Goal: Task Accomplishment & Management: Use online tool/utility

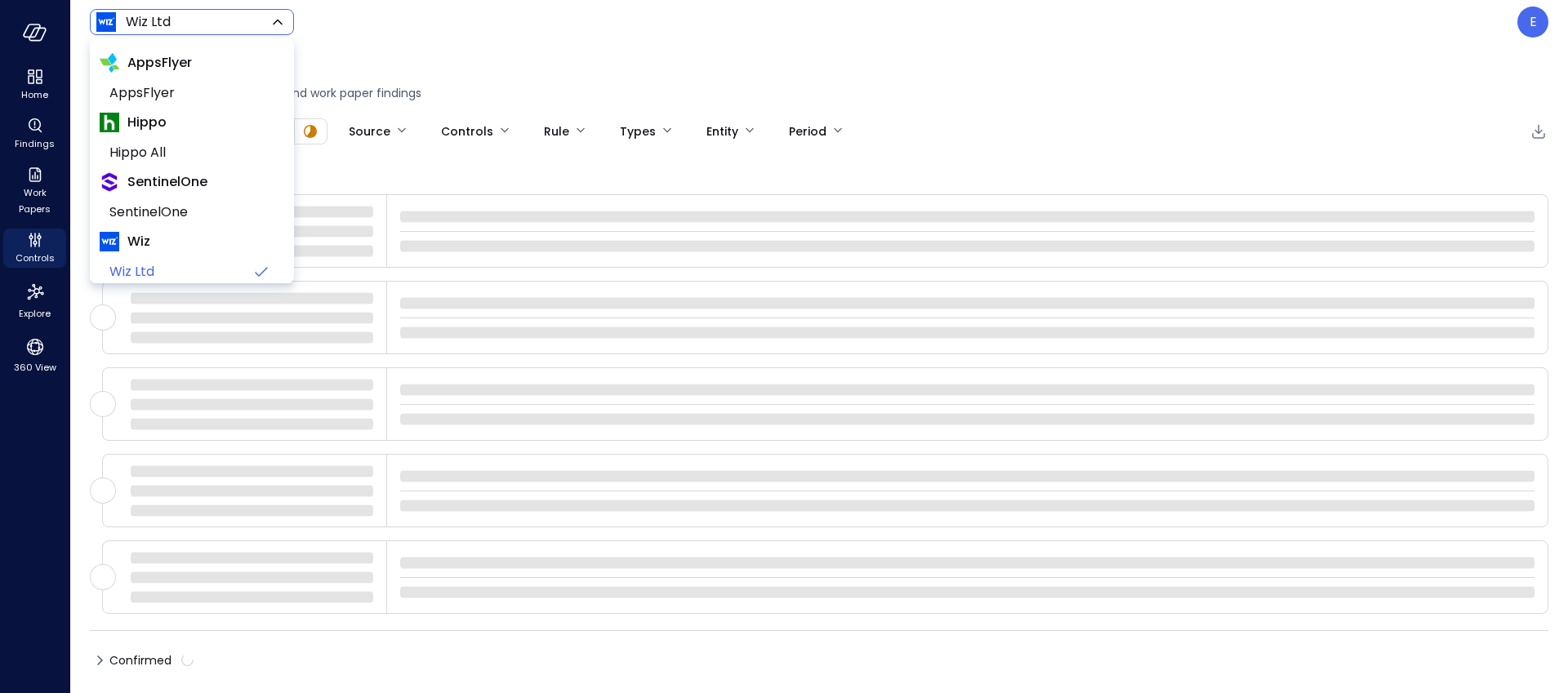
click at [172, 31] on body "Home Findings Work Papers Controls Explore 360 View Wiz Ltd ****** ​ E Findings…" at bounding box center [784, 346] width 1568 height 693
click at [175, 146] on span "Hippo All" at bounding box center [191, 153] width 162 height 20
type input "*******"
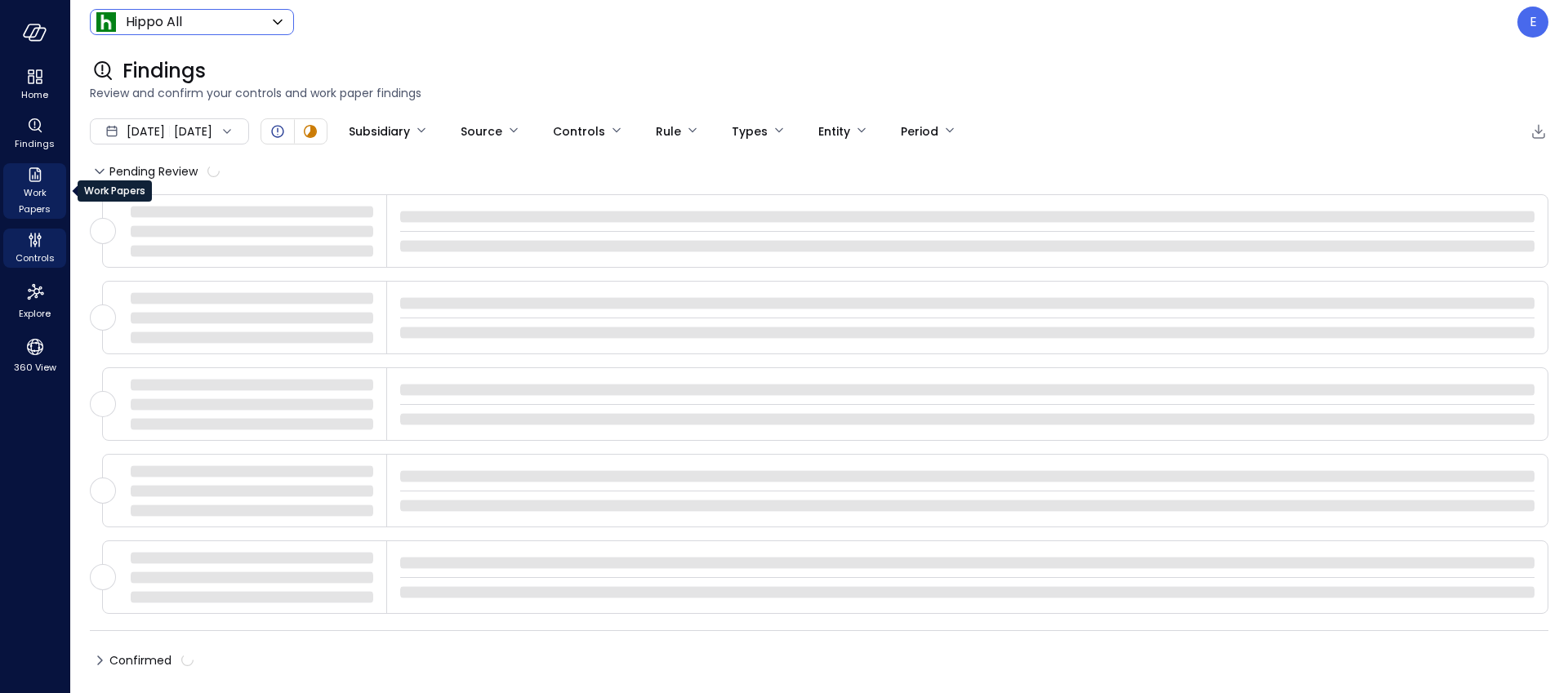
click at [32, 182] on icon "Work Papers" at bounding box center [35, 175] width 20 height 20
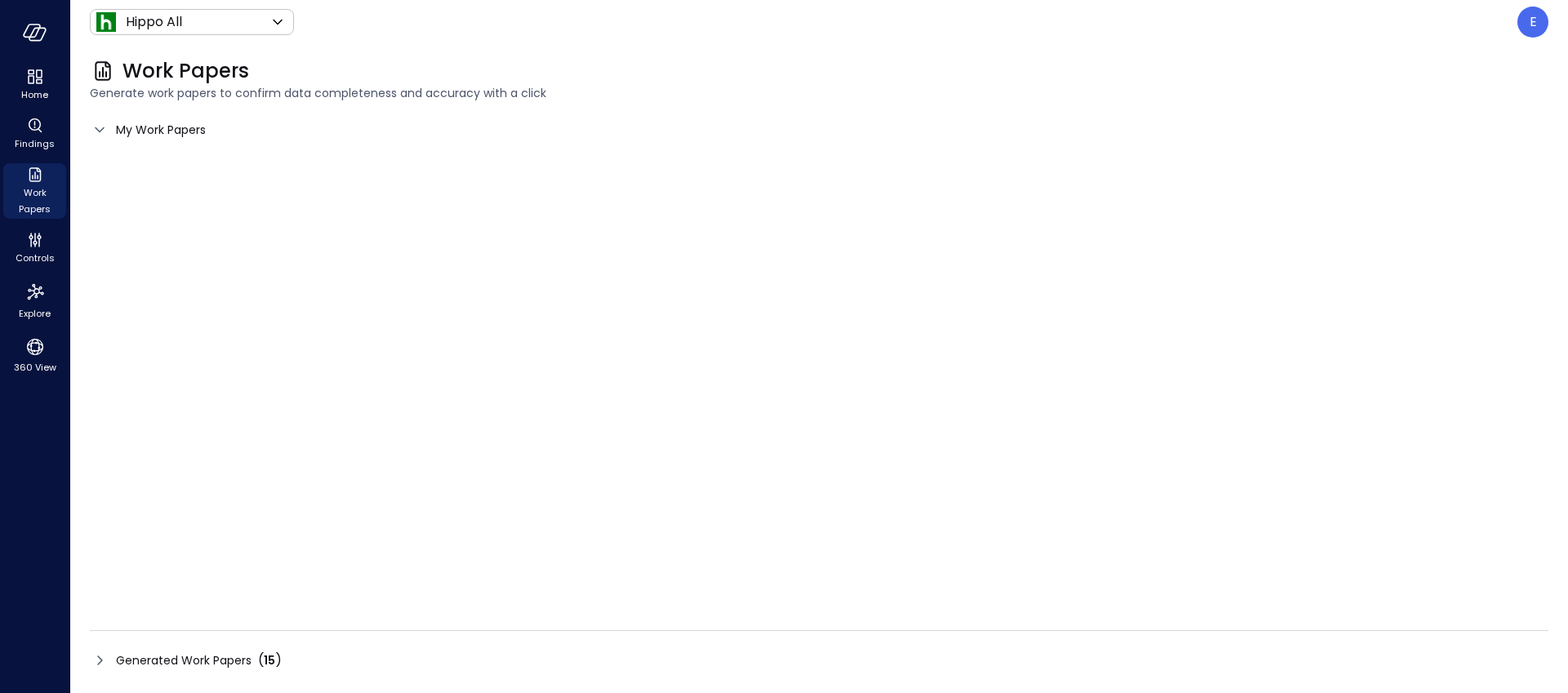
click at [140, 655] on span "Generated Work Papers" at bounding box center [184, 660] width 136 height 18
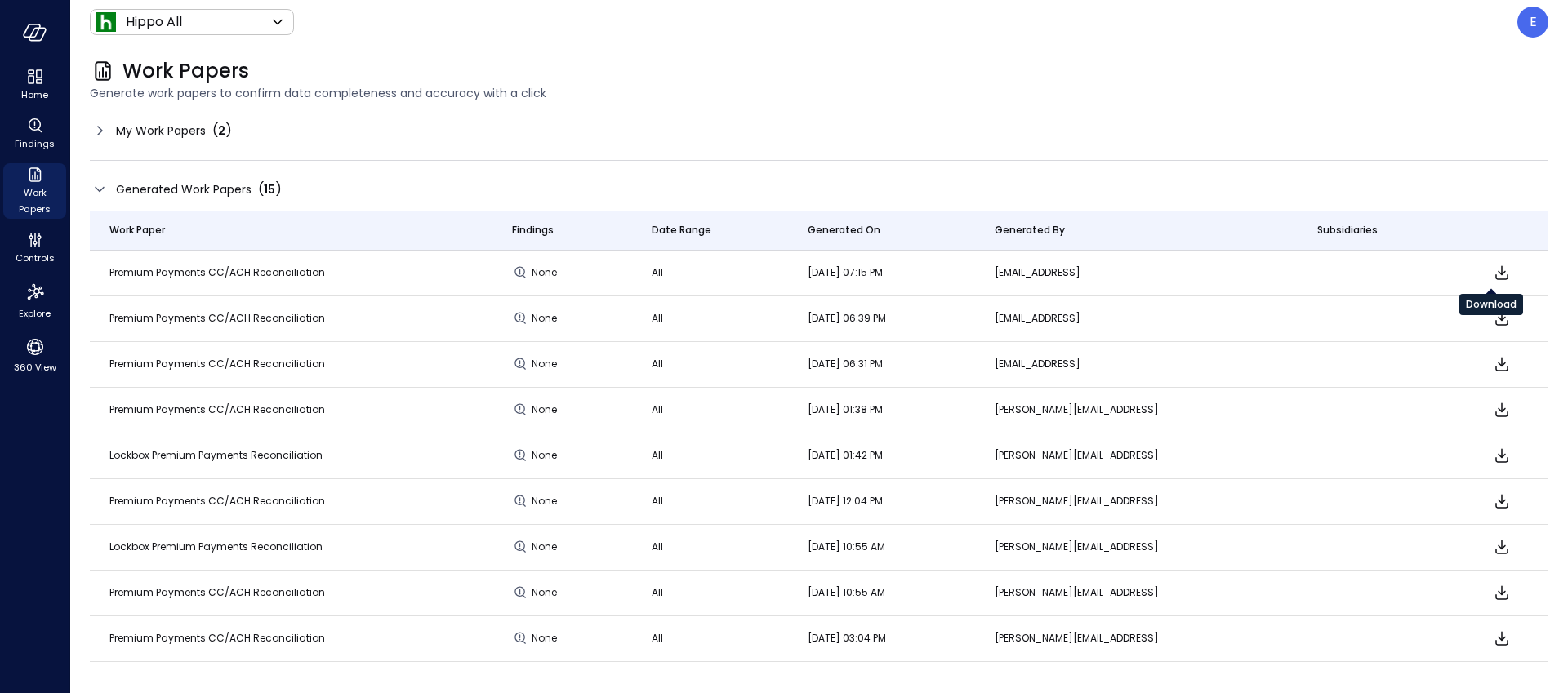
click at [1495, 272] on icon "Download" at bounding box center [1502, 272] width 13 height 14
click at [147, 131] on span "My Work Papers" at bounding box center [161, 131] width 90 height 18
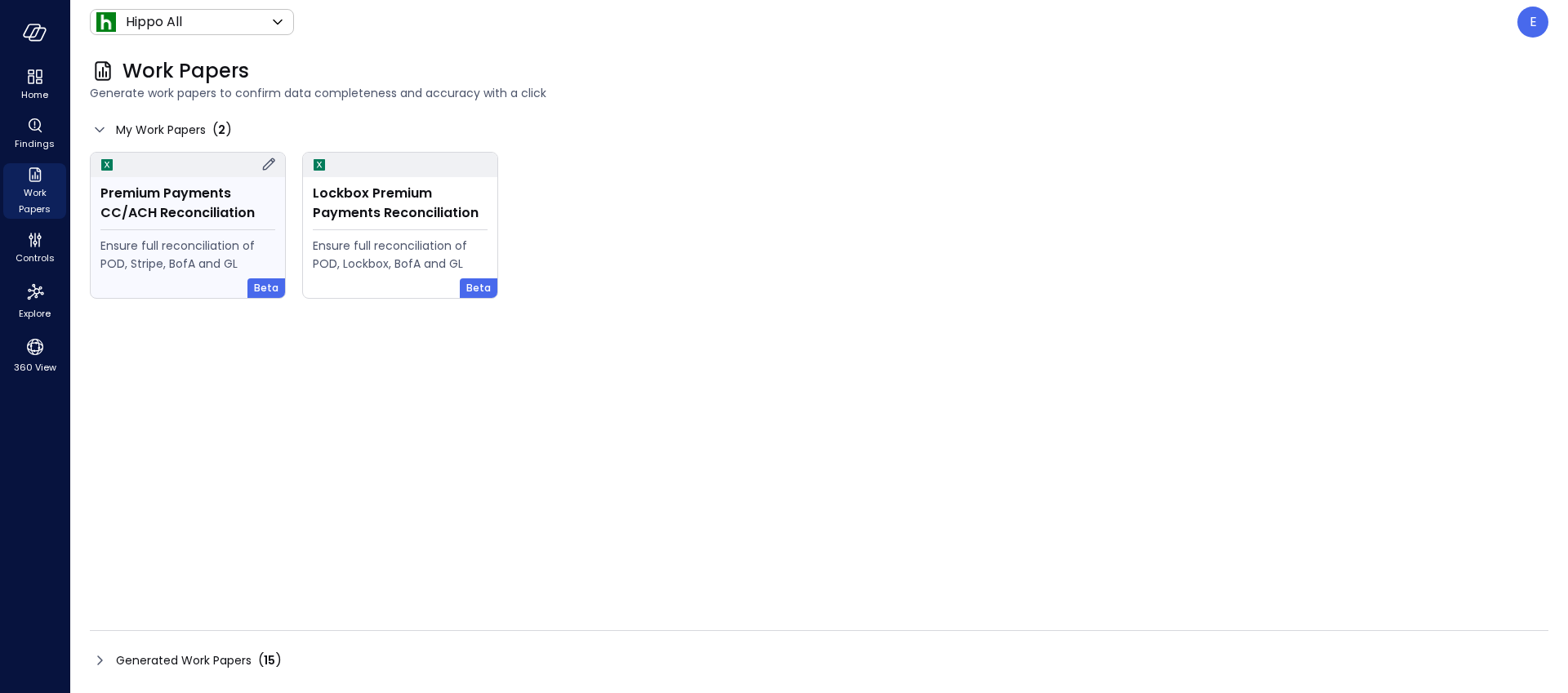
click at [174, 216] on div "Premium Payments CC/ACH Reconciliation" at bounding box center [188, 204] width 175 height 39
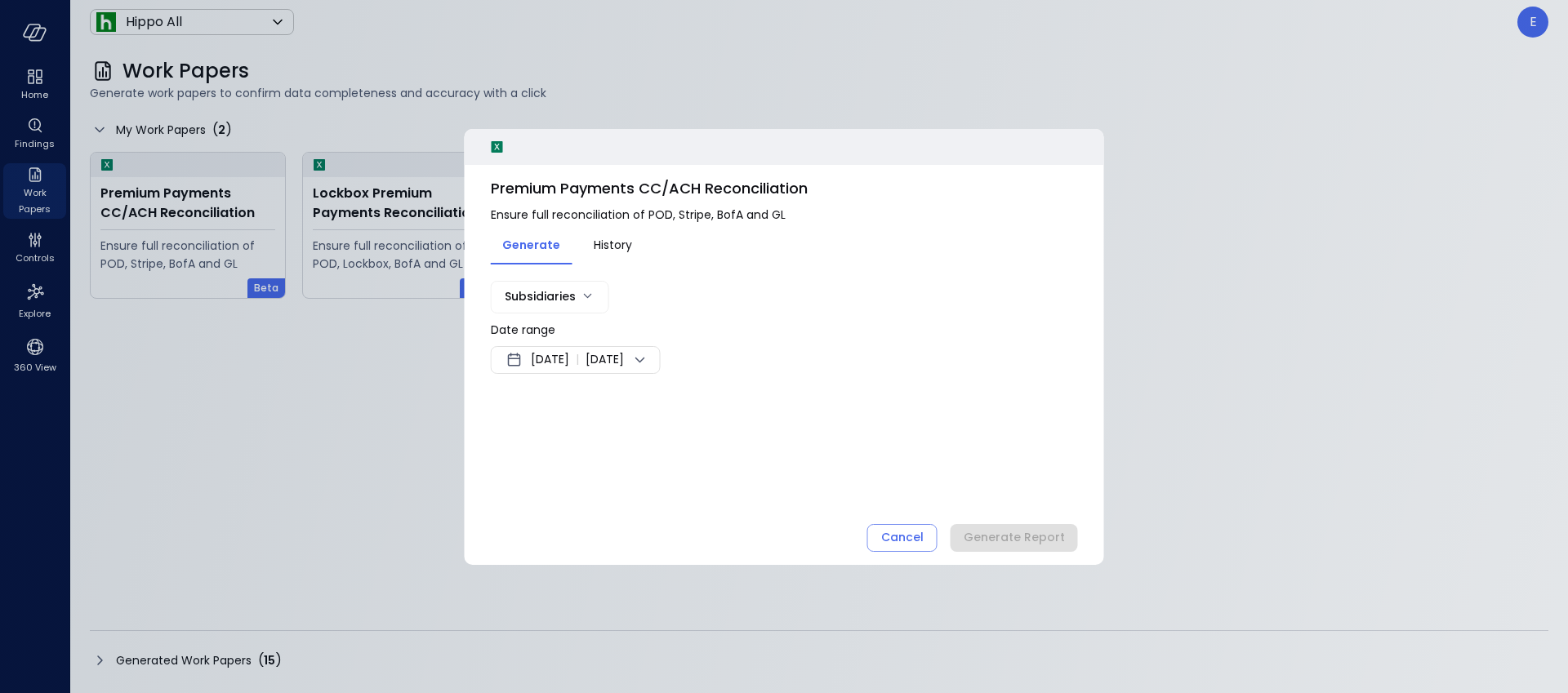
click at [570, 365] on span "Aug 10, 2025" at bounding box center [550, 360] width 38 height 20
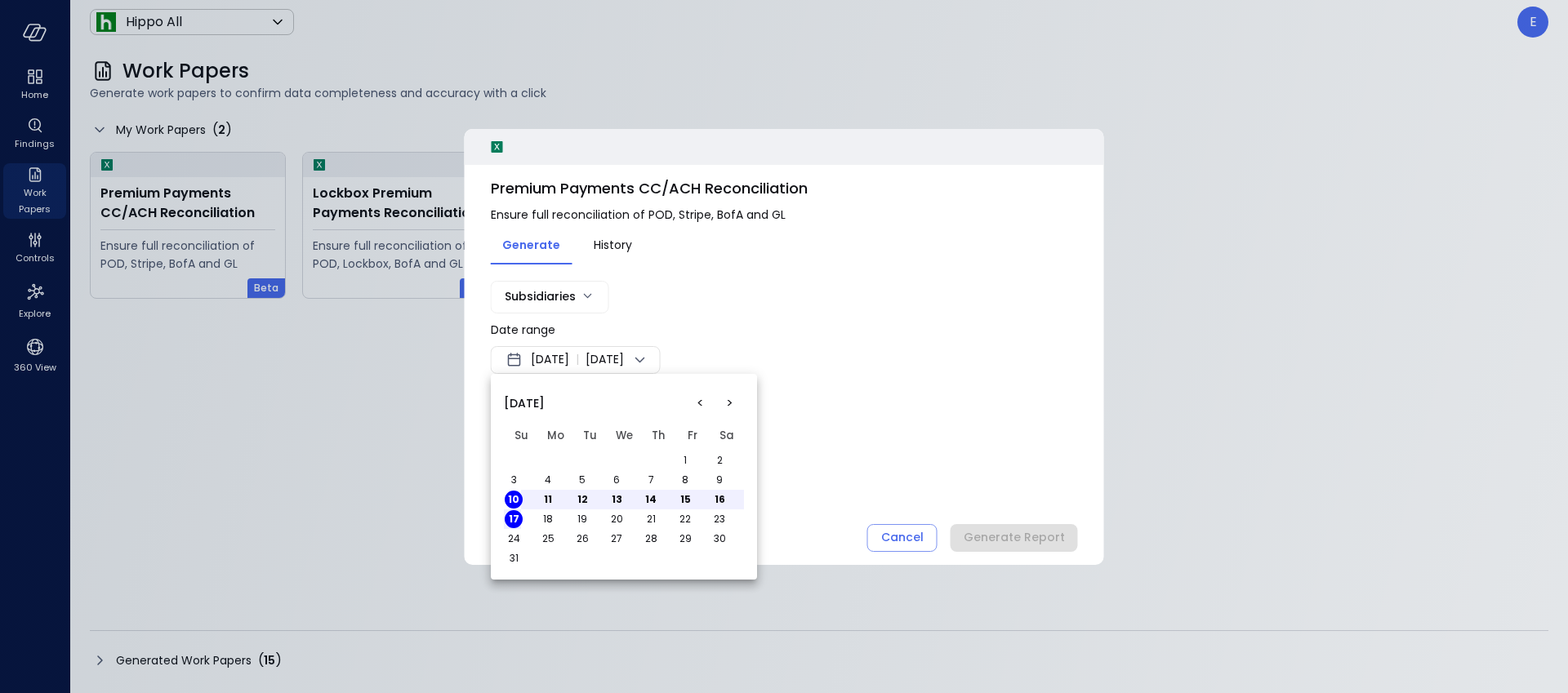
click at [698, 404] on button "<" at bounding box center [700, 403] width 29 height 29
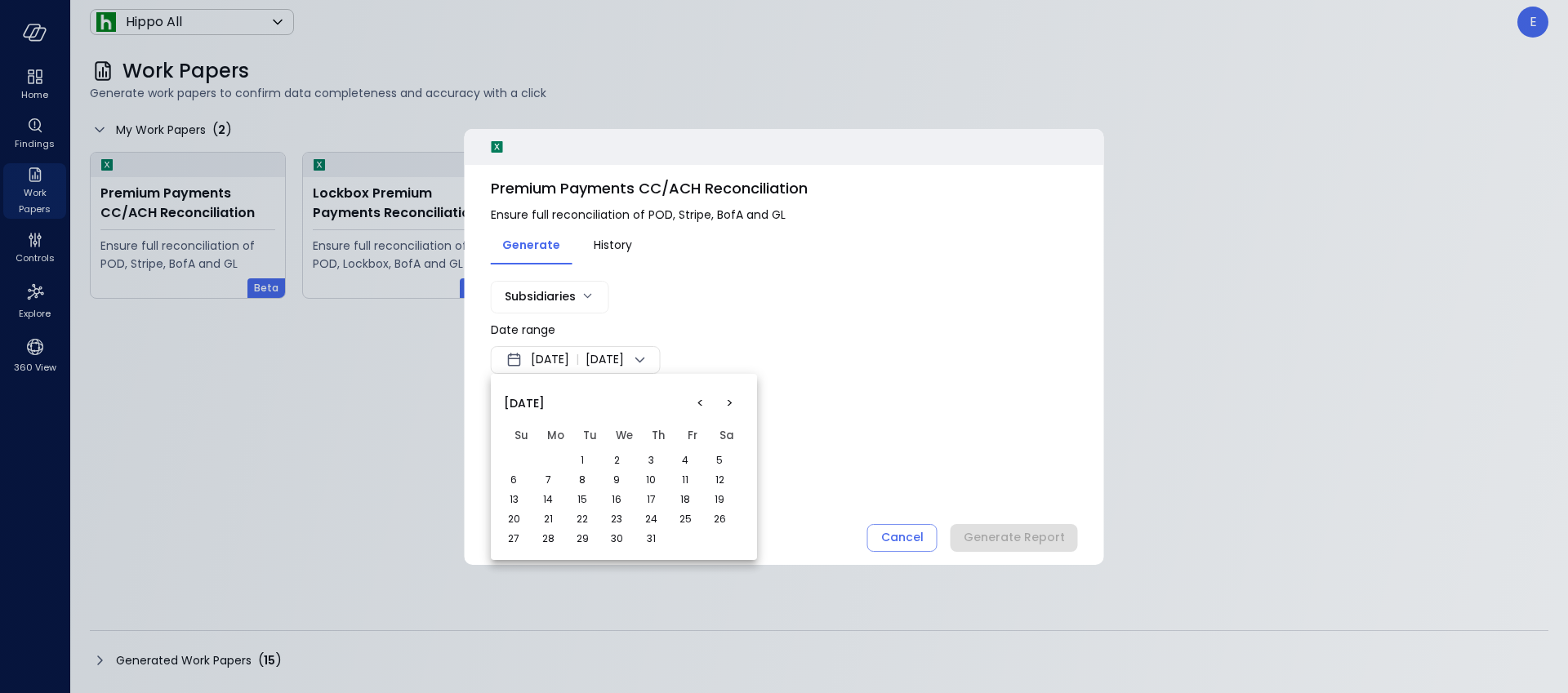
click at [580, 460] on button "1" at bounding box center [583, 461] width 18 height 18
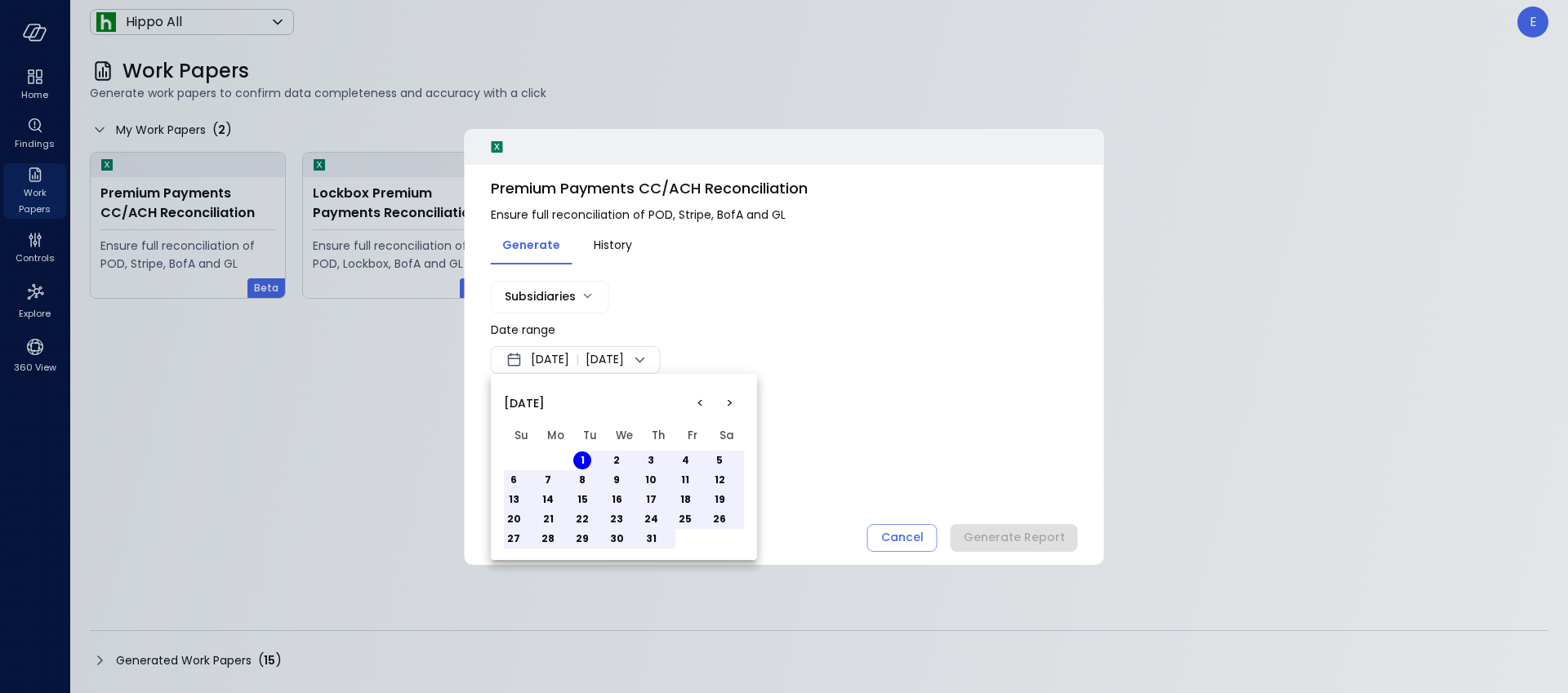
click at [651, 537] on button "31" at bounding box center [651, 539] width 18 height 18
click at [829, 428] on div at bounding box center [784, 346] width 1568 height 693
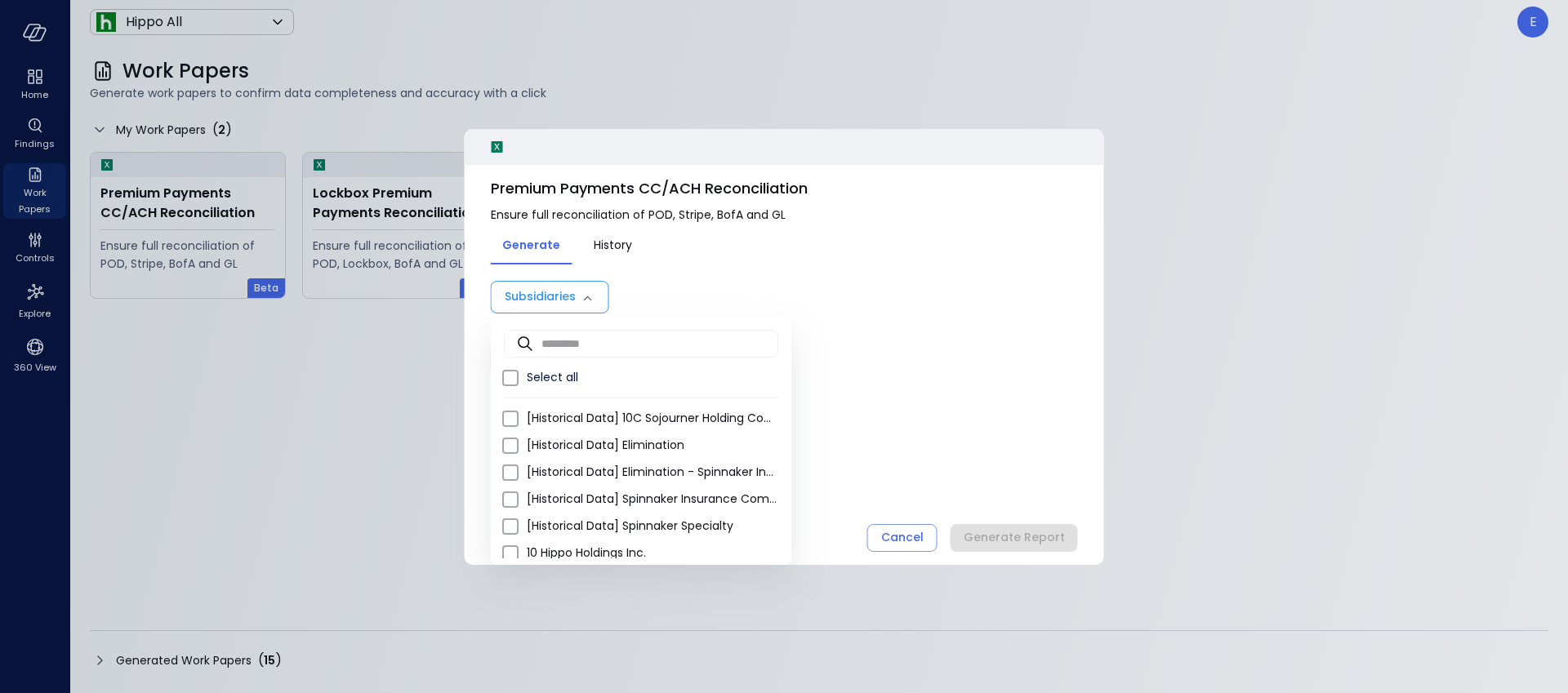
click at [543, 297] on body "Home Findings Work Papers Controls Explore 360 View Hippo All ******* ​ E Work …" at bounding box center [784, 346] width 1568 height 693
click at [552, 382] on span "Select all" at bounding box center [652, 377] width 251 height 17
type input "**********"
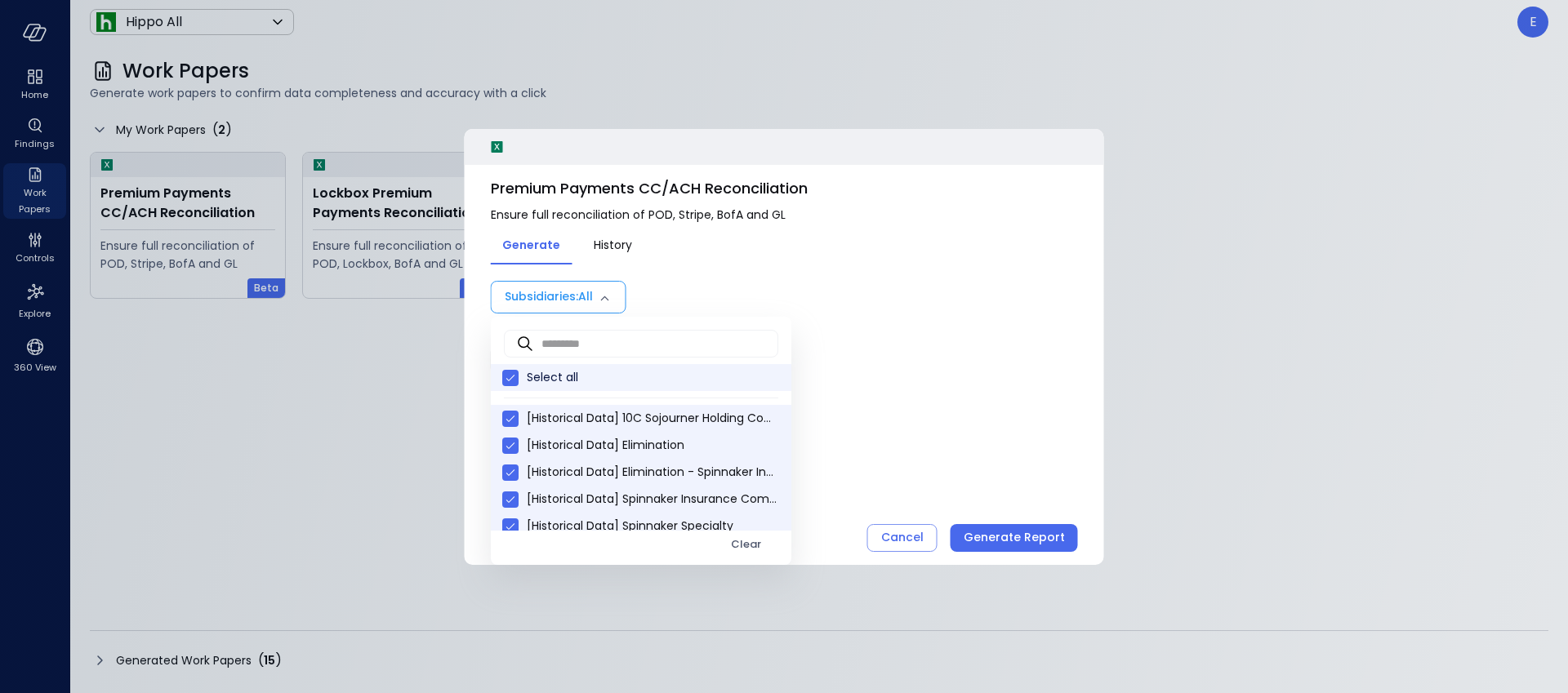
click at [552, 382] on span "Select all" at bounding box center [652, 377] width 251 height 17
click at [556, 377] on span "Select all" at bounding box center [652, 377] width 251 height 17
click at [731, 549] on div "Clear" at bounding box center [746, 545] width 30 height 19
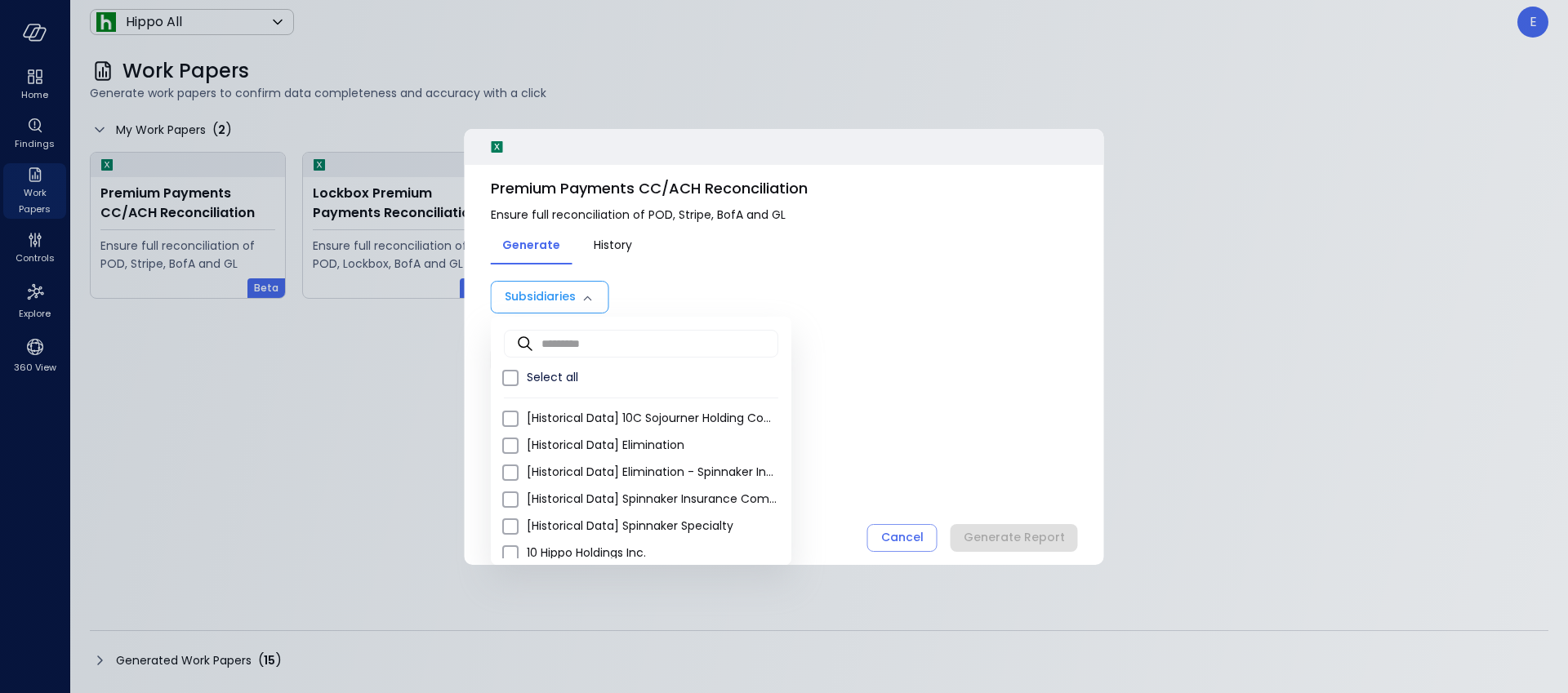
click at [951, 418] on div at bounding box center [784, 346] width 1568 height 693
click at [568, 291] on body "Home Findings Work Papers Controls Explore 360 View Hippo All ******* ​ E Work …" at bounding box center [784, 346] width 1568 height 693
type input "**********"
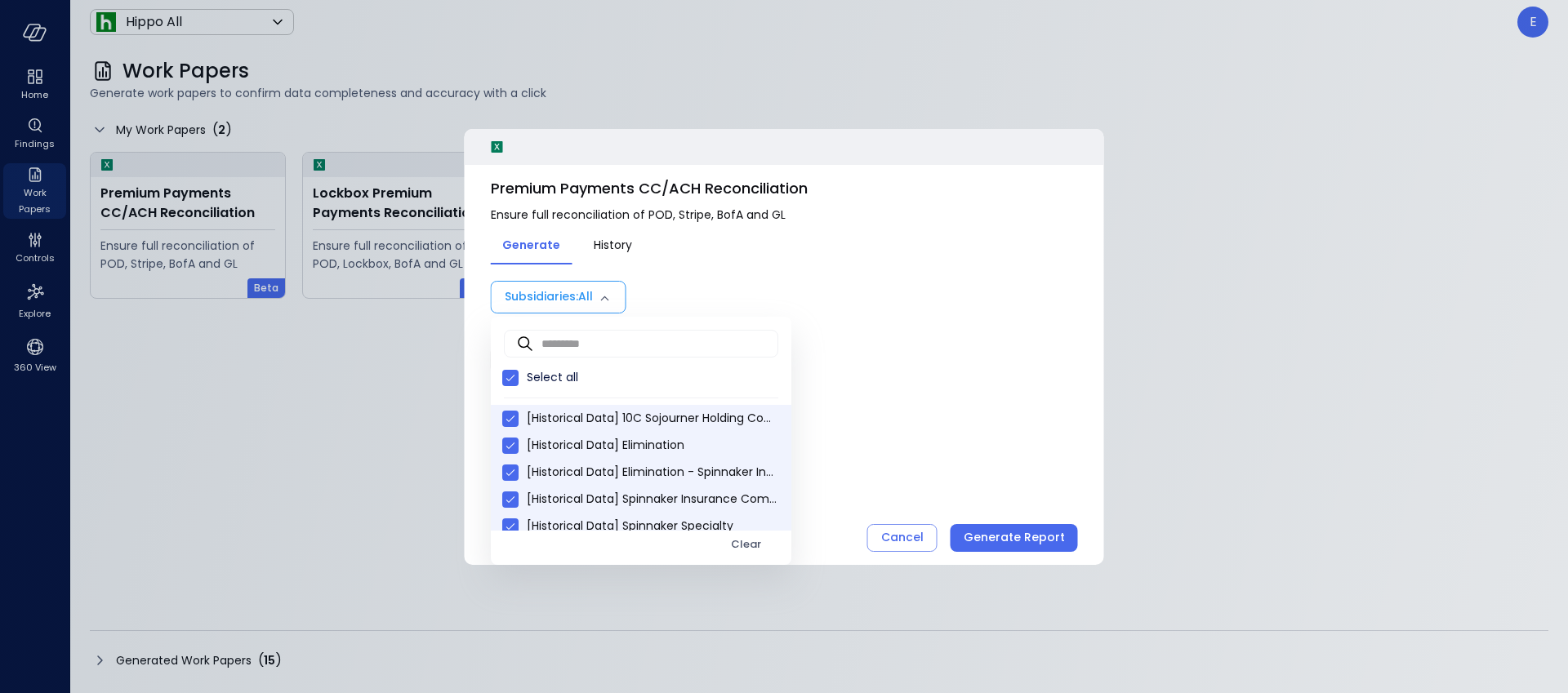
click at [929, 474] on div at bounding box center [784, 346] width 1568 height 693
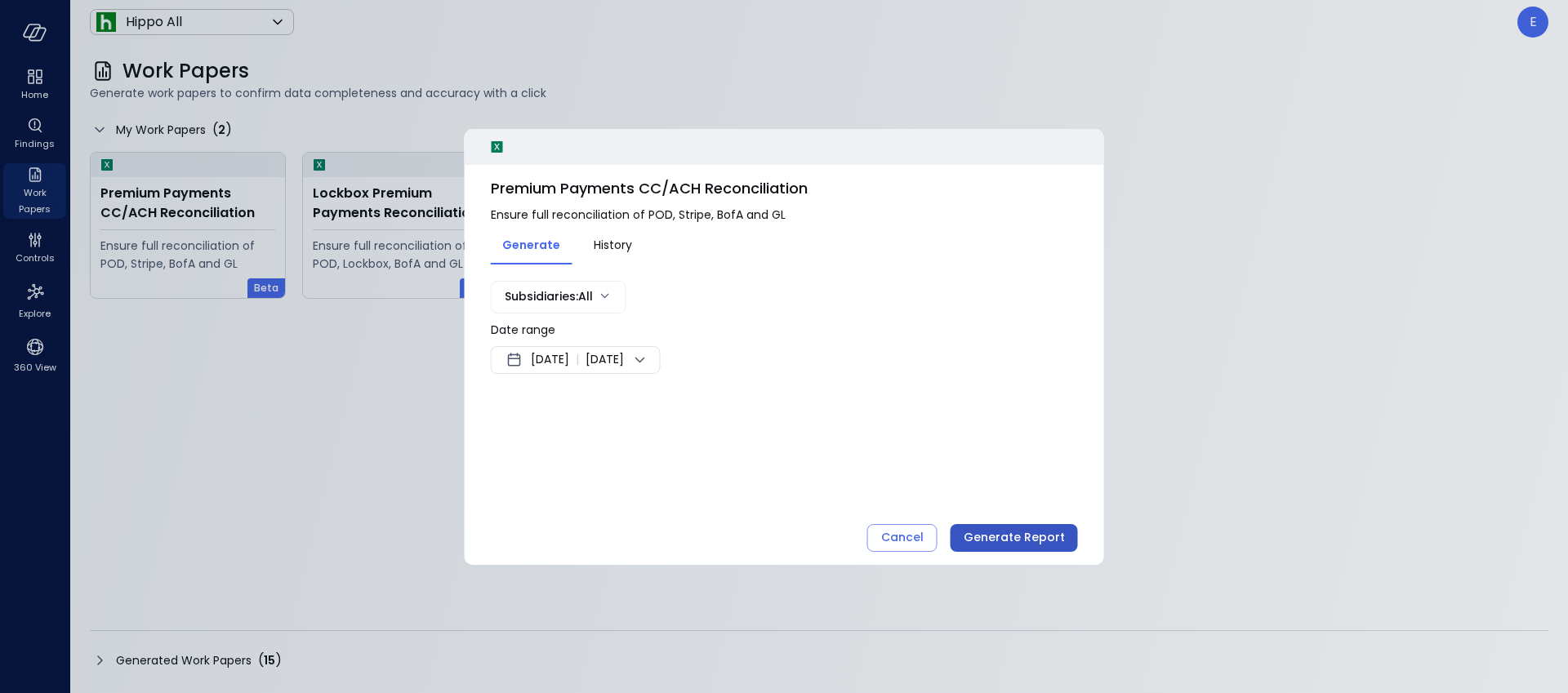
click at [1022, 541] on div "Generate Report" at bounding box center [1015, 538] width 101 height 20
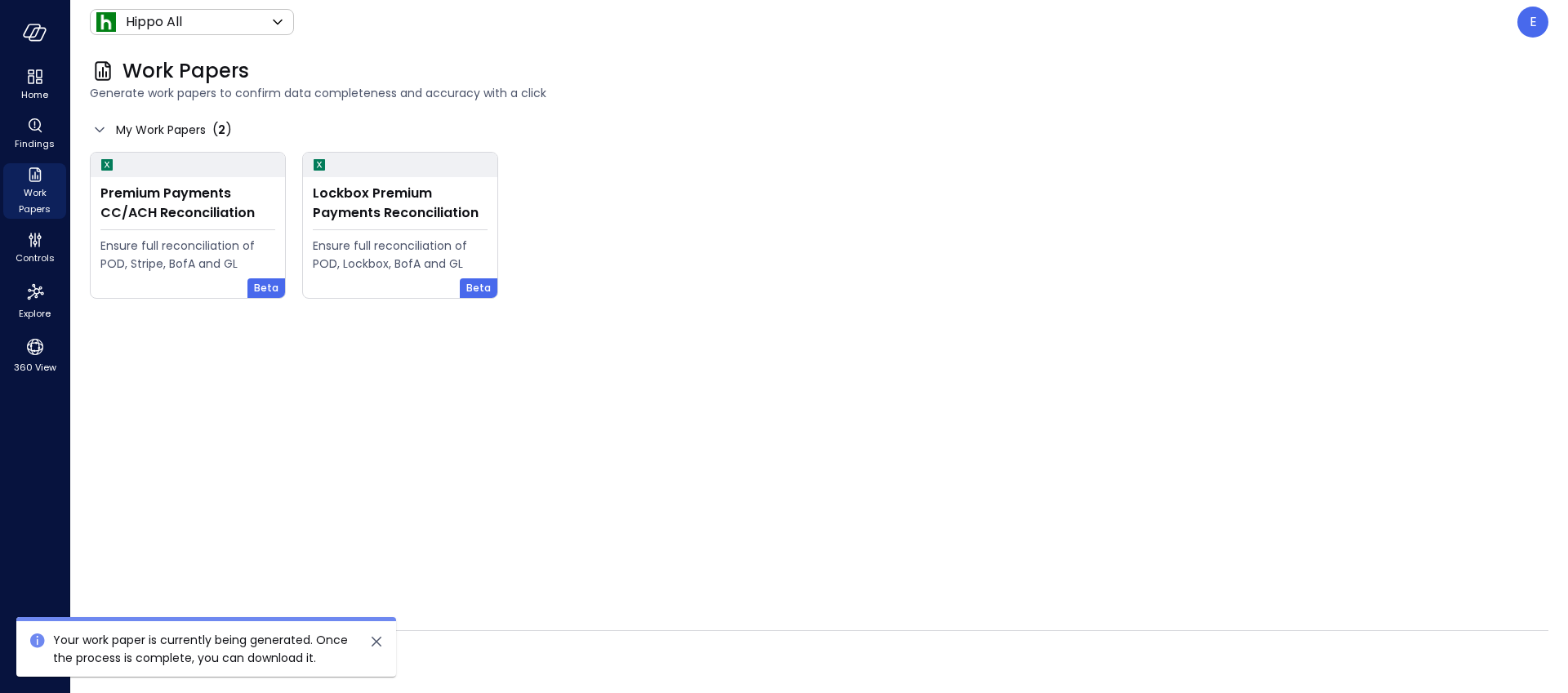
click at [731, 658] on div "Generated Work Papers ( 15 )" at bounding box center [819, 660] width 1458 height 26
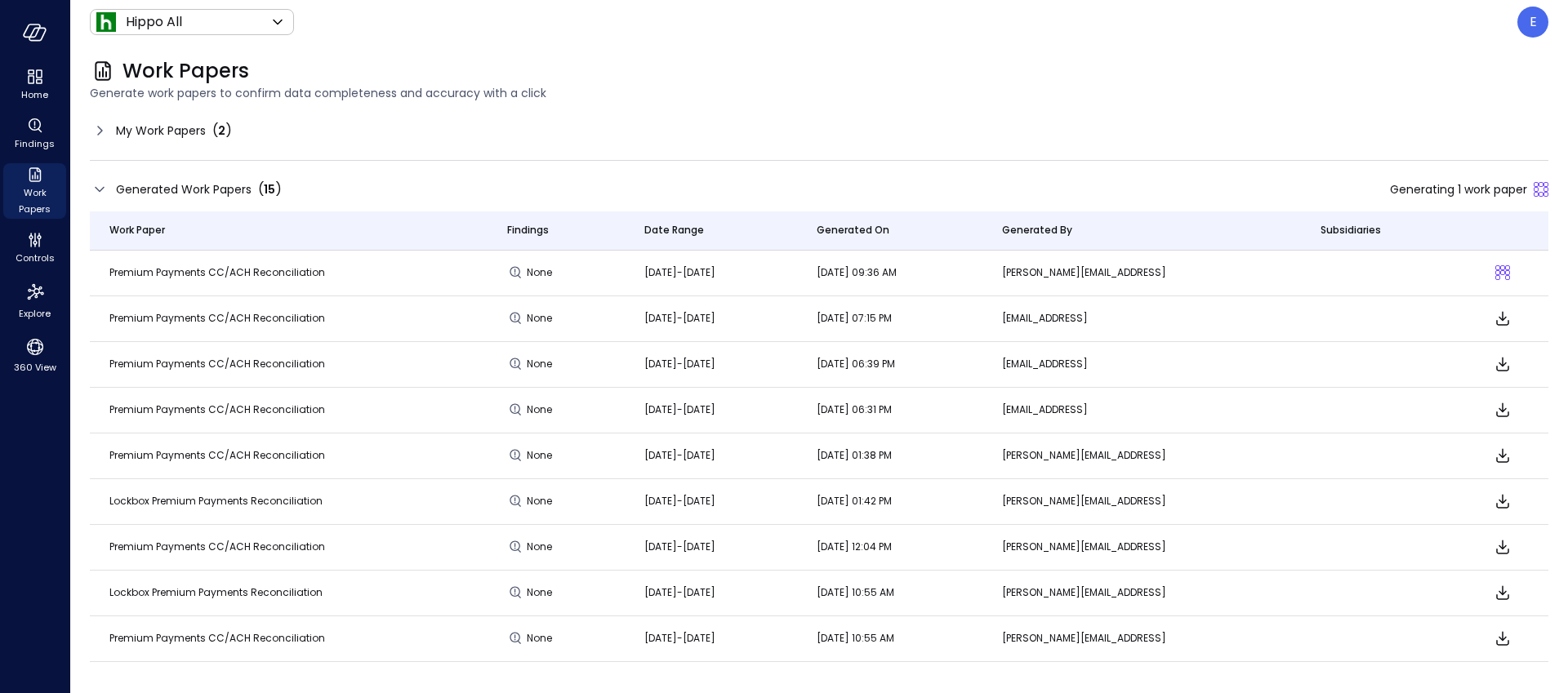
click at [151, 136] on span "My Work Papers" at bounding box center [161, 131] width 90 height 18
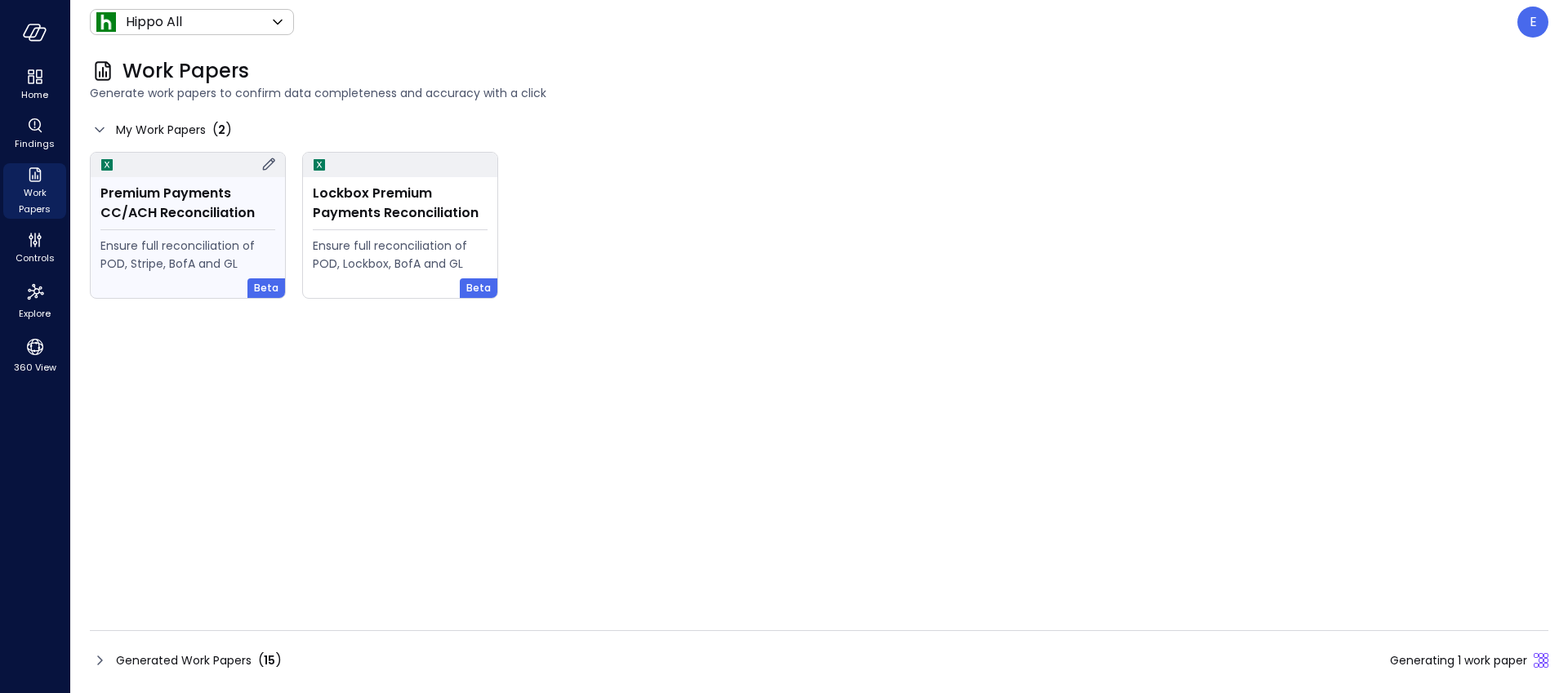
click at [194, 214] on div "Premium Payments CC/ACH Reconciliation" at bounding box center [188, 204] width 175 height 39
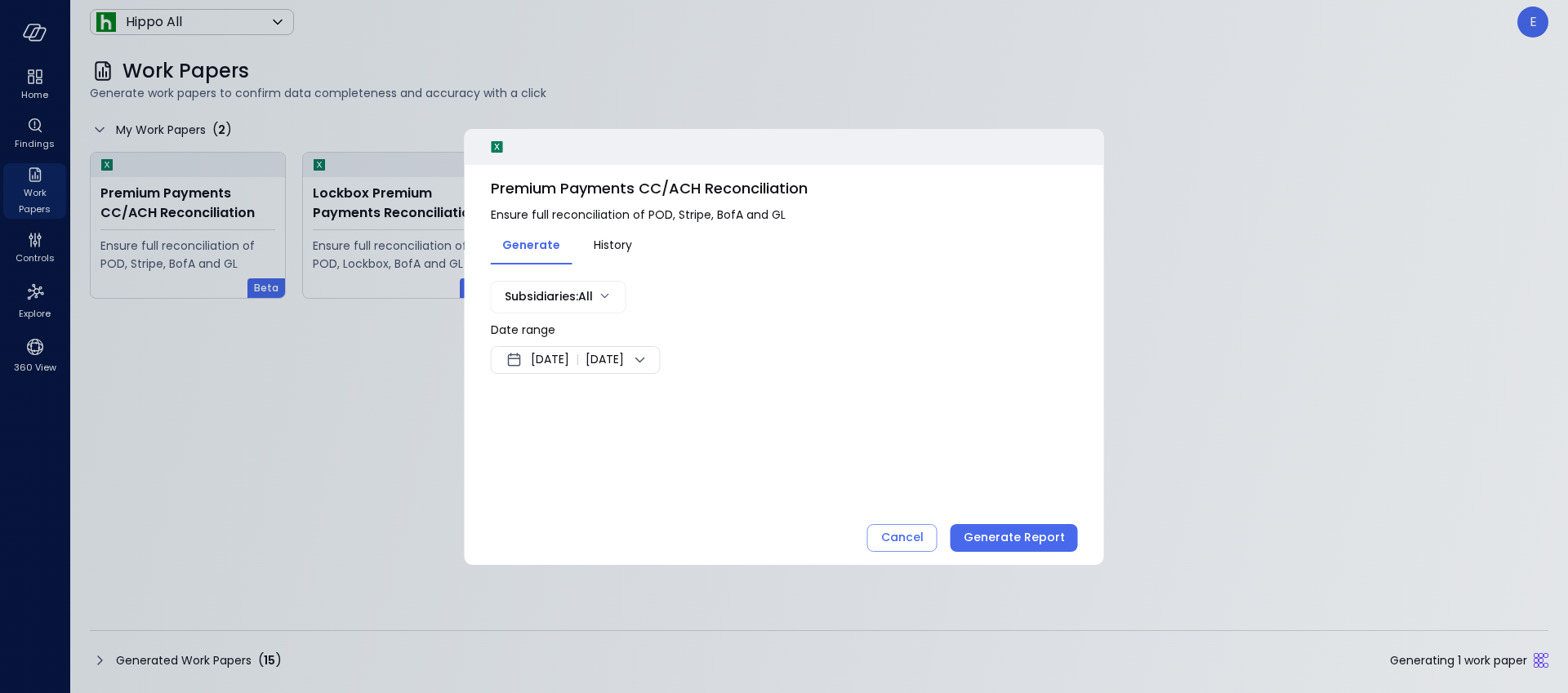
click at [545, 358] on span "Aug 10, 2025" at bounding box center [550, 360] width 38 height 20
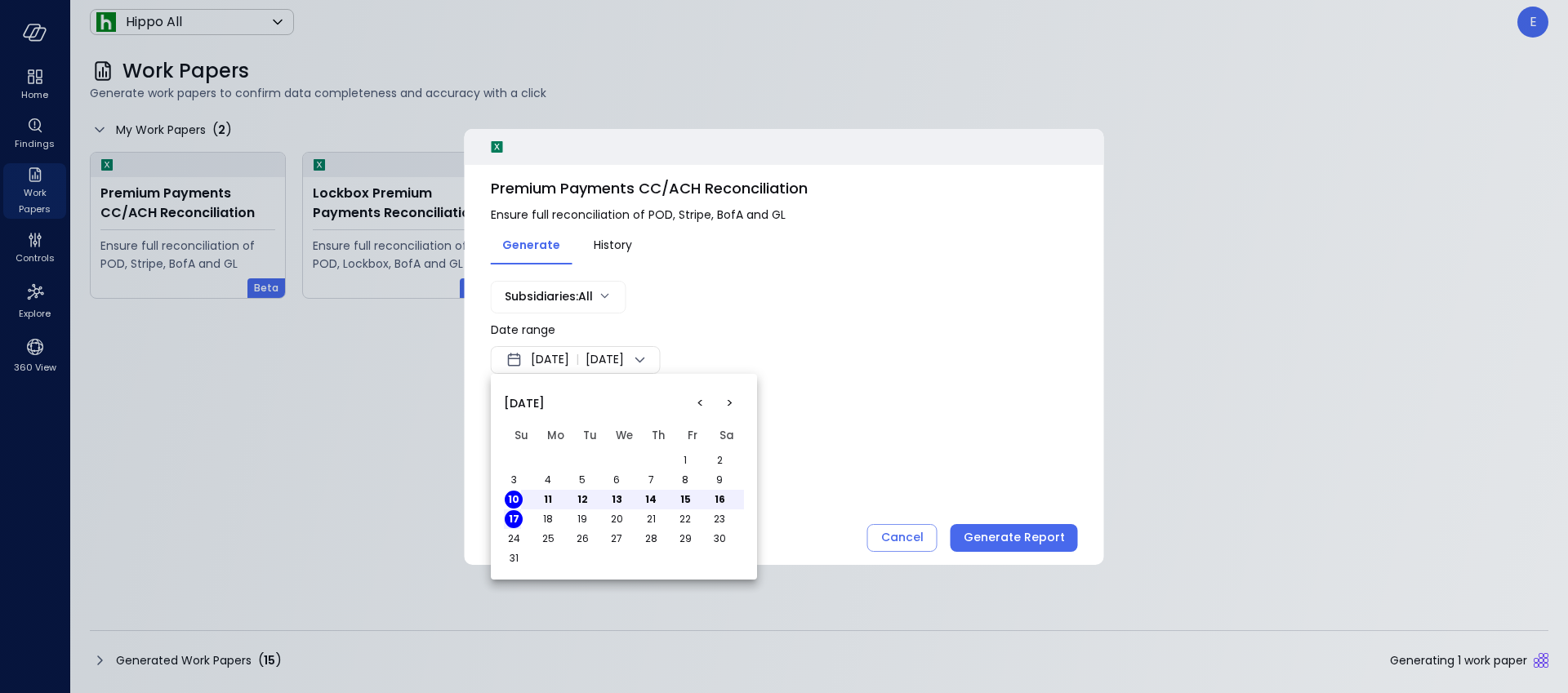
click at [693, 401] on button "<" at bounding box center [700, 403] width 29 height 29
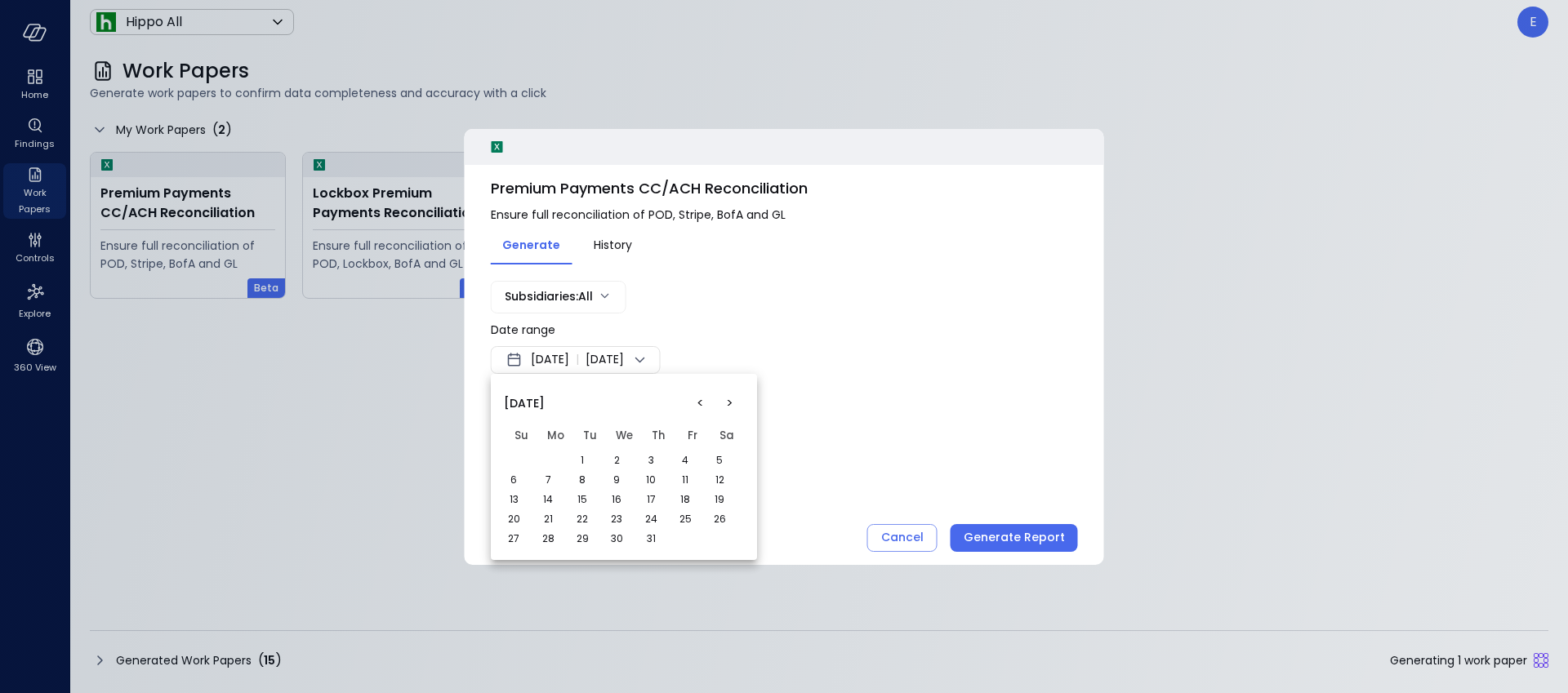
click at [580, 458] on button "1" at bounding box center [583, 461] width 18 height 18
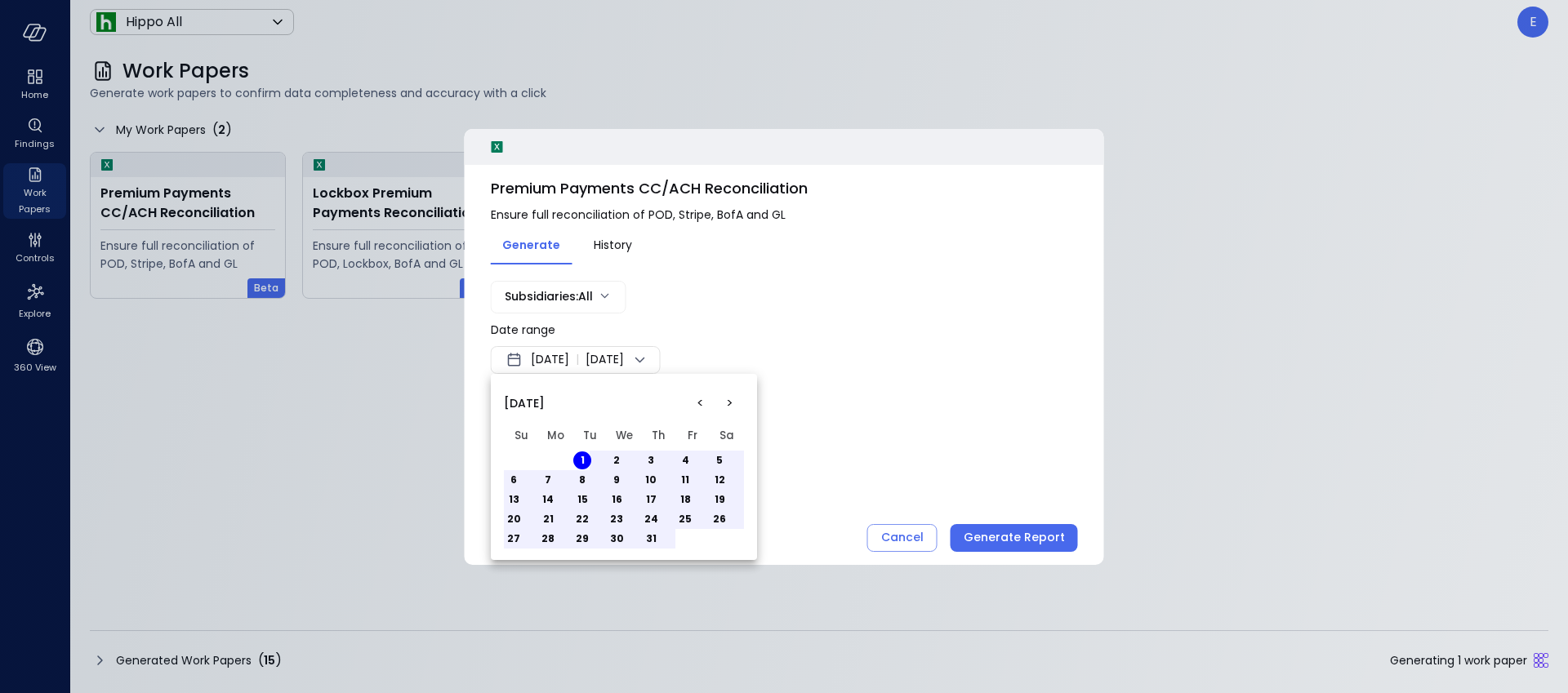
click at [651, 536] on button "31" at bounding box center [651, 539] width 18 height 18
click at [831, 433] on div at bounding box center [784, 346] width 1568 height 693
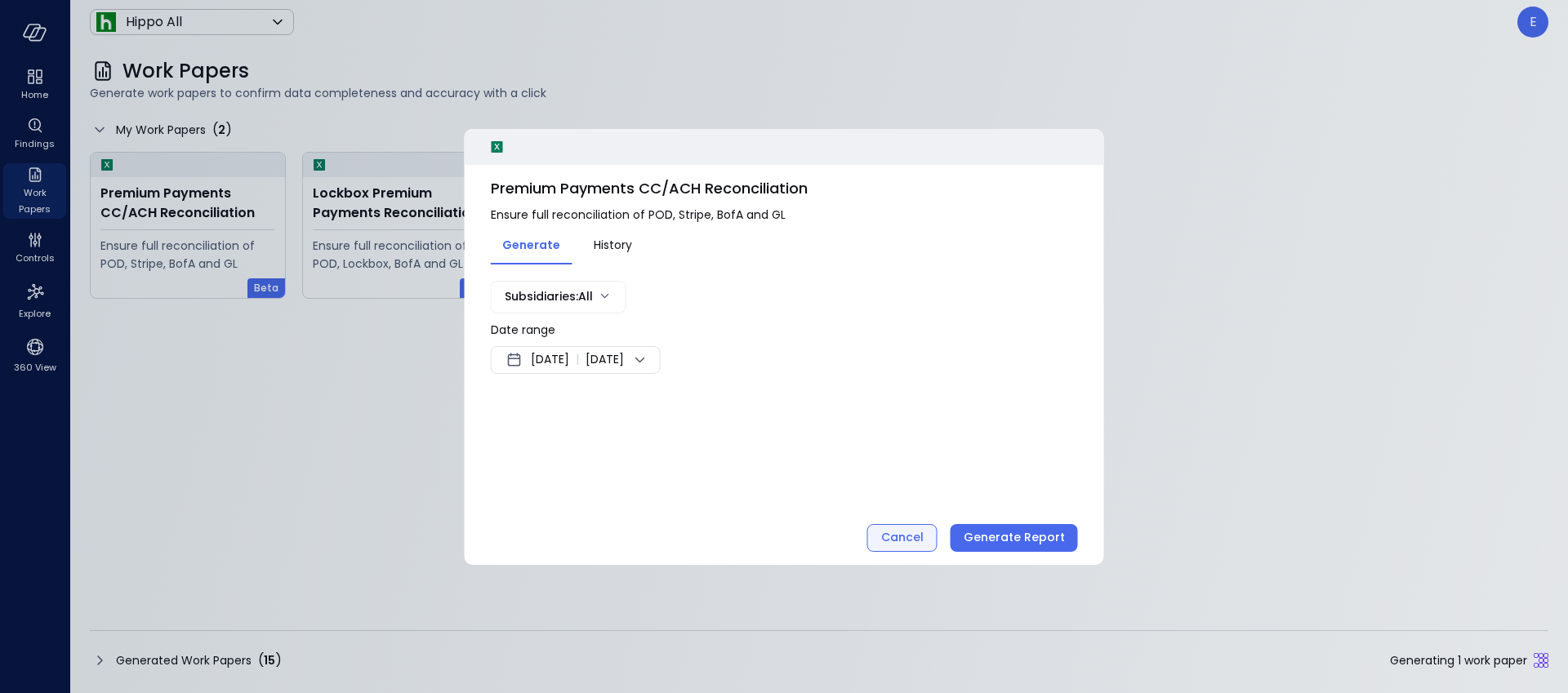
click at [915, 542] on div "Cancel" at bounding box center [903, 538] width 43 height 20
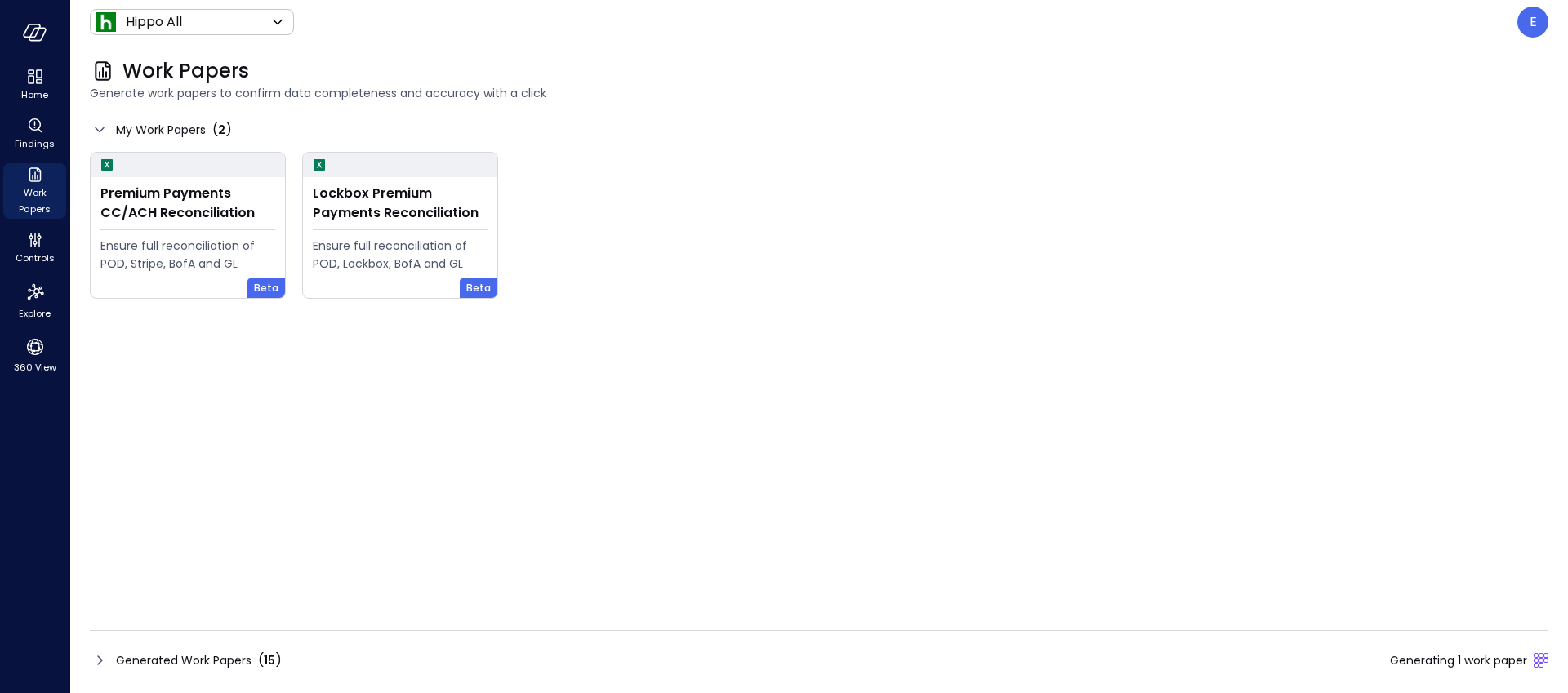
click at [235, 657] on span "Generated Work Papers" at bounding box center [184, 660] width 136 height 18
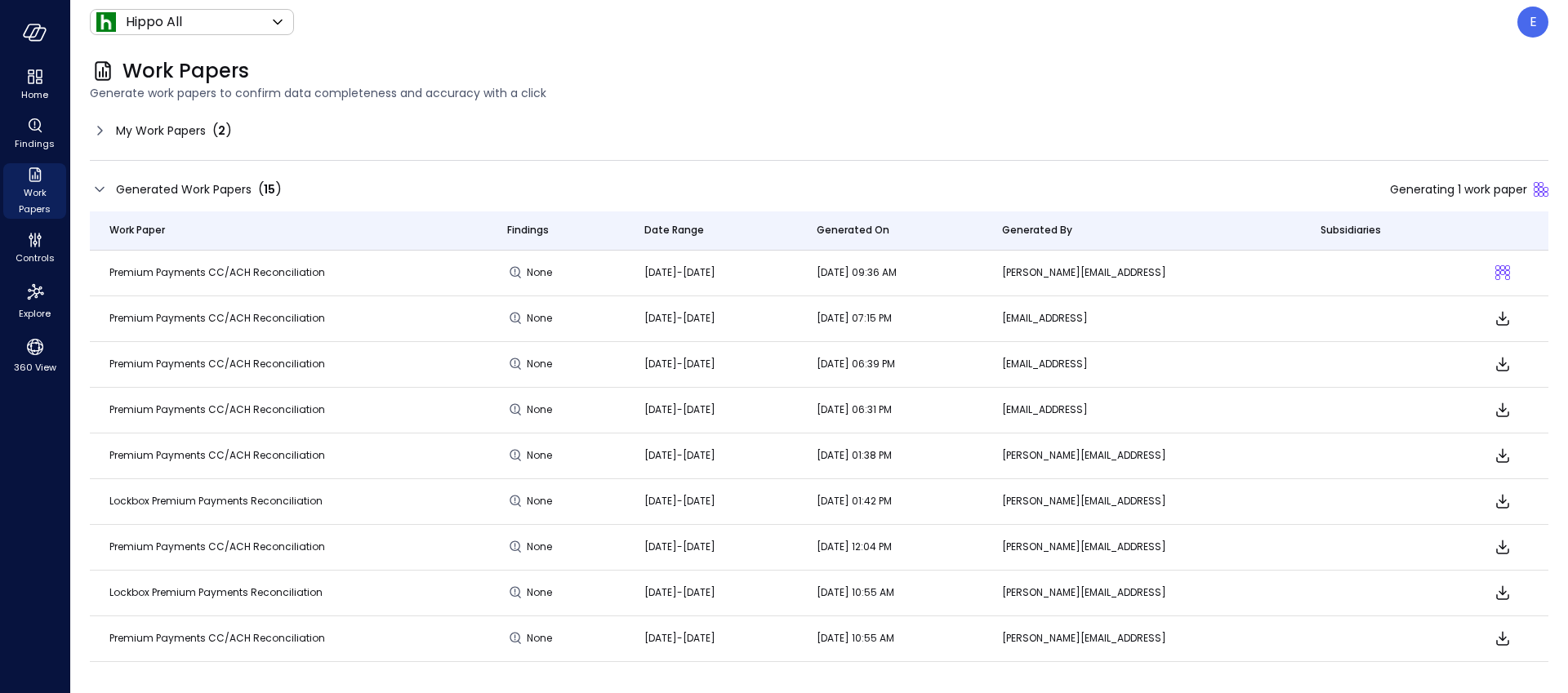
click at [685, 269] on span "[DATE]-[DATE]" at bounding box center [679, 272] width 71 height 14
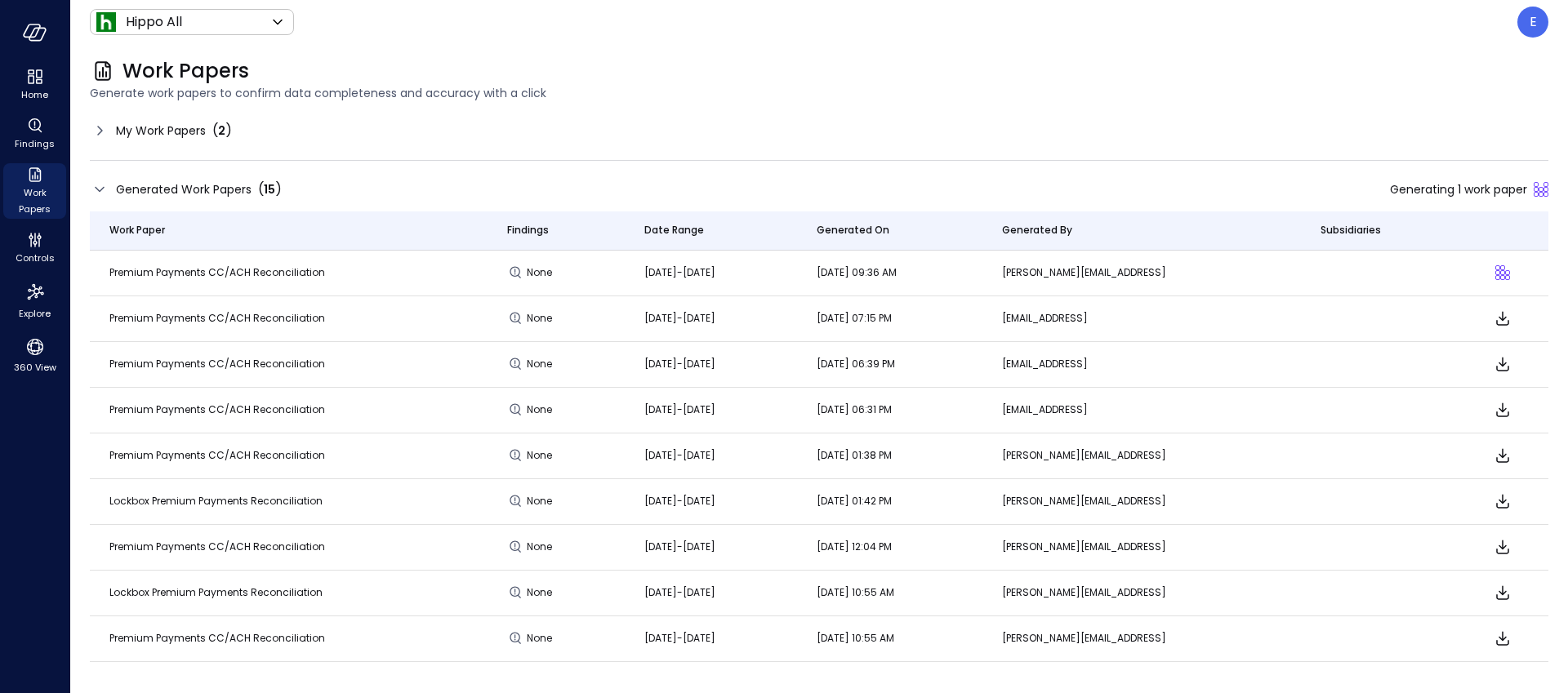
click at [685, 269] on span "[DATE]-[DATE]" at bounding box center [679, 272] width 71 height 14
click at [685, 268] on span "[DATE]-[DATE]" at bounding box center [679, 272] width 71 height 14
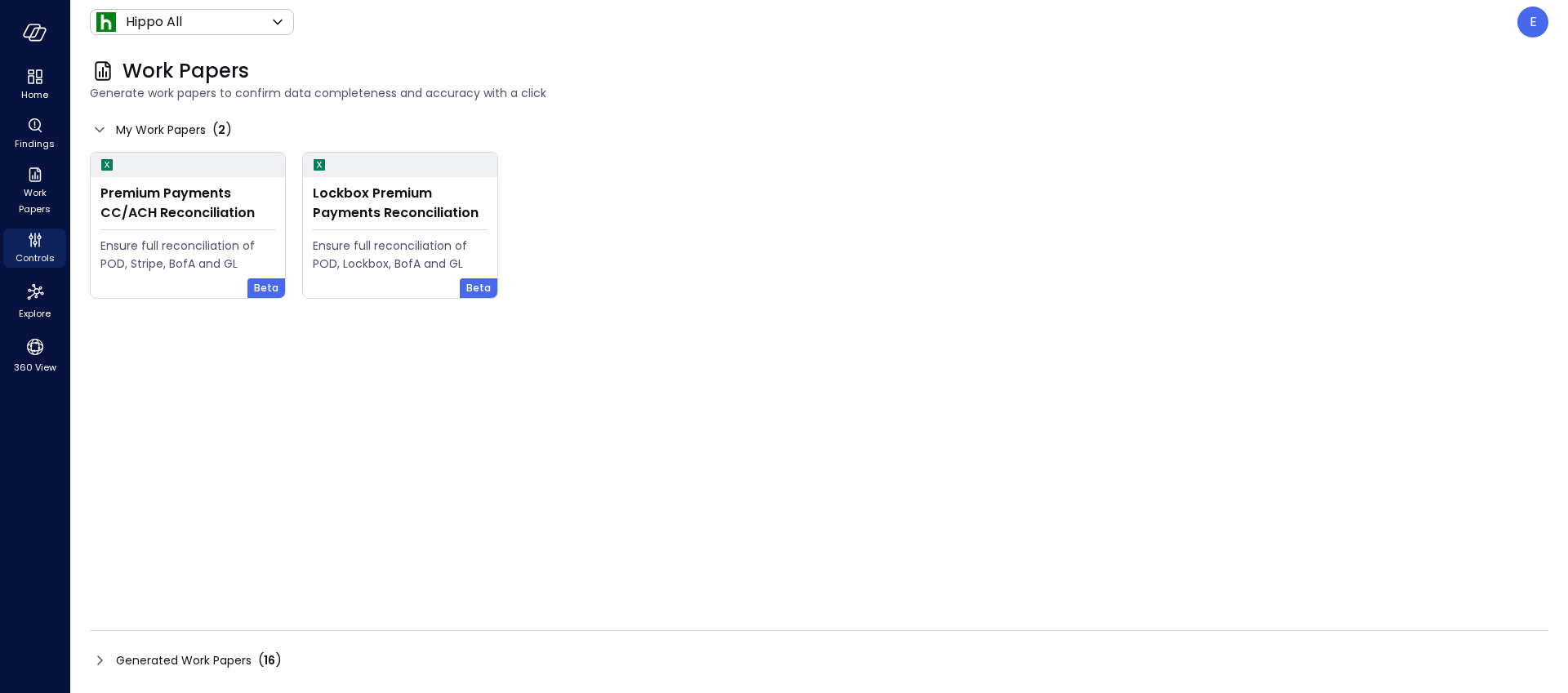
click at [208, 664] on span "Generated Work Papers" at bounding box center [184, 660] width 136 height 18
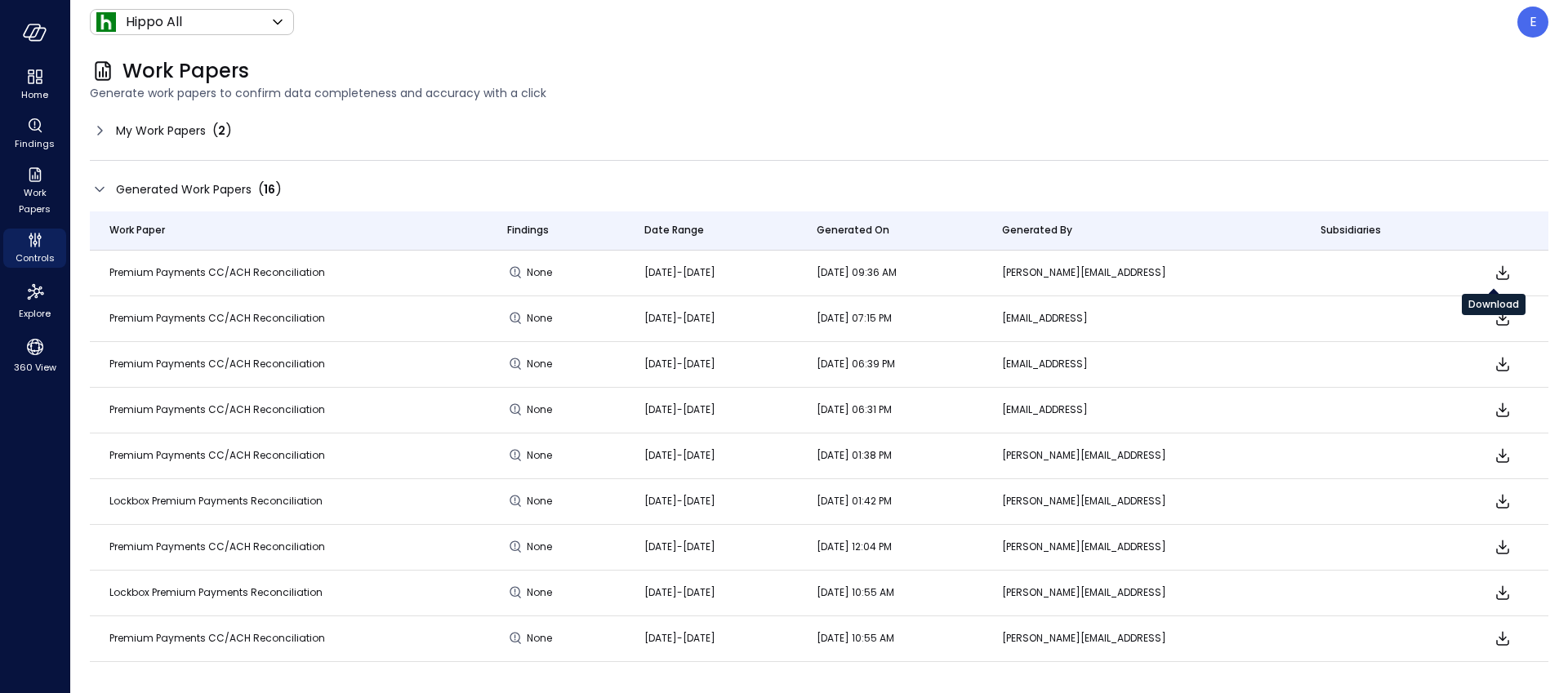
click at [1493, 274] on icon "Download" at bounding box center [1503, 272] width 20 height 20
click at [1525, 22] on div "E" at bounding box center [1533, 22] width 31 height 31
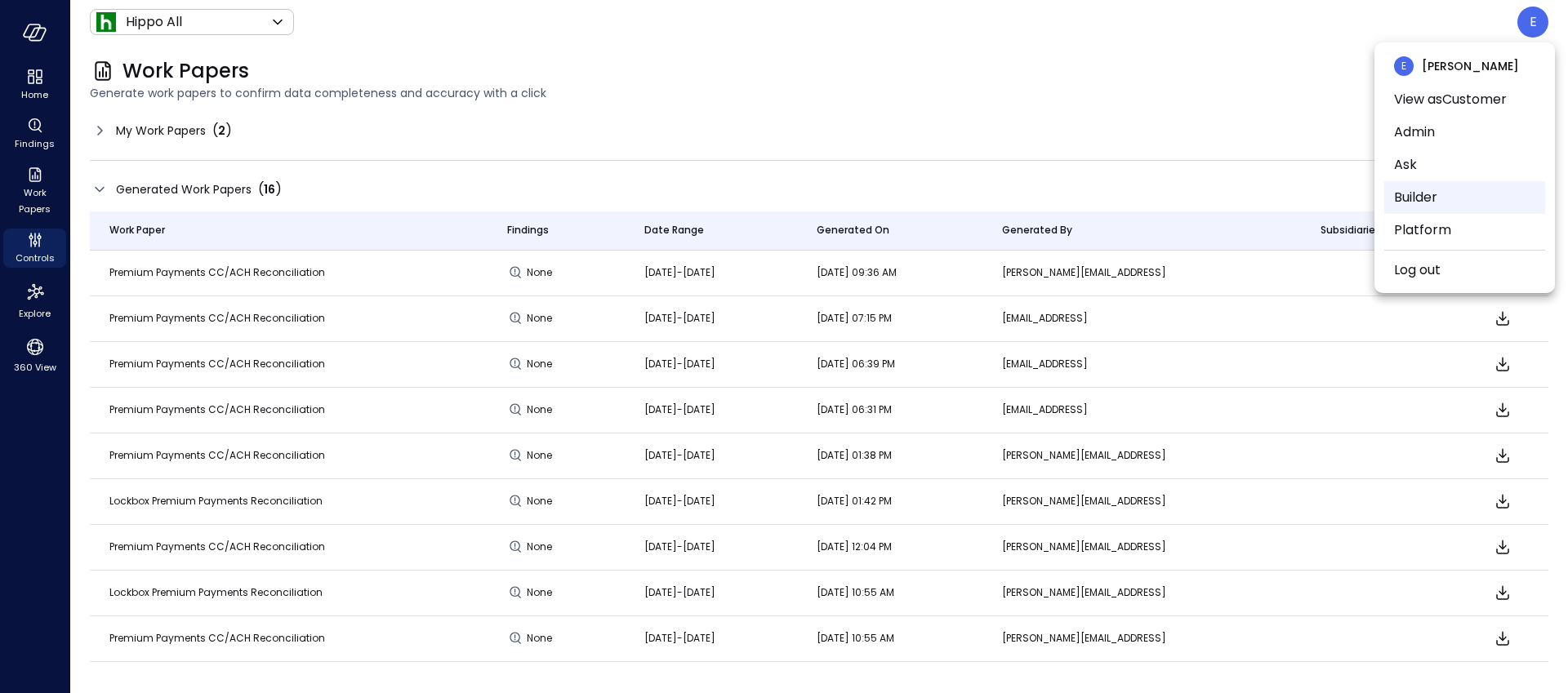
click at [1436, 196] on li "Builder" at bounding box center [1464, 198] width 161 height 33
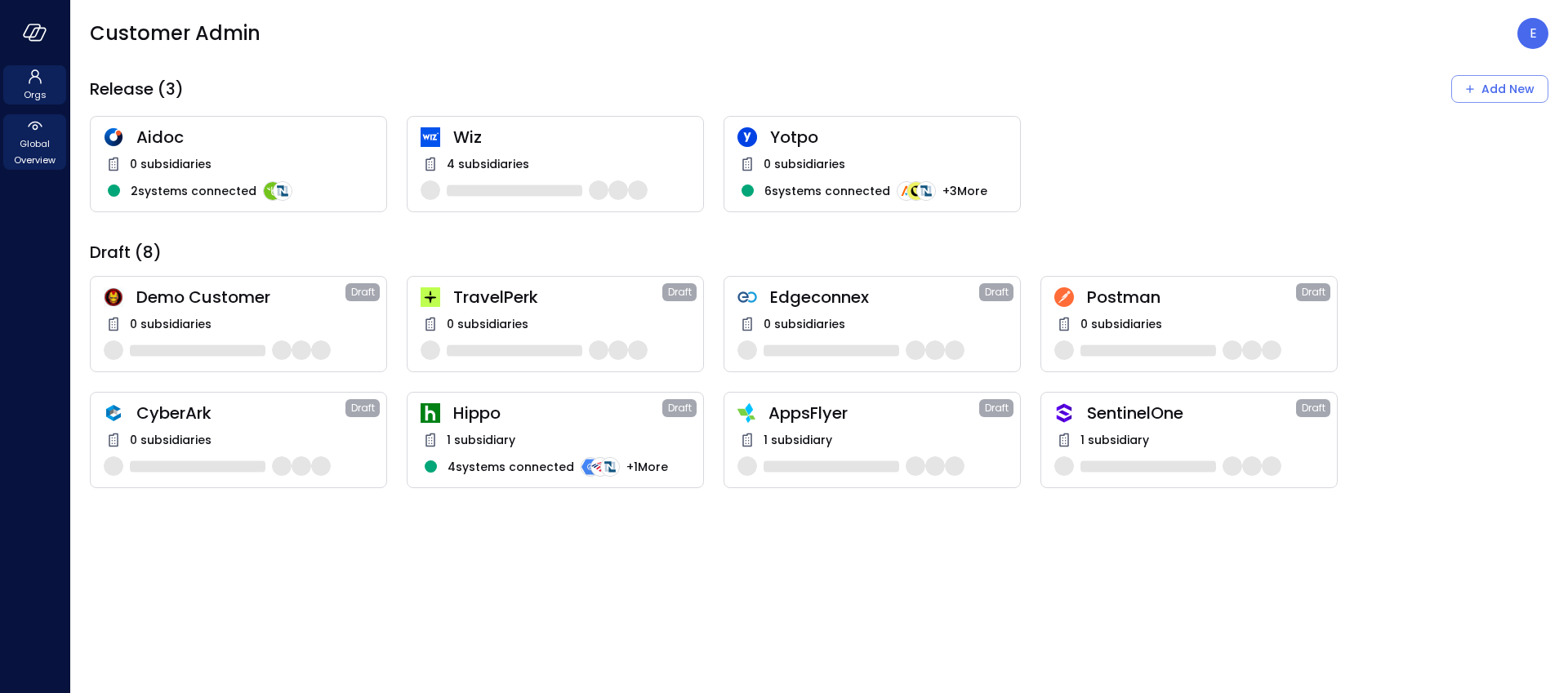
click at [29, 143] on span "Global Overview" at bounding box center [34, 152] width 50 height 33
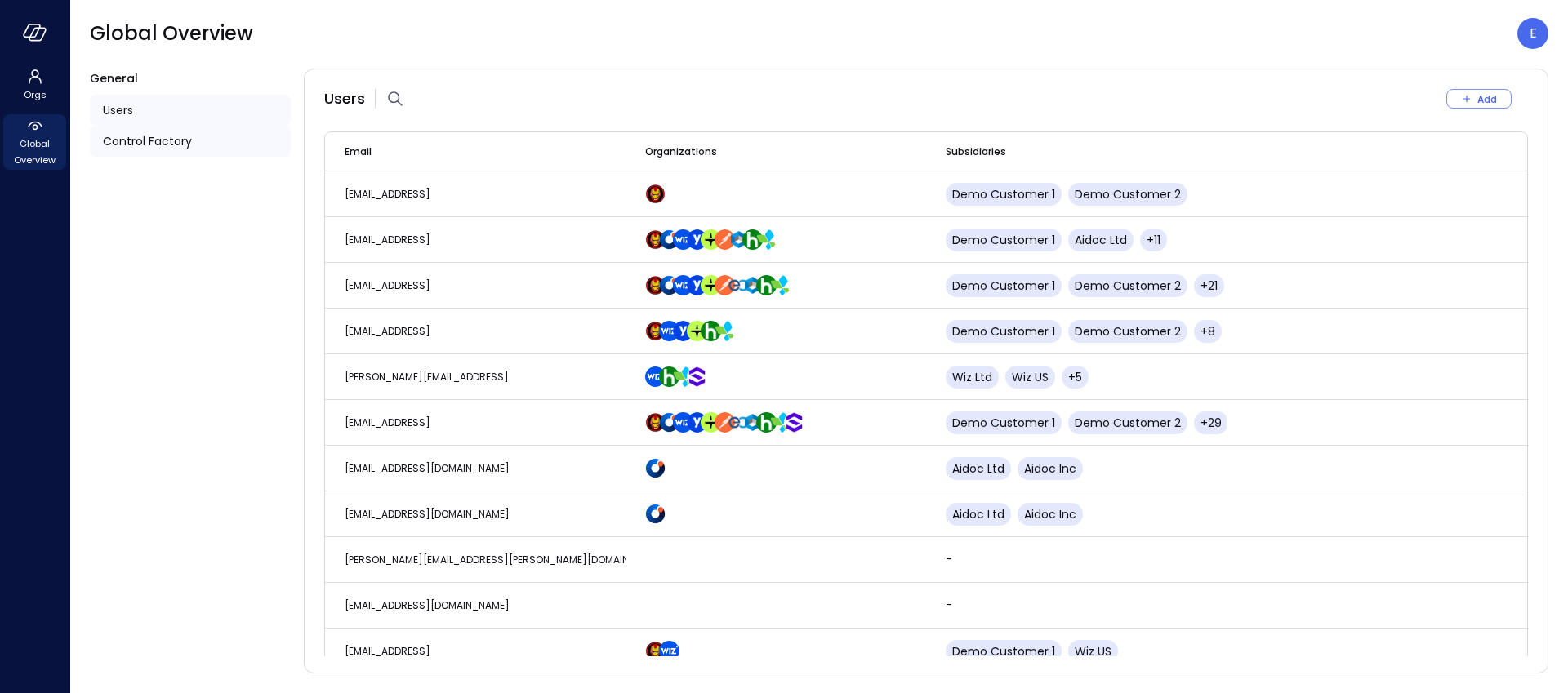
click at [141, 142] on span "Control Factory" at bounding box center [147, 142] width 89 height 18
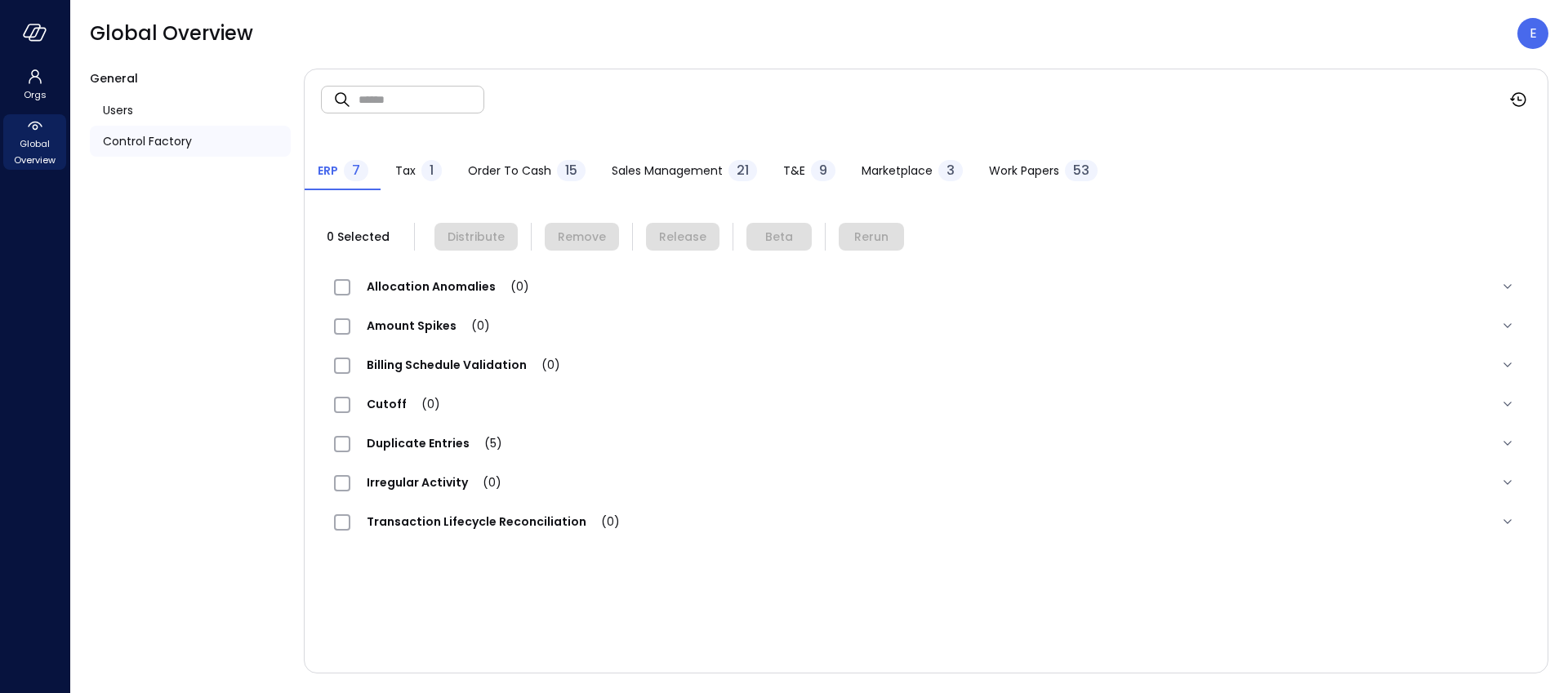
click at [1023, 167] on span "Work Papers" at bounding box center [1024, 171] width 70 height 18
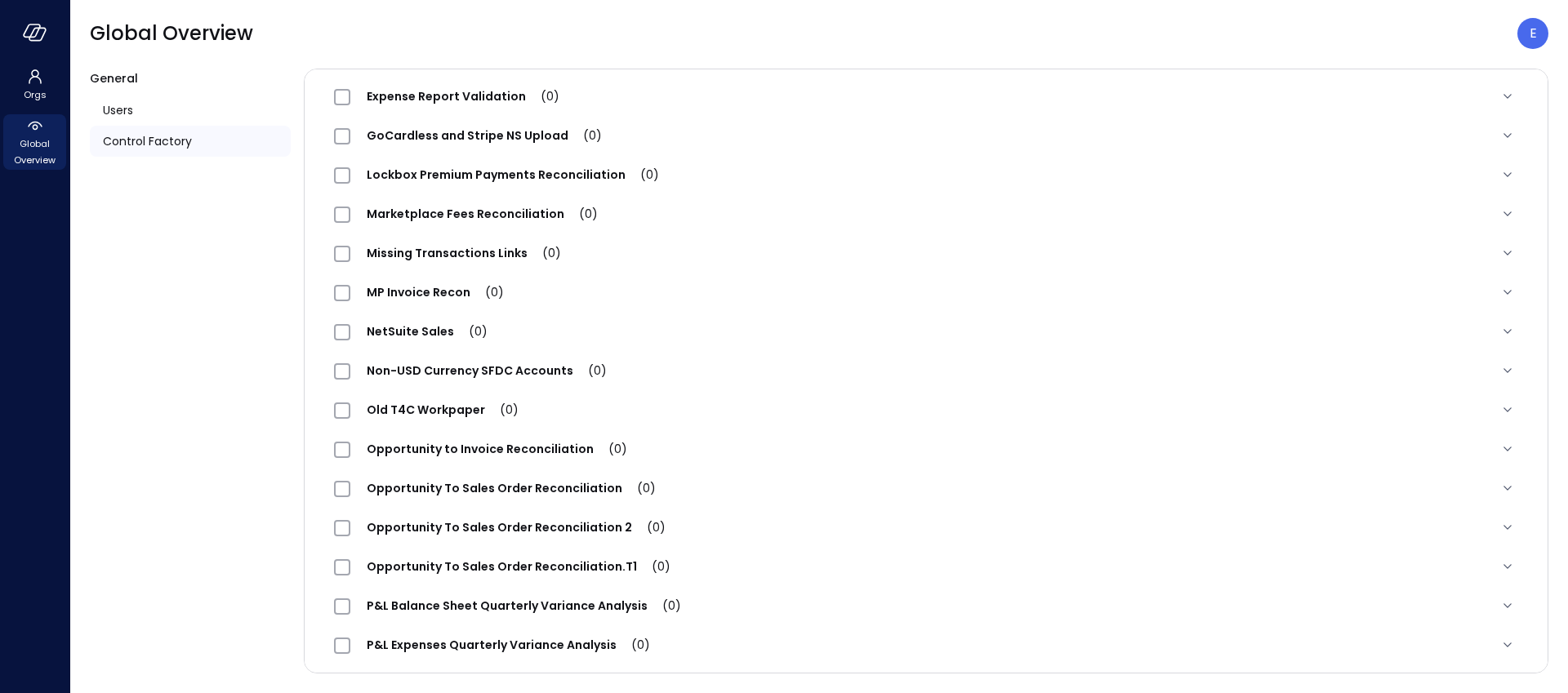
scroll to position [1405, 0]
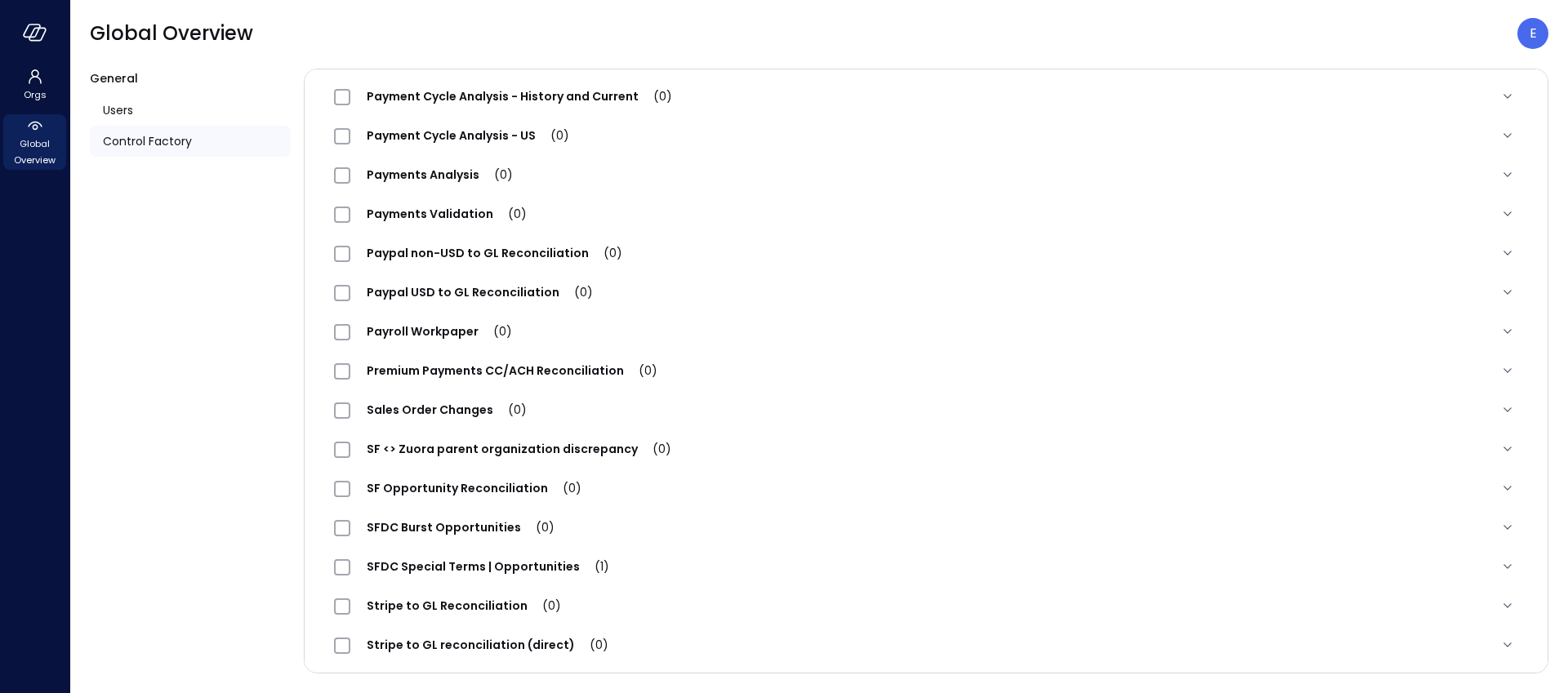
click at [421, 368] on span "Premium Payments CC/ACH Reconciliation (0)" at bounding box center [511, 371] width 323 height 16
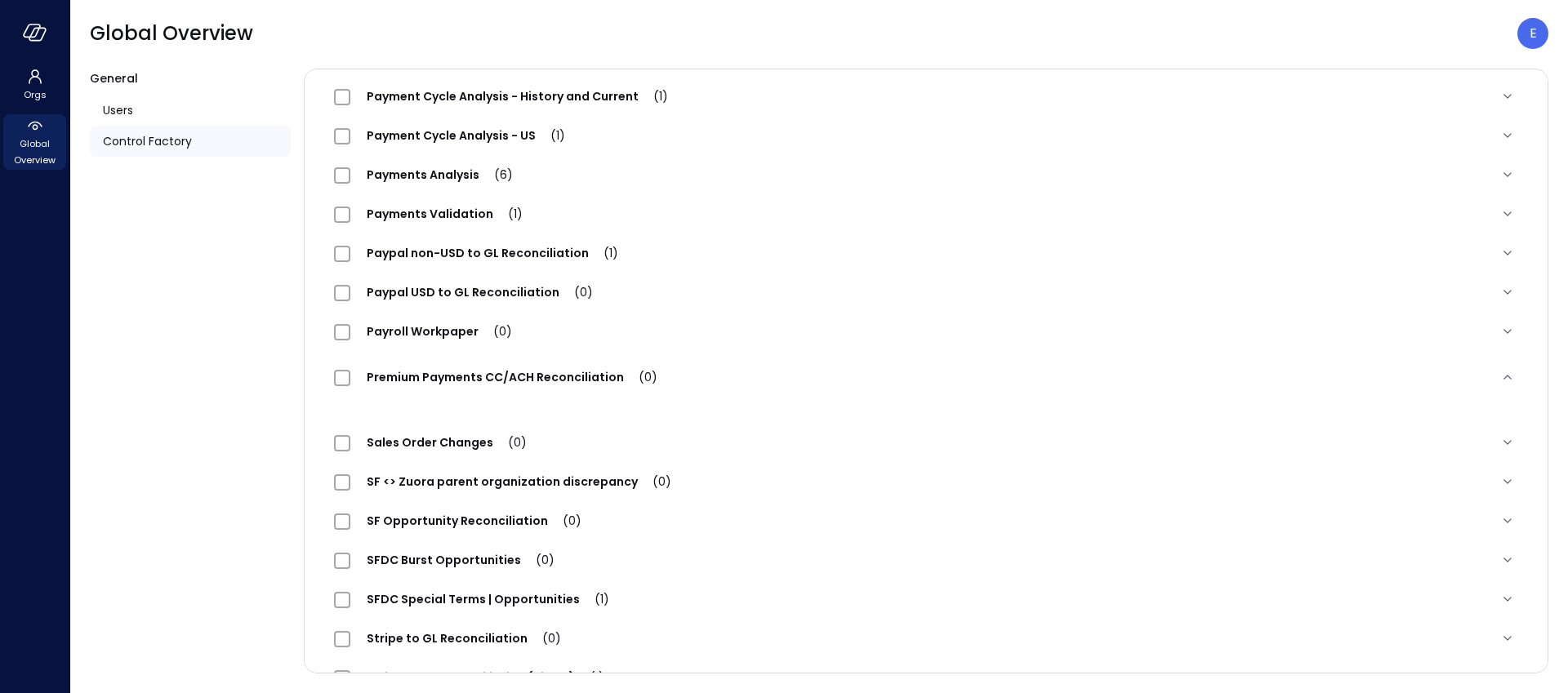
click at [578, 377] on span "Premium Payments CC/ACH Reconciliation (0)" at bounding box center [511, 377] width 323 height 16
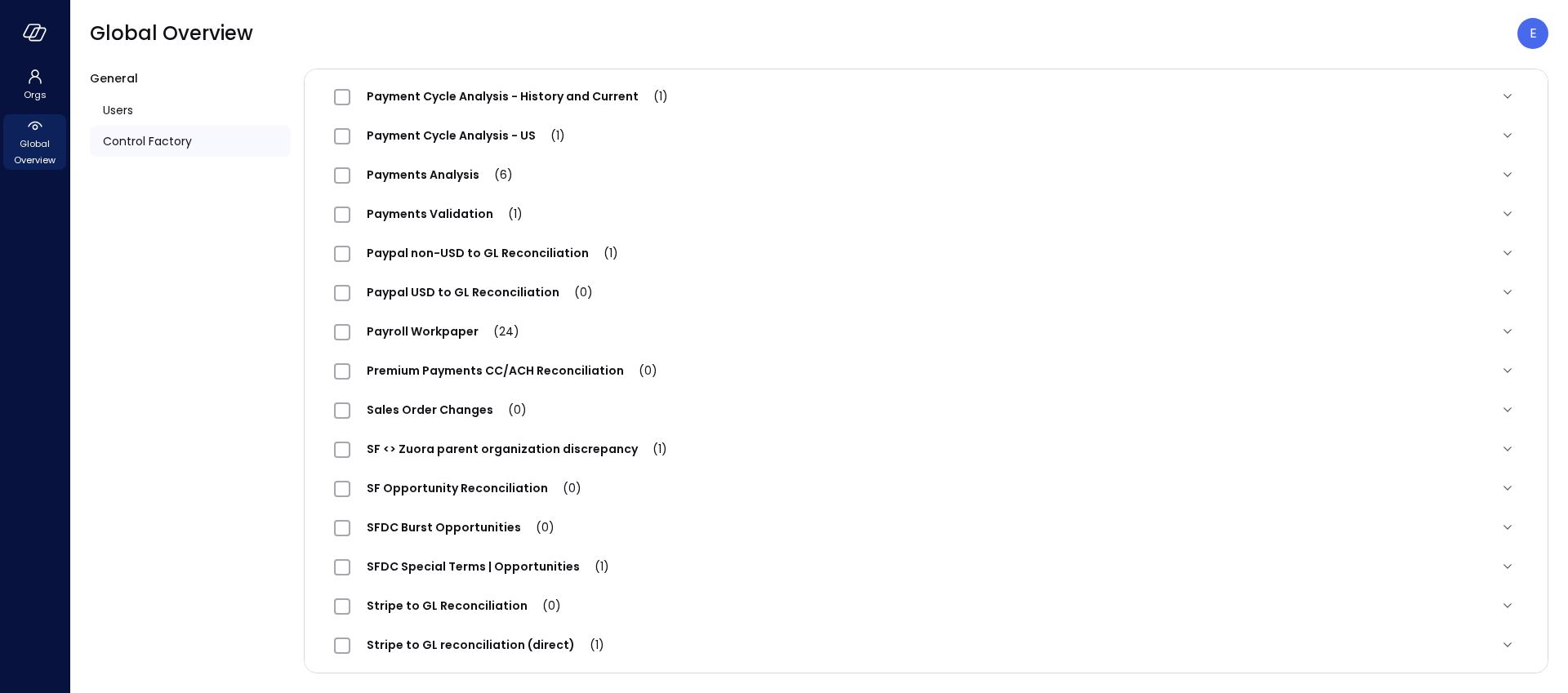
click at [578, 376] on span "Premium Payments CC/ACH Reconciliation (0)" at bounding box center [511, 371] width 323 height 16
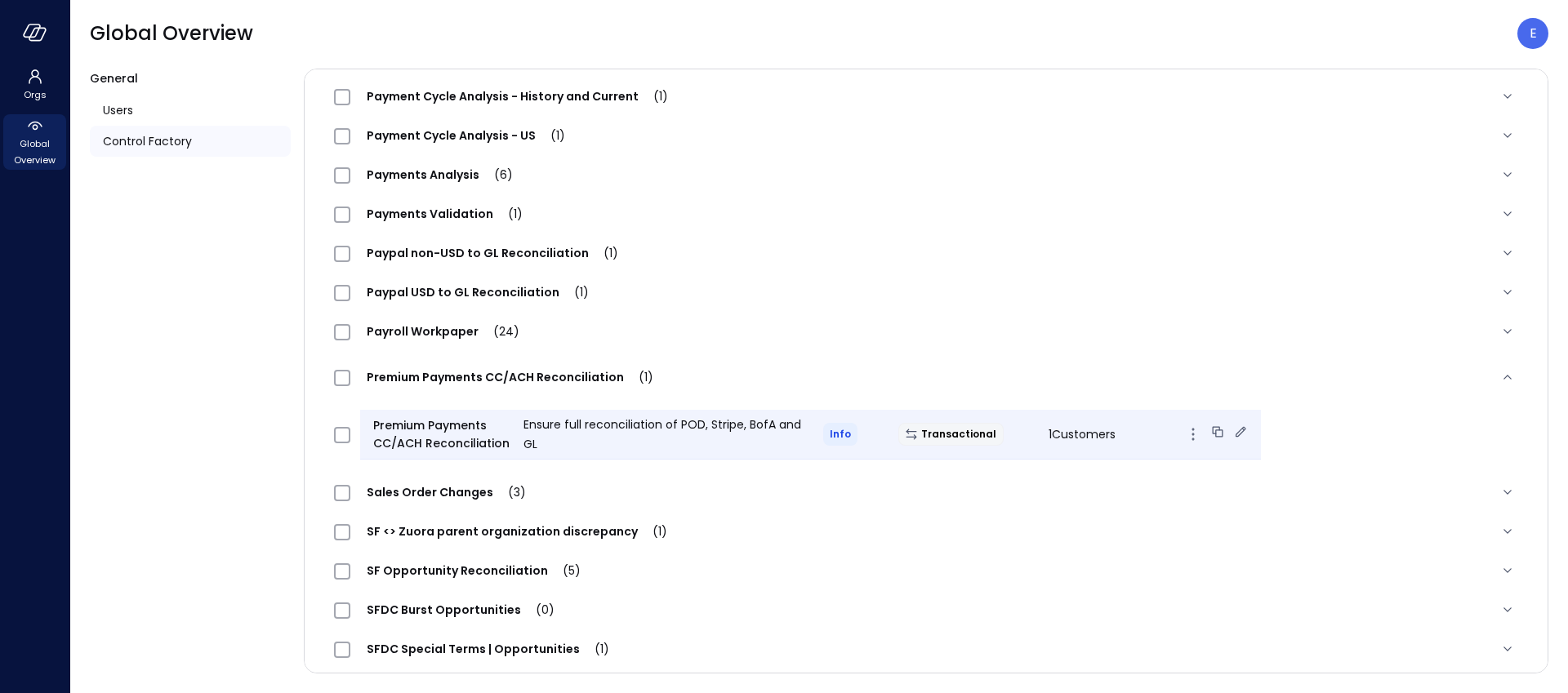
click at [1232, 430] on icon at bounding box center [1241, 432] width 16 height 16
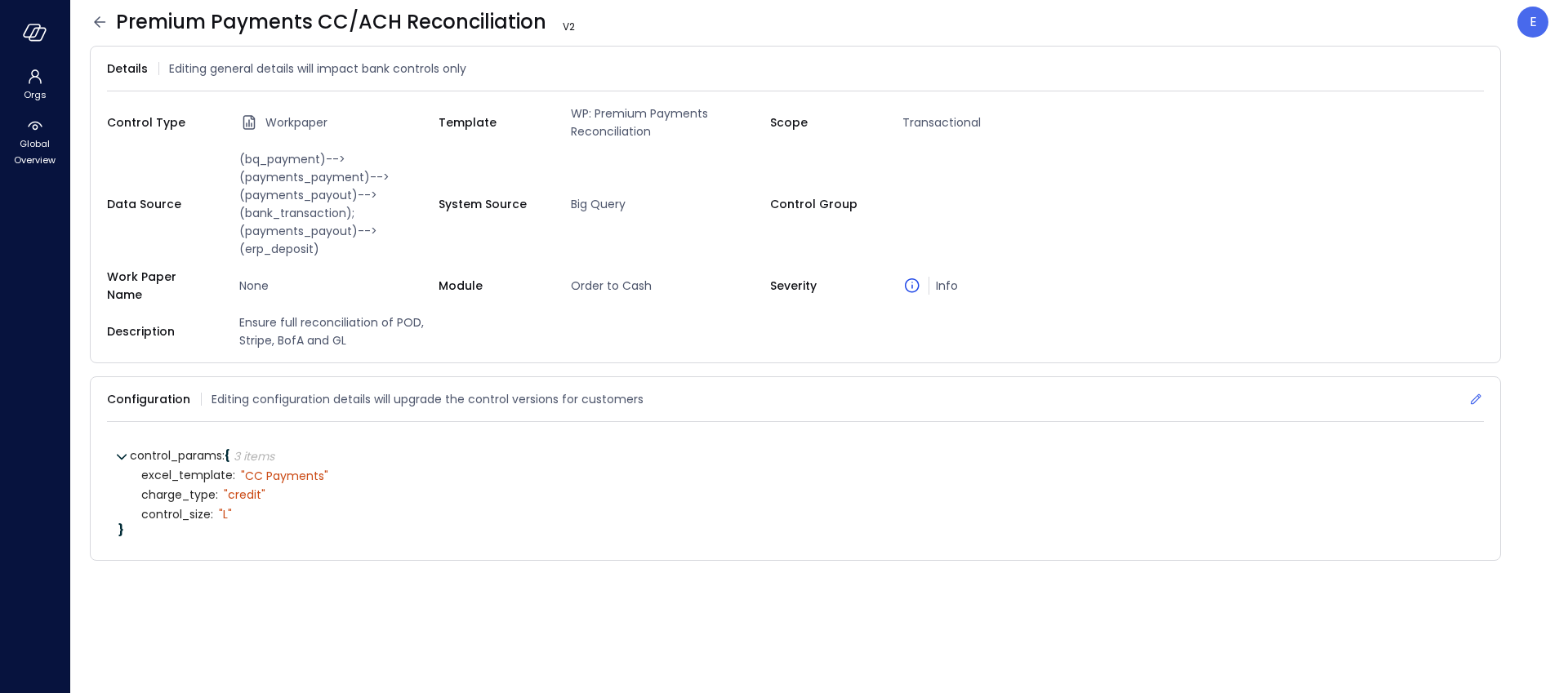
click at [1477, 391] on icon at bounding box center [1476, 399] width 16 height 16
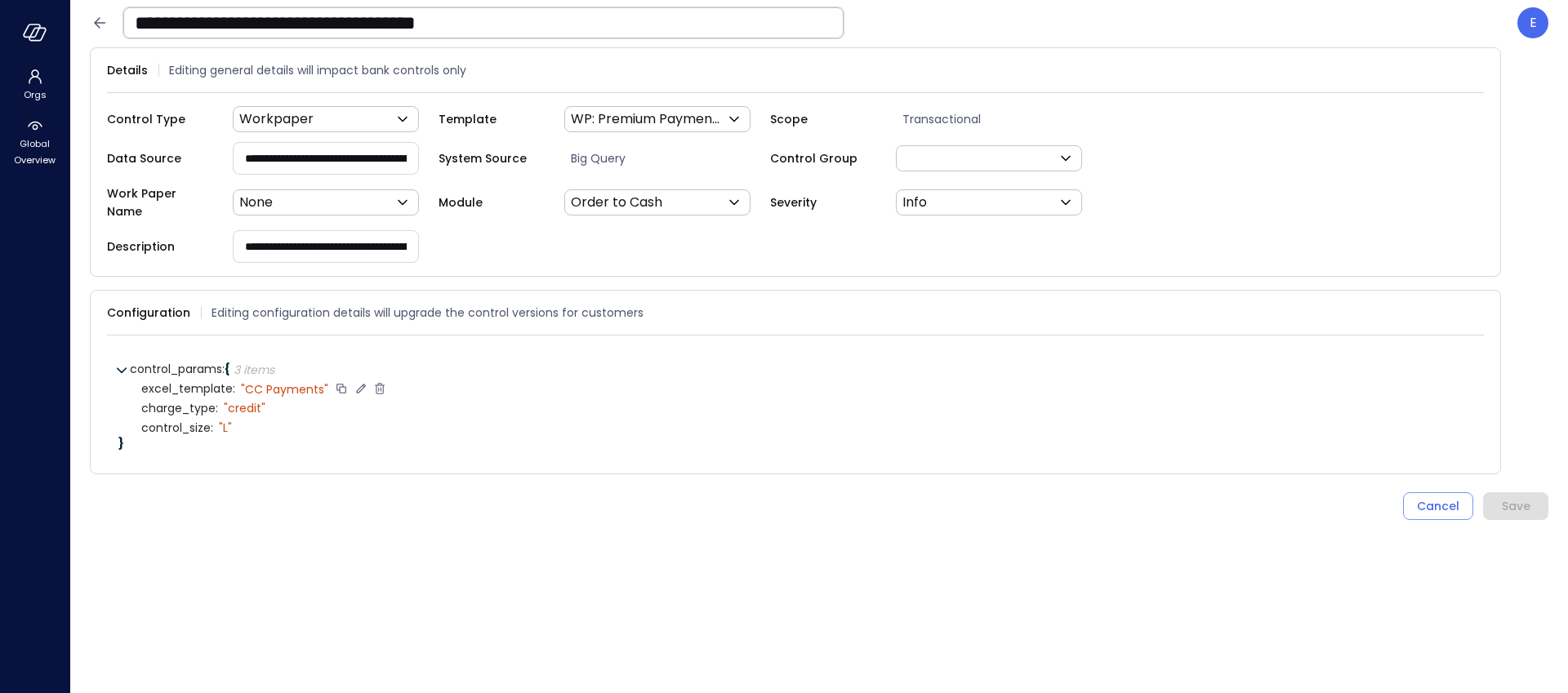
click at [376, 381] on icon at bounding box center [380, 389] width 15 height 15
click at [1507, 477] on div "Save" at bounding box center [1516, 487] width 29 height 20
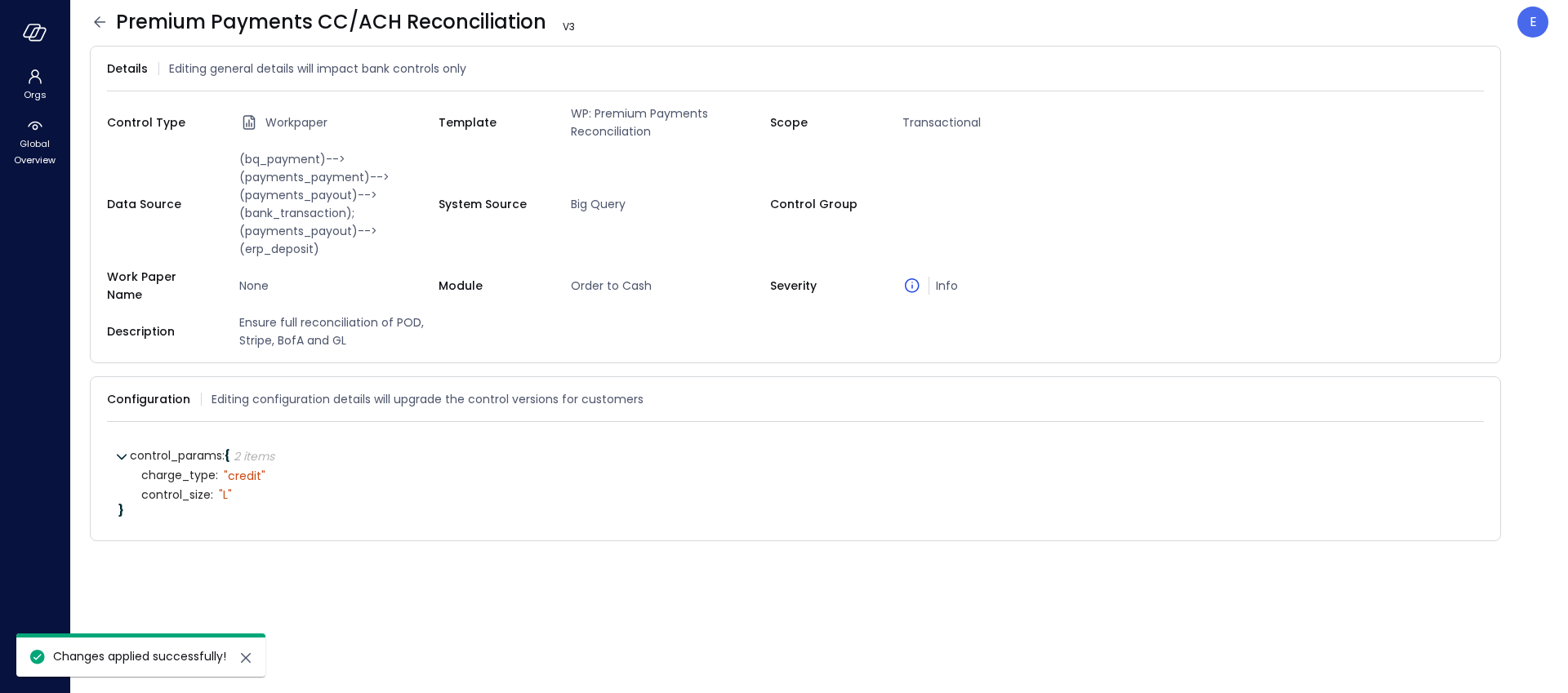
click at [98, 18] on icon at bounding box center [100, 21] width 11 height 11
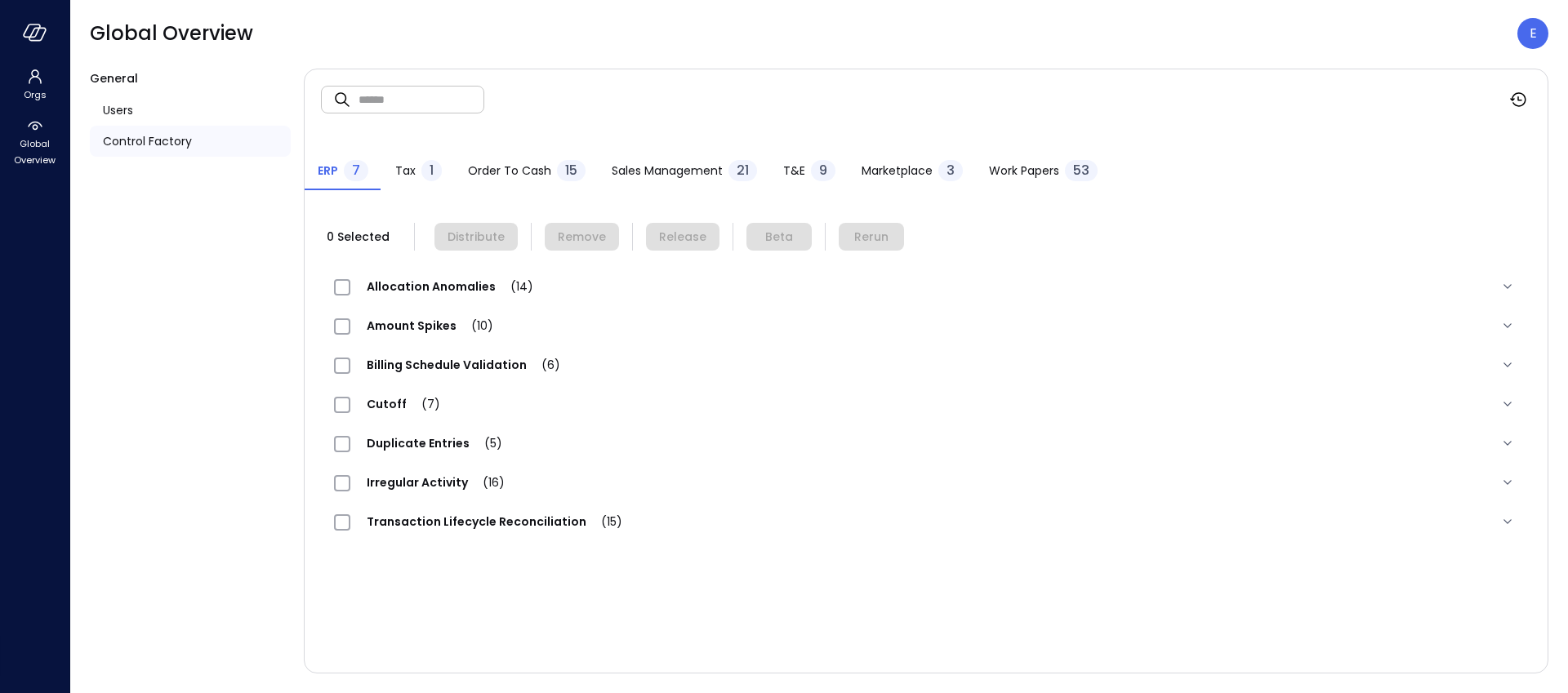
click at [1030, 169] on span "Work Papers" at bounding box center [1024, 171] width 70 height 18
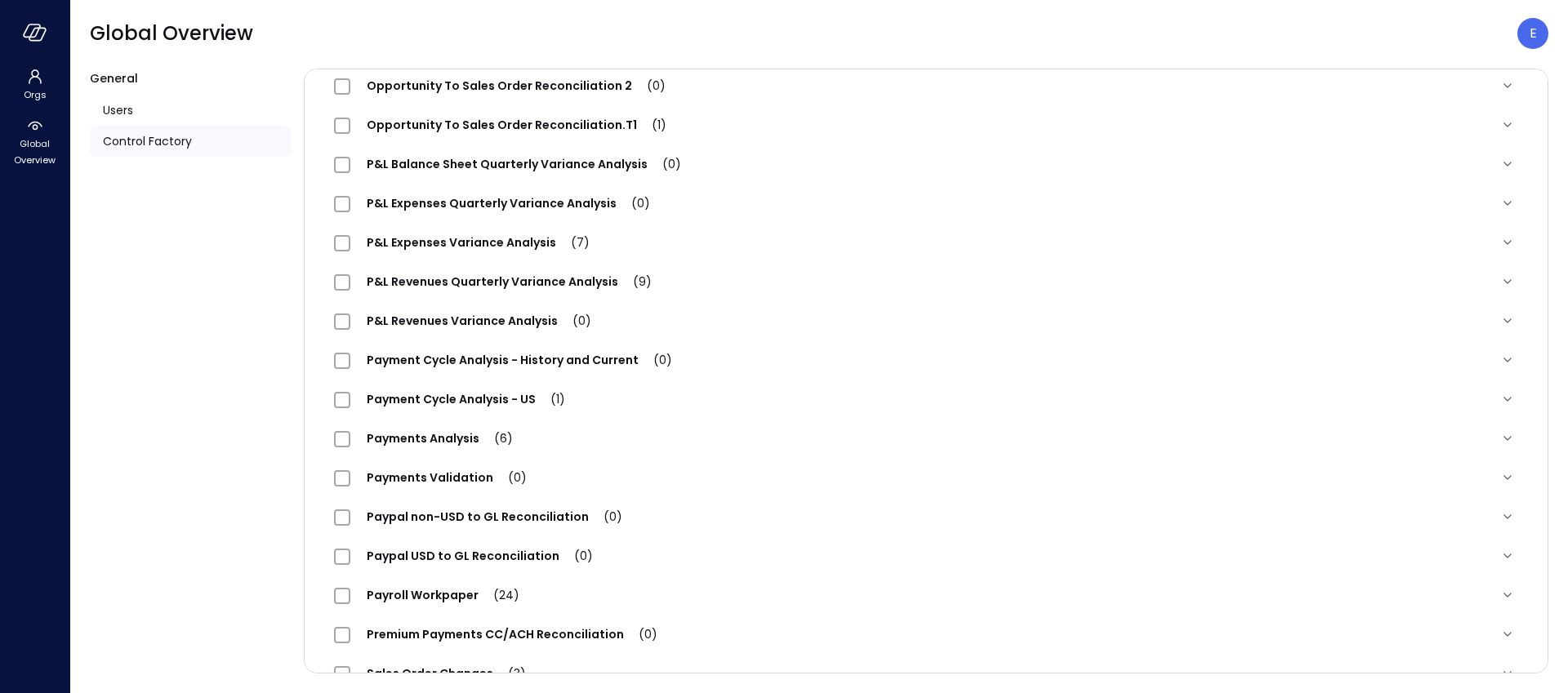
scroll to position [1177, 0]
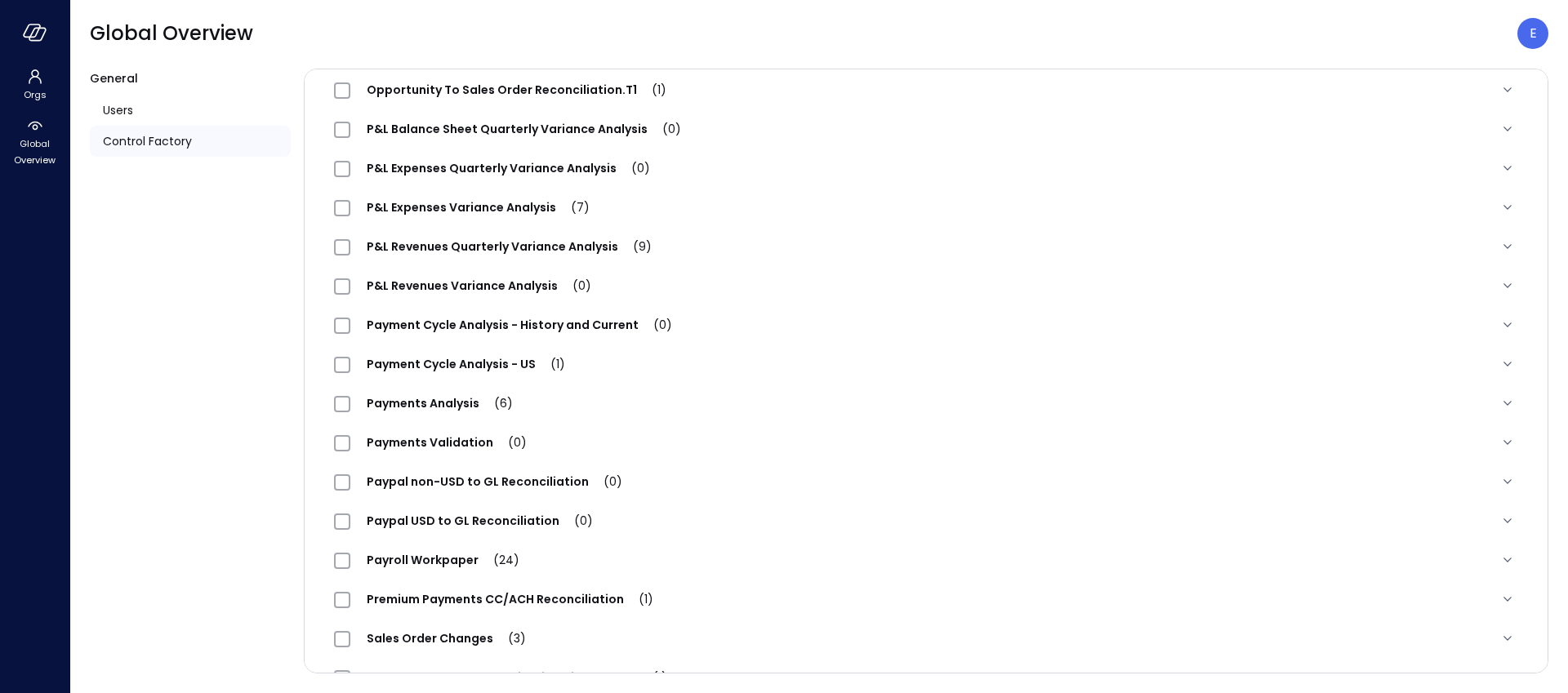
click at [476, 601] on span "Premium Payments CC/ACH Reconciliation (1)" at bounding box center [510, 599] width 319 height 16
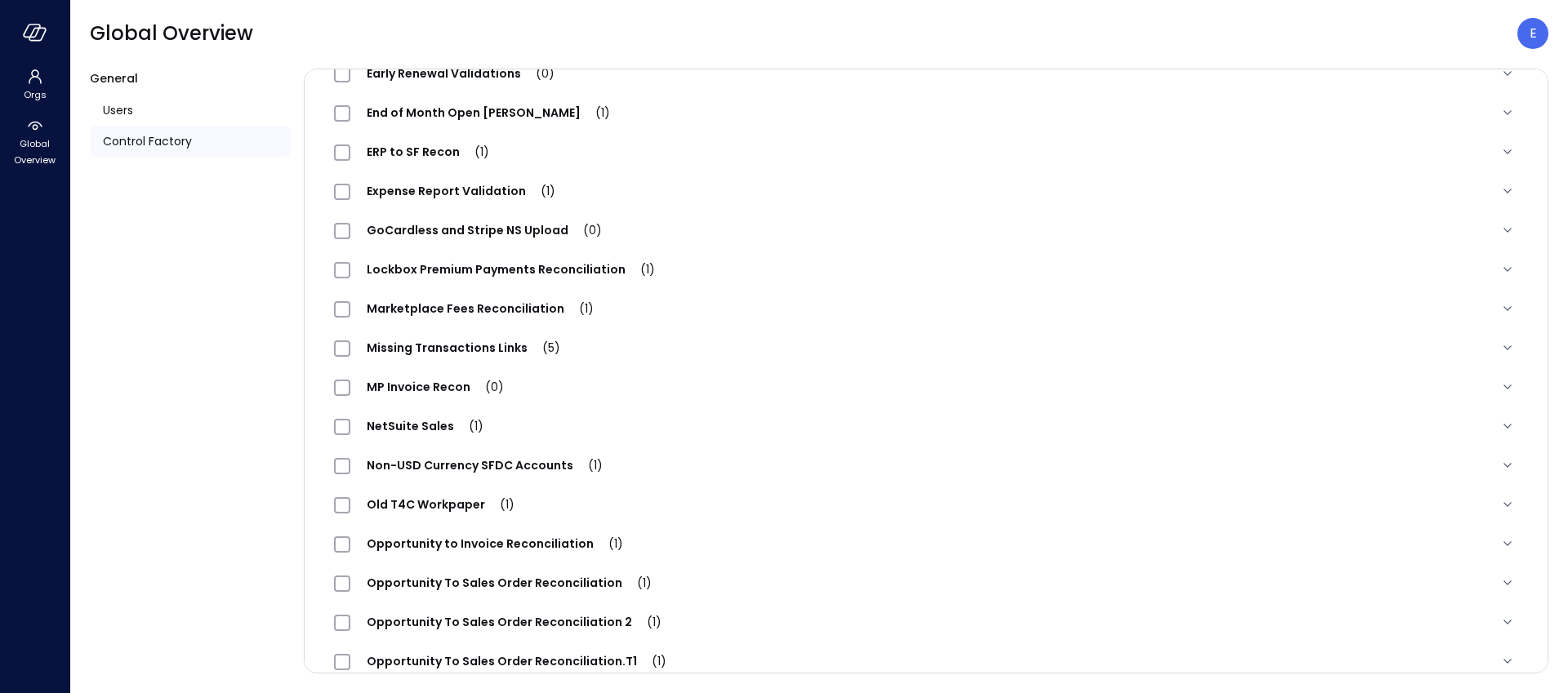
scroll to position [0, 0]
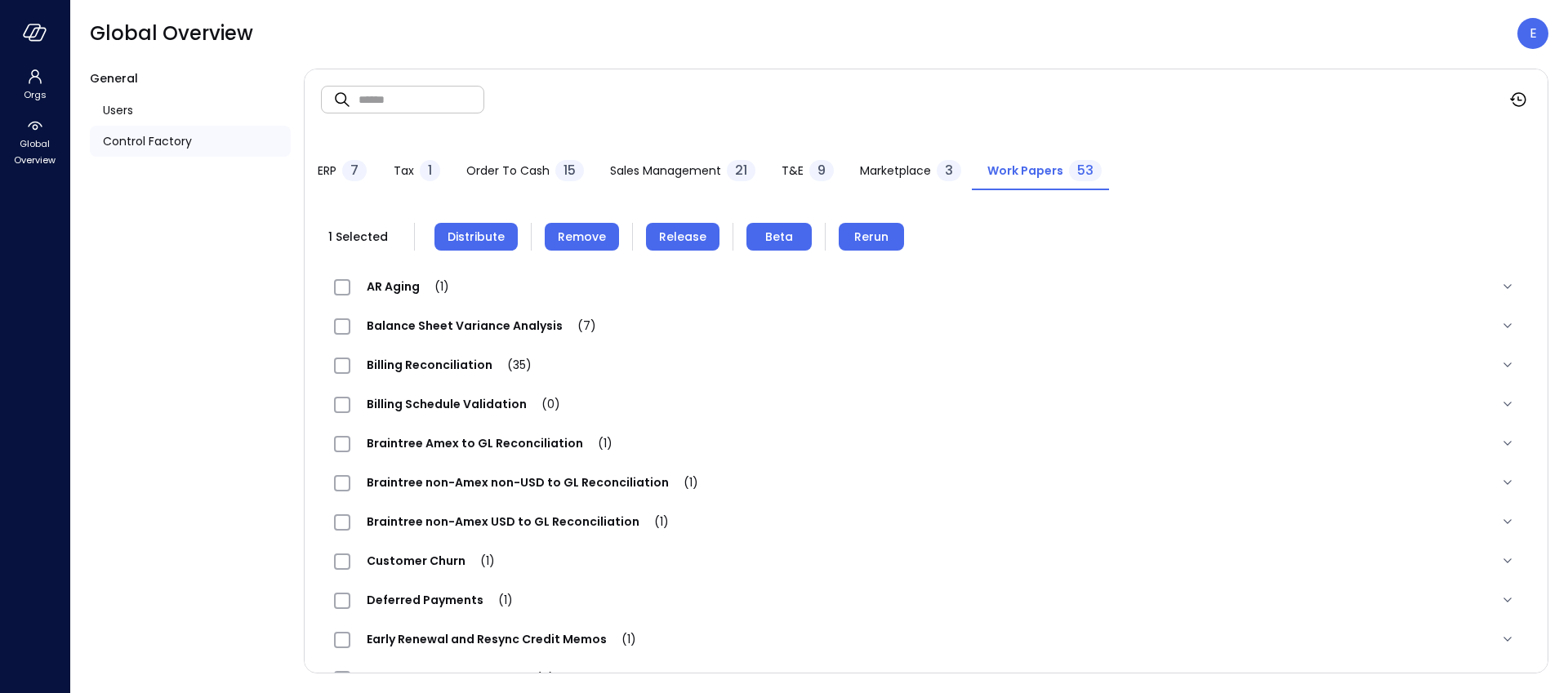
click at [589, 232] on span "Remove" at bounding box center [582, 236] width 48 height 18
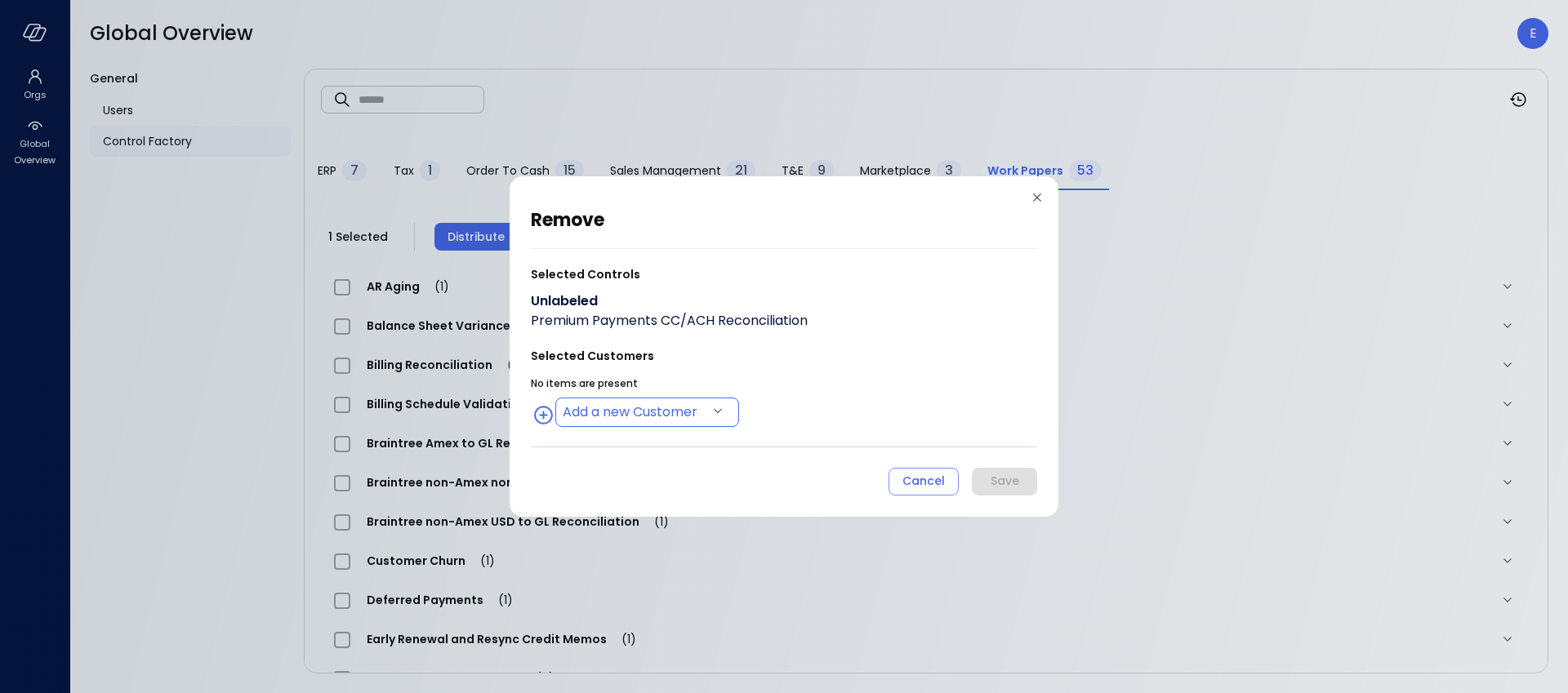
click at [709, 414] on body "Orgs Global Overview Global Overview E General Users Control Factory ​ ​ ERP 7 …" at bounding box center [784, 346] width 1568 height 693
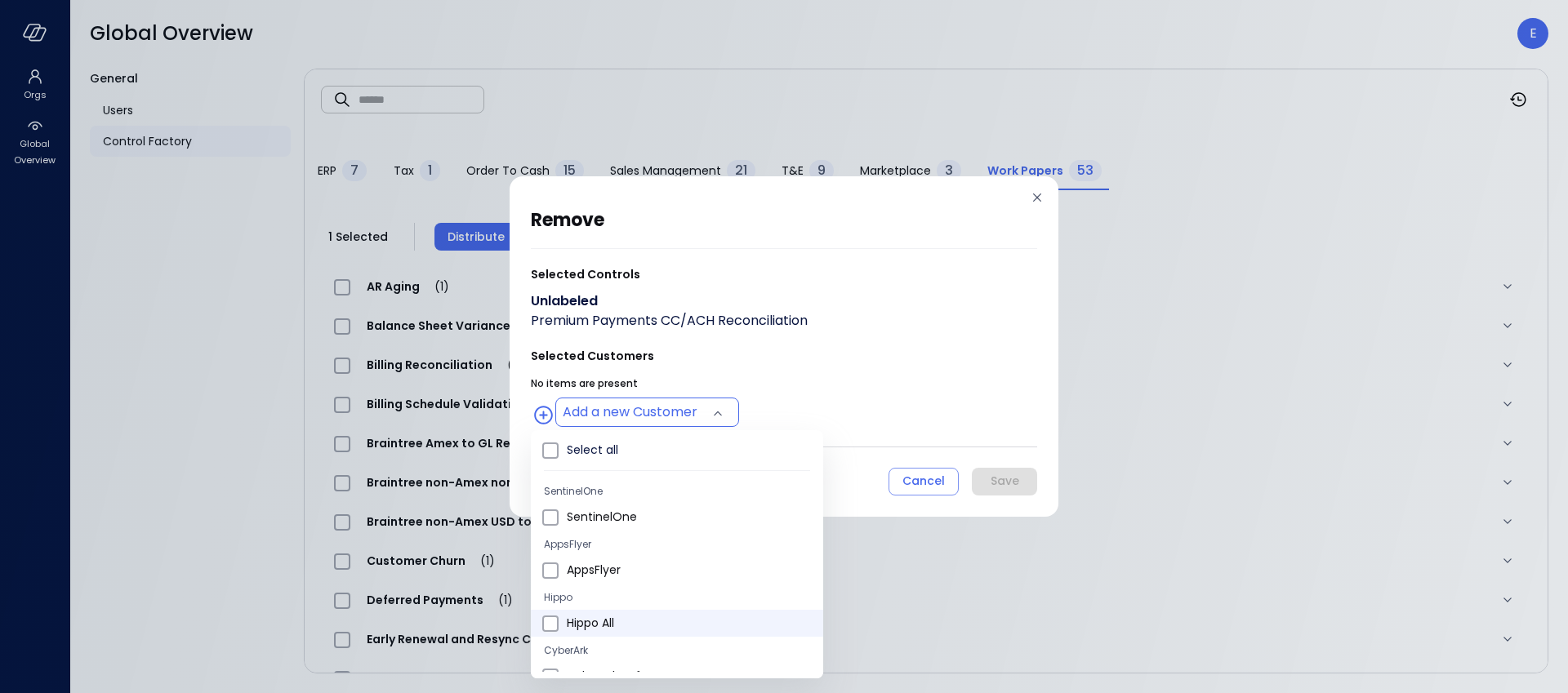
click at [620, 622] on span "Hippo All" at bounding box center [688, 623] width 243 height 17
type input "**********"
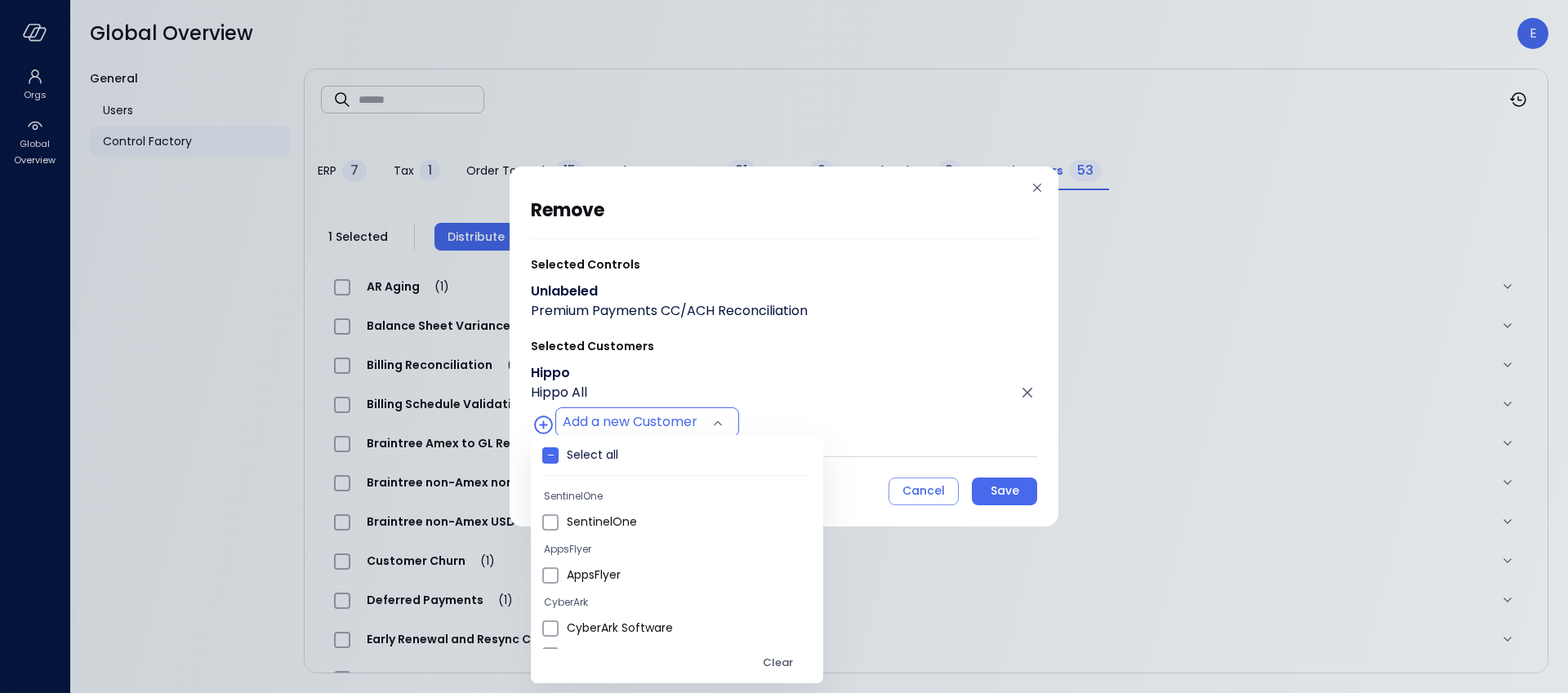
click at [1016, 490] on div at bounding box center [784, 346] width 1568 height 693
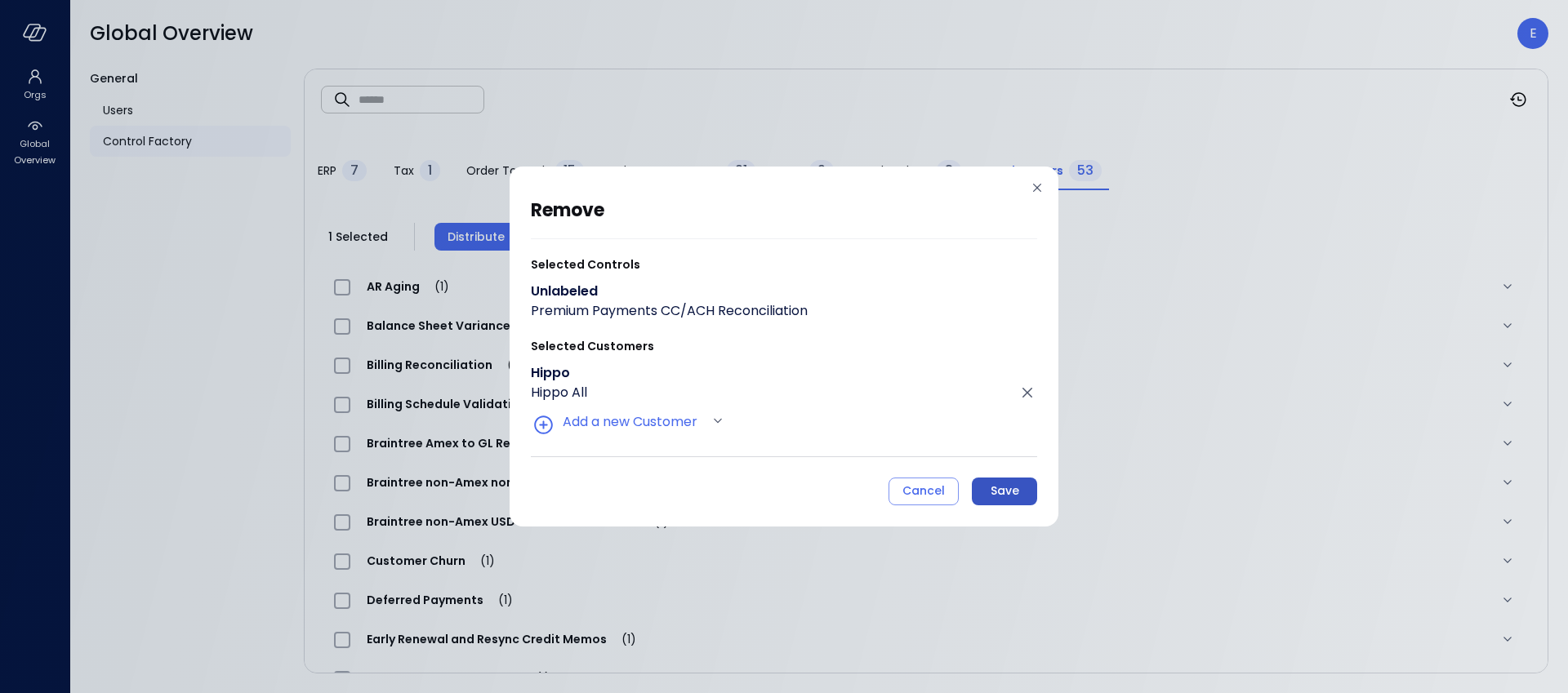
click at [1012, 494] on div "Save" at bounding box center [1004, 491] width 29 height 20
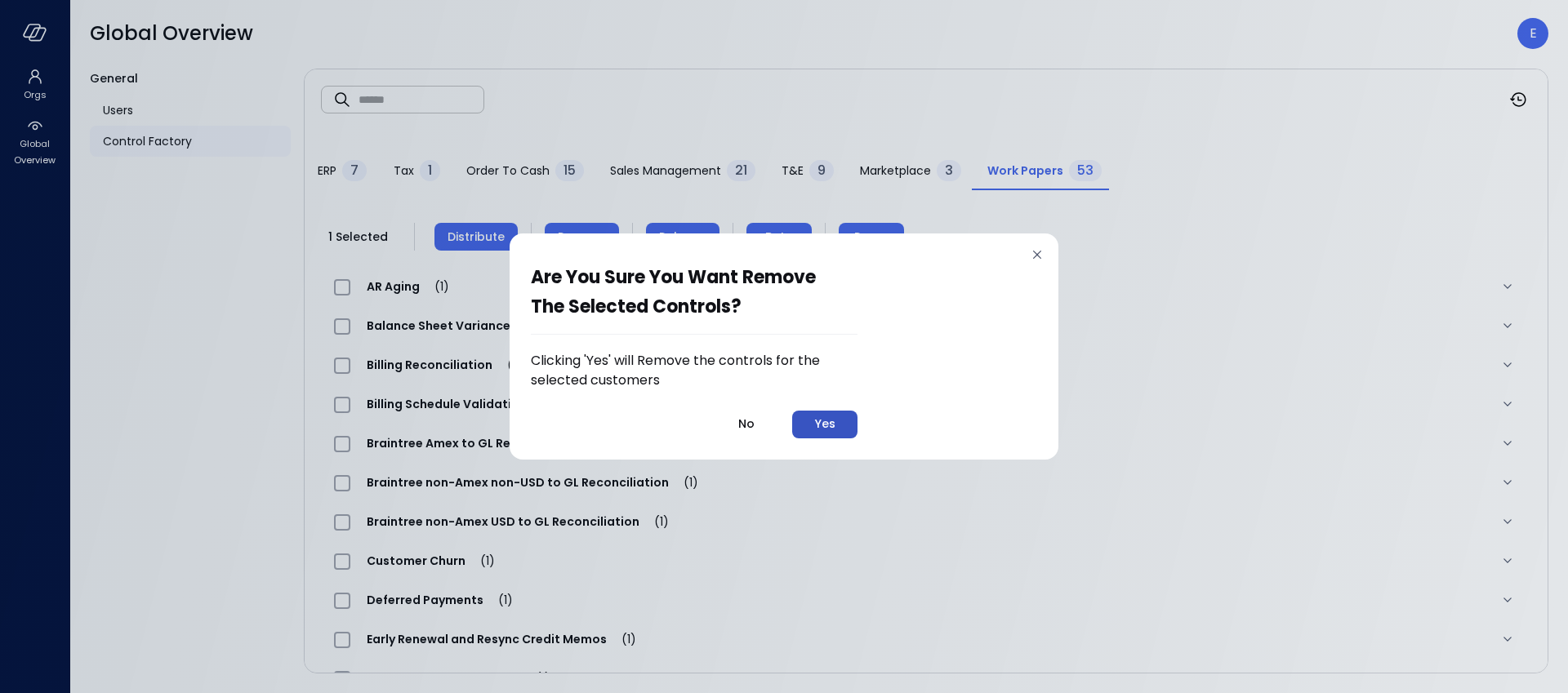
click at [837, 430] on button "Yes" at bounding box center [825, 425] width 65 height 28
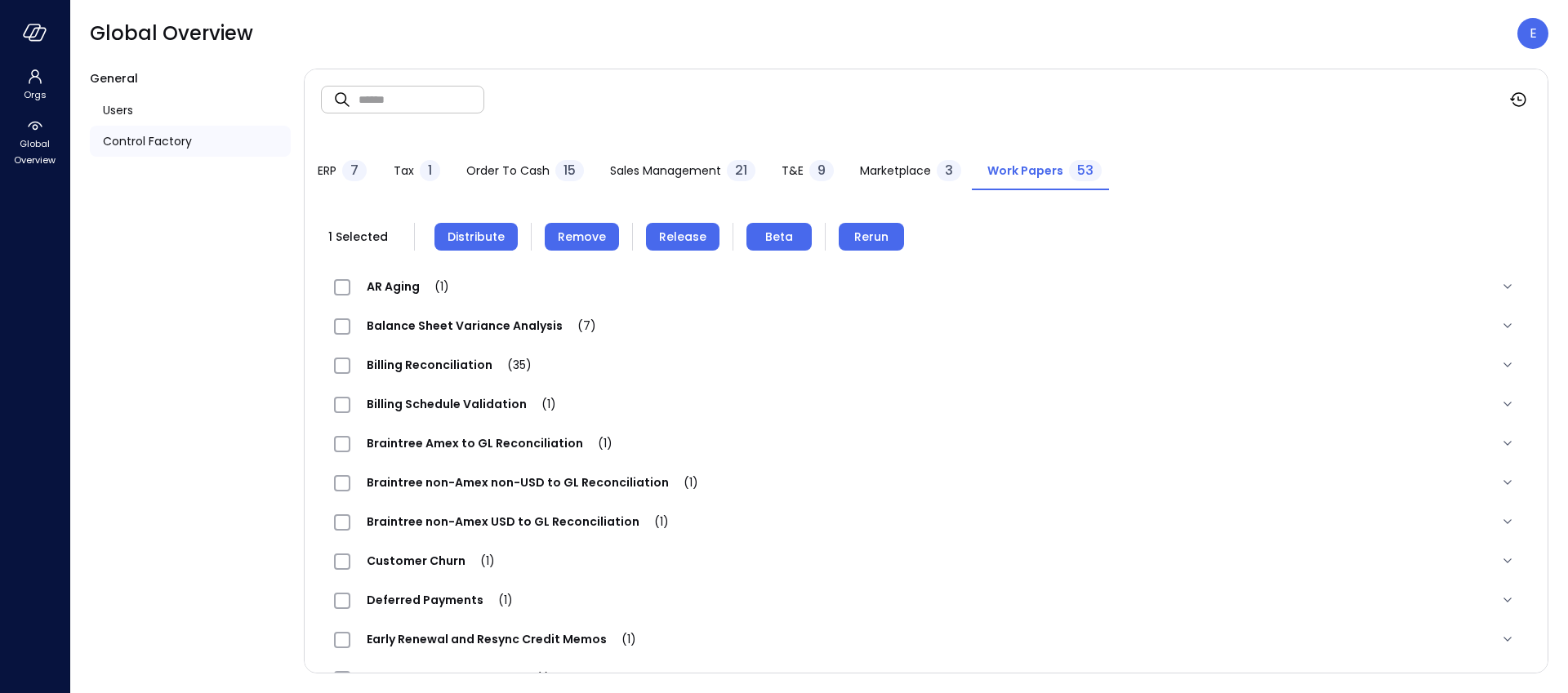
click at [472, 230] on span "Distribute" at bounding box center [476, 236] width 57 height 18
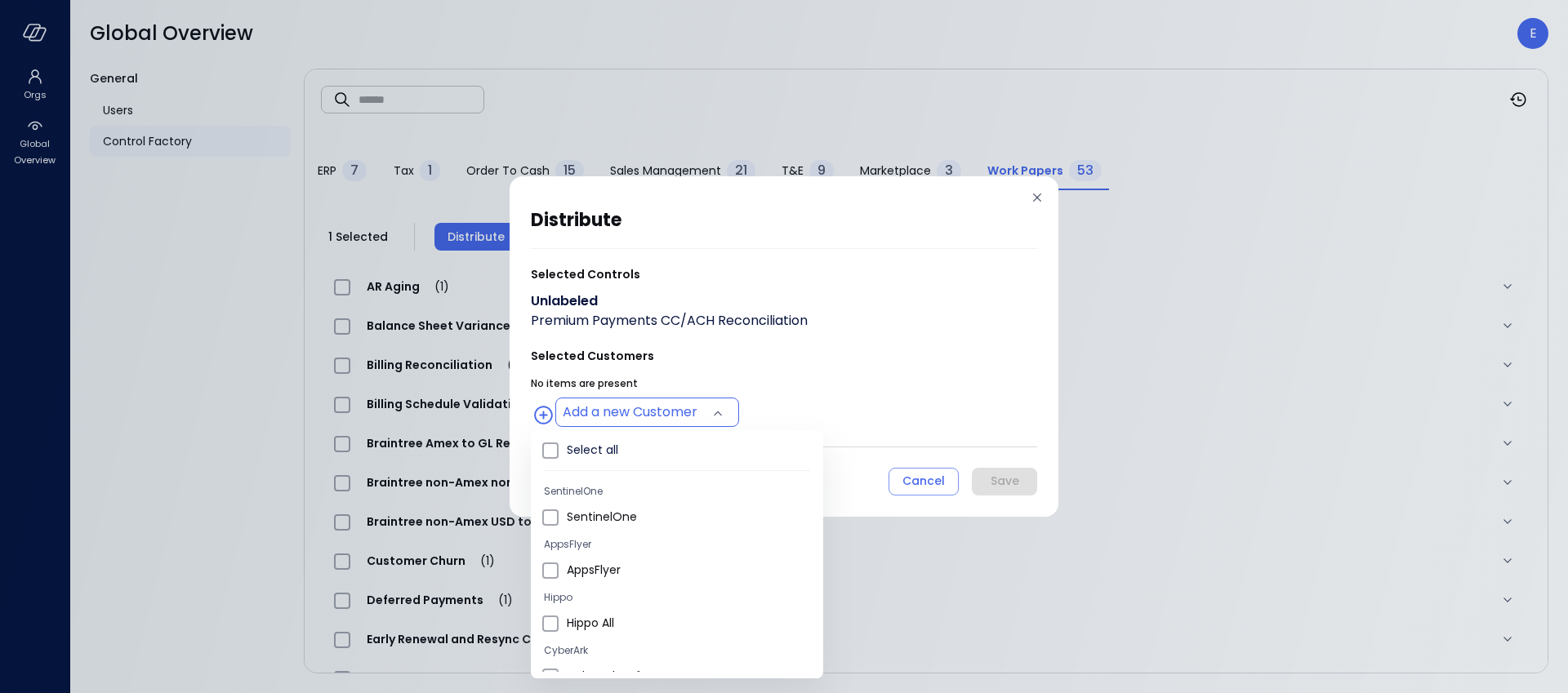
click at [632, 413] on body "Orgs Global Overview Global Overview E General Users Control Factory ​ ​ ERP 7 …" at bounding box center [784, 346] width 1568 height 693
click at [622, 618] on span "Hippo All" at bounding box center [688, 623] width 243 height 17
type input "**********"
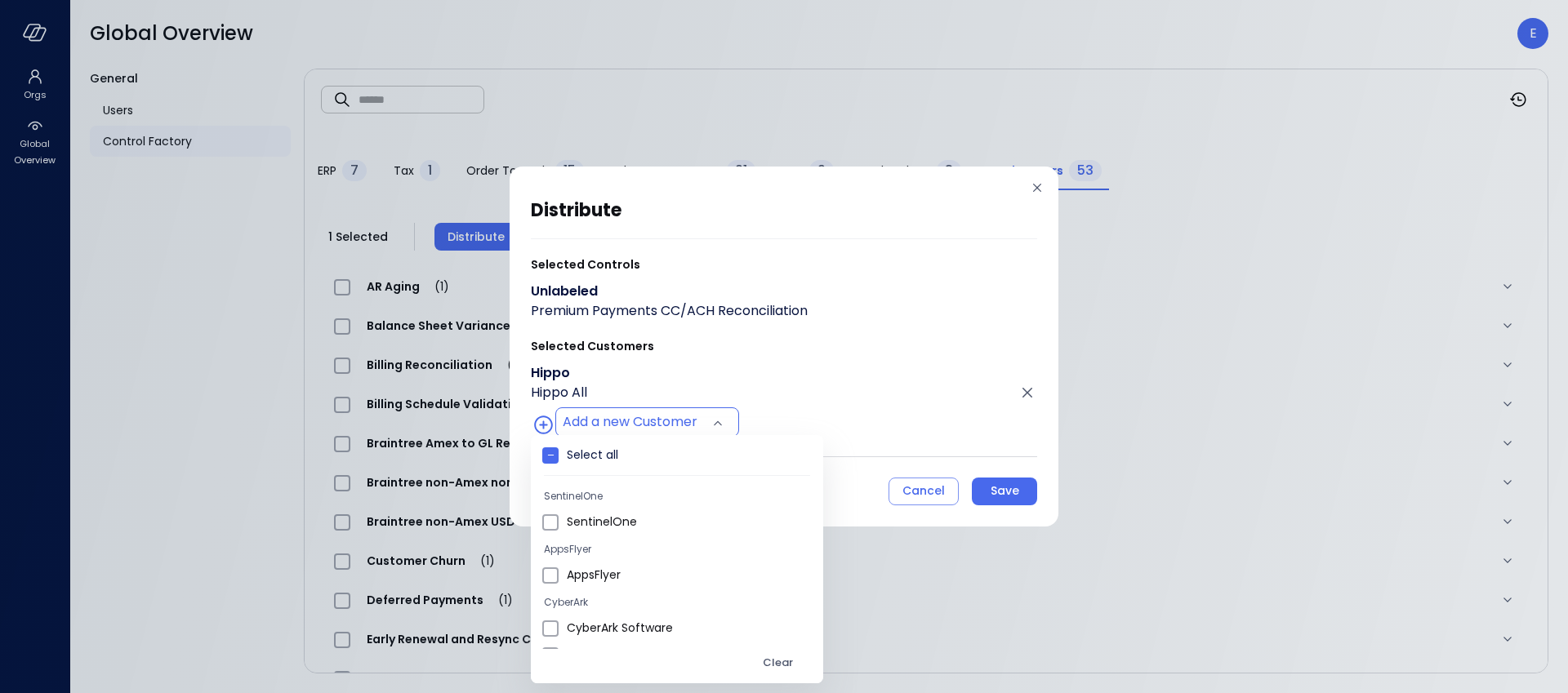
click at [1001, 494] on div at bounding box center [784, 346] width 1568 height 693
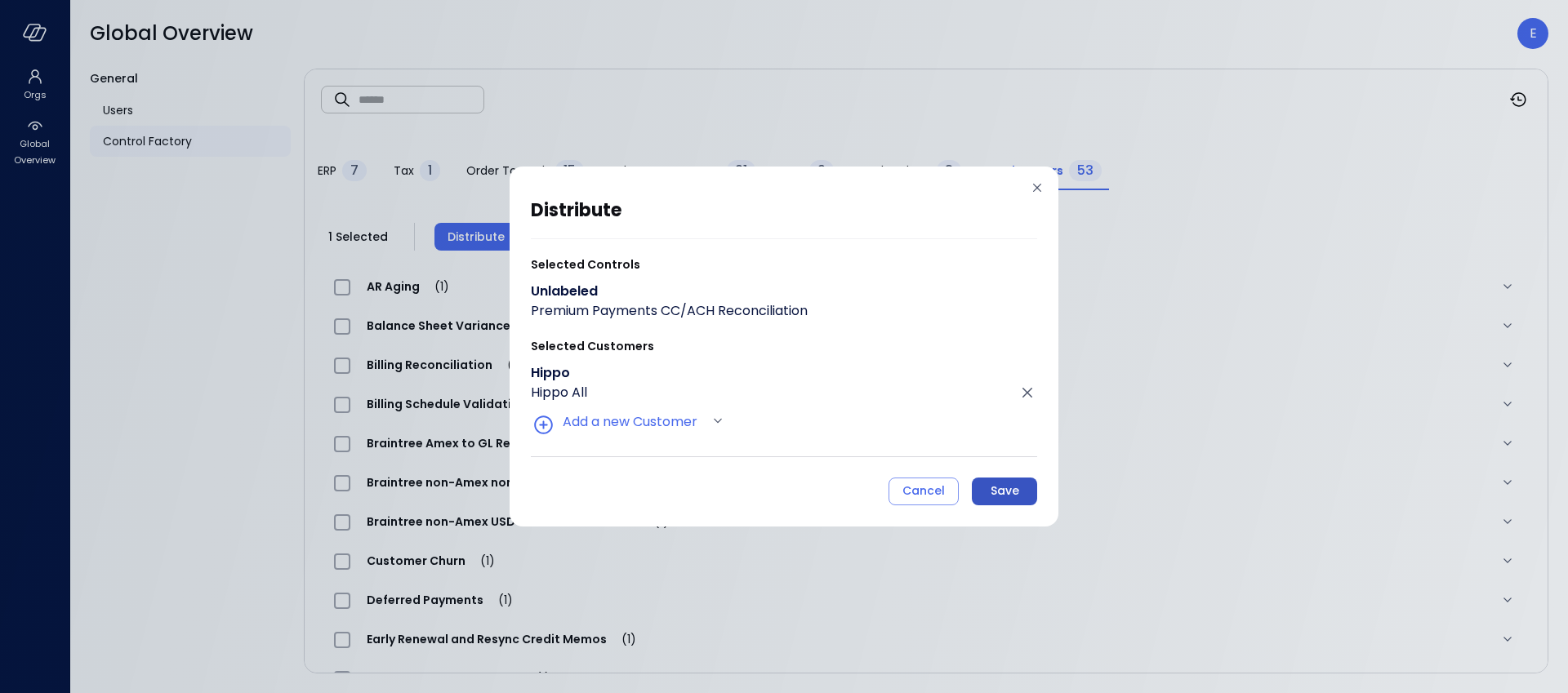
click at [1012, 493] on div "Save" at bounding box center [1004, 491] width 29 height 20
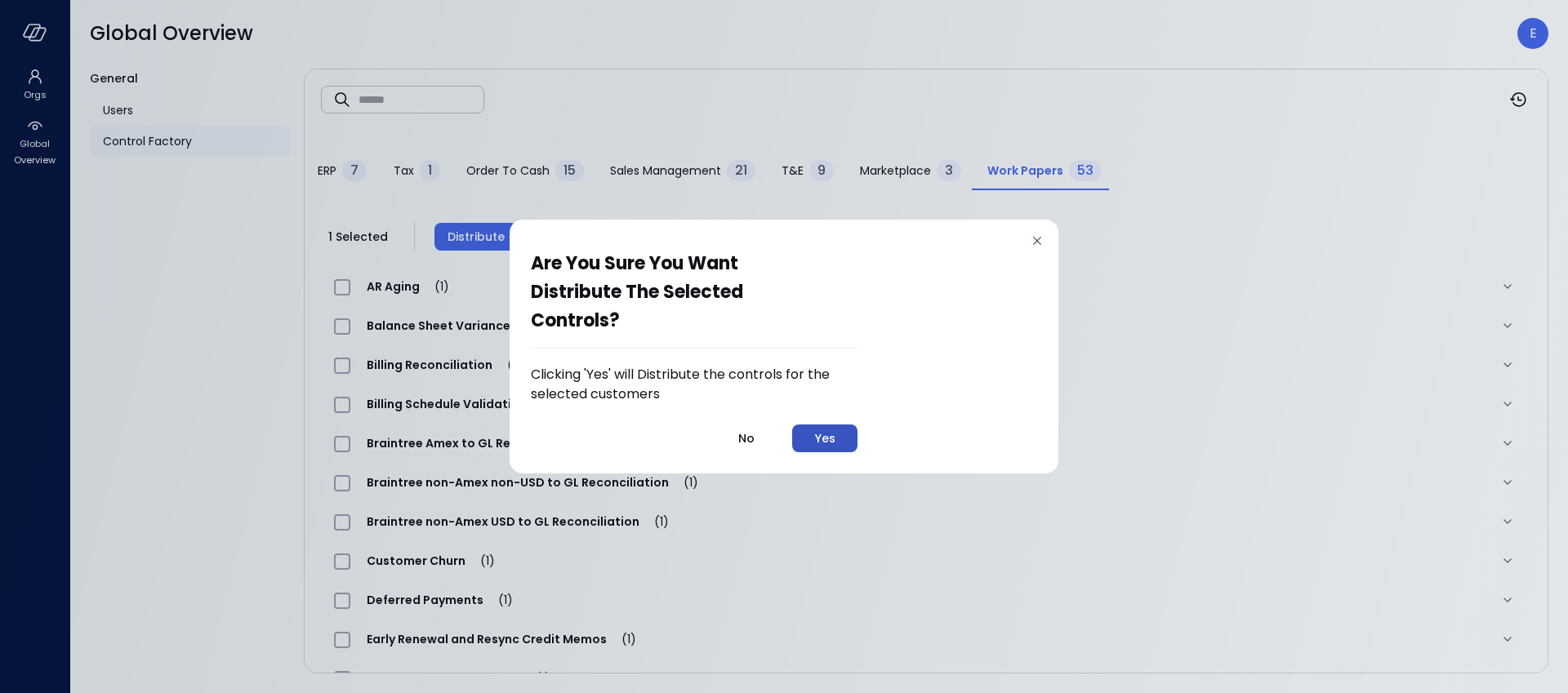
click at [838, 435] on button "Yes" at bounding box center [825, 439] width 65 height 28
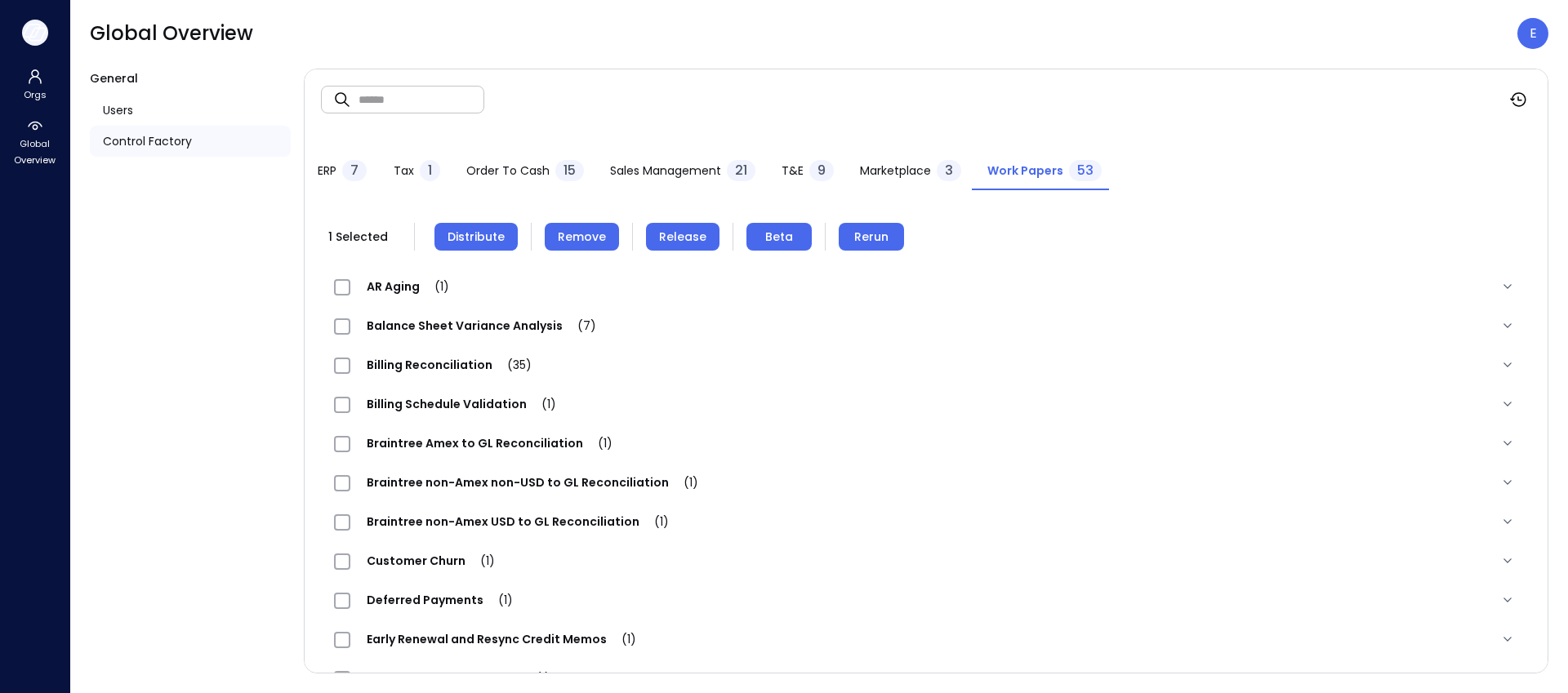
click at [35, 30] on icon "button" at bounding box center [35, 33] width 25 height 18
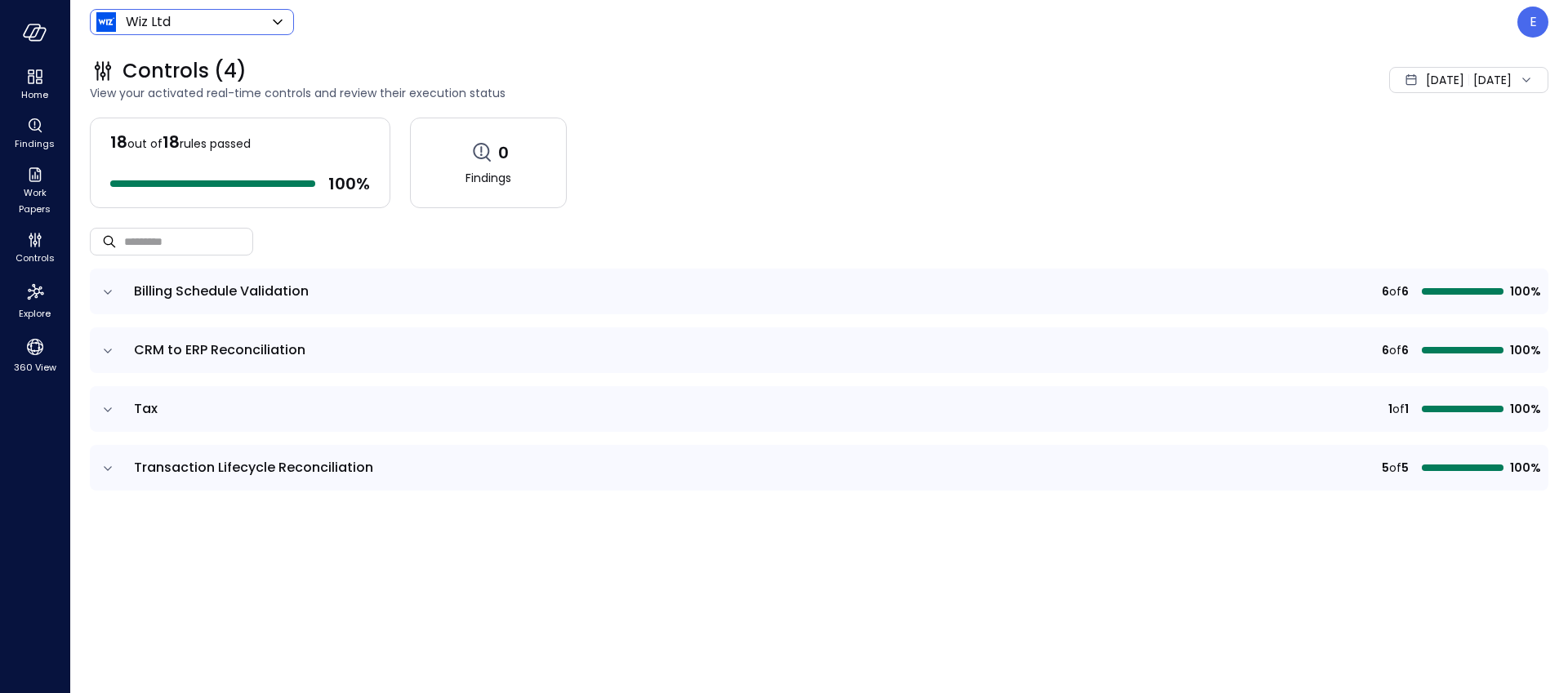
click at [140, 18] on body "Home Findings Work Papers Controls Explore 360 View Wiz Ltd ****** ​ E Controls…" at bounding box center [784, 346] width 1568 height 693
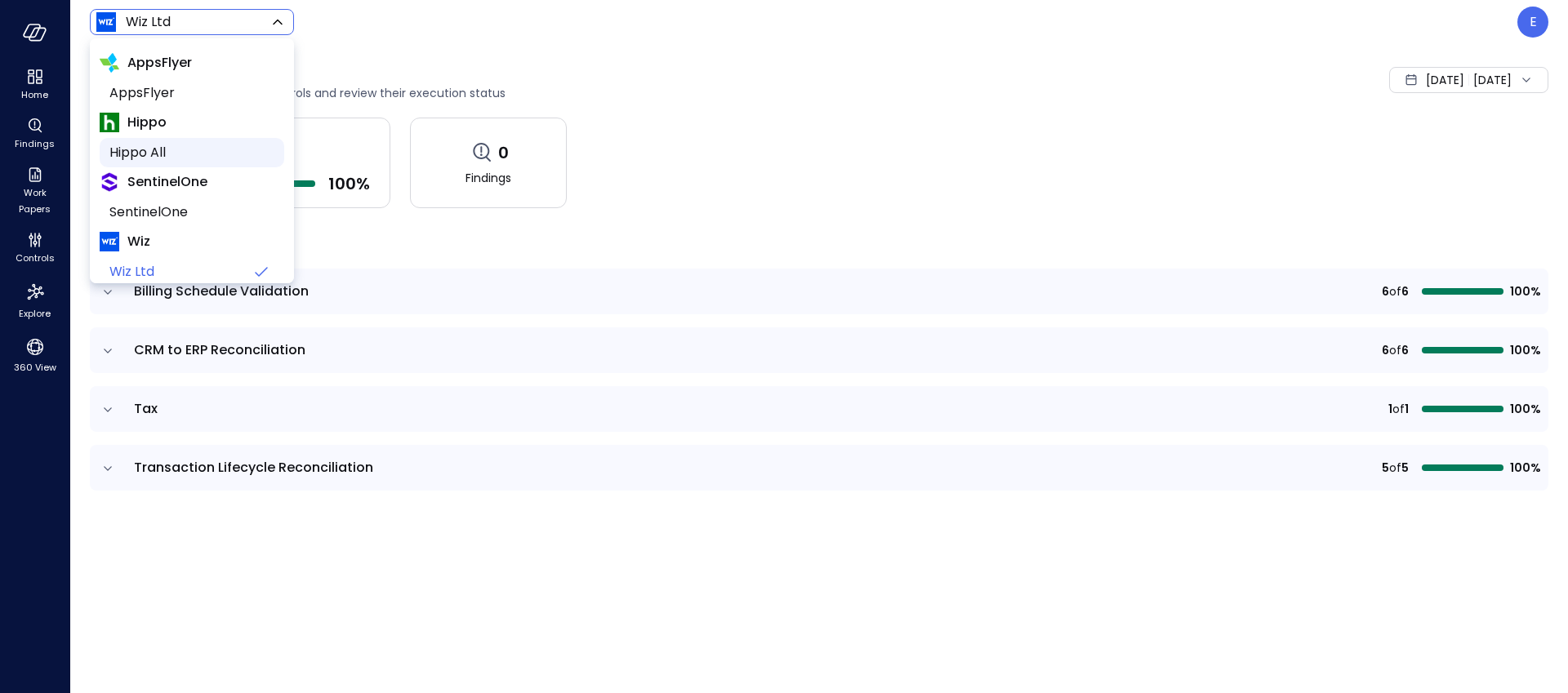
click at [161, 152] on span "Hippo All" at bounding box center [191, 153] width 162 height 20
type input "*******"
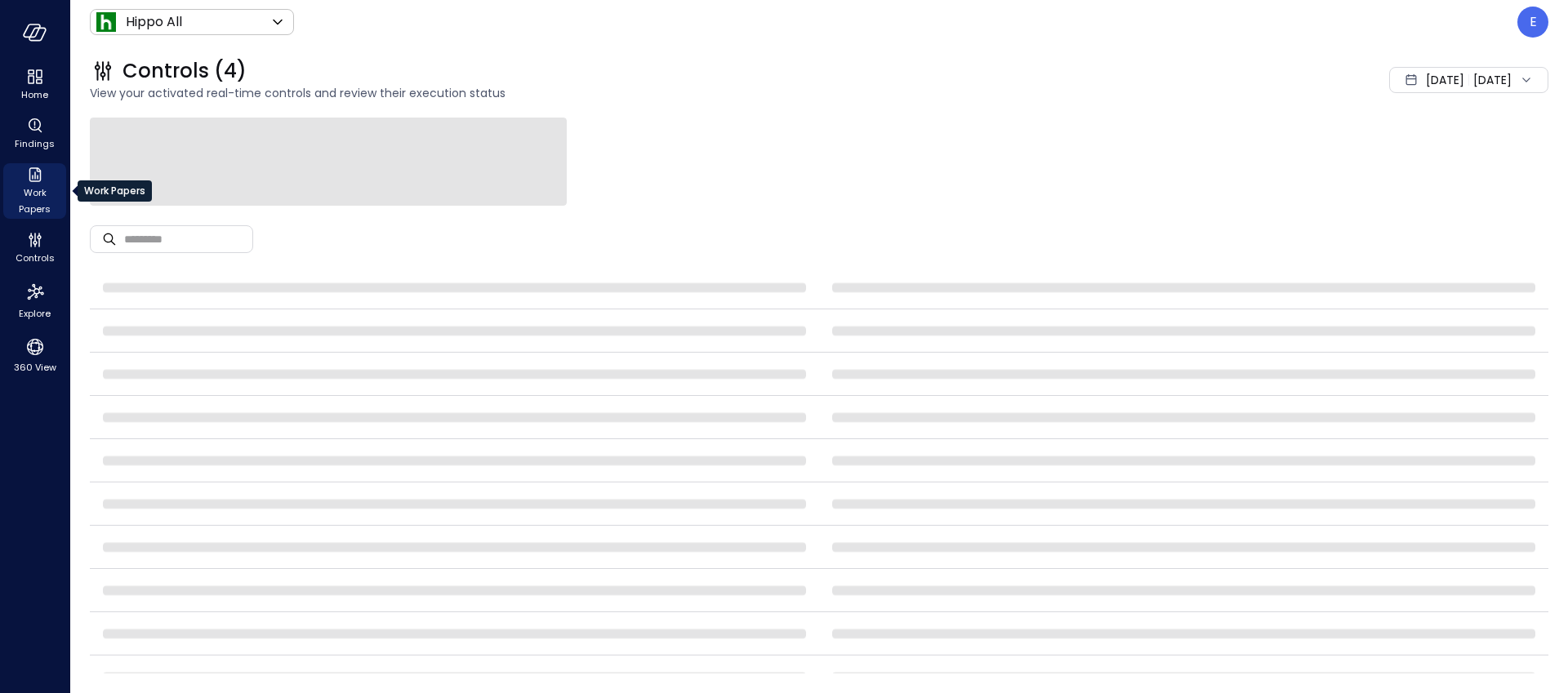
click at [30, 179] on icon "Work Papers" at bounding box center [35, 175] width 20 height 20
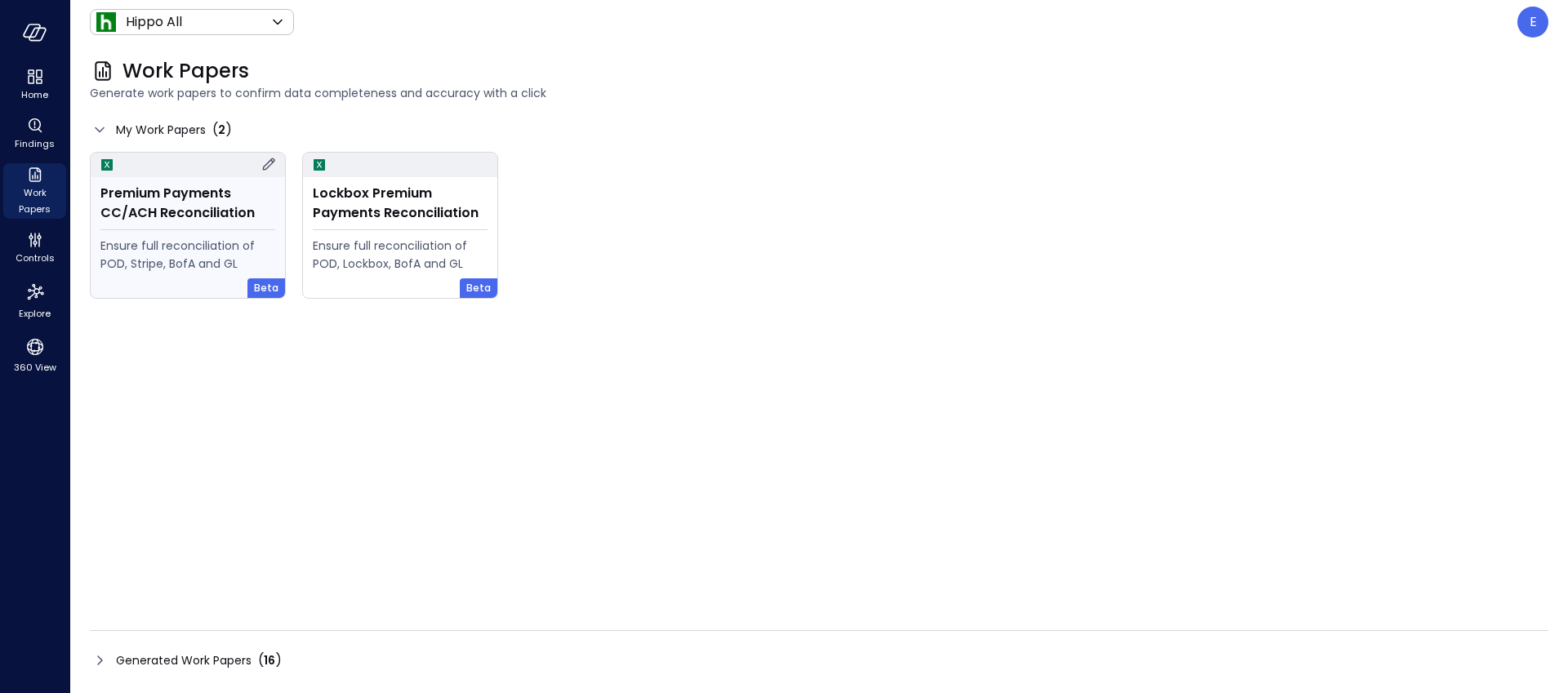
click at [208, 243] on div "Ensure full reconciliation of POD, Stripe, BofA and GL" at bounding box center [188, 254] width 175 height 36
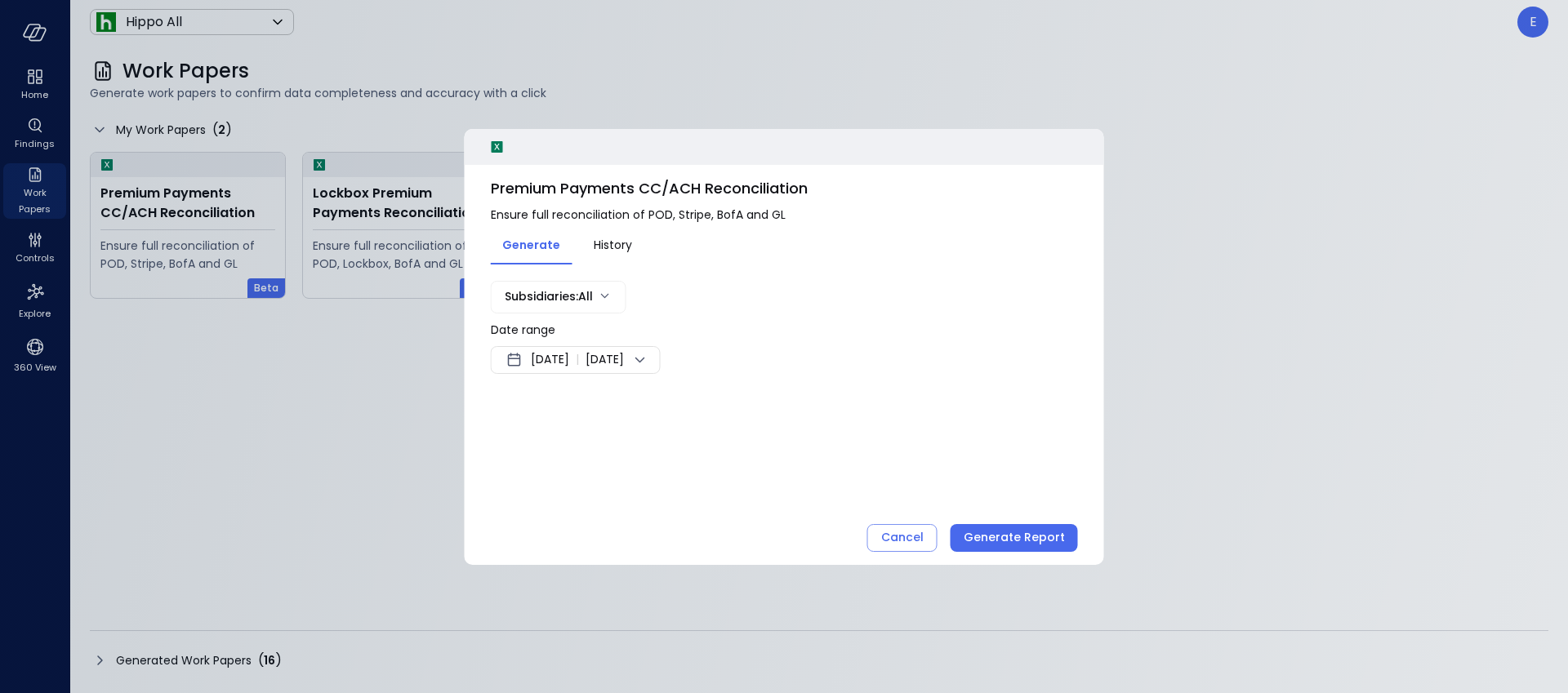
click at [570, 362] on span "Aug 10, 2025" at bounding box center [550, 360] width 38 height 20
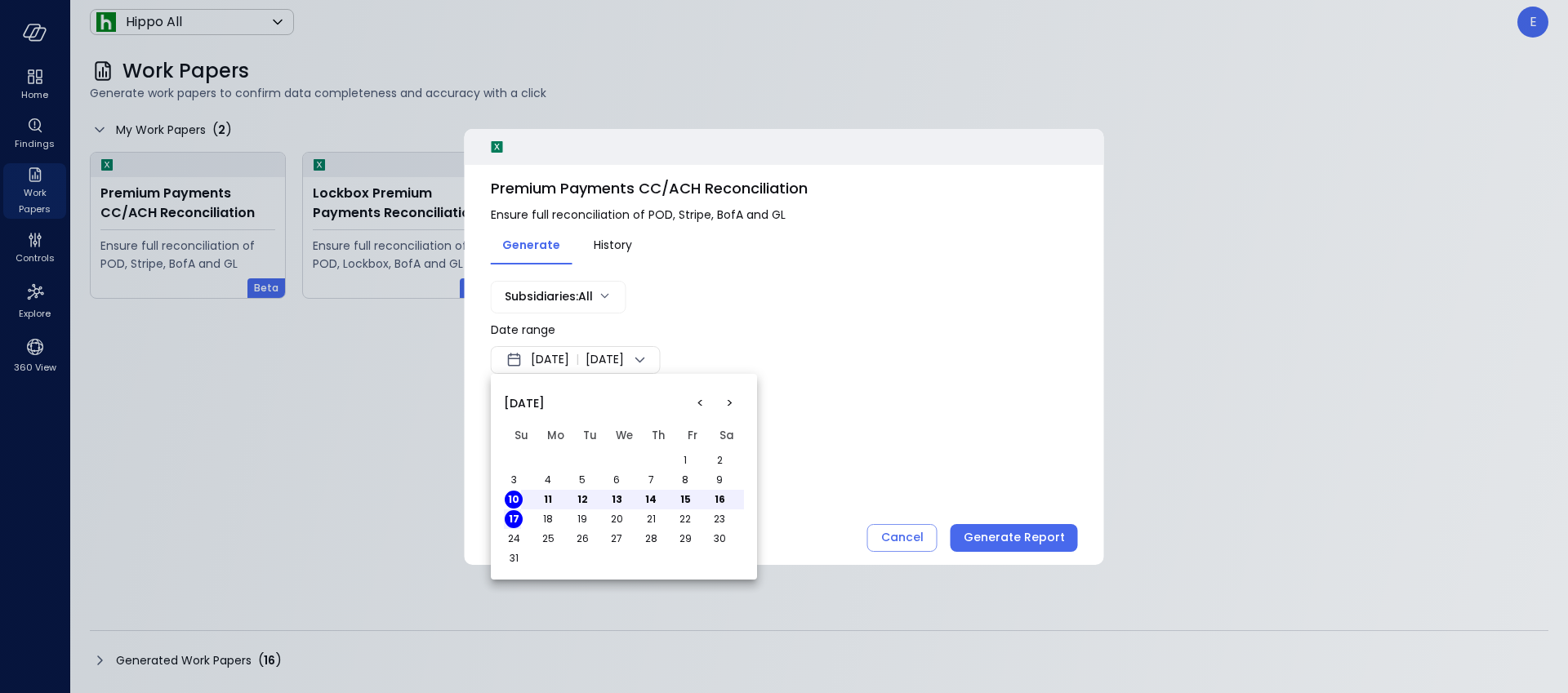
click at [699, 403] on button "<" at bounding box center [700, 403] width 29 height 29
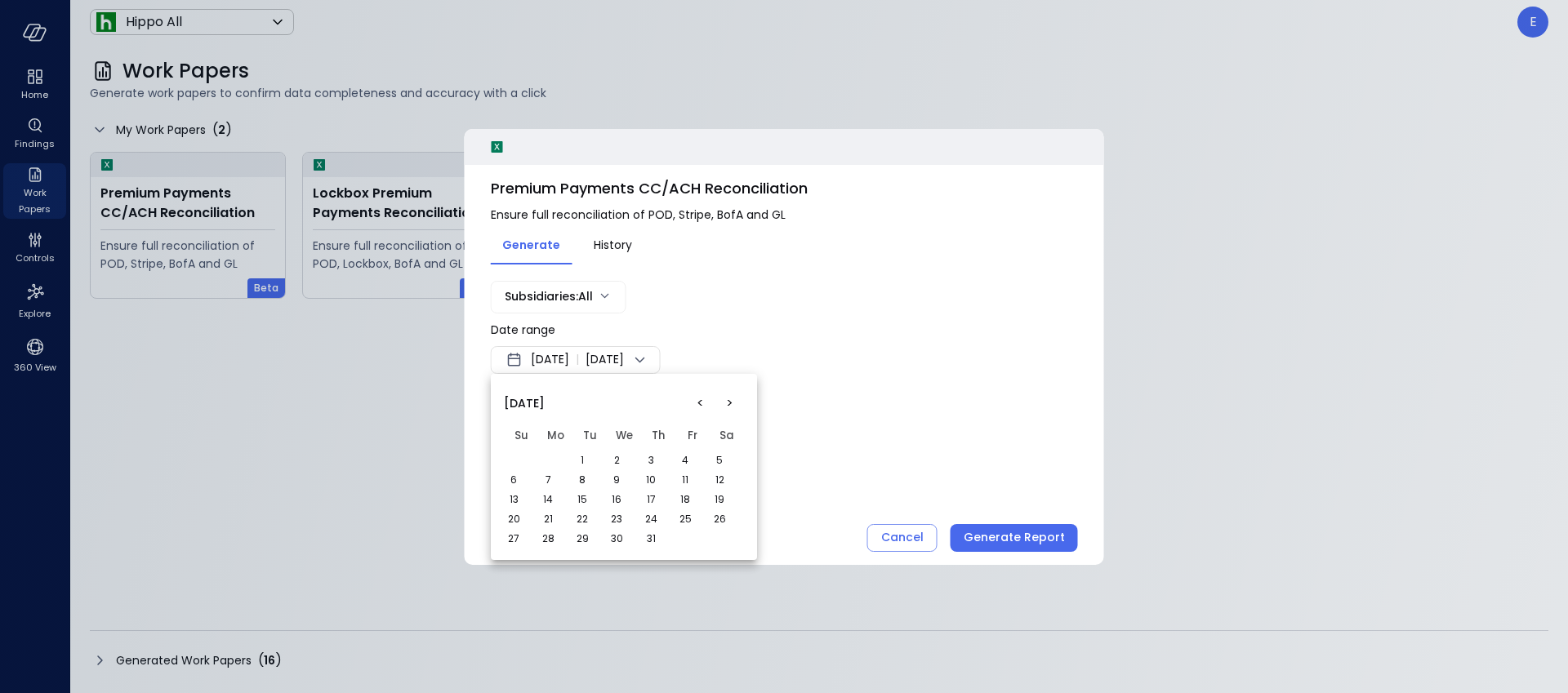
click at [581, 460] on button "1" at bounding box center [583, 461] width 18 height 18
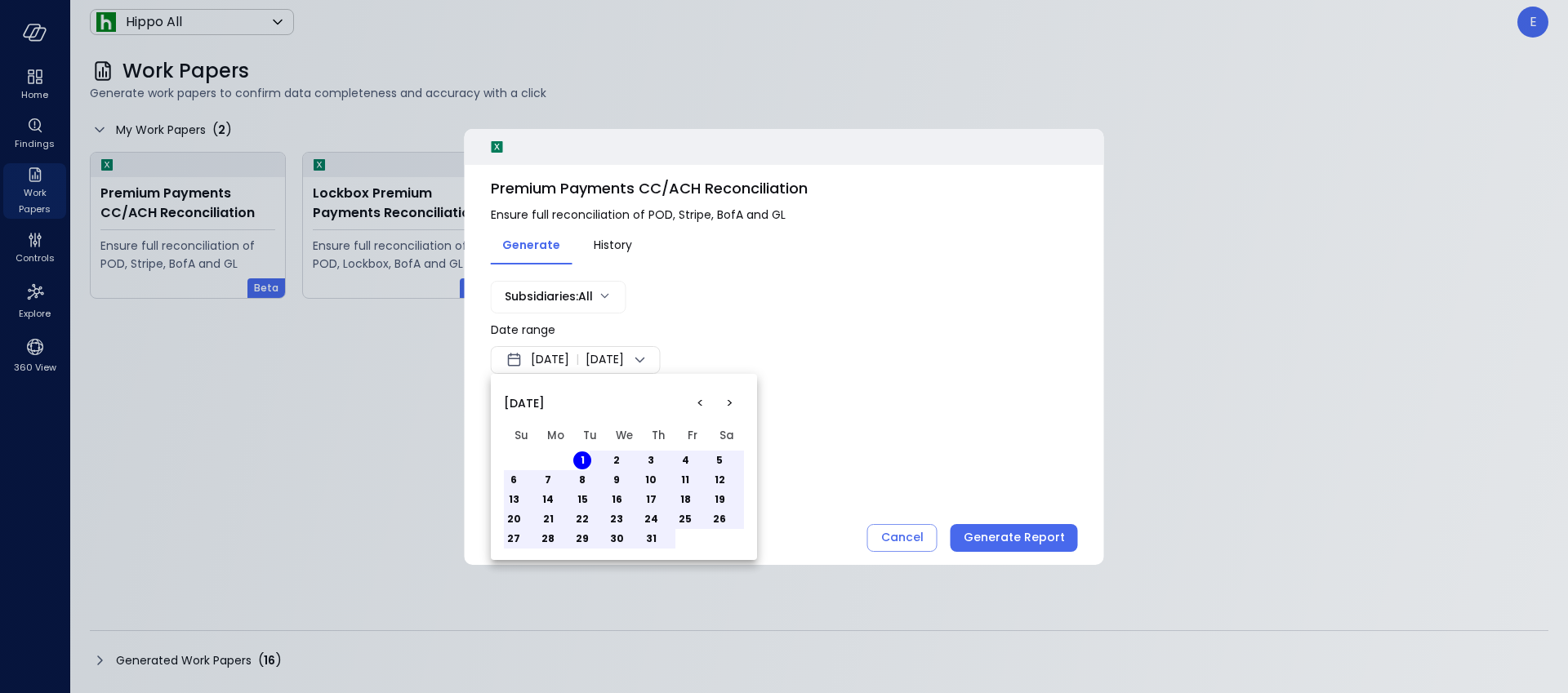
click at [652, 540] on button "31" at bounding box center [651, 539] width 18 height 18
click at [998, 538] on div at bounding box center [784, 346] width 1568 height 693
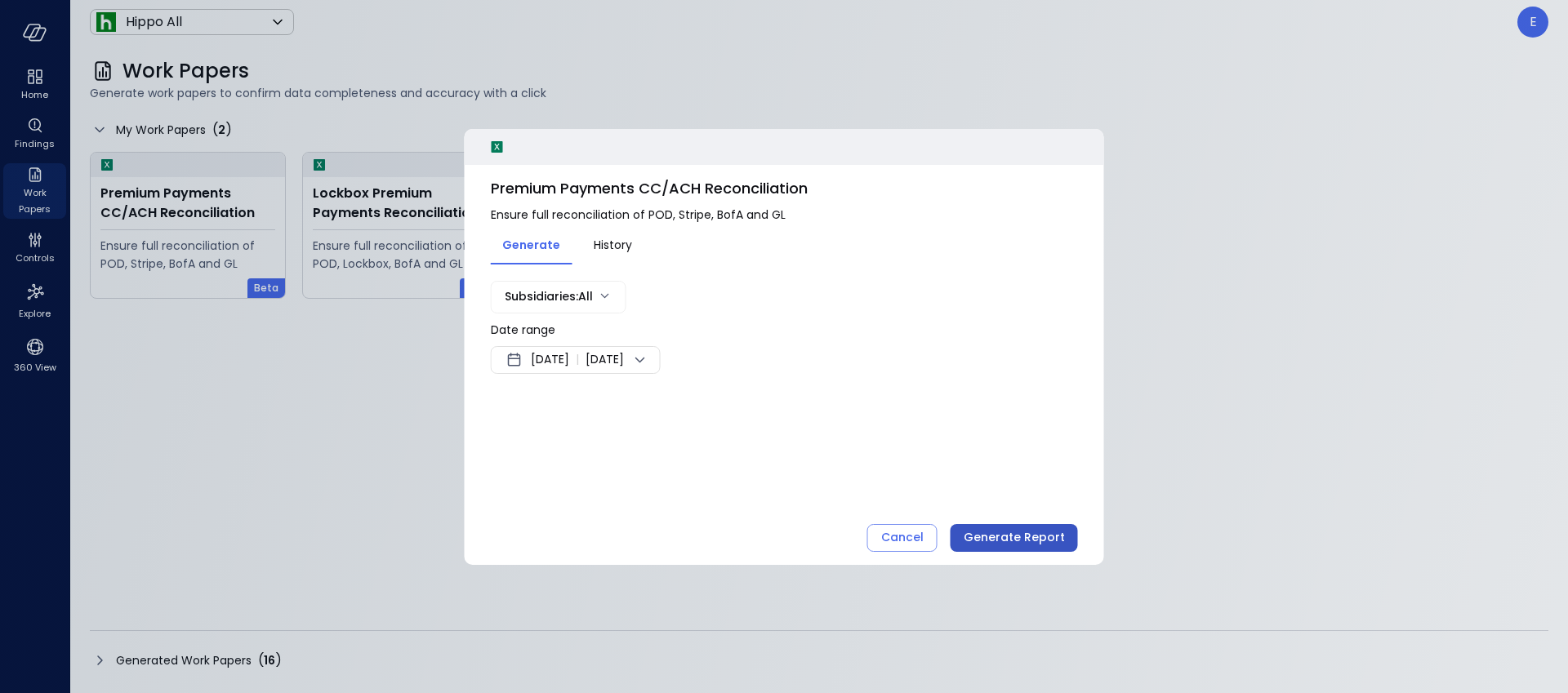
click at [1021, 537] on div "Generate Report" at bounding box center [1015, 538] width 101 height 20
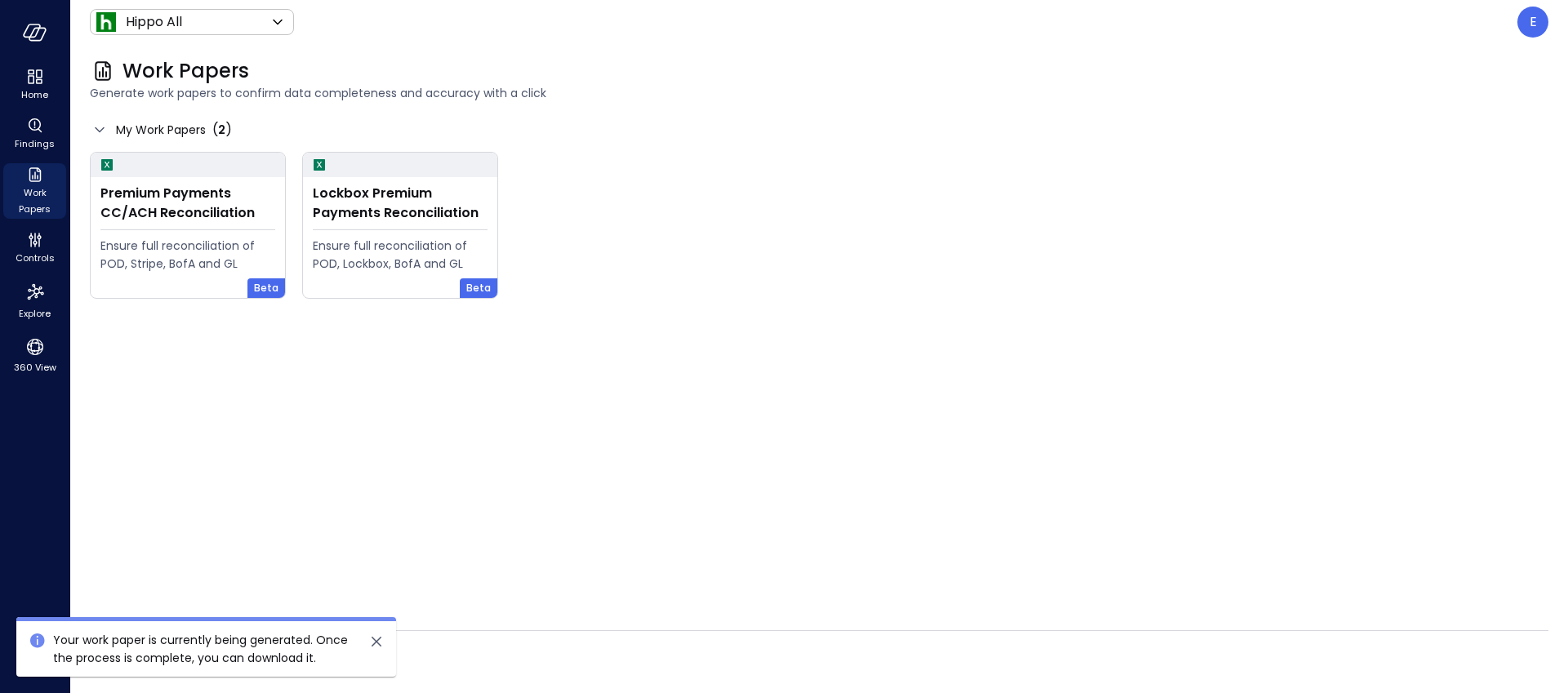
click at [381, 642] on icon "close" at bounding box center [376, 641] width 20 height 20
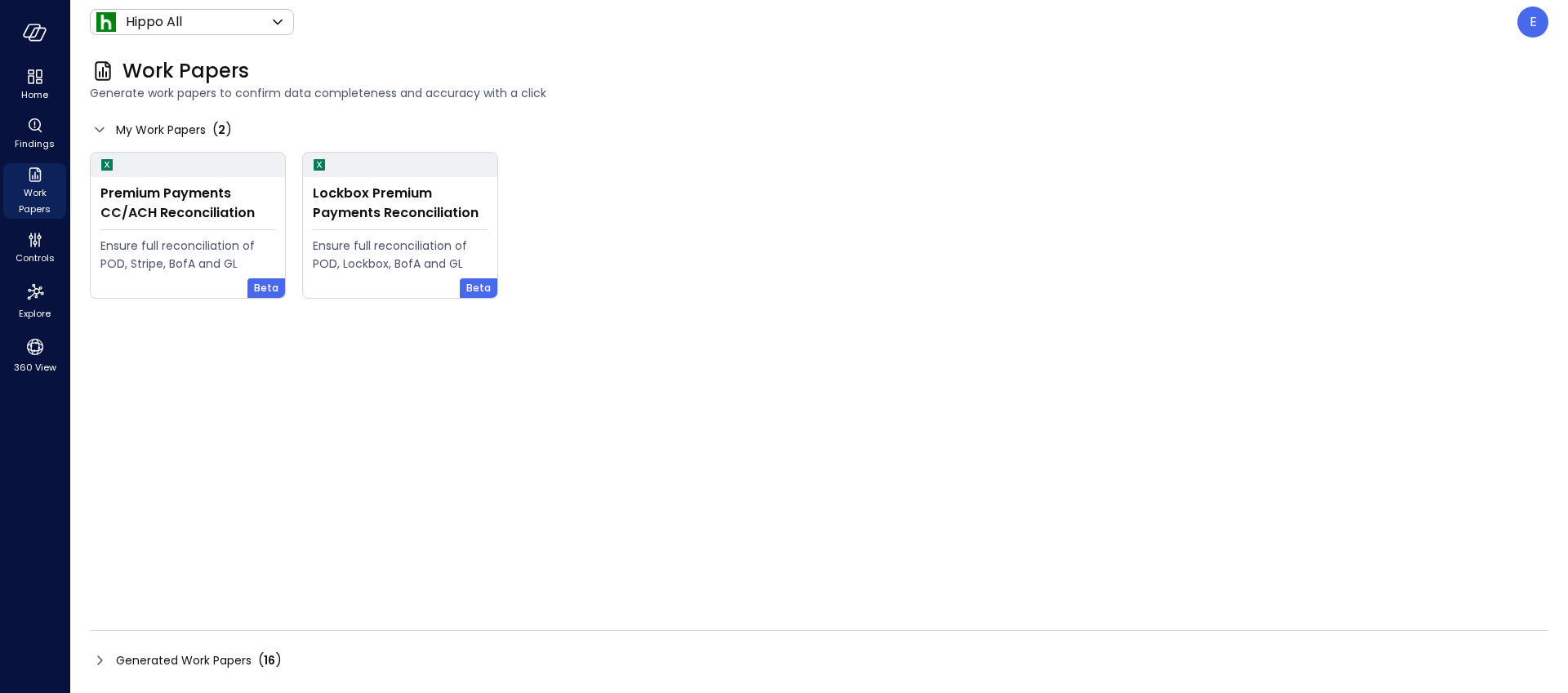
click at [179, 659] on span "Generated Work Papers" at bounding box center [184, 660] width 136 height 18
click at [158, 657] on span "Generated Work Papers" at bounding box center [184, 660] width 136 height 18
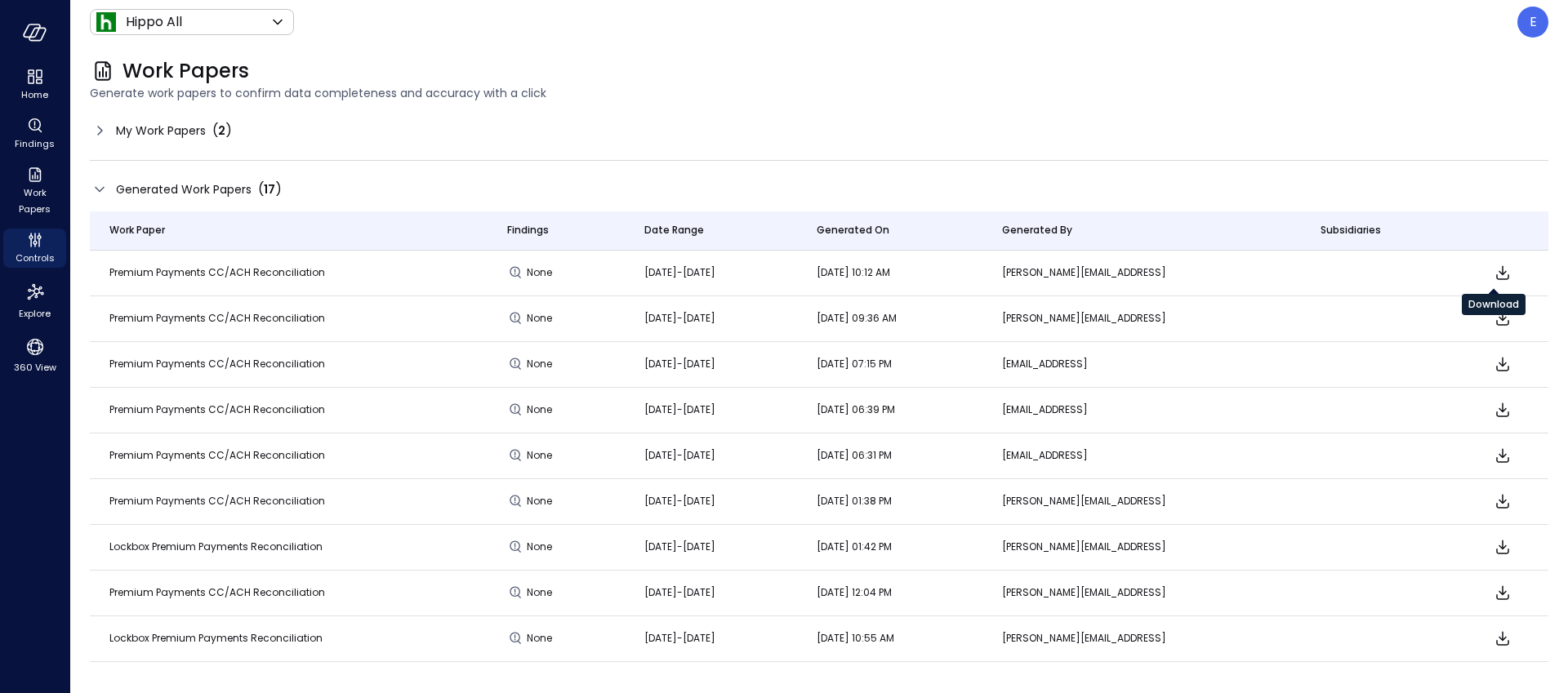
click at [1495, 269] on icon "Download" at bounding box center [1503, 272] width 20 height 20
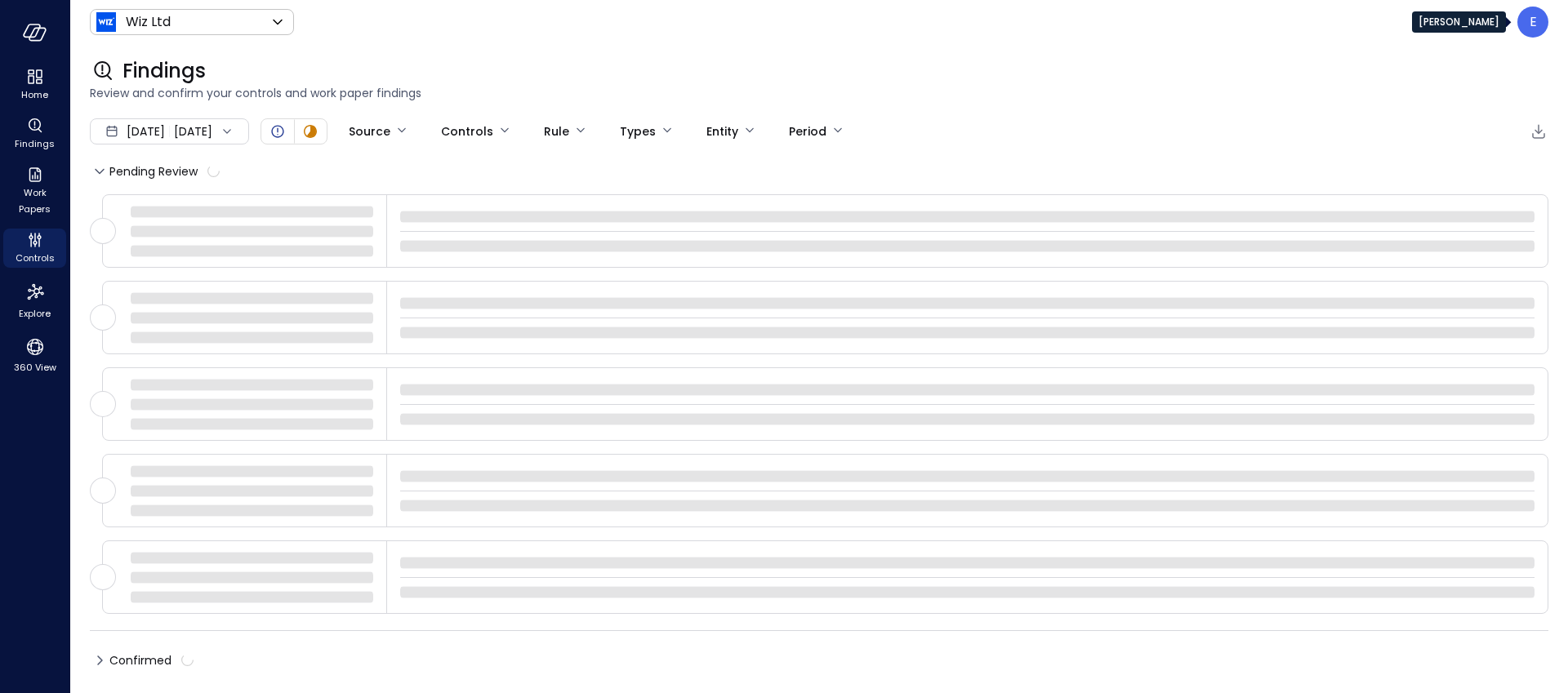
click at [1540, 22] on div "E" at bounding box center [1533, 22] width 31 height 31
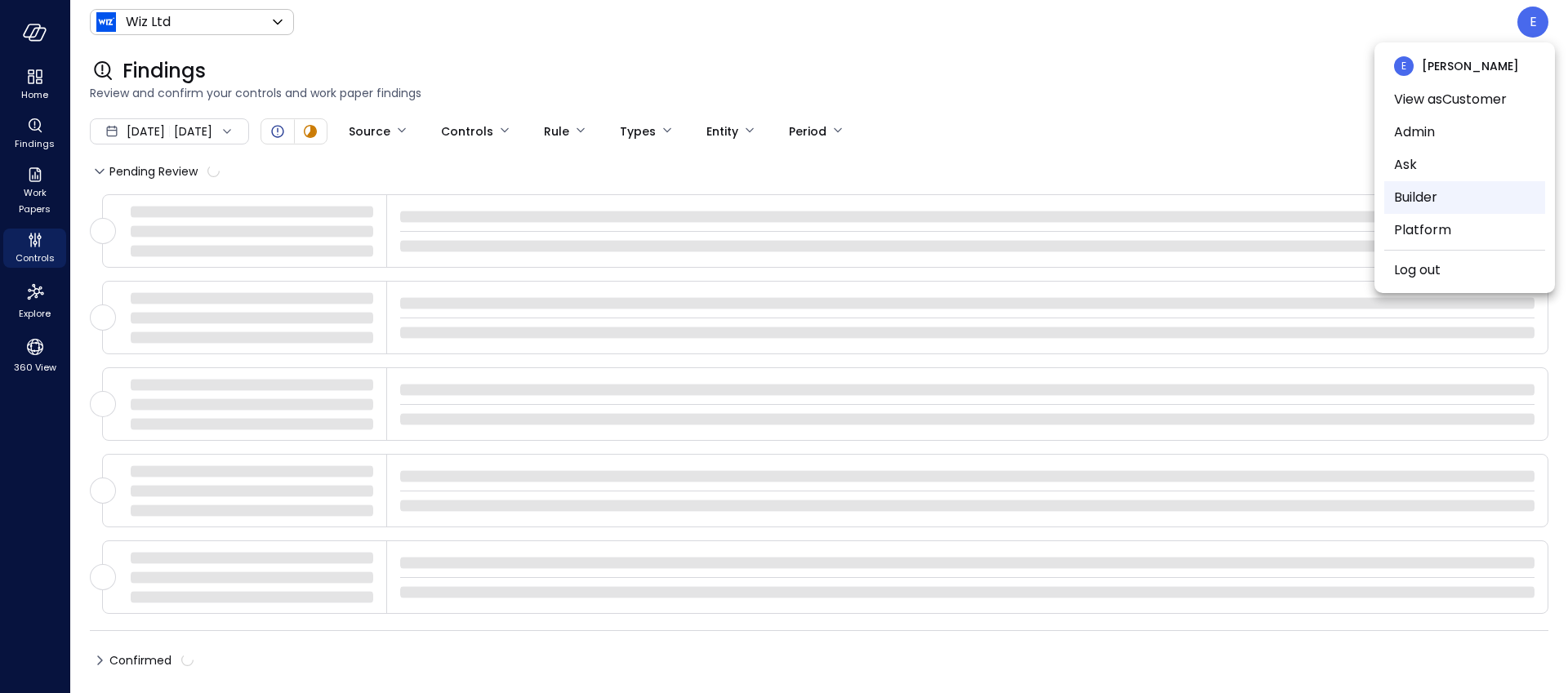
click at [1429, 191] on li "Builder" at bounding box center [1464, 198] width 161 height 33
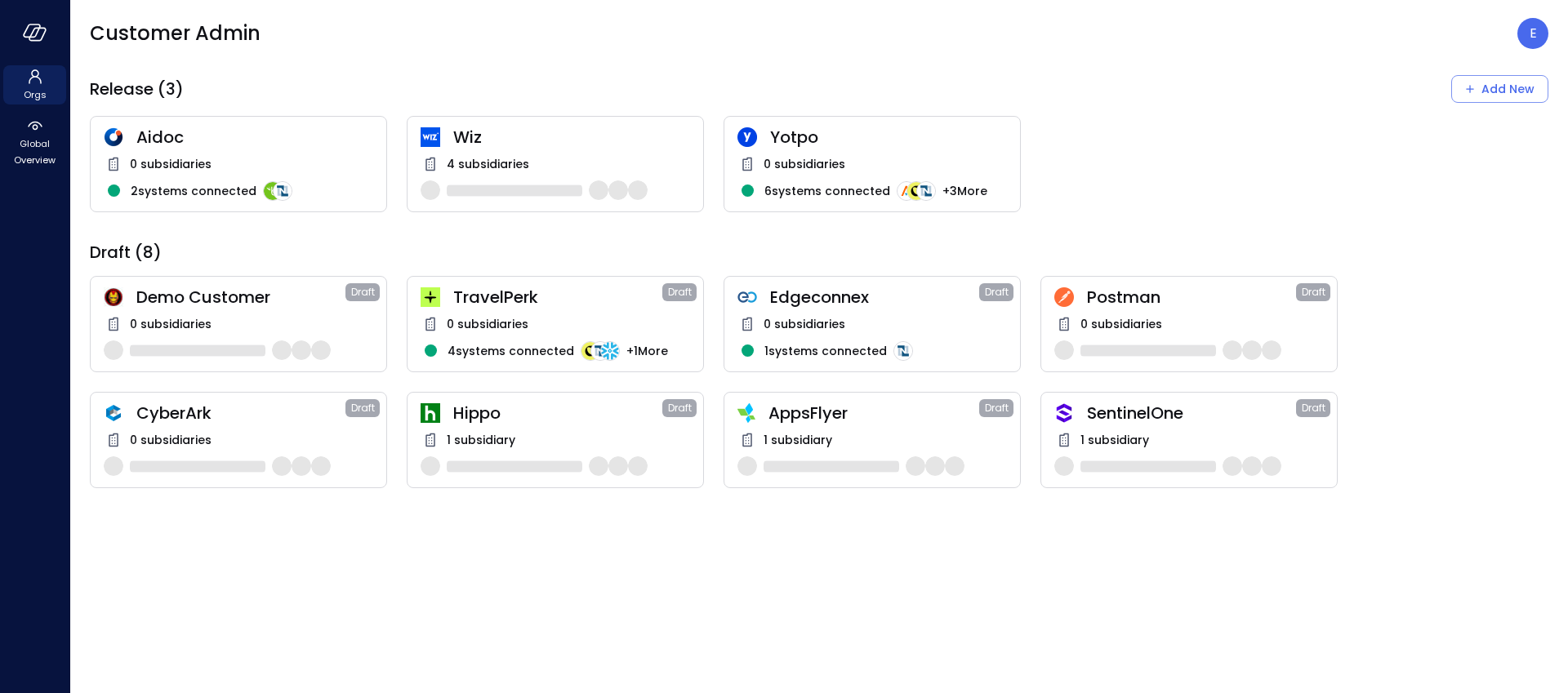
click at [829, 434] on span "1 subsidiary" at bounding box center [798, 440] width 69 height 18
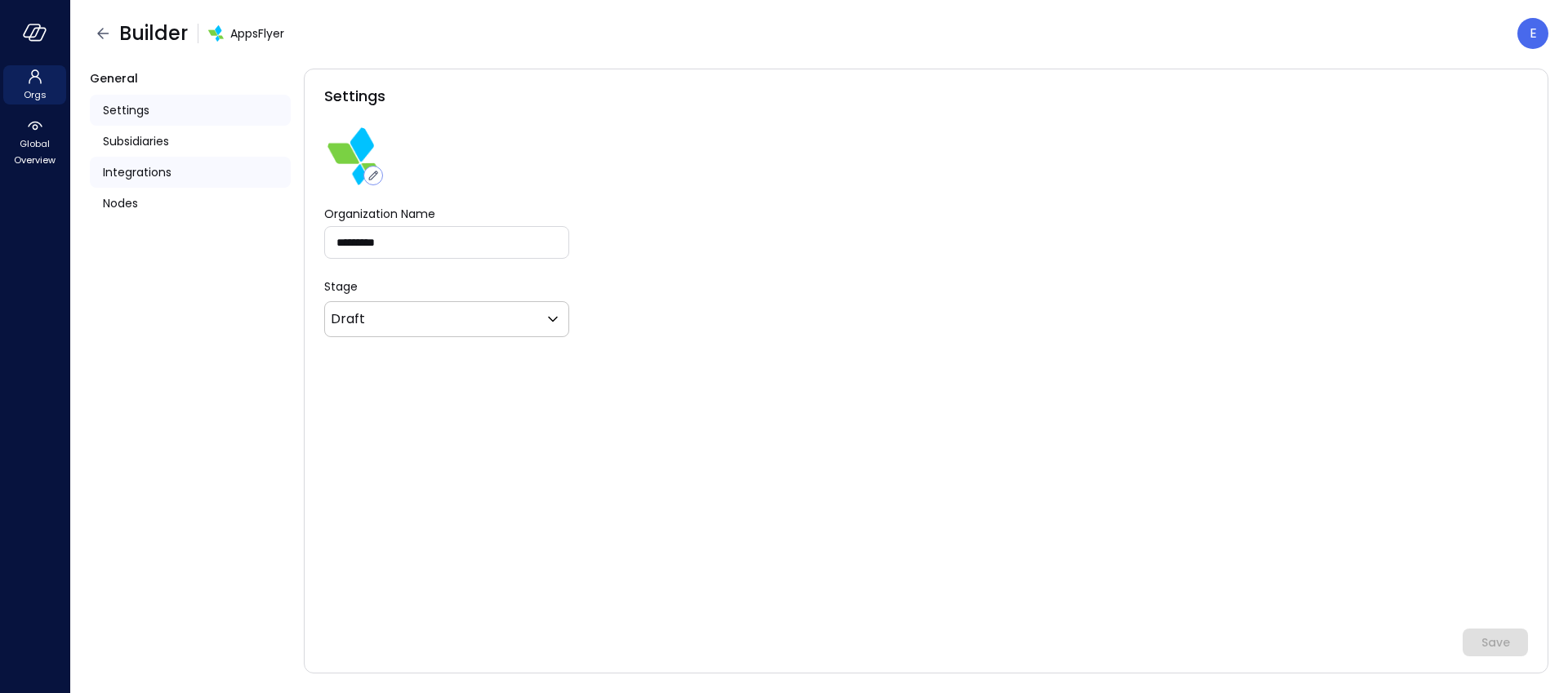
click at [155, 174] on span "Integrations" at bounding box center [137, 173] width 69 height 18
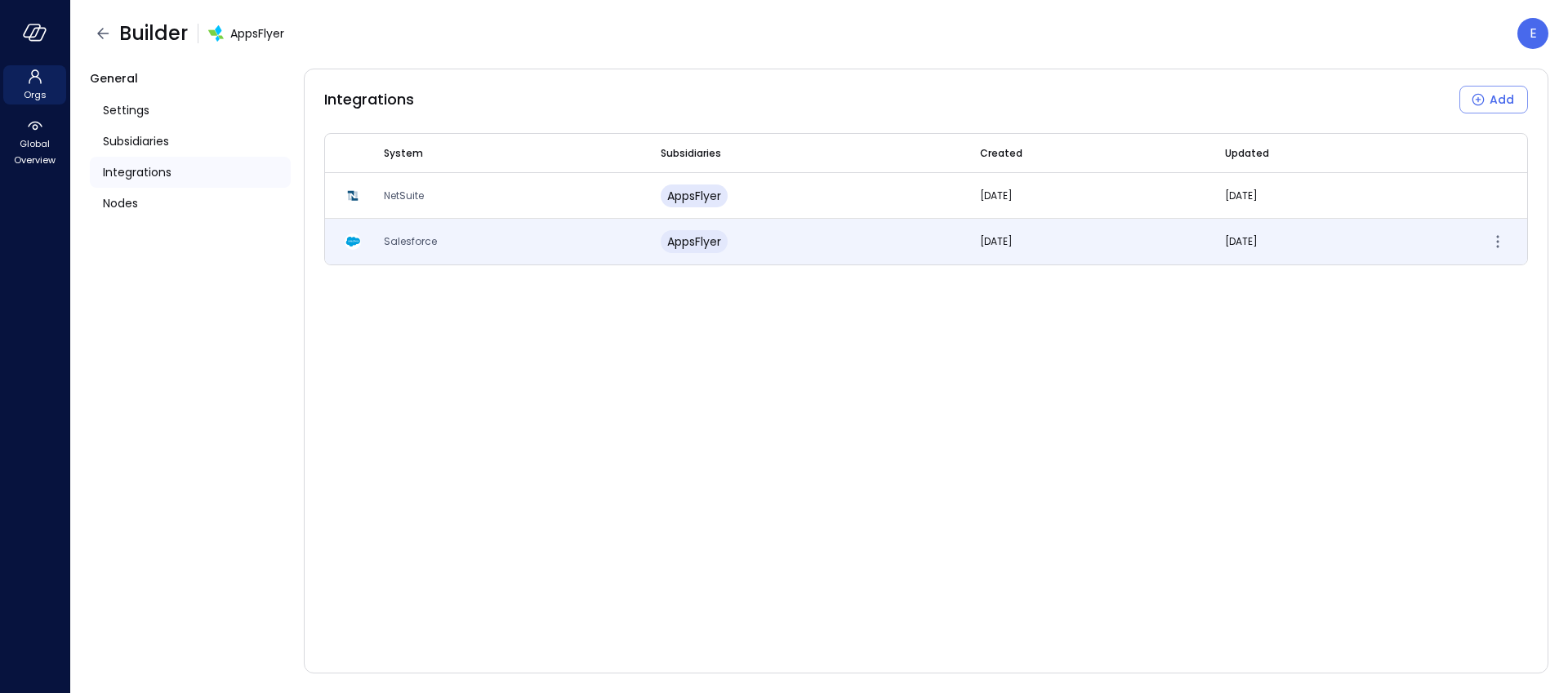
click at [409, 240] on span "Salesforce" at bounding box center [410, 241] width 53 height 14
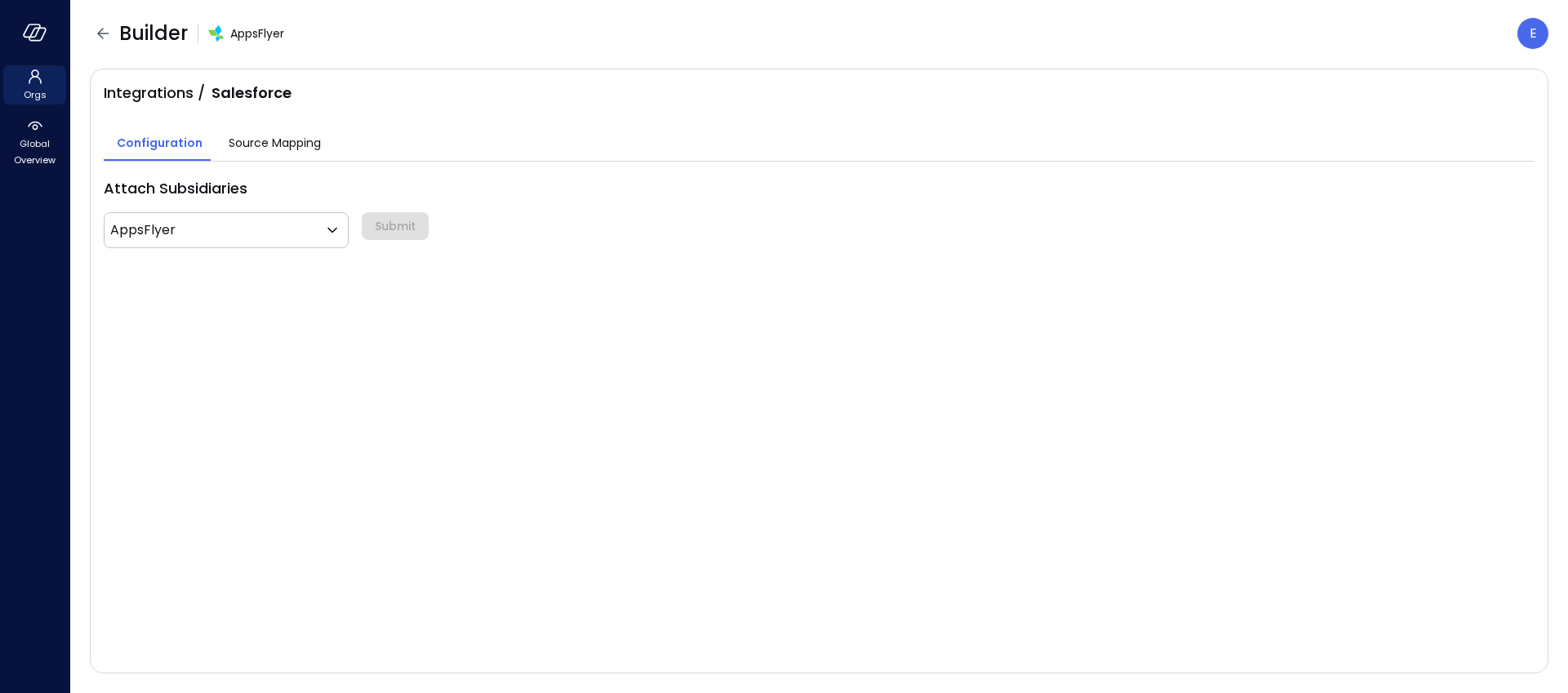
click at [249, 145] on span "Source Mapping" at bounding box center [274, 143] width 92 height 18
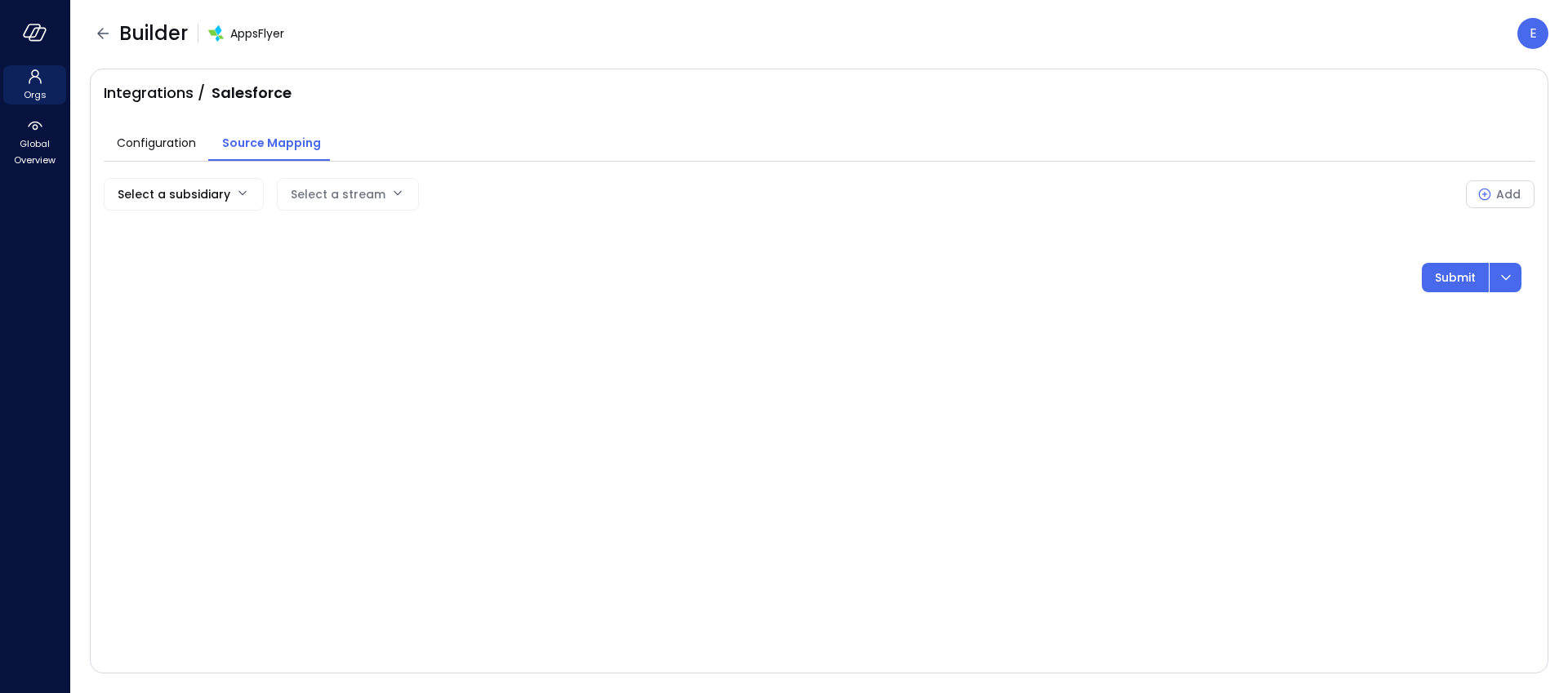
click at [206, 189] on body "Orgs Global Overview Builder AppsFlyer E Integrations / Salesforce Configuratio…" at bounding box center [784, 346] width 1568 height 693
click at [182, 239] on span "AppsFlyer" at bounding box center [182, 233] width 130 height 17
type input "***"
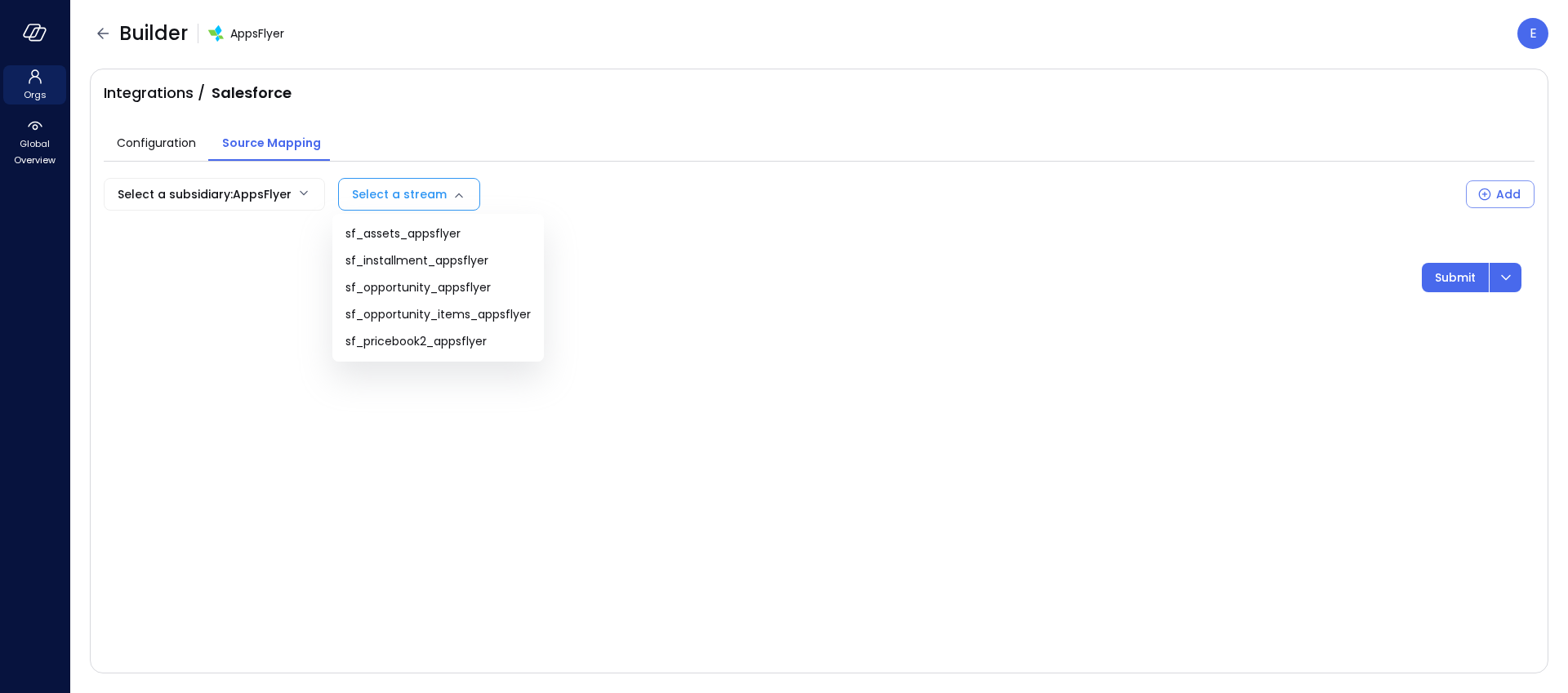
click at [429, 196] on body "Orgs Global Overview Builder AppsFlyer E Integrations / Salesforce Configuratio…" at bounding box center [784, 346] width 1568 height 693
click at [425, 236] on span "sf_assets_appsflyer" at bounding box center [438, 233] width 186 height 17
type input "**********"
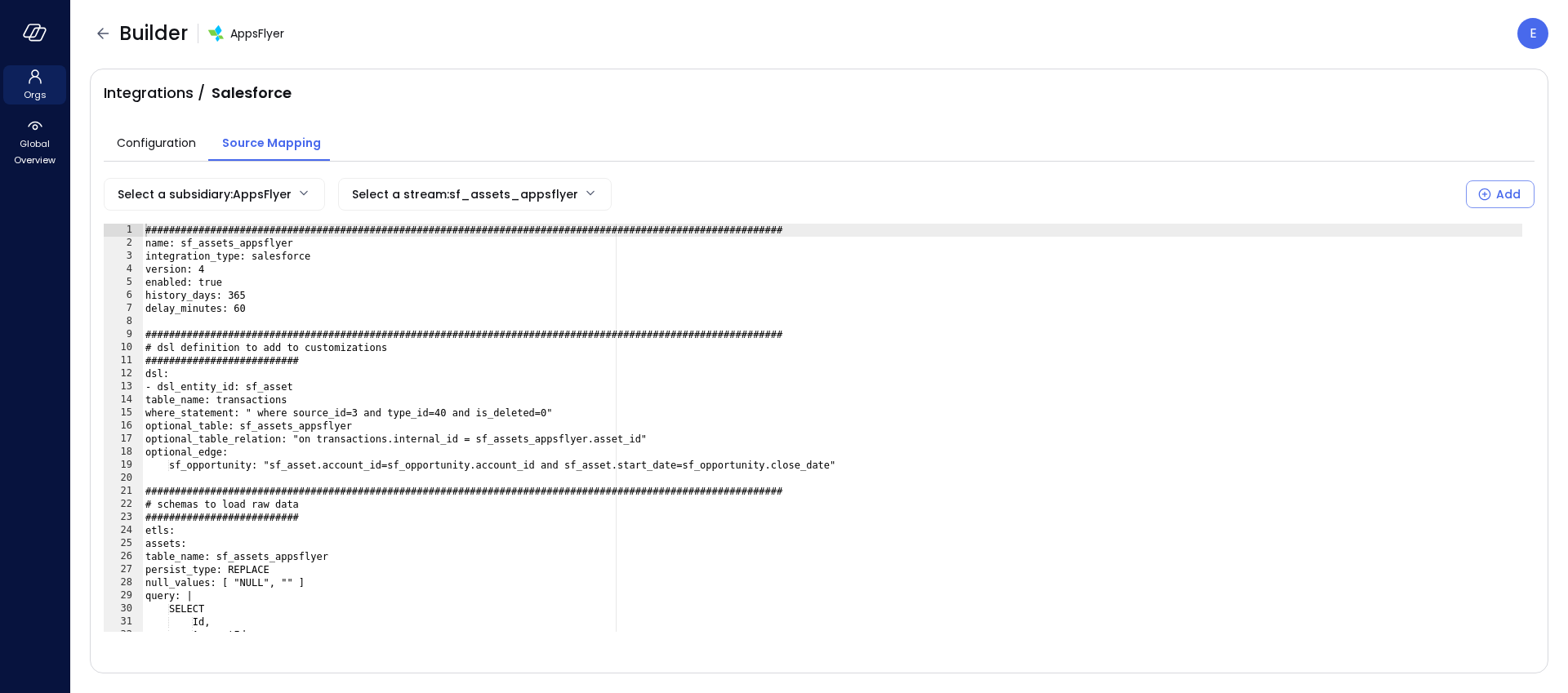
click at [236, 272] on div "###############################################################################…" at bounding box center [832, 440] width 1380 height 434
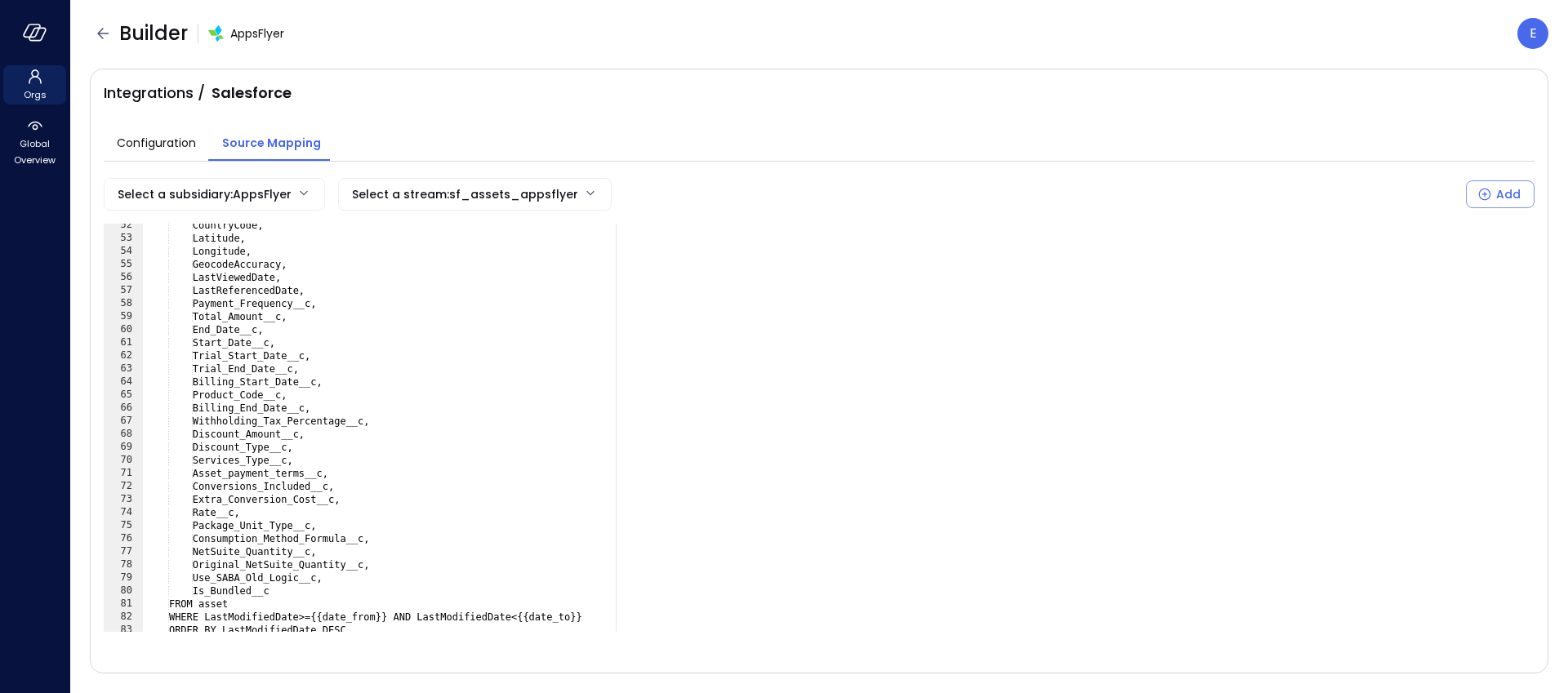
scroll to position [713, 0]
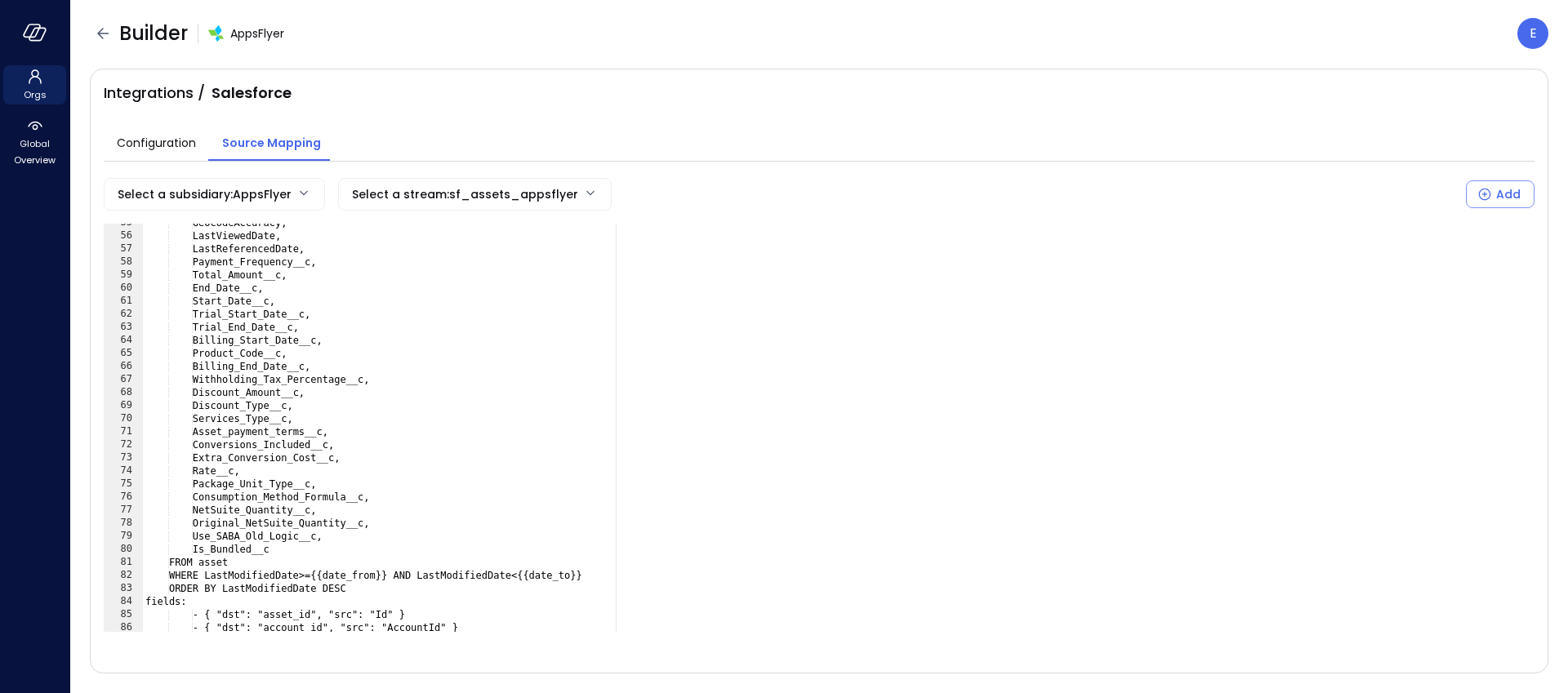
click at [318, 549] on div "GeocodeAccuracy, LastViewedDate, LastReferencedDate, Payment_Frequency__c, Tota…" at bounding box center [832, 433] width 1380 height 434
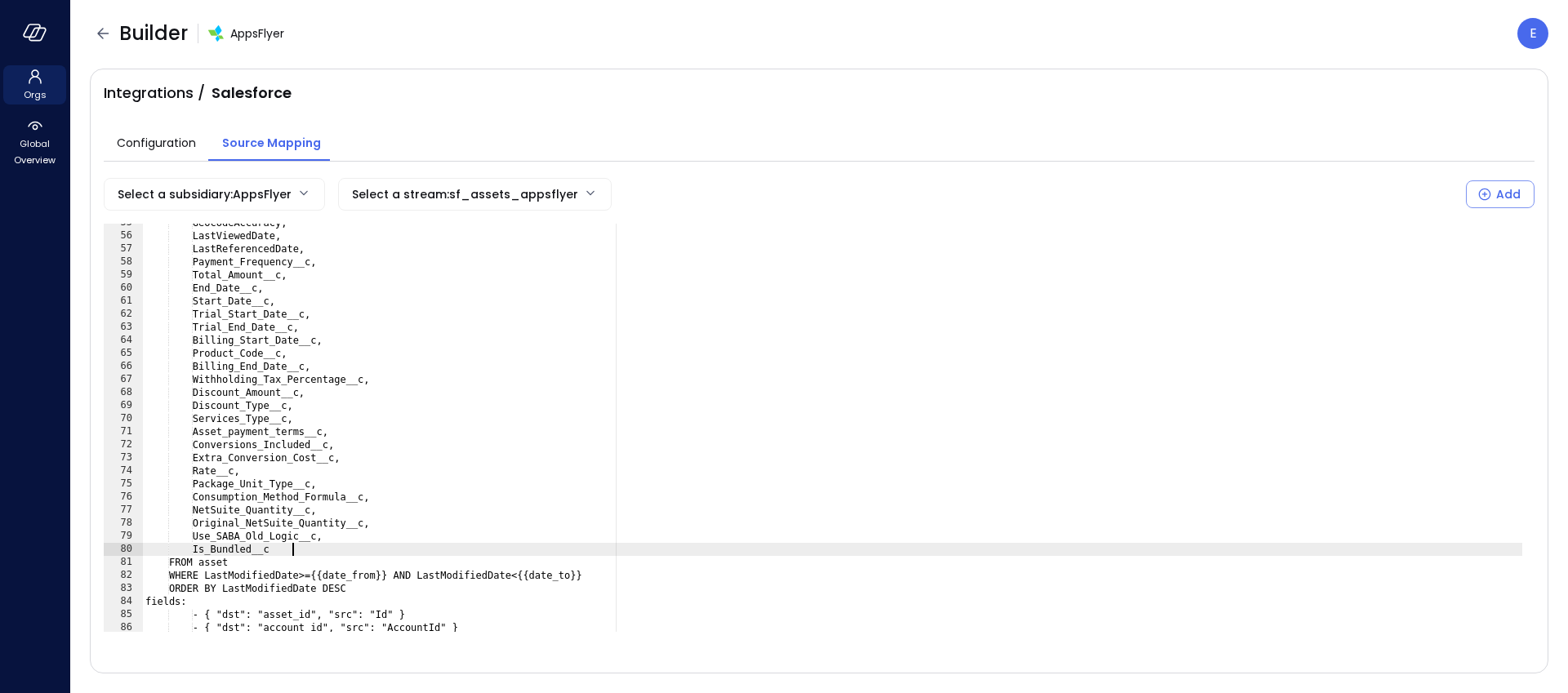
type textarea "**********"
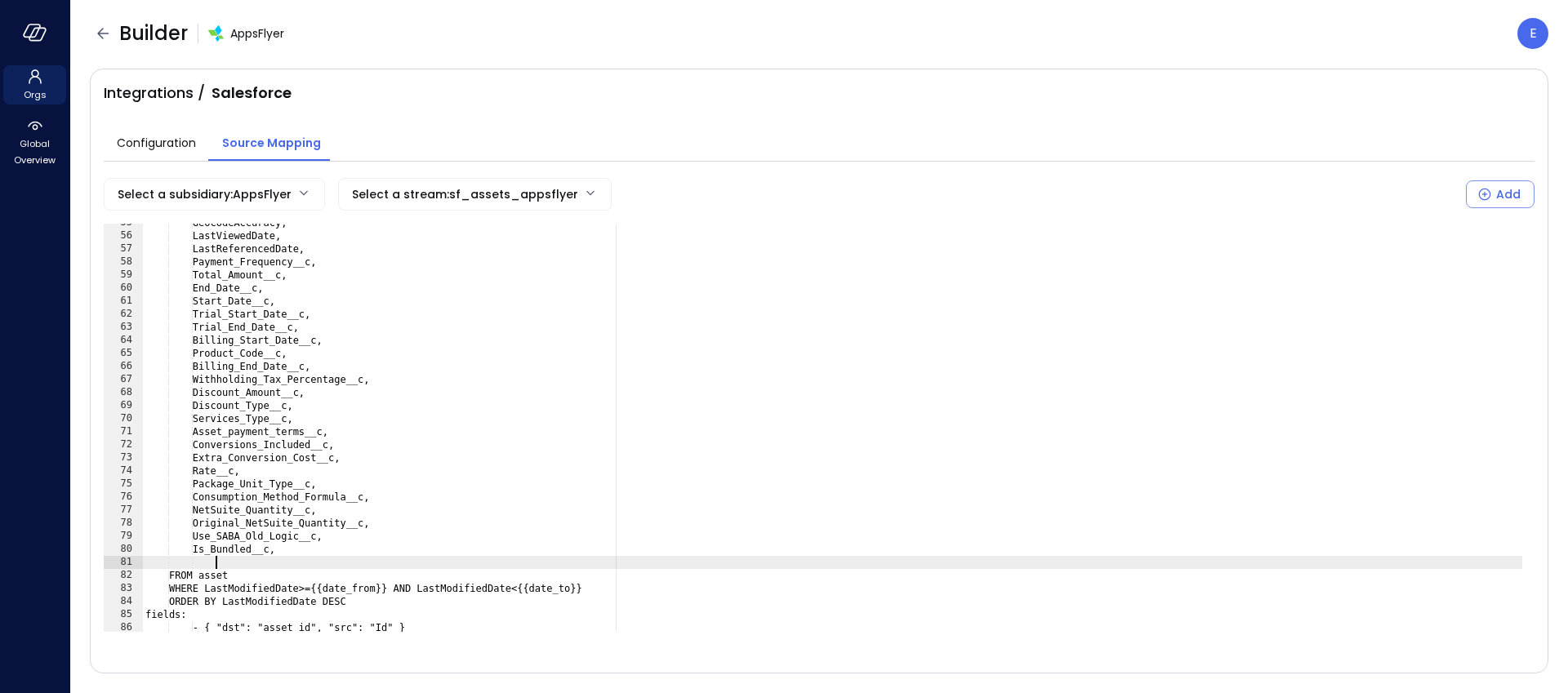
scroll to position [0, 5]
paste textarea "**********"
type textarea "**********"
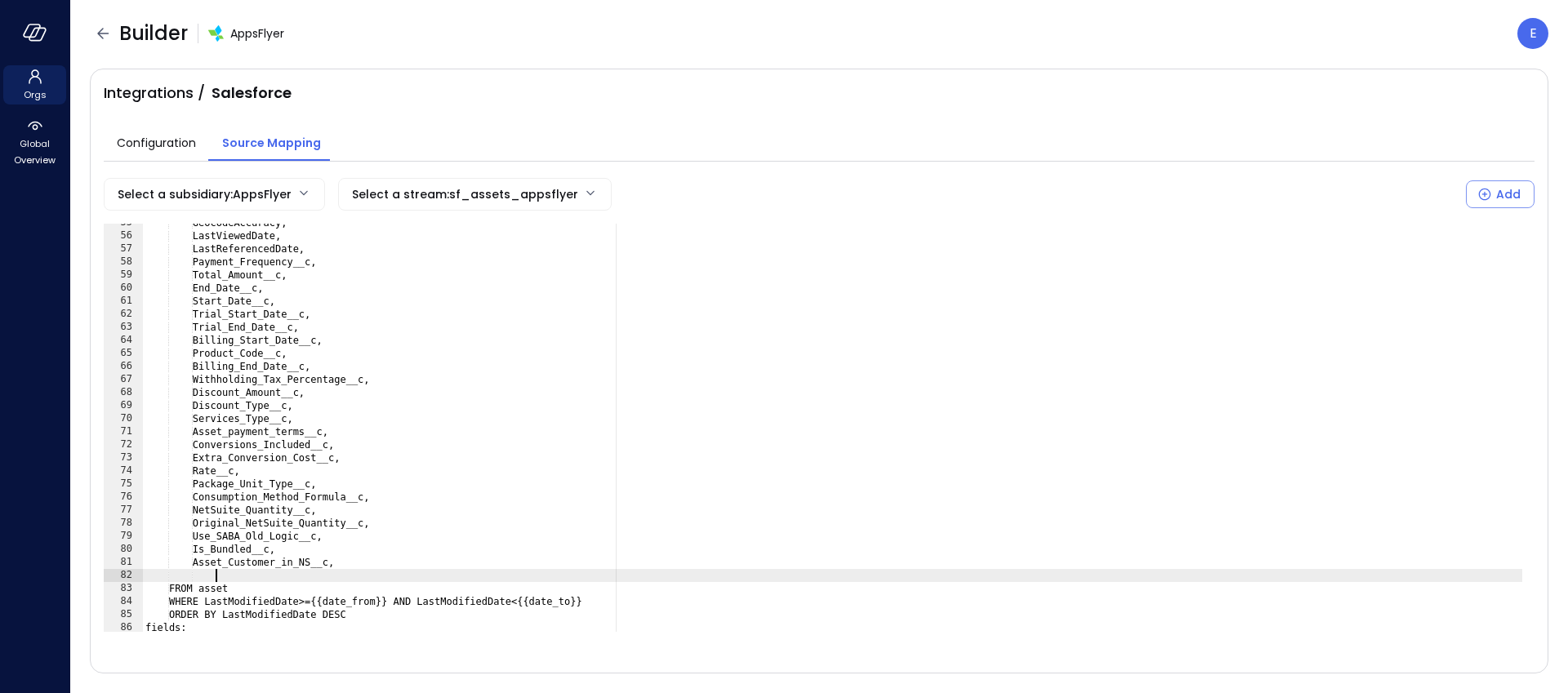
paste textarea "**********"
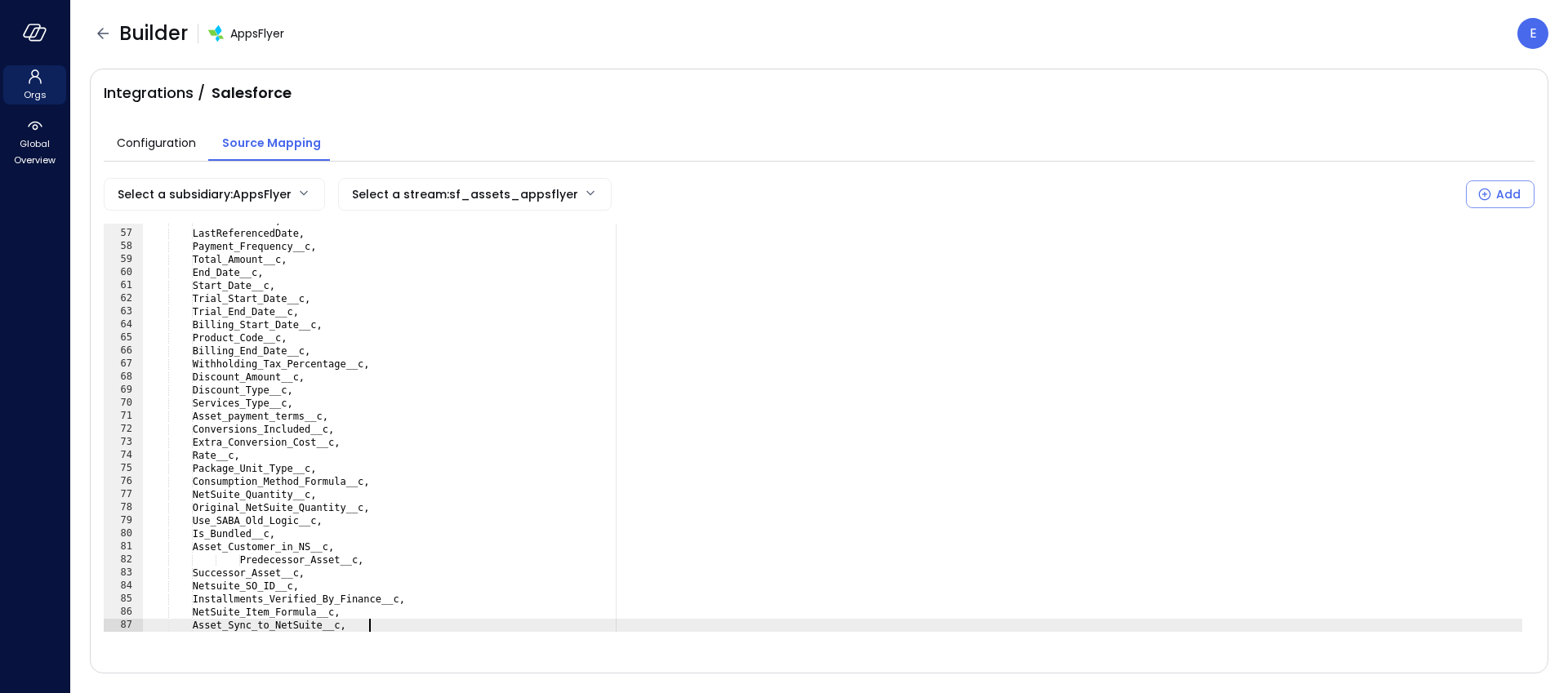
click at [255, 561] on div "LastViewedDate, LastReferencedDate, Payment_Frequency__c, Total_Amount__c, End_…" at bounding box center [832, 430] width 1380 height 434
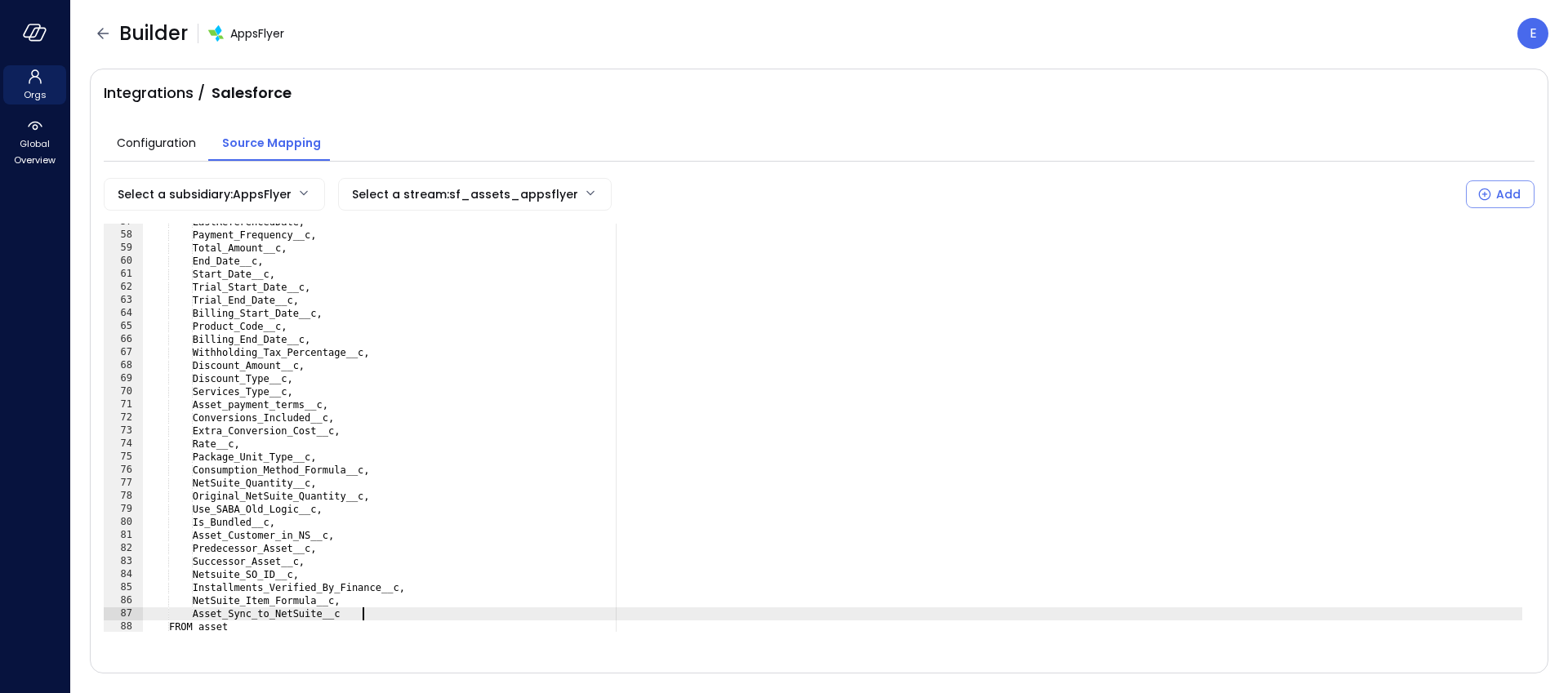
scroll to position [761, 0]
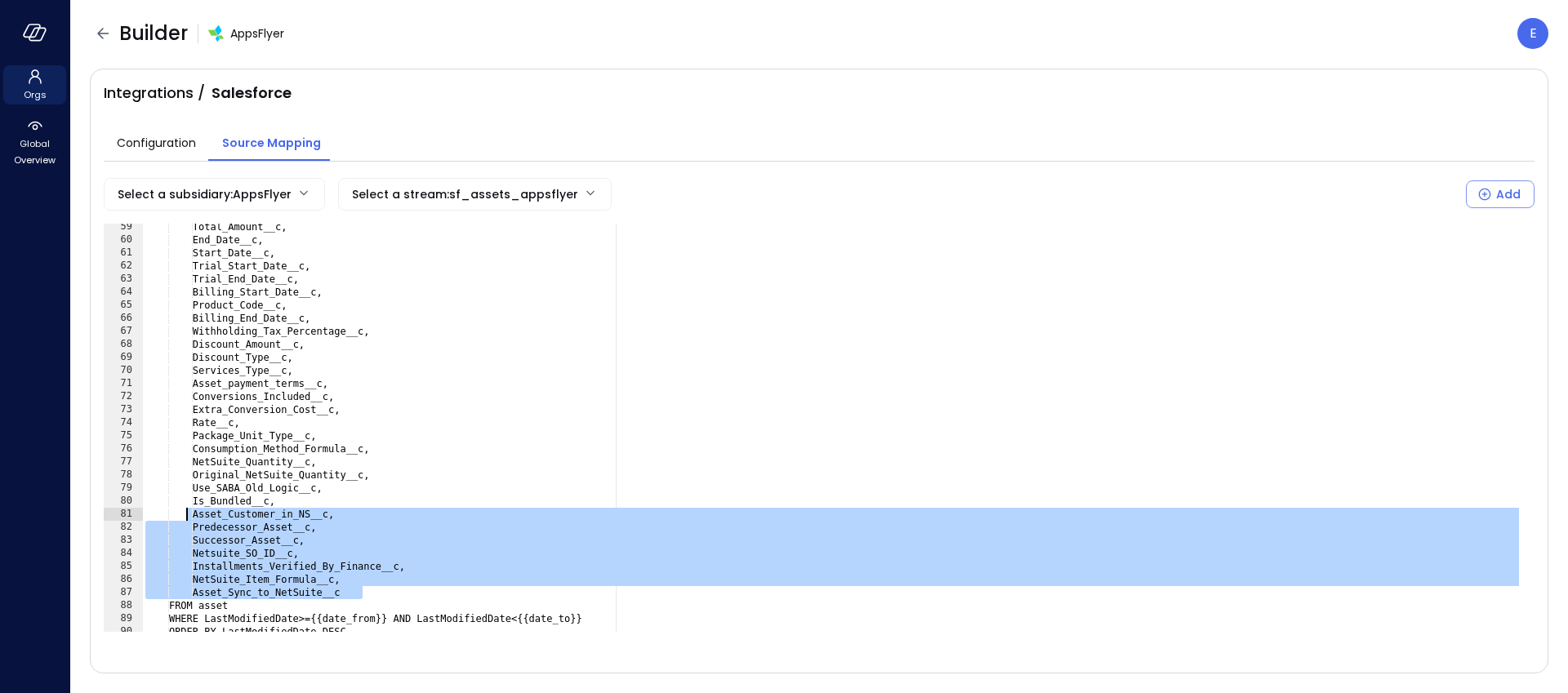
drag, startPoint x: 373, startPoint y: 589, endPoint x: 188, endPoint y: 519, distance: 197.8
click at [188, 519] on div "Total_Amount__c, End_Date__c, Start_Date__c, Trial_Start_Date__c, Trial_End_Dat…" at bounding box center [832, 437] width 1380 height 434
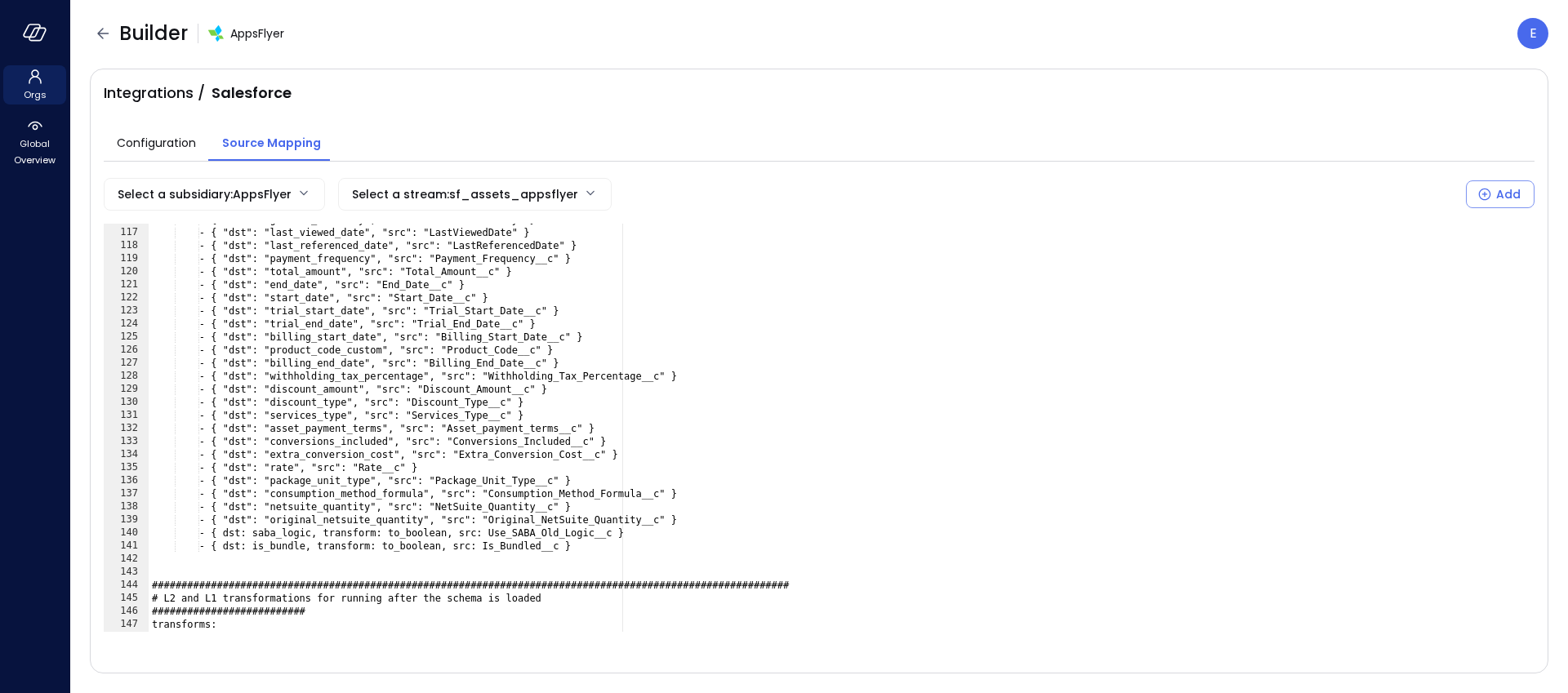
scroll to position [1594, 0]
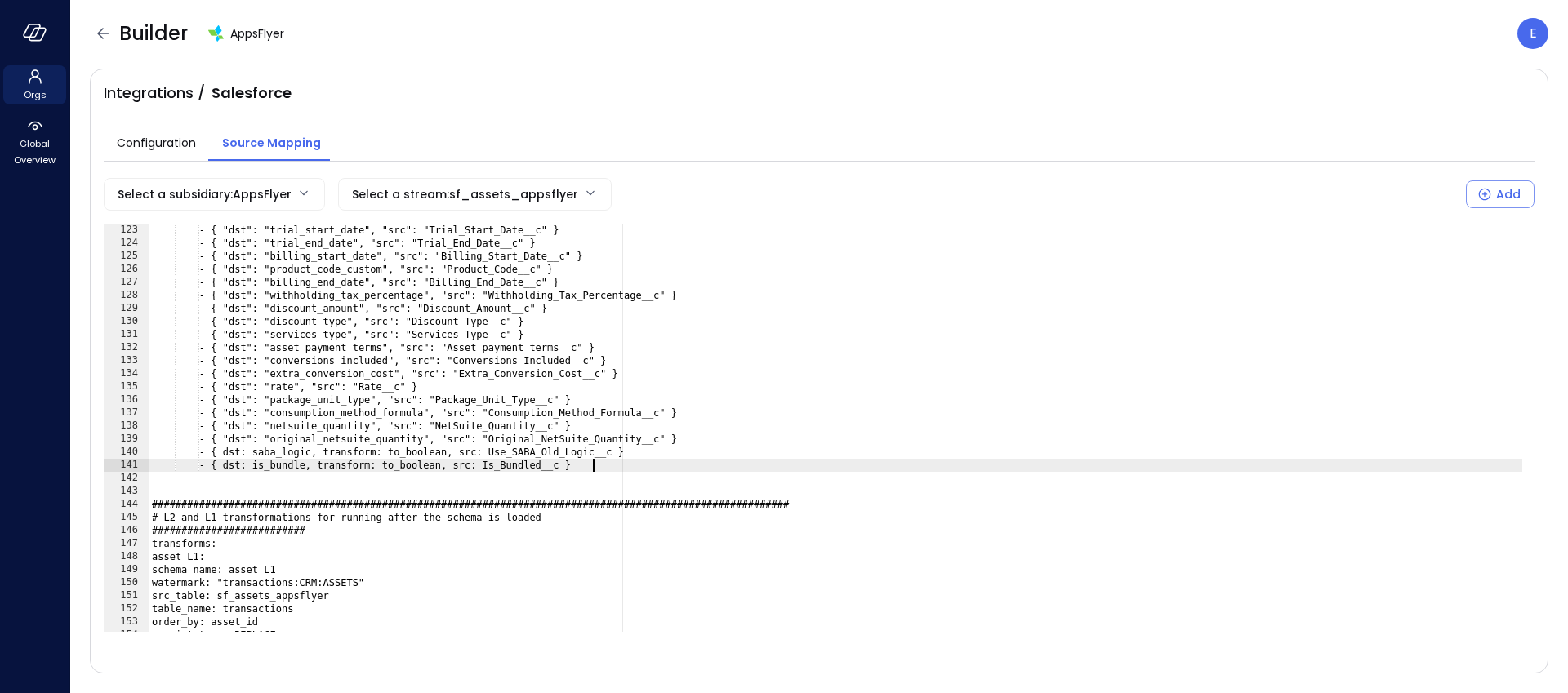
click at [616, 470] on div "- { "dst": "trial_start_date", "src": "Trial_Start_Date__c" } - { "dst": "trial…" at bounding box center [836, 440] width 1374 height 434
type textarea "**********"
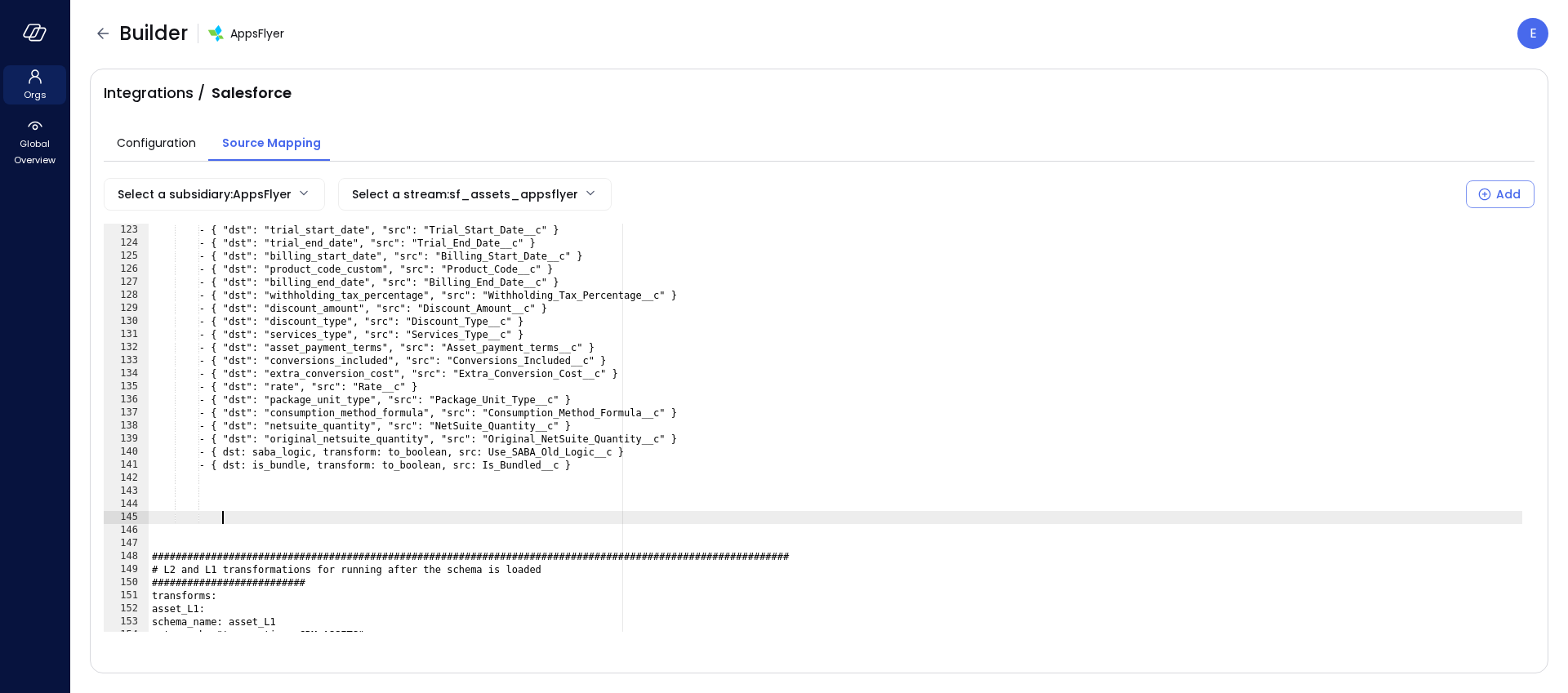
paste textarea "**********"
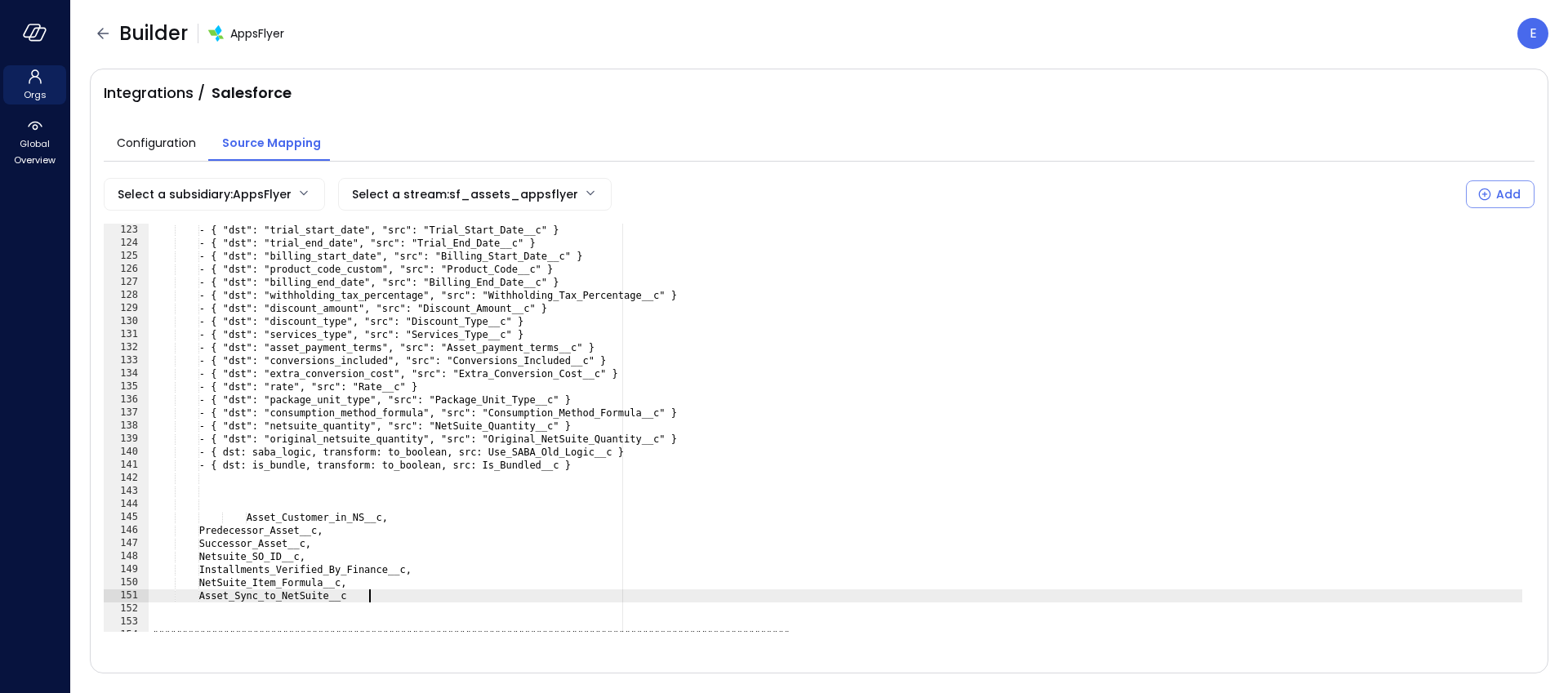
paste textarea "**********"
click at [640, 52] on header "Builder AppsFlyer E" at bounding box center [819, 34] width 1498 height 67
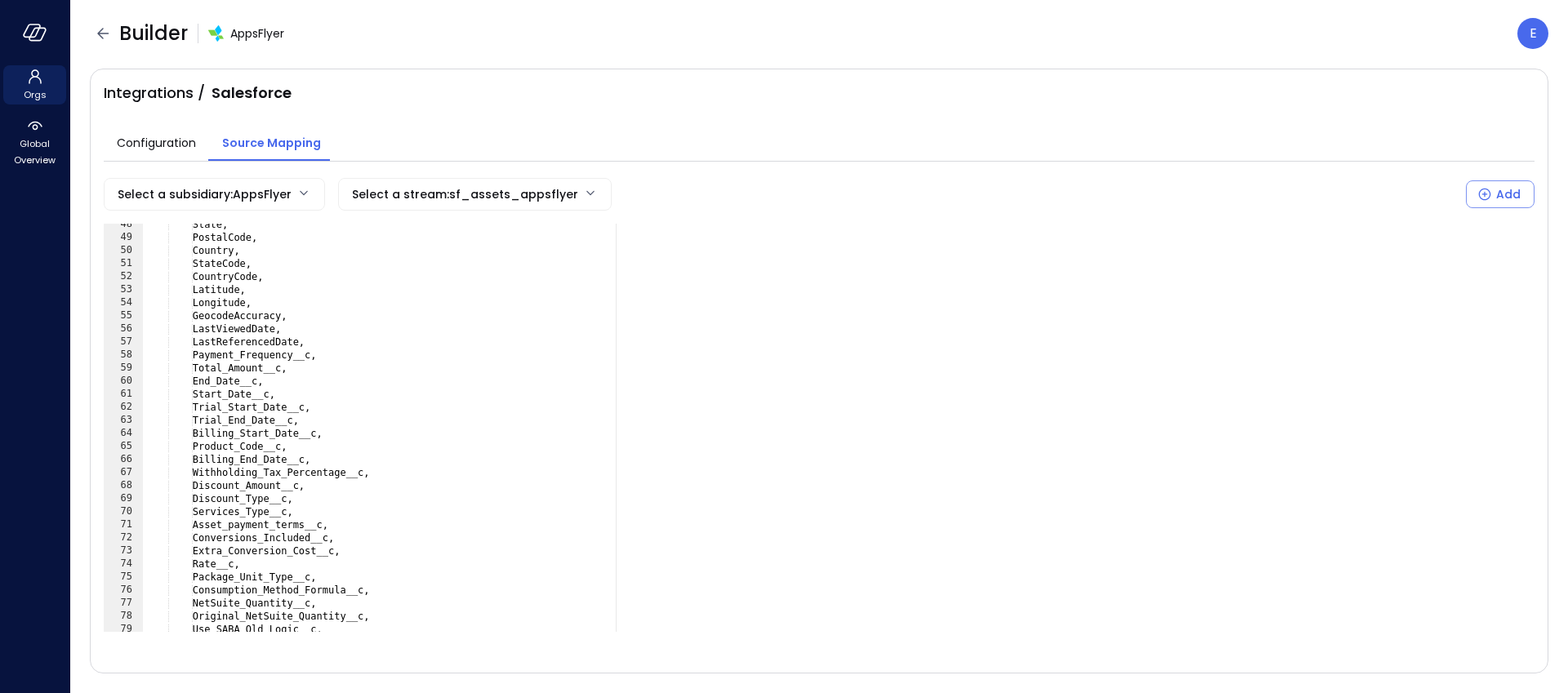
scroll to position [768, 0]
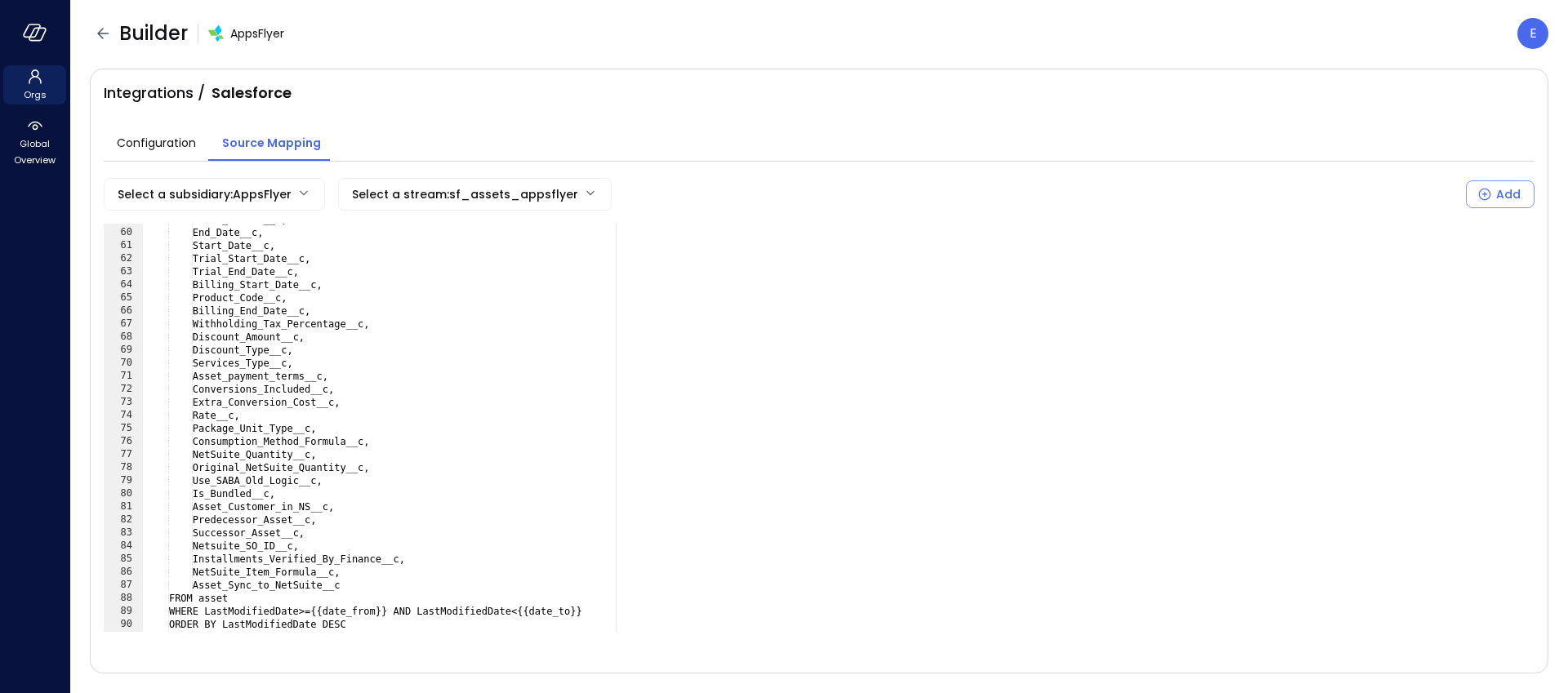
click at [549, 37] on div "Builder AppsFlyer E" at bounding box center [819, 34] width 1458 height 31
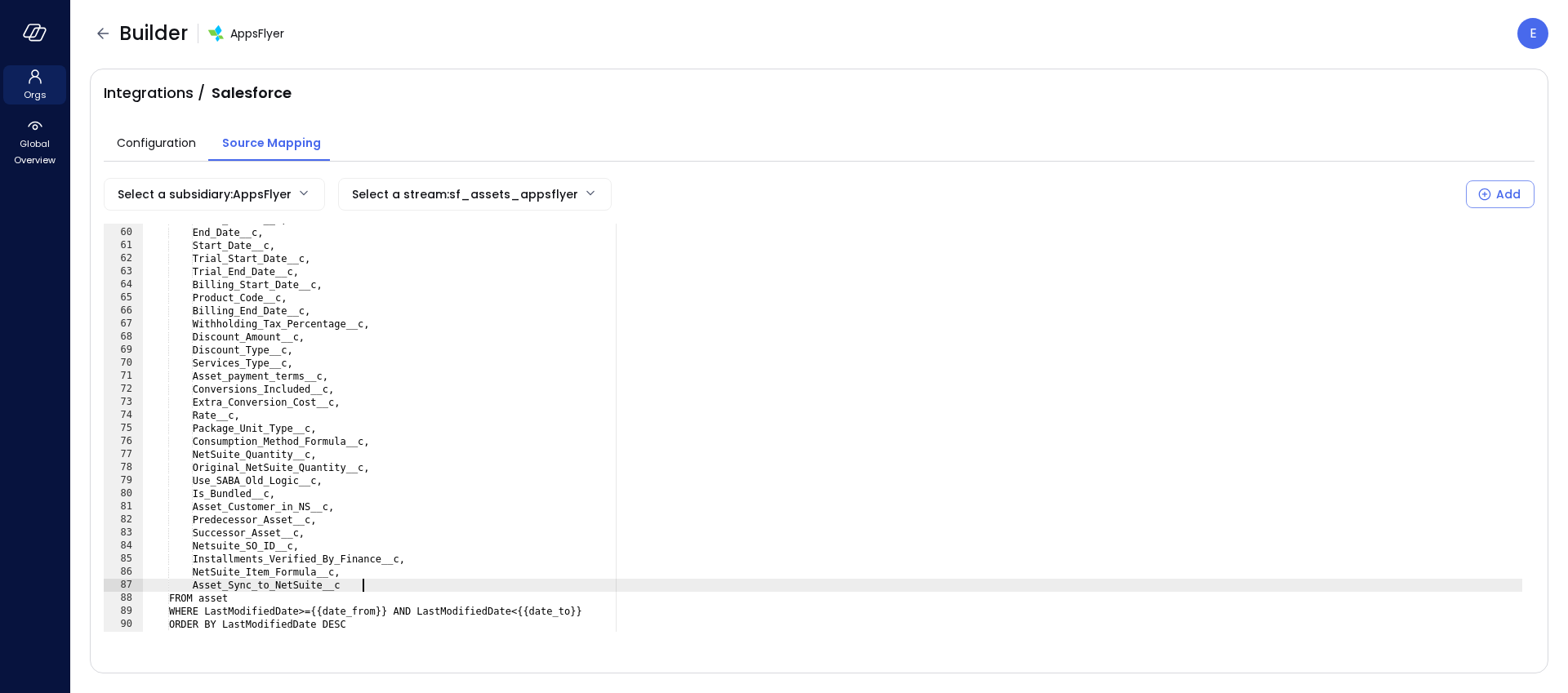
click at [401, 591] on div "Total_Amount__c, End_Date__c, Start_Date__c, Trial_Start_Date__c, Trial_End_Dat…" at bounding box center [832, 430] width 1380 height 434
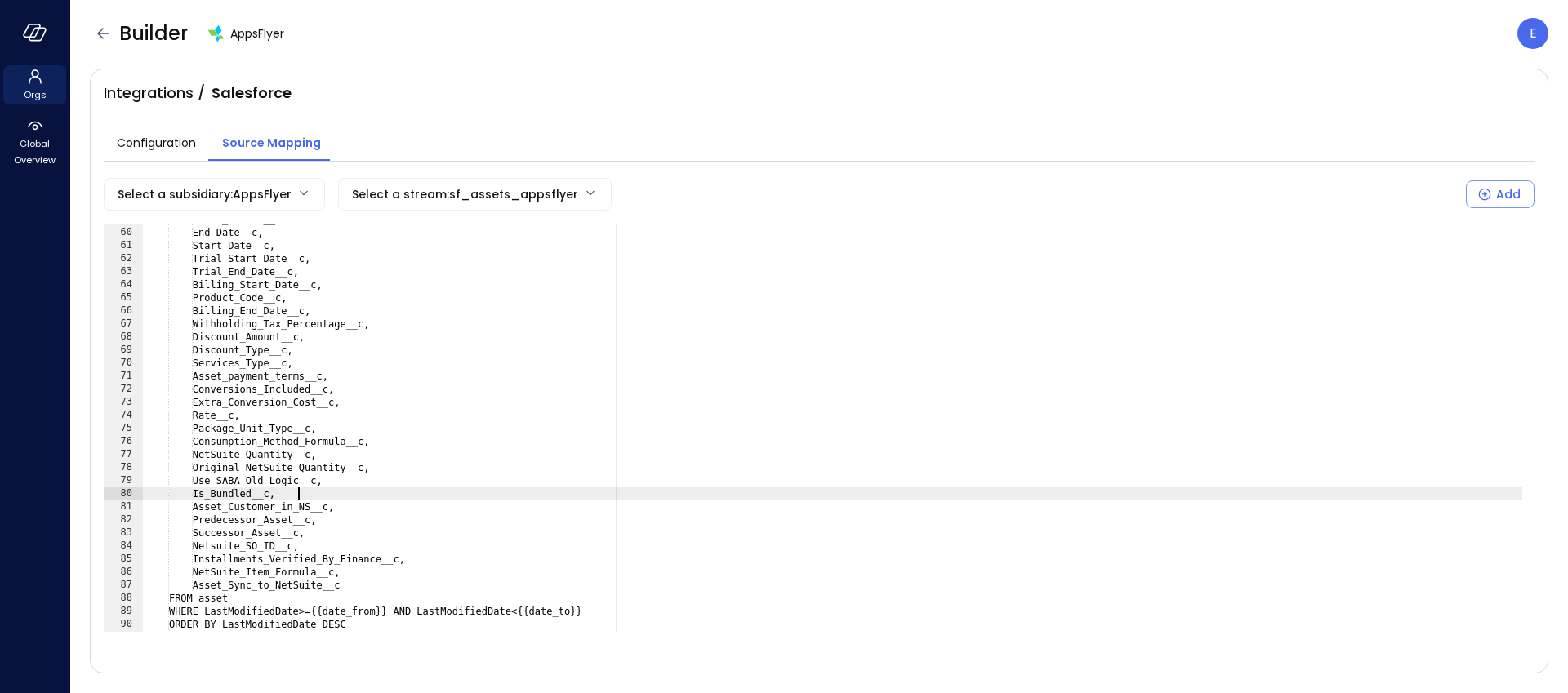
click at [335, 492] on div "Total_Amount__c, End_Date__c, Start_Date__c, Trial_Start_Date__c, Trial_End_Dat…" at bounding box center [832, 430] width 1380 height 434
type textarea "**********"
paste textarea "**********"
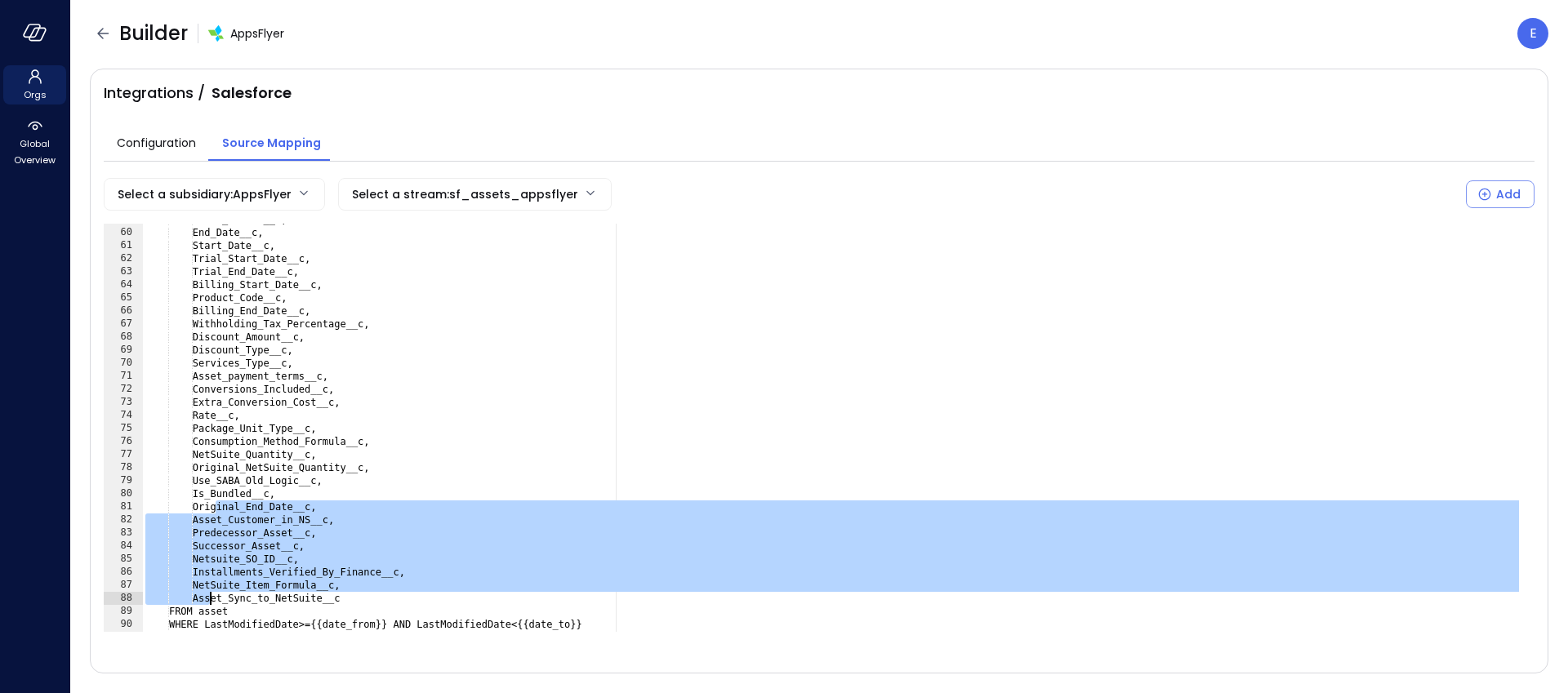
drag, startPoint x: 214, startPoint y: 507, endPoint x: 212, endPoint y: 596, distance: 89.0
click at [209, 601] on div "Total_Amount__c, End_Date__c, Start_Date__c, Trial_Start_Date__c, Trial_End_Dat…" at bounding box center [832, 430] width 1380 height 434
click at [318, 585] on div "Total_Amount__c, End_Date__c, Start_Date__c, Trial_Start_Date__c, Trial_End_Dat…" at bounding box center [832, 430] width 1380 height 434
drag, startPoint x: 386, startPoint y: 597, endPoint x: 190, endPoint y: 509, distance: 214.8
click at [190, 509] on div "Total_Amount__c, End_Date__c, Start_Date__c, Trial_Start_Date__c, Trial_End_Dat…" at bounding box center [832, 430] width 1380 height 434
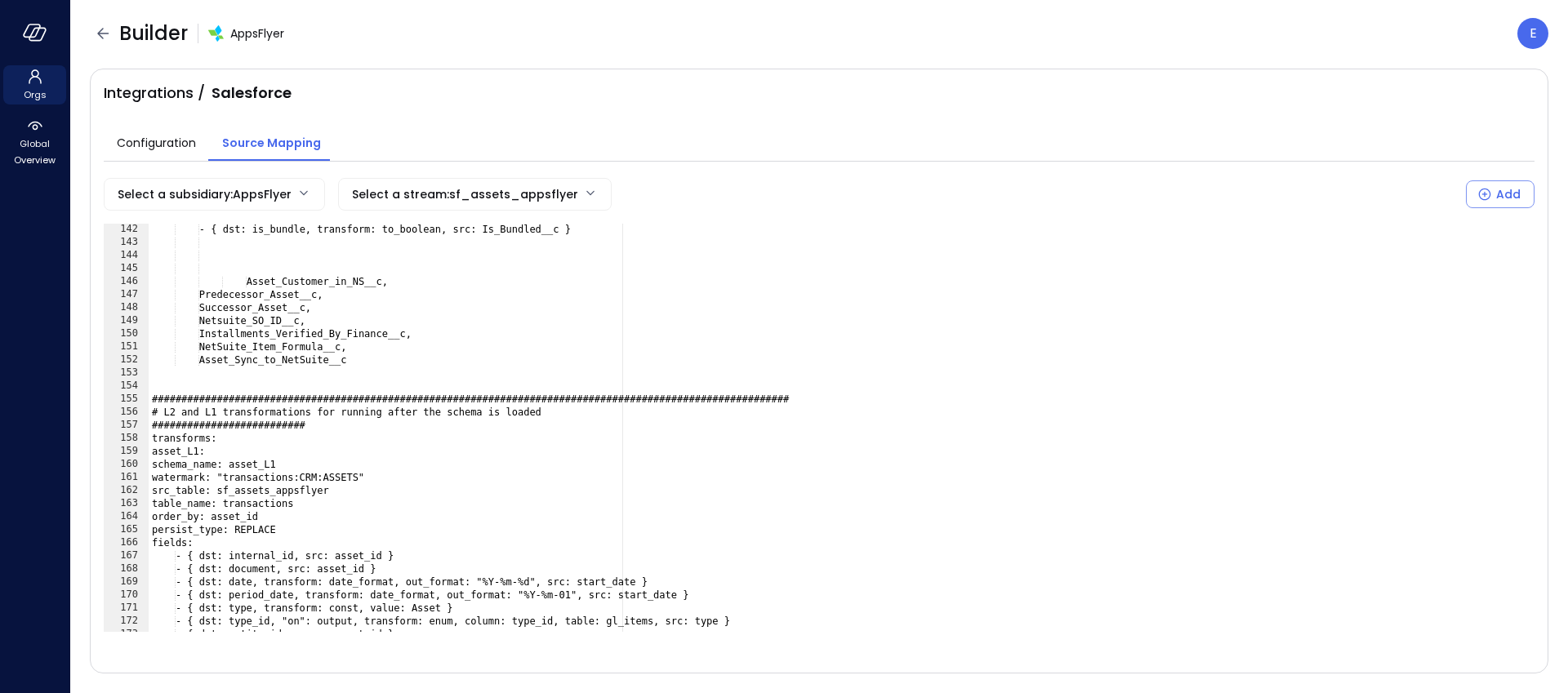
scroll to position [1639, 0]
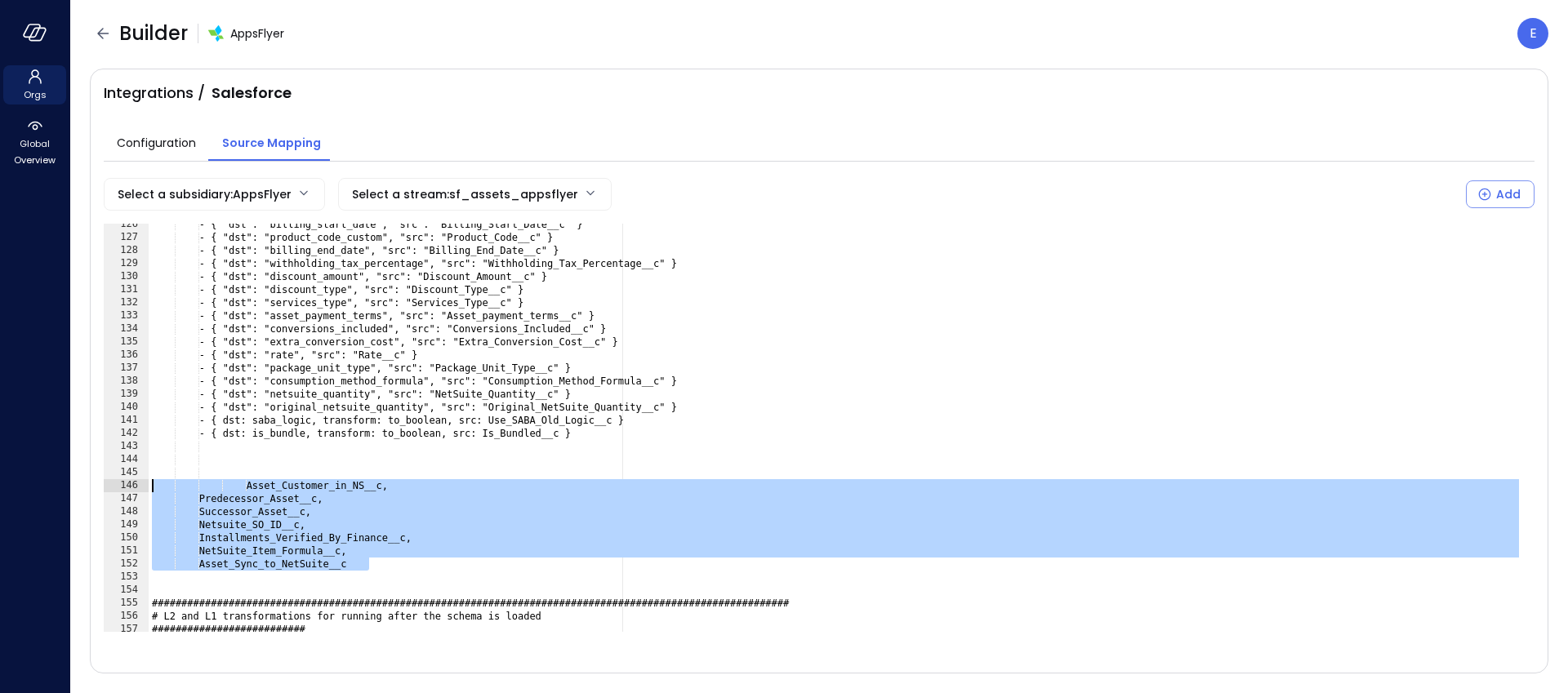
drag, startPoint x: 385, startPoint y: 569, endPoint x: 124, endPoint y: 486, distance: 273.9
click at [124, 486] on div "**********" at bounding box center [819, 427] width 1431 height 408
paste textarea "Cursor at row 146"
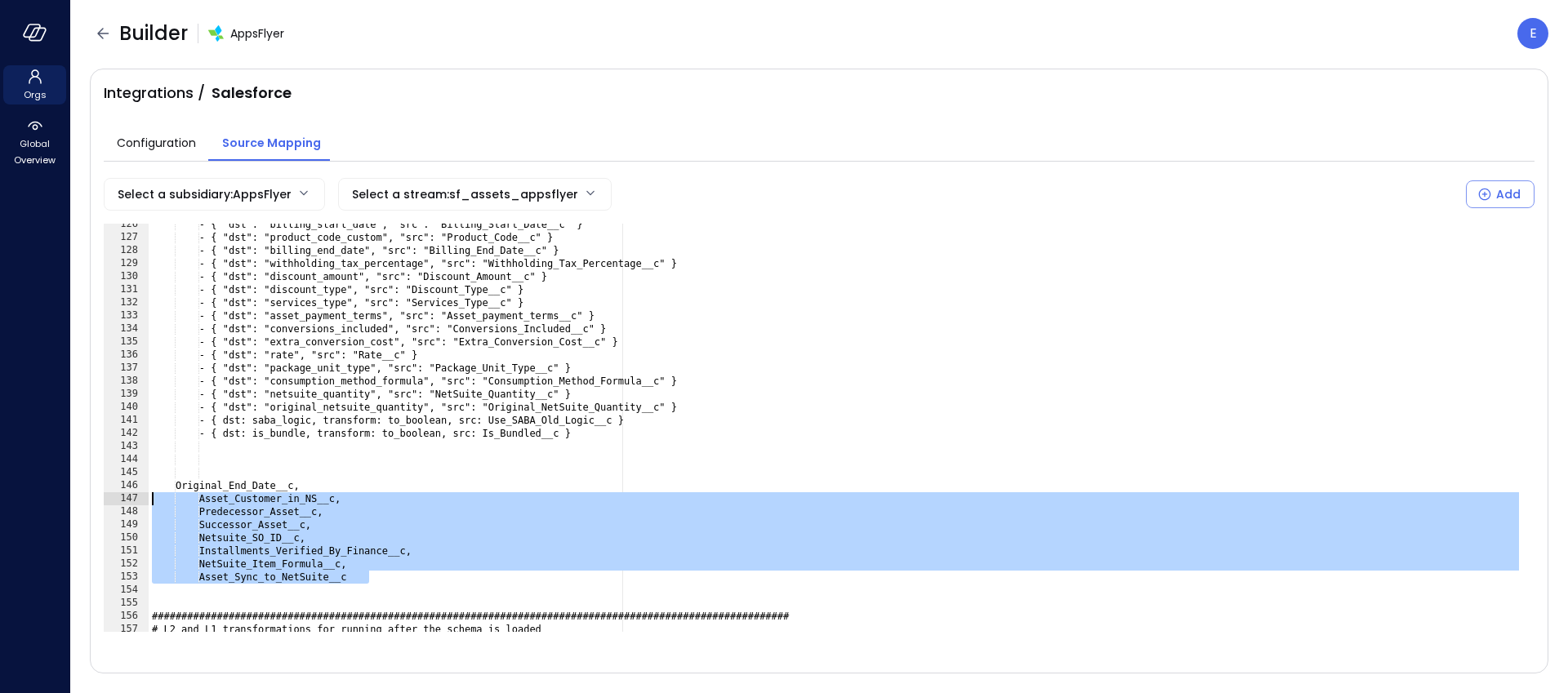
drag, startPoint x: 375, startPoint y: 579, endPoint x: 111, endPoint y: 493, distance: 277.7
click at [111, 493] on div "**********" at bounding box center [819, 427] width 1431 height 408
click at [163, 519] on div "- { "dst": "billing_start_date", "src": "Billing_Start_Date__c" } - { "dst": "p…" at bounding box center [836, 434] width 1374 height 434
type textarea "**********"
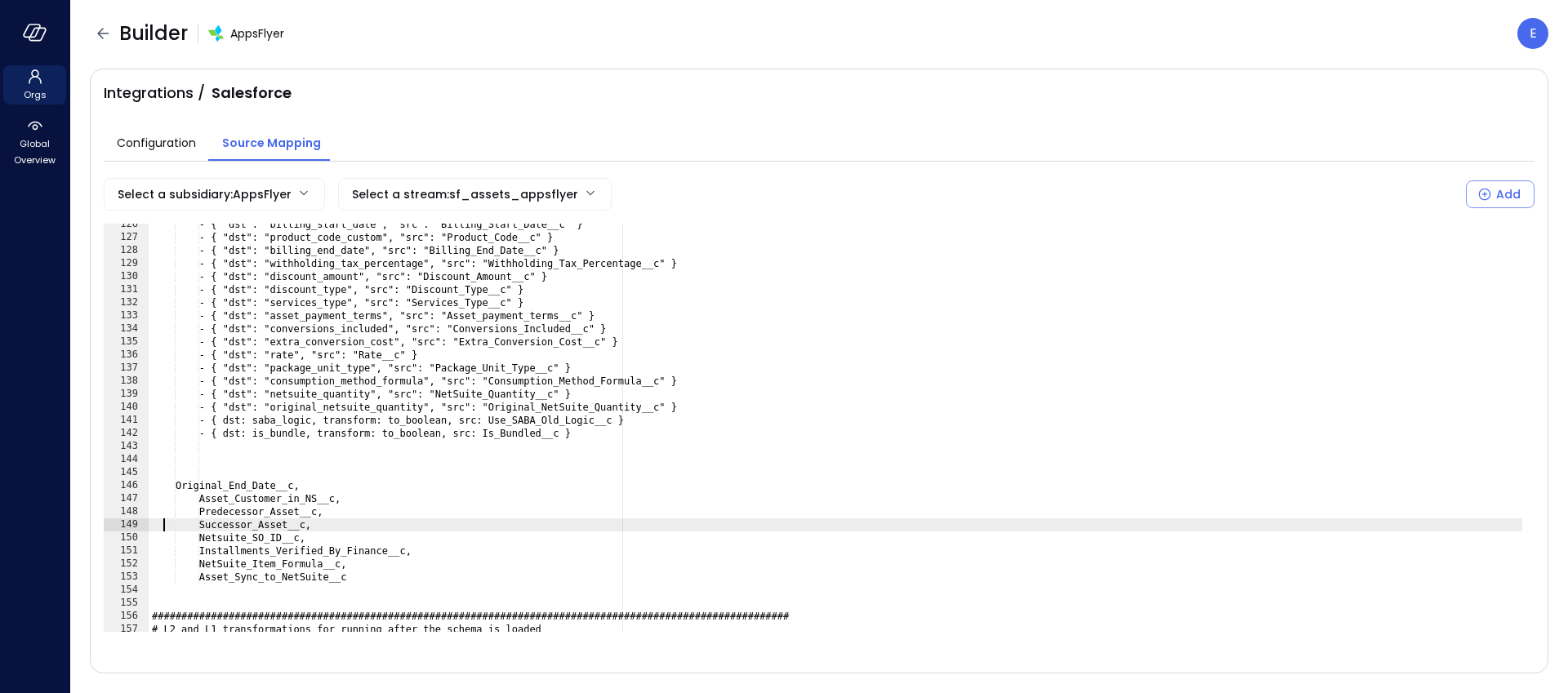
click at [164, 445] on div "- { "dst": "billing_start_date", "src": "Billing_Start_Date__c" } - { "dst": "p…" at bounding box center [836, 434] width 1374 height 434
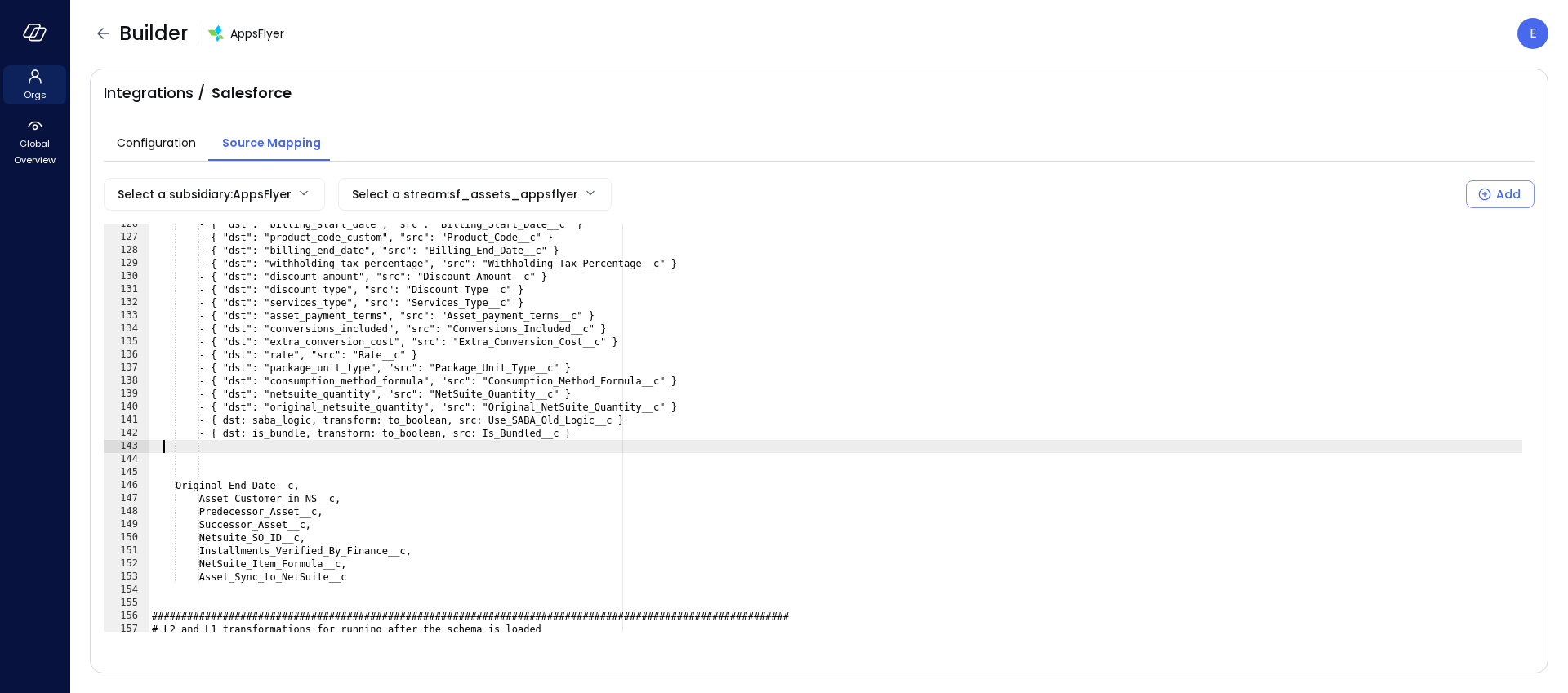
paste textarea "Cursor at row 143"
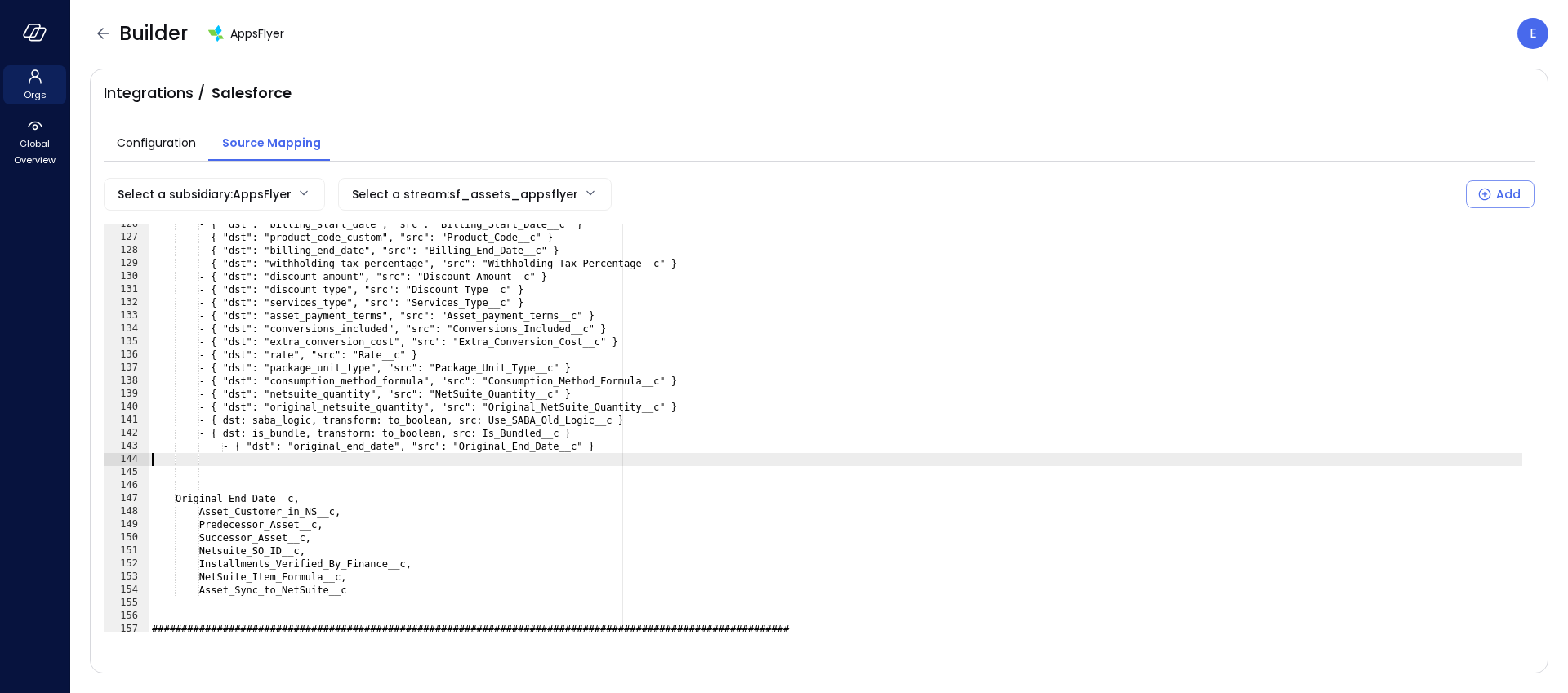
scroll to position [0, 4]
click at [231, 448] on div "- { "dst": "billing_start_date", "src": "Billing_Start_Date__c" } - { "dst": "p…" at bounding box center [836, 434] width 1374 height 434
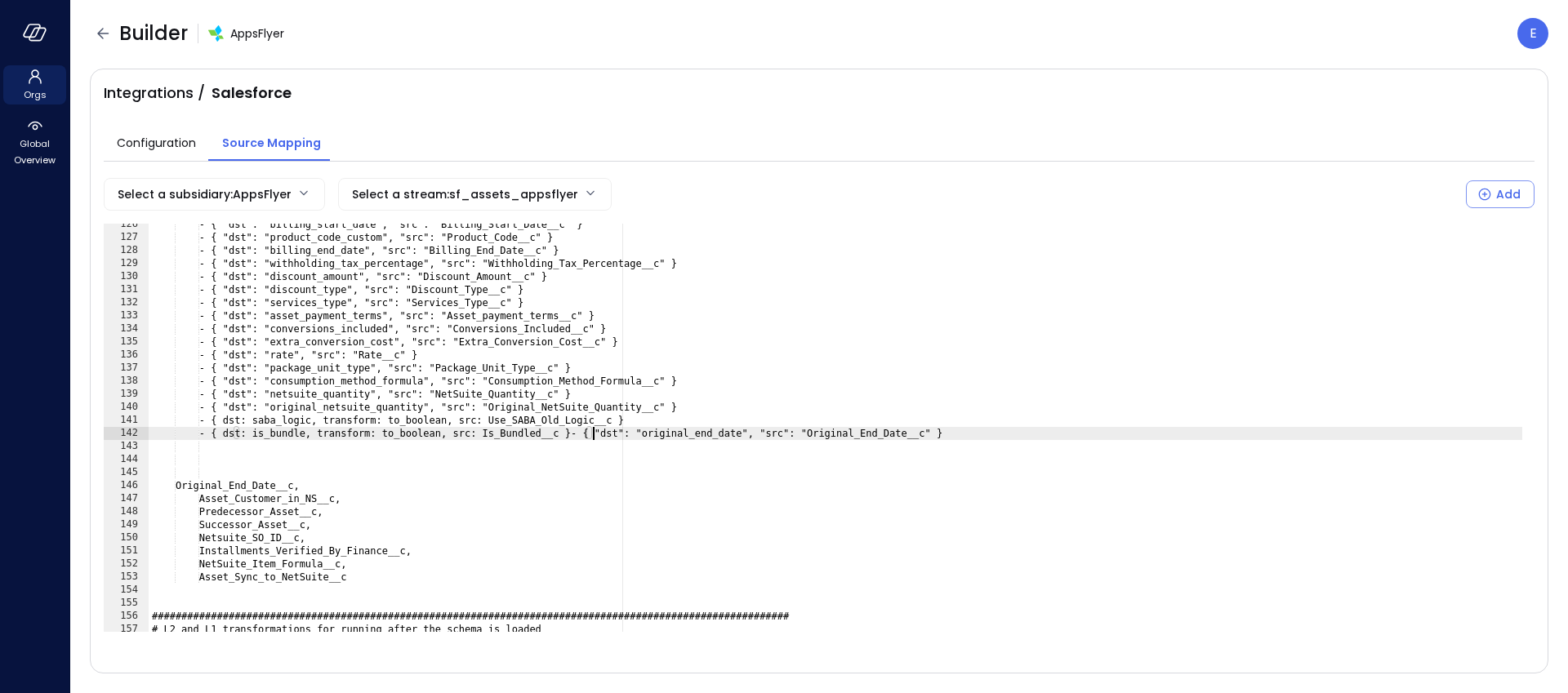
scroll to position [0, 6]
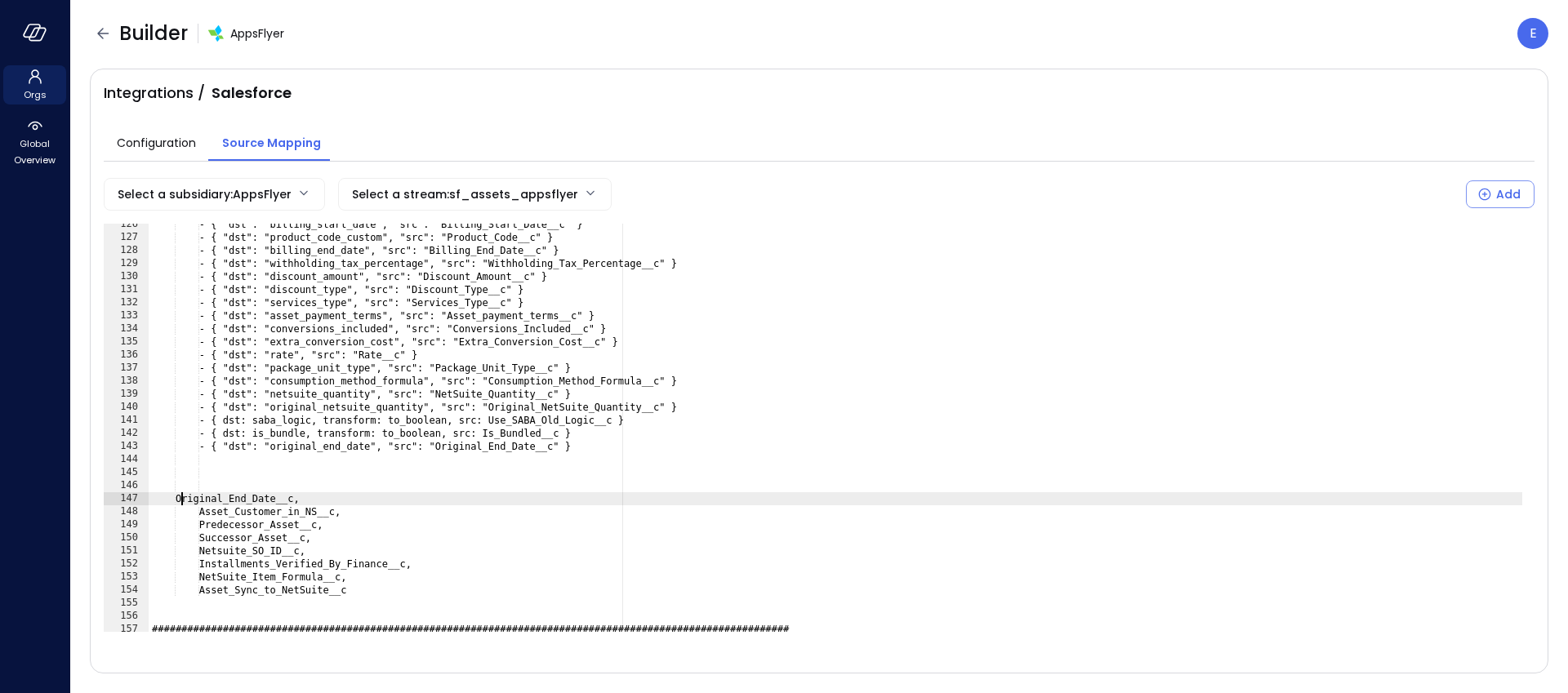
click at [184, 494] on div "- { "dst": "billing_start_date", "src": "Billing_Start_Date__c" } - { "dst": "p…" at bounding box center [836, 434] width 1374 height 434
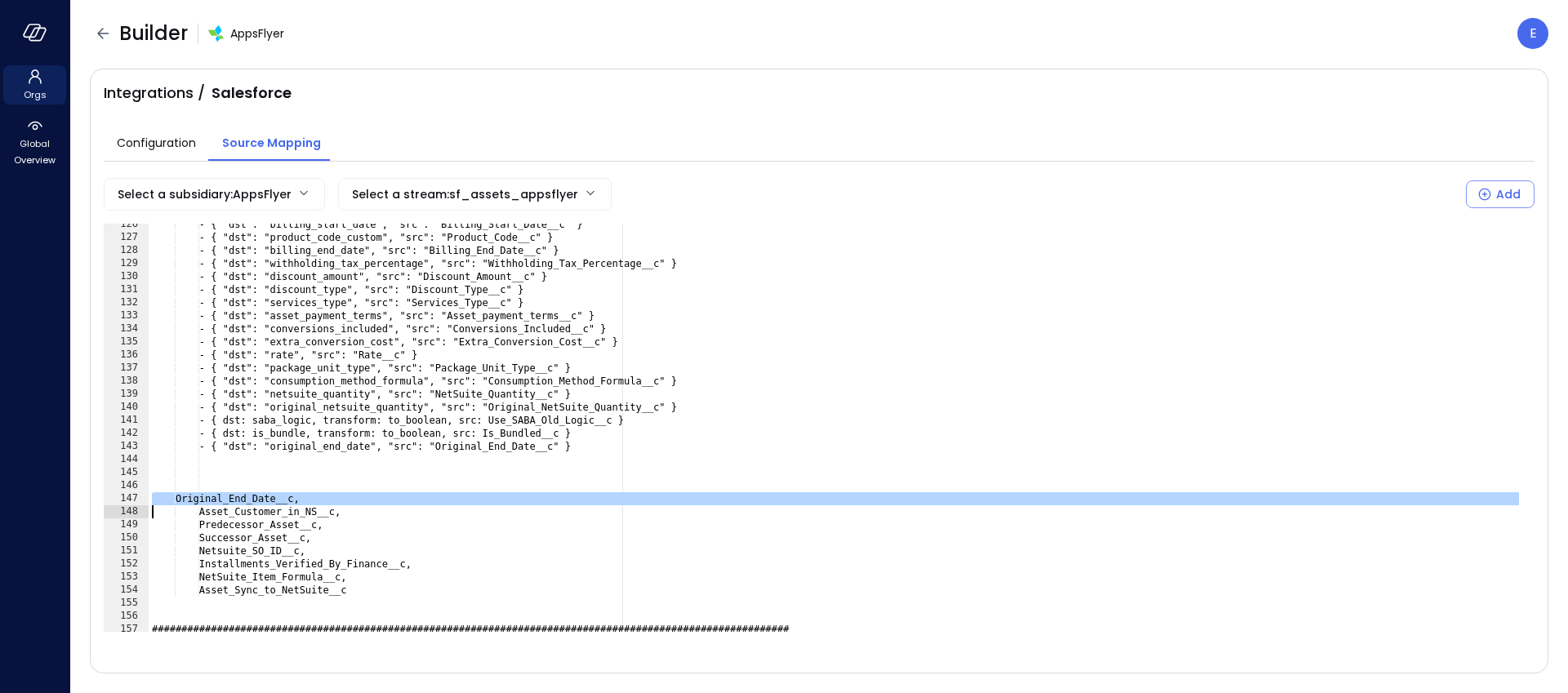
click at [184, 494] on div "- { "dst": "billing_start_date", "src": "Billing_Start_Date__c" } - { "dst": "p…" at bounding box center [836, 434] width 1374 height 434
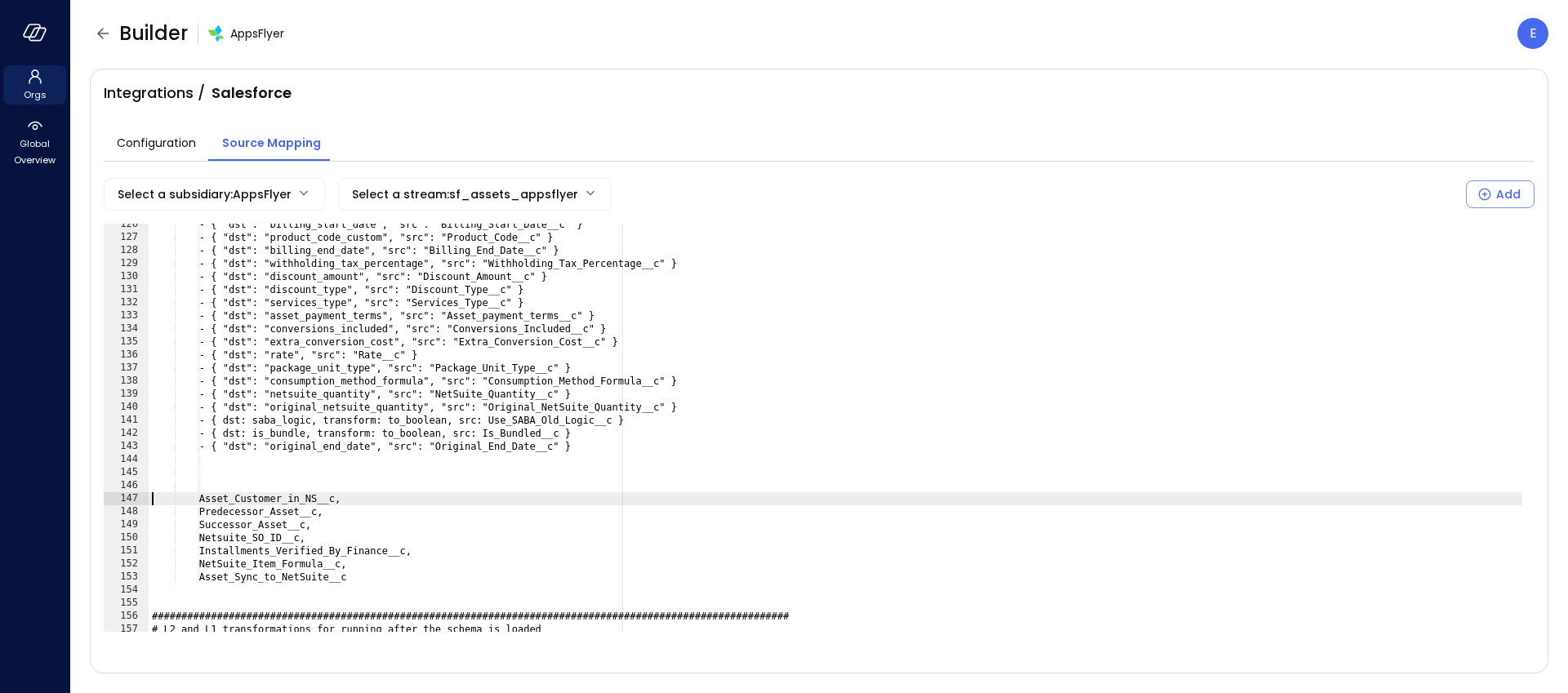
type textarea "**********"
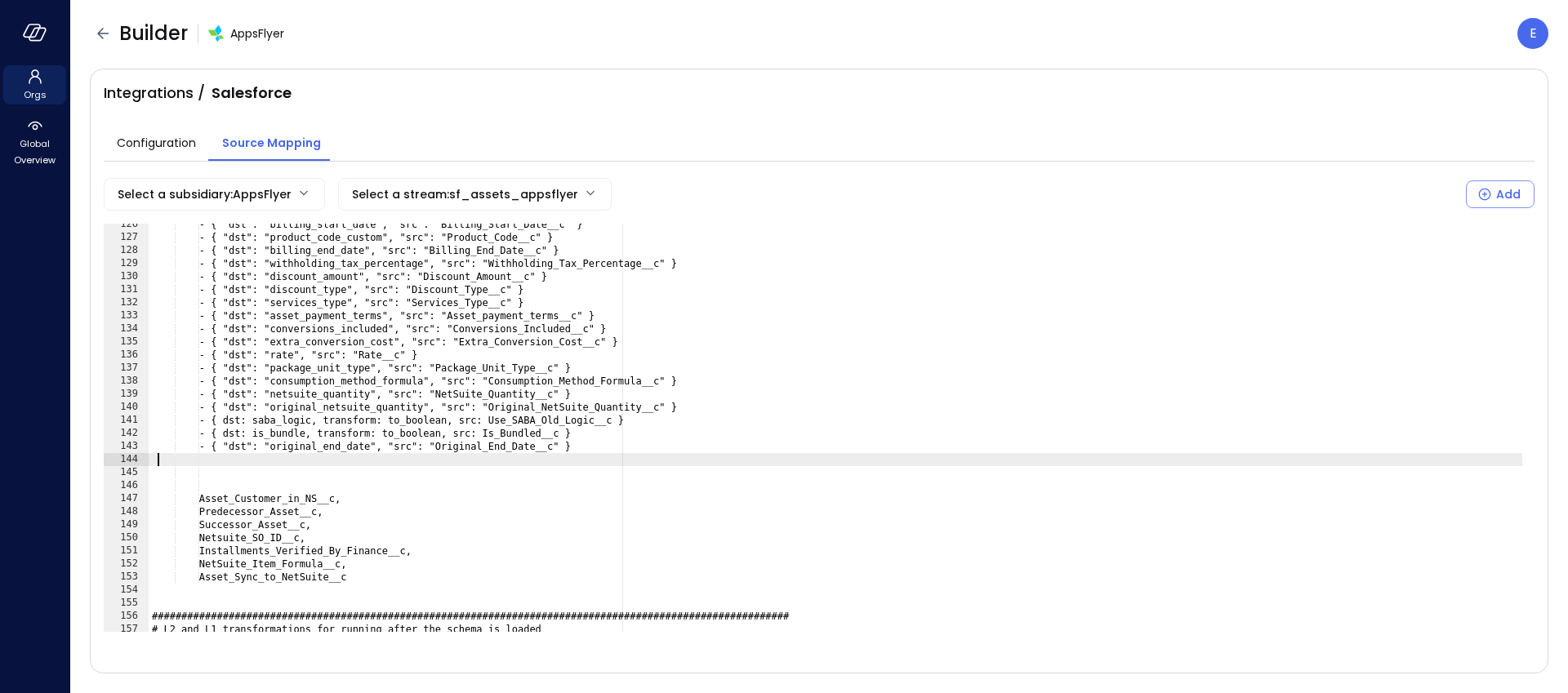
click at [159, 462] on div "- { "dst": "billing_start_date", "src": "Billing_Start_Date__c" } - { "dst": "p…" at bounding box center [836, 434] width 1374 height 434
paste textarea "Cursor at row 144"
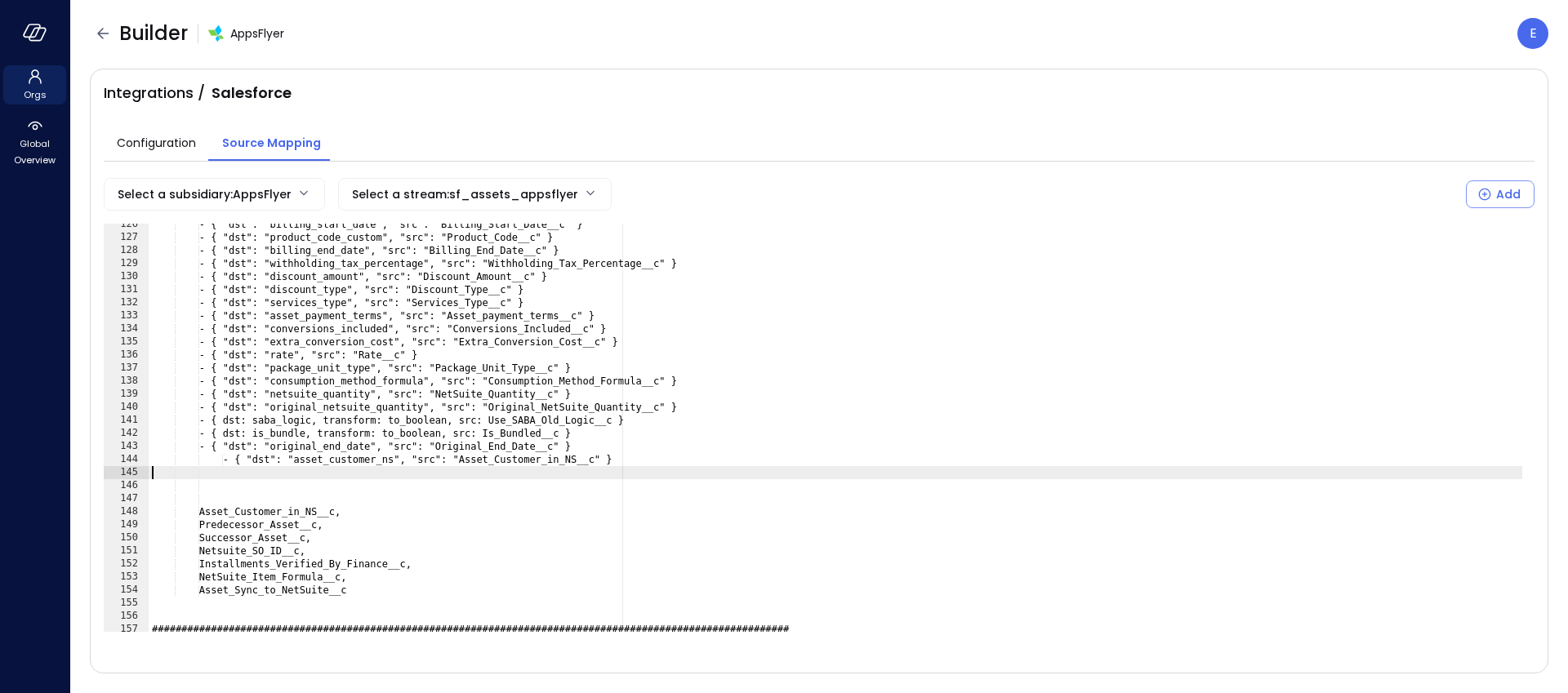
click at [228, 459] on div "- { "dst": "billing_start_date", "src": "Billing_Start_Date__c" } - { "dst": "p…" at bounding box center [836, 434] width 1374 height 434
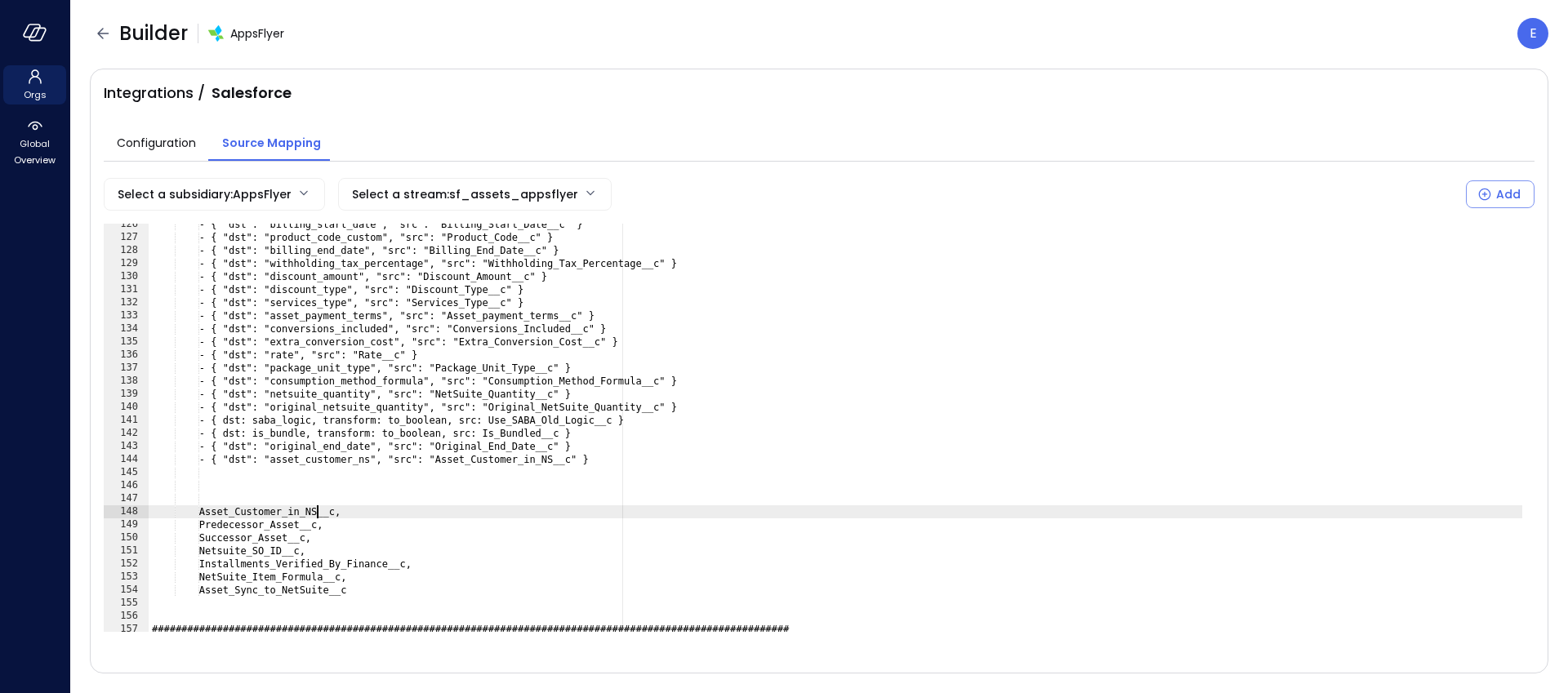
click at [315, 508] on div "- { "dst": "billing_start_date", "src": "Billing_Start_Date__c" } - { "dst": "p…" at bounding box center [836, 434] width 1374 height 434
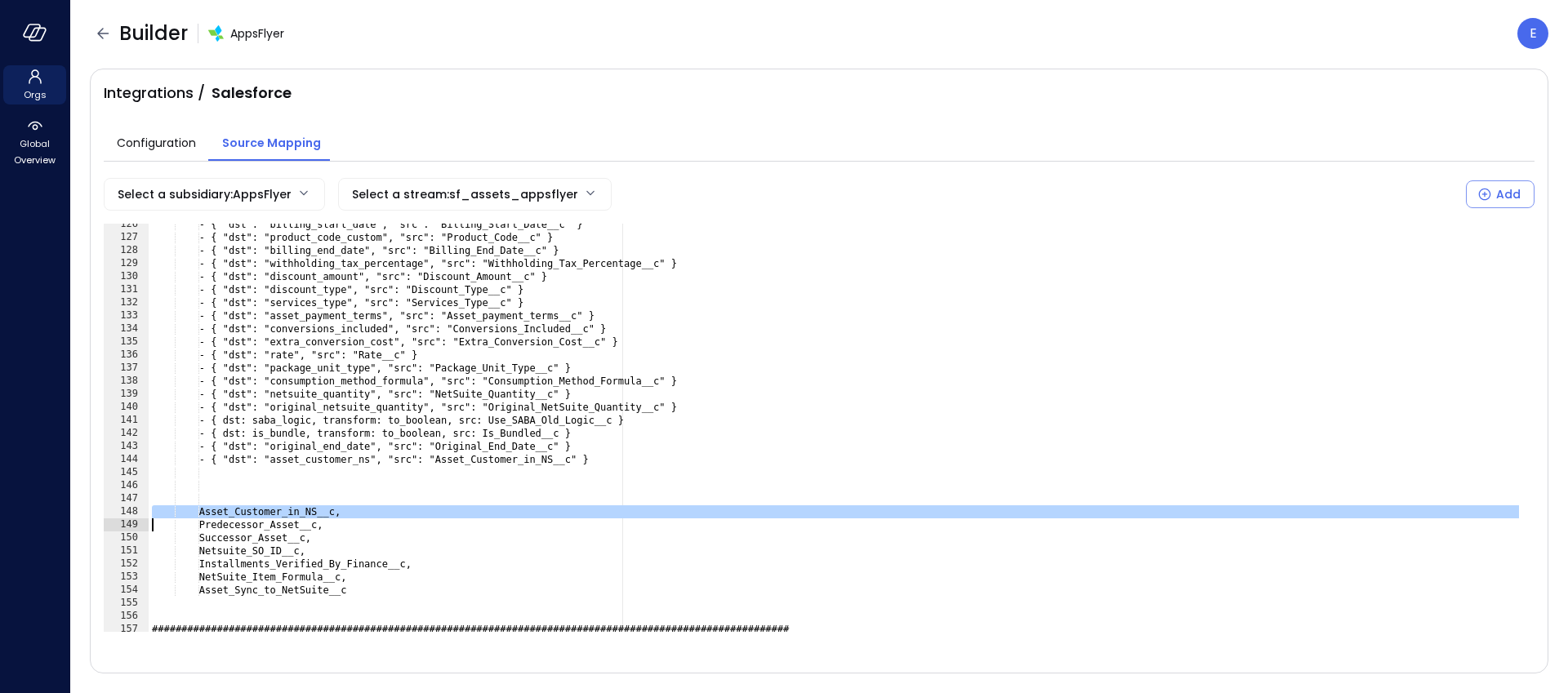
click at [315, 508] on div "- { "dst": "billing_start_date", "src": "Billing_Start_Date__c" } - { "dst": "p…" at bounding box center [836, 434] width 1374 height 434
type textarea "**********"
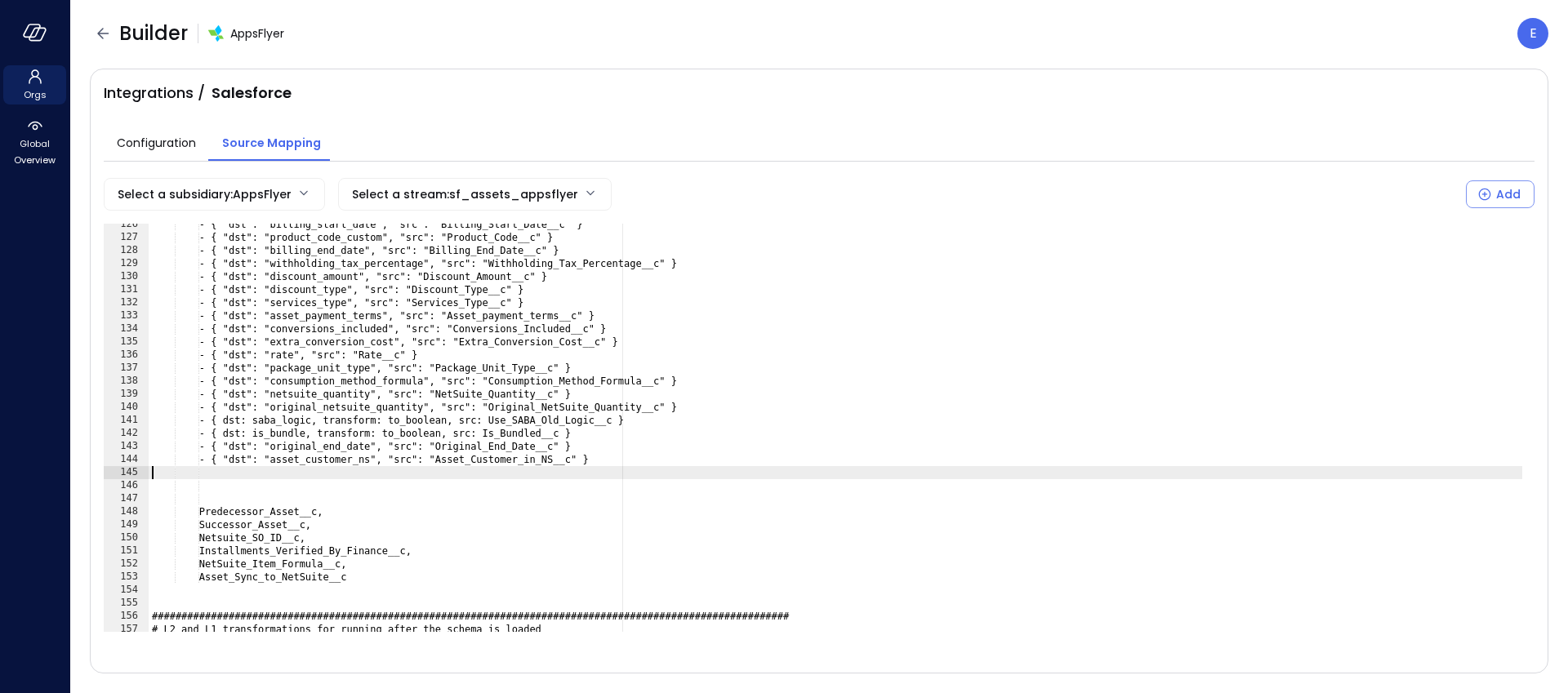
click at [152, 476] on div "- { "dst": "billing_start_date", "src": "Billing_Start_Date__c" } - { "dst": "p…" at bounding box center [836, 434] width 1374 height 434
paste textarea "**********"
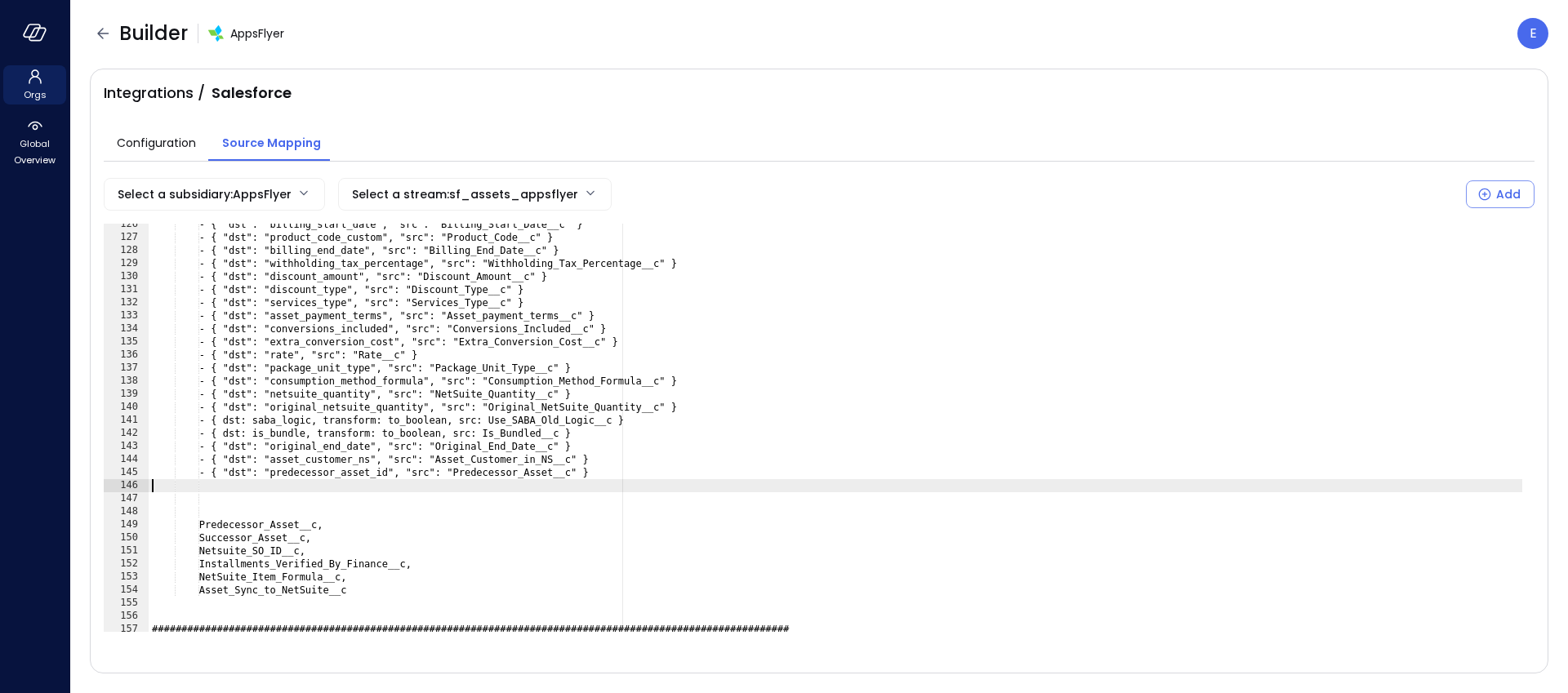
click at [297, 522] on div "- { "dst": "billing_start_date", "src": "Billing_Start_Date__c" } - { "dst": "p…" at bounding box center [836, 434] width 1374 height 434
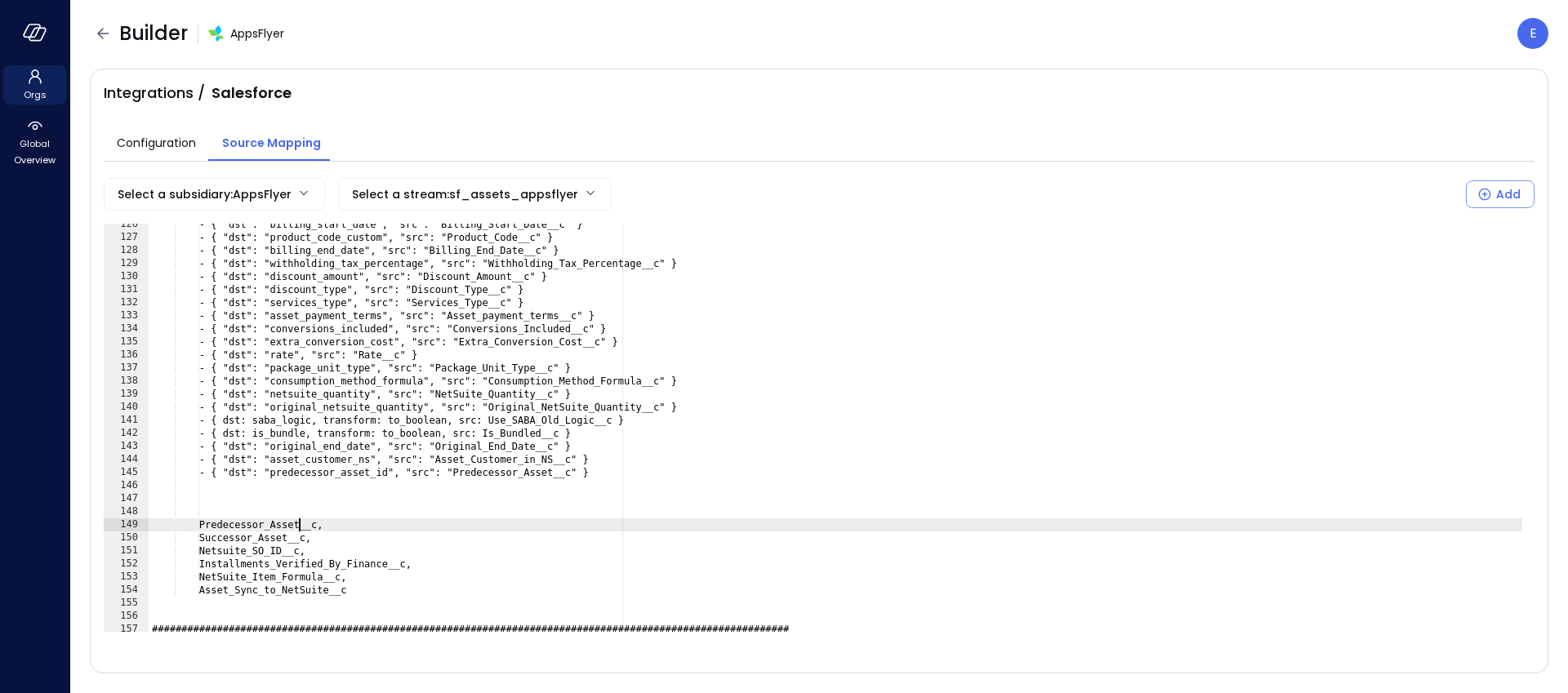
click at [297, 522] on div "- { "dst": "billing_start_date", "src": "Billing_Start_Date__c" } - { "dst": "p…" at bounding box center [836, 434] width 1374 height 434
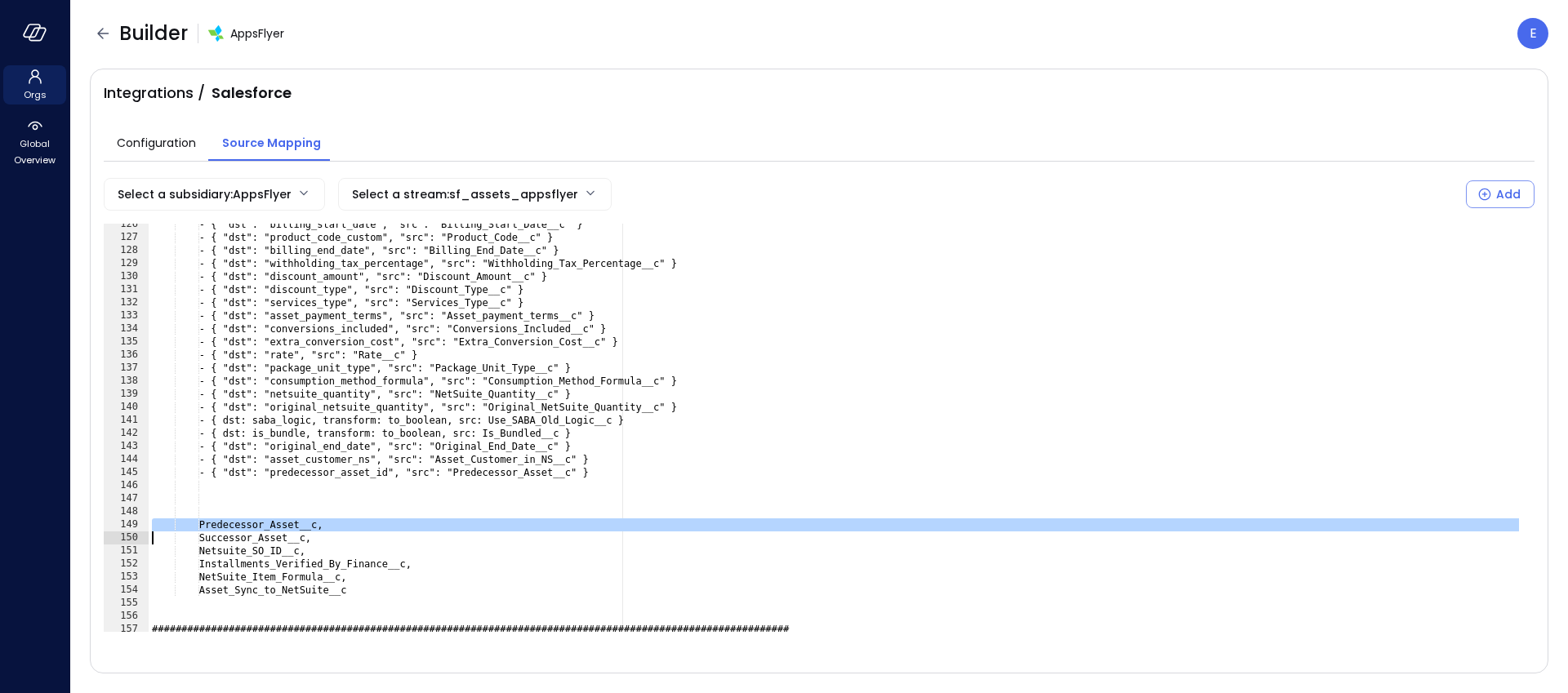
click at [297, 523] on div "- { "dst": "billing_start_date", "src": "Billing_Start_Date__c" } - { "dst": "p…" at bounding box center [836, 434] width 1374 height 434
type textarea "**********"
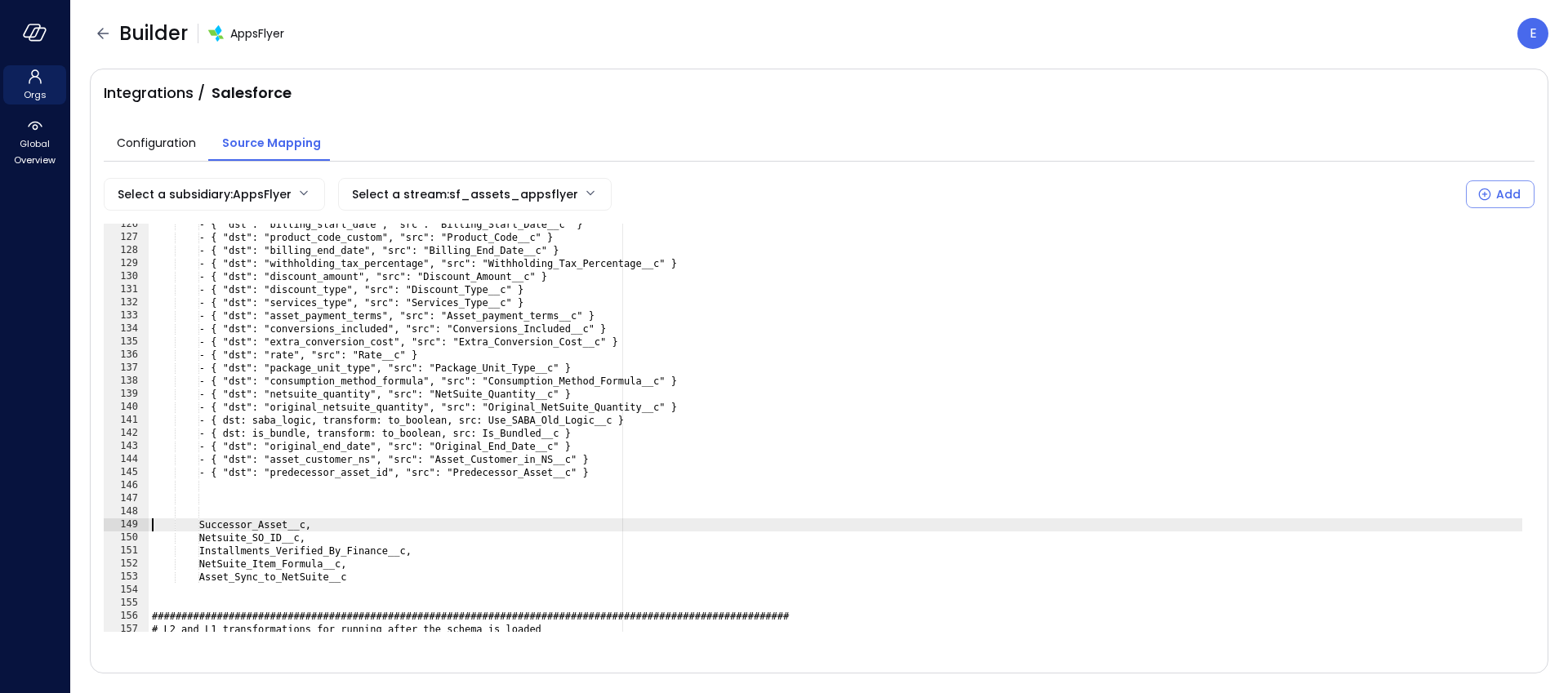
click at [151, 488] on div "- { "dst": "billing_start_date", "src": "Billing_Start_Date__c" } - { "dst": "p…" at bounding box center [836, 434] width 1374 height 434
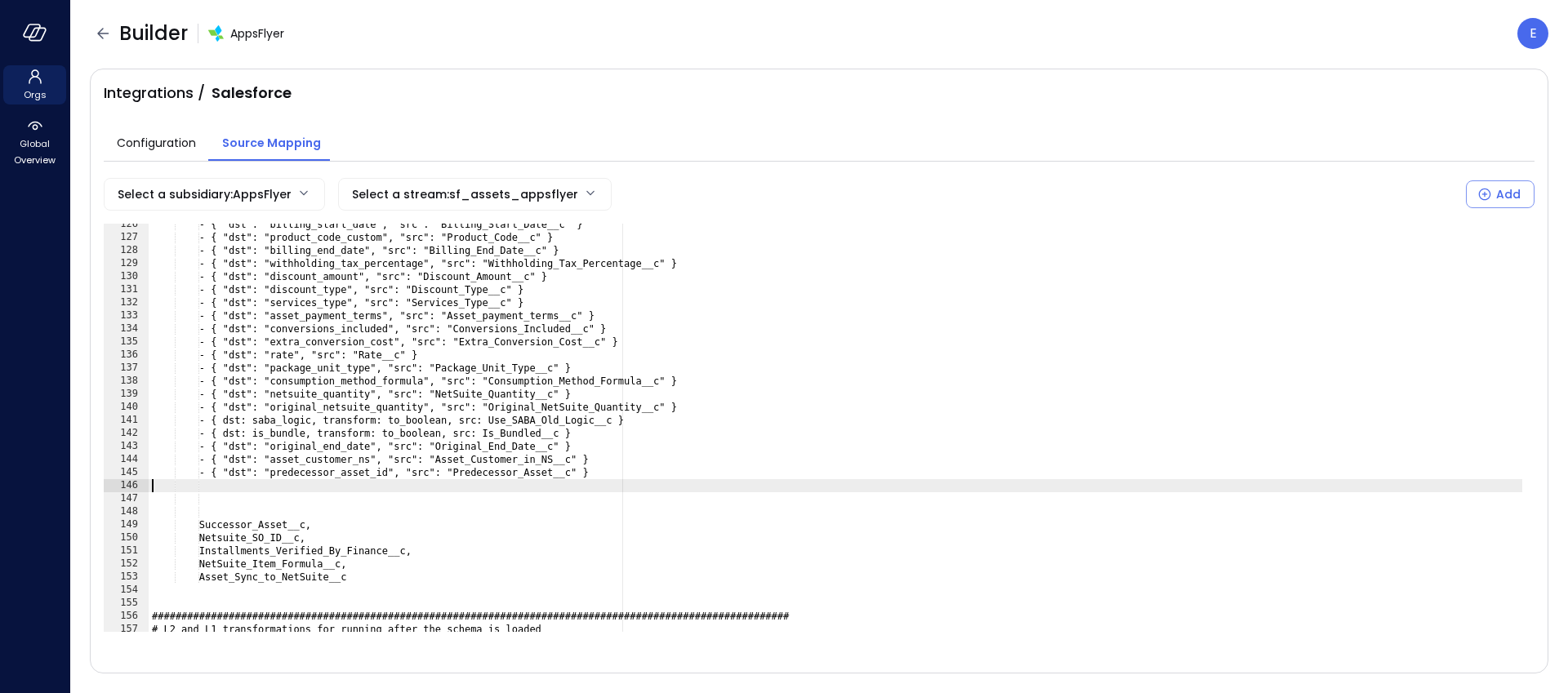
paste textarea "**********"
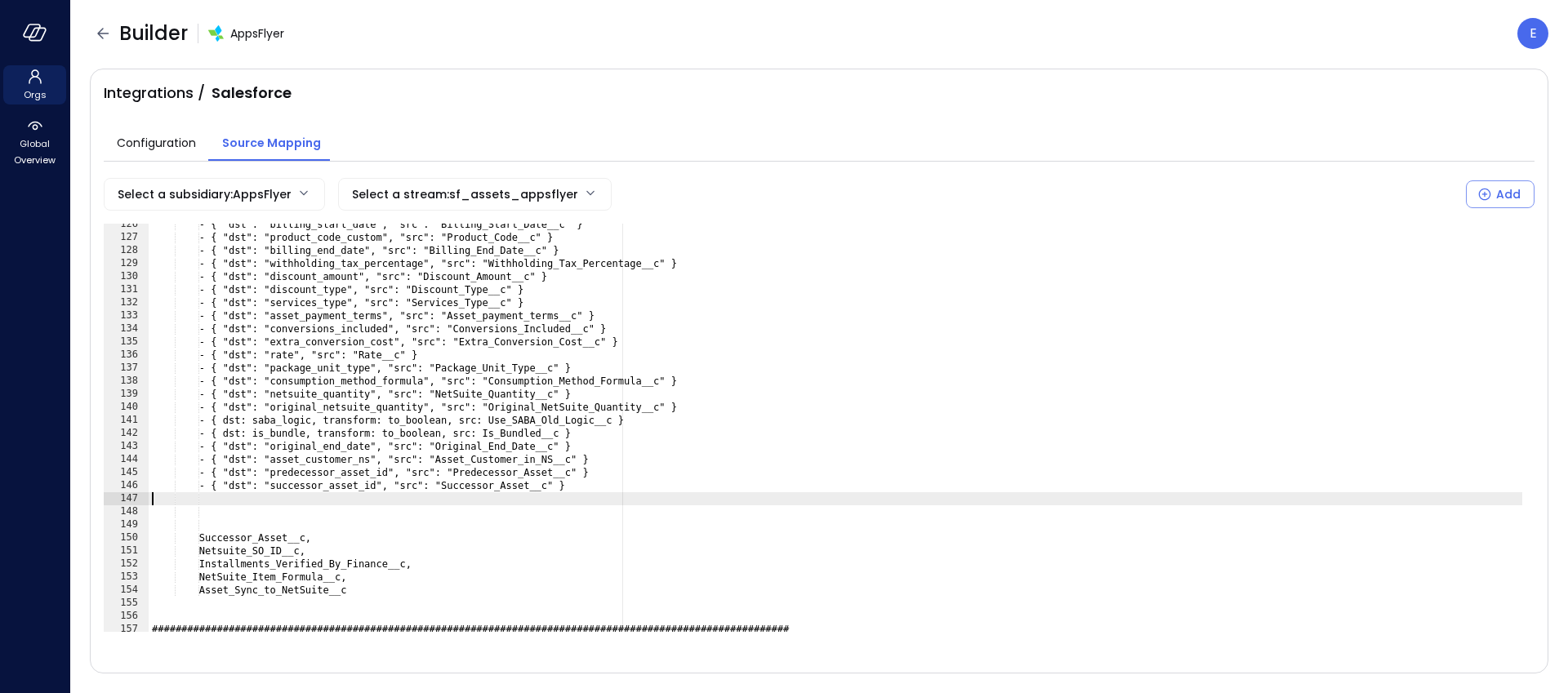
click at [247, 536] on div "- { "dst": "billing_start_date", "src": "Billing_Start_Date__c" } - { "dst": "p…" at bounding box center [836, 434] width 1374 height 434
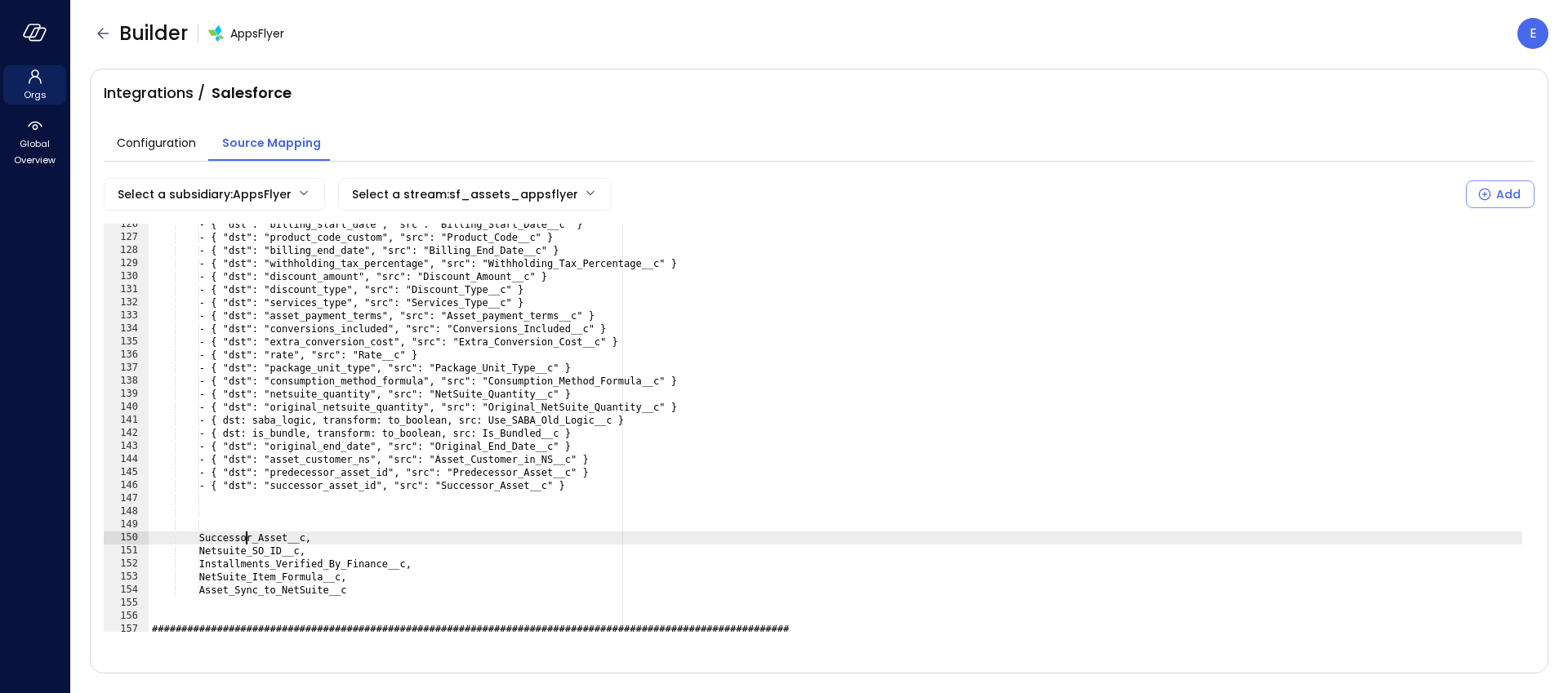
click at [247, 536] on div "- { "dst": "billing_start_date", "src": "Billing_Start_Date__c" } - { "dst": "p…" at bounding box center [836, 434] width 1374 height 434
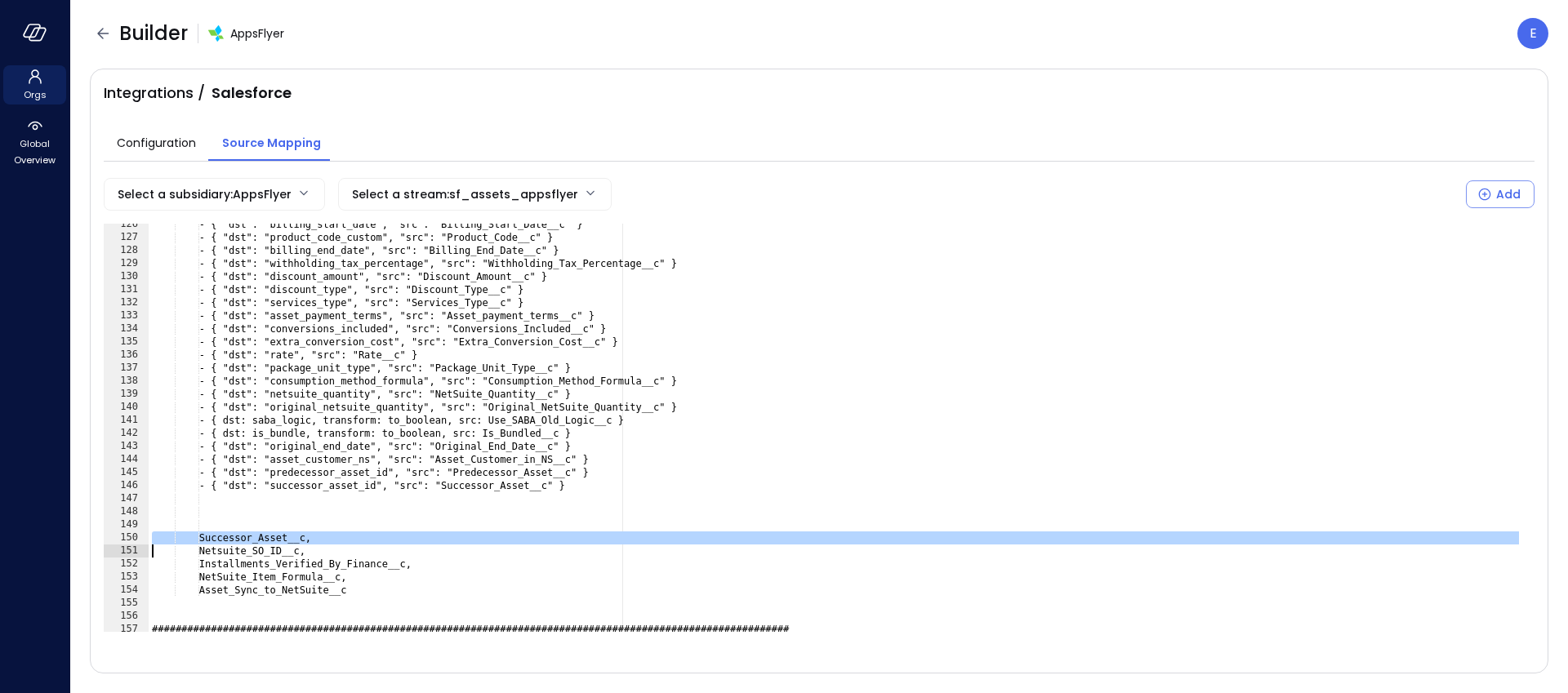
type textarea "**********"
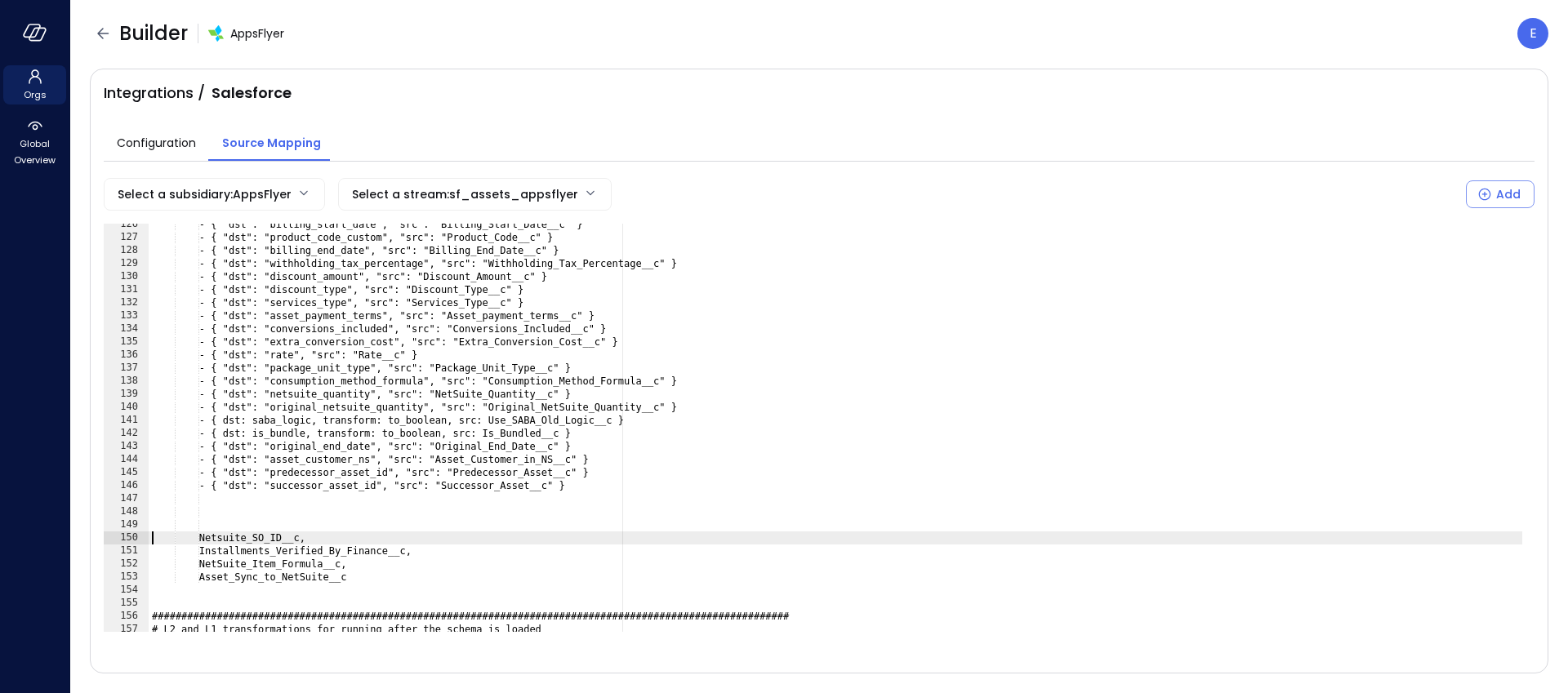
click at [146, 501] on div "147" at bounding box center [126, 499] width 45 height 13
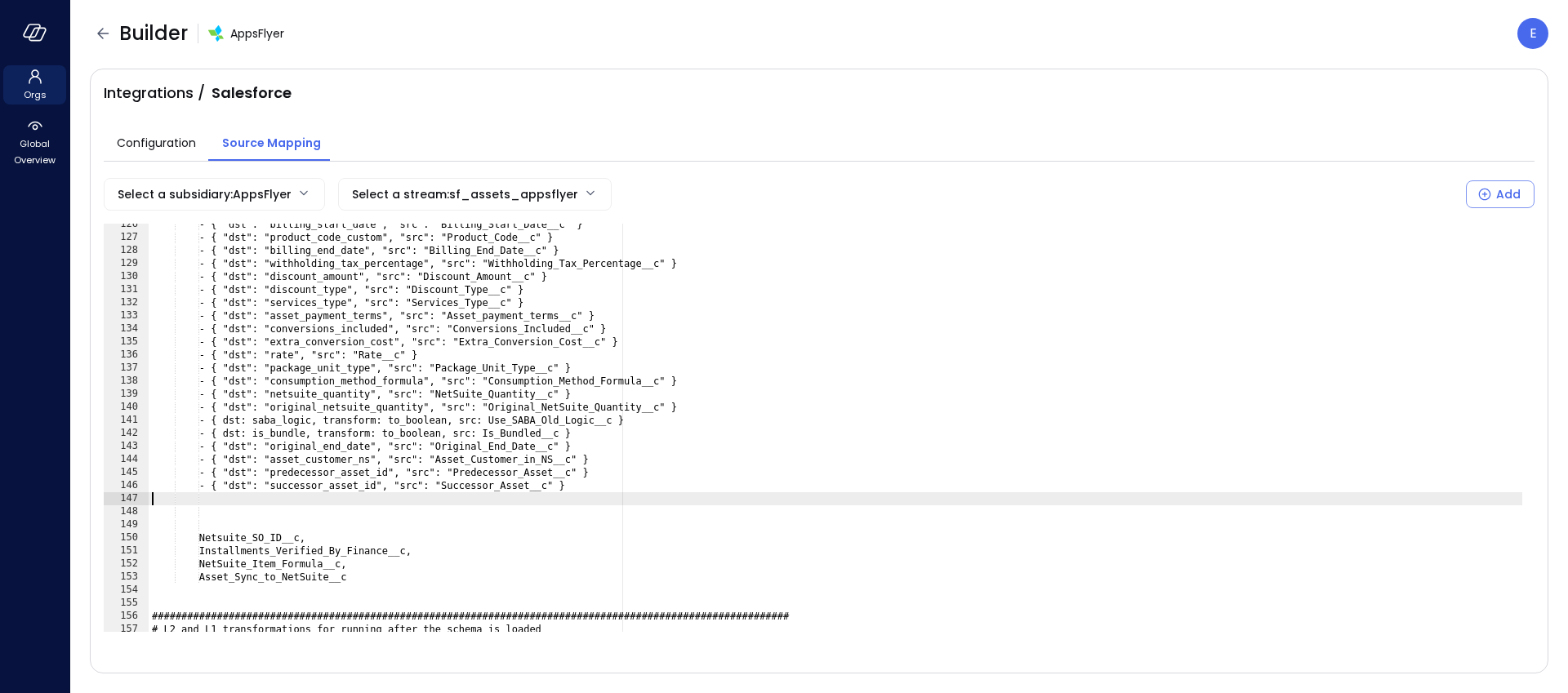
click at [151, 502] on div "- { "dst": "billing_start_date", "src": "Billing_Start_Date__c" } - { "dst": "p…" at bounding box center [836, 434] width 1374 height 434
paste textarea "**********"
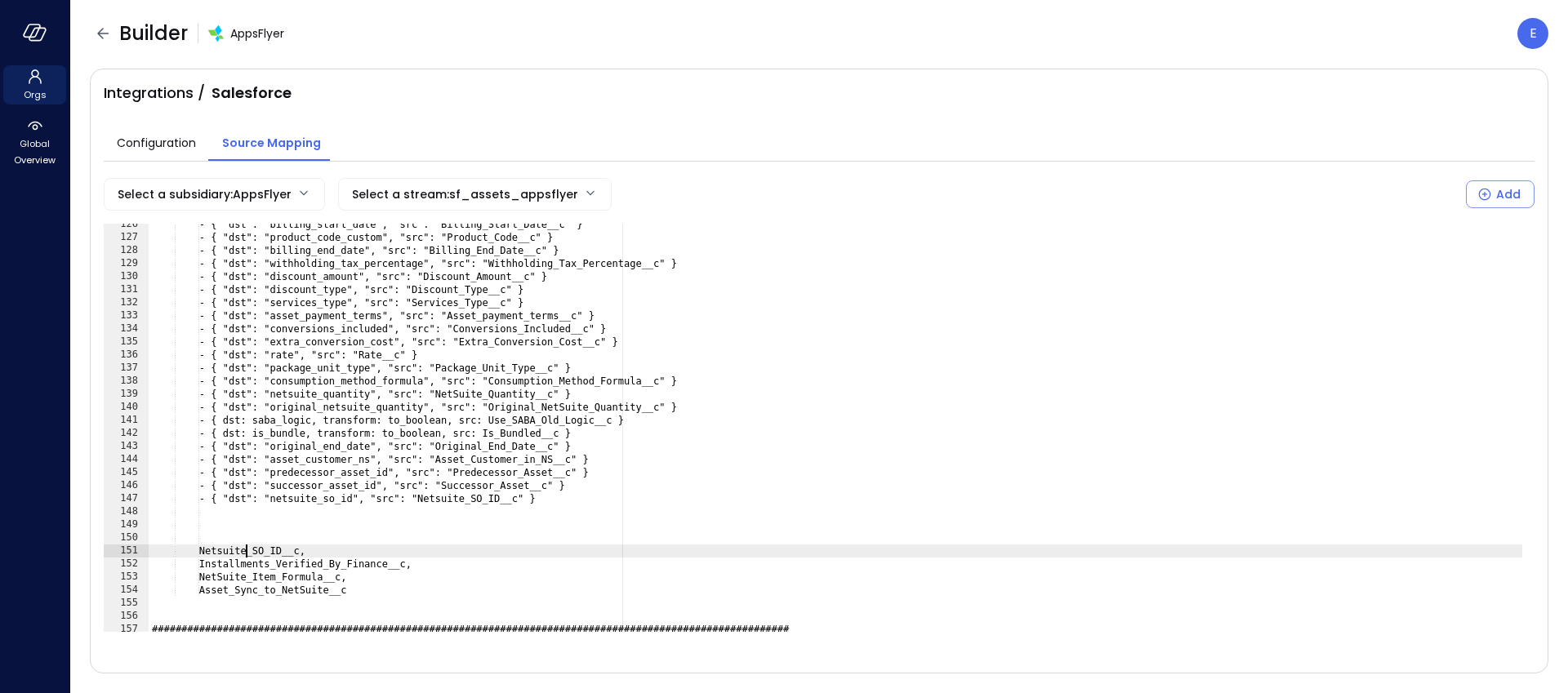
click at [248, 550] on div "- { "dst": "billing_start_date", "src": "Billing_Start_Date__c" } - { "dst": "p…" at bounding box center [836, 434] width 1374 height 434
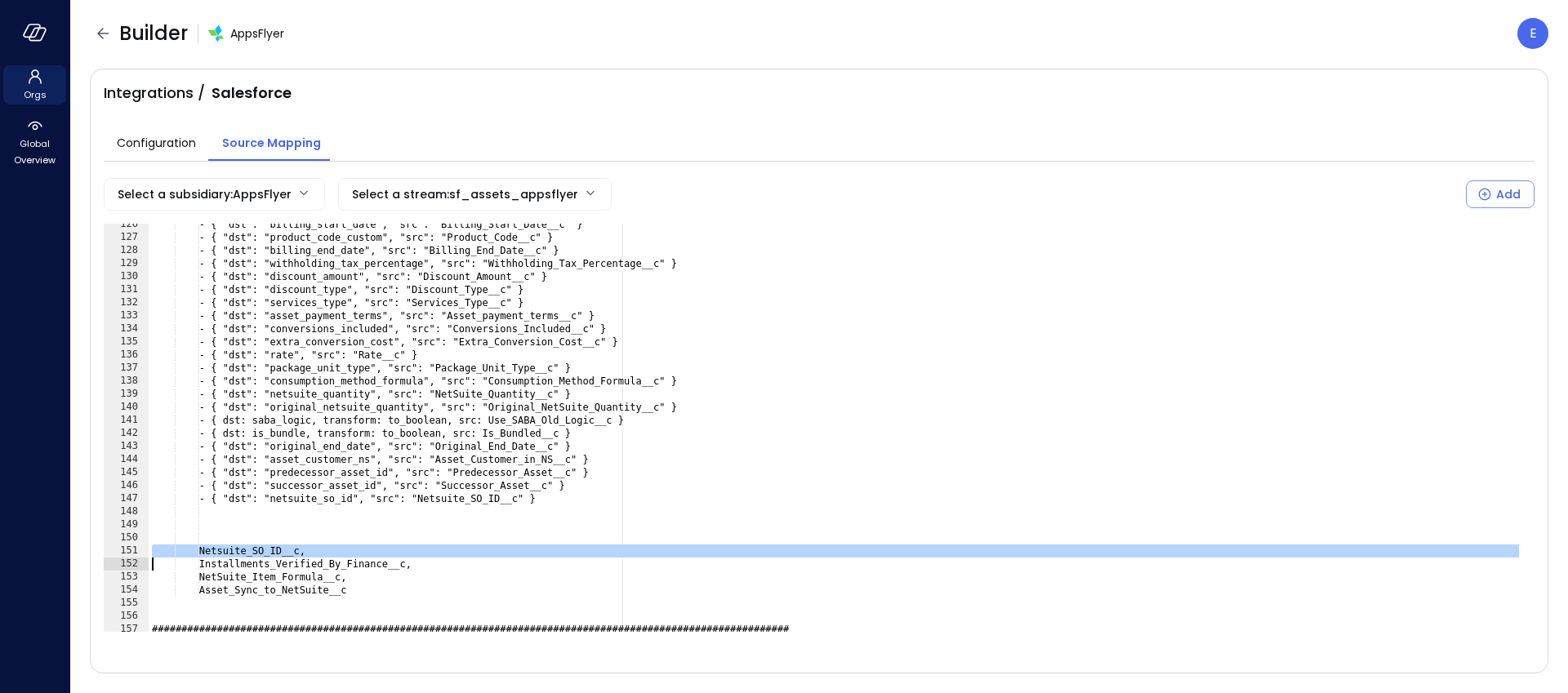
type textarea "**********"
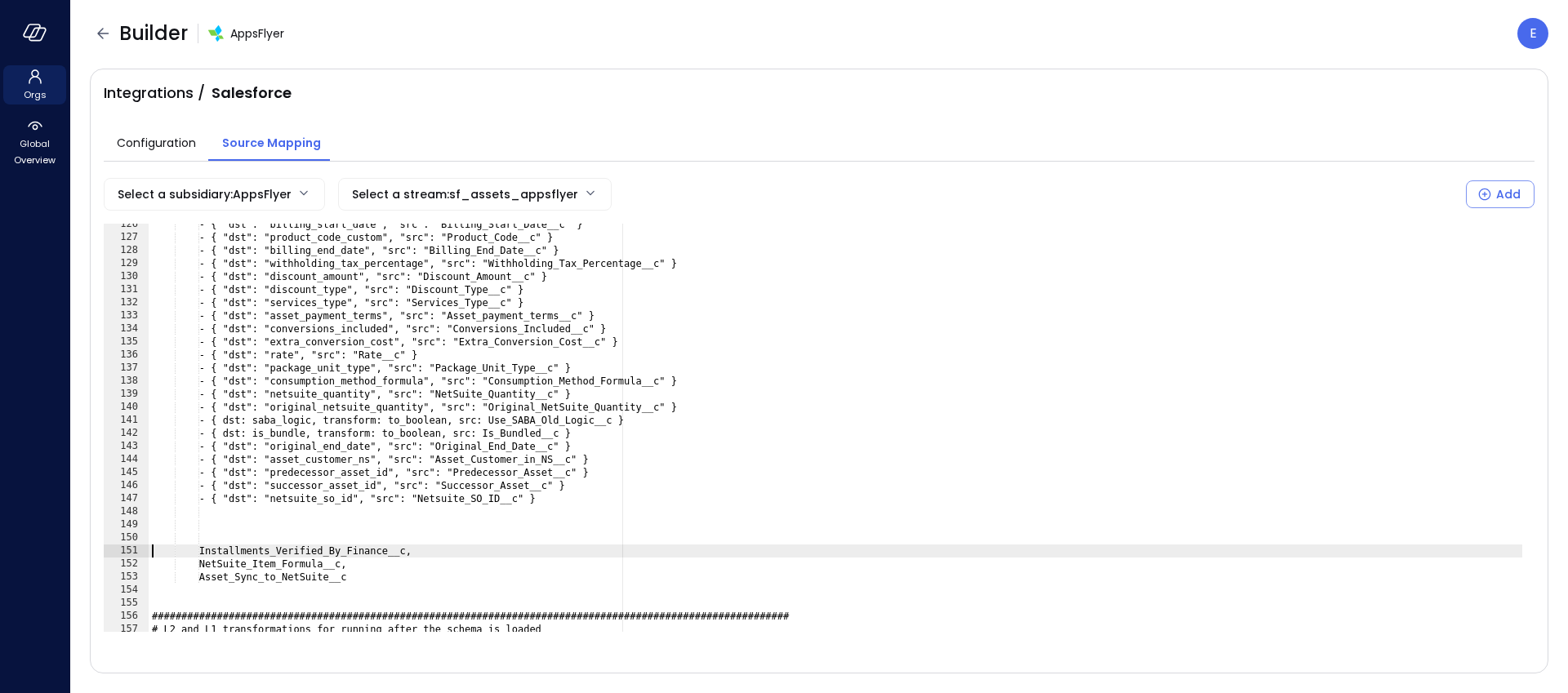
click at [153, 515] on div "- { "dst": "billing_start_date", "src": "Billing_Start_Date__c" } - { "dst": "p…" at bounding box center [836, 434] width 1374 height 434
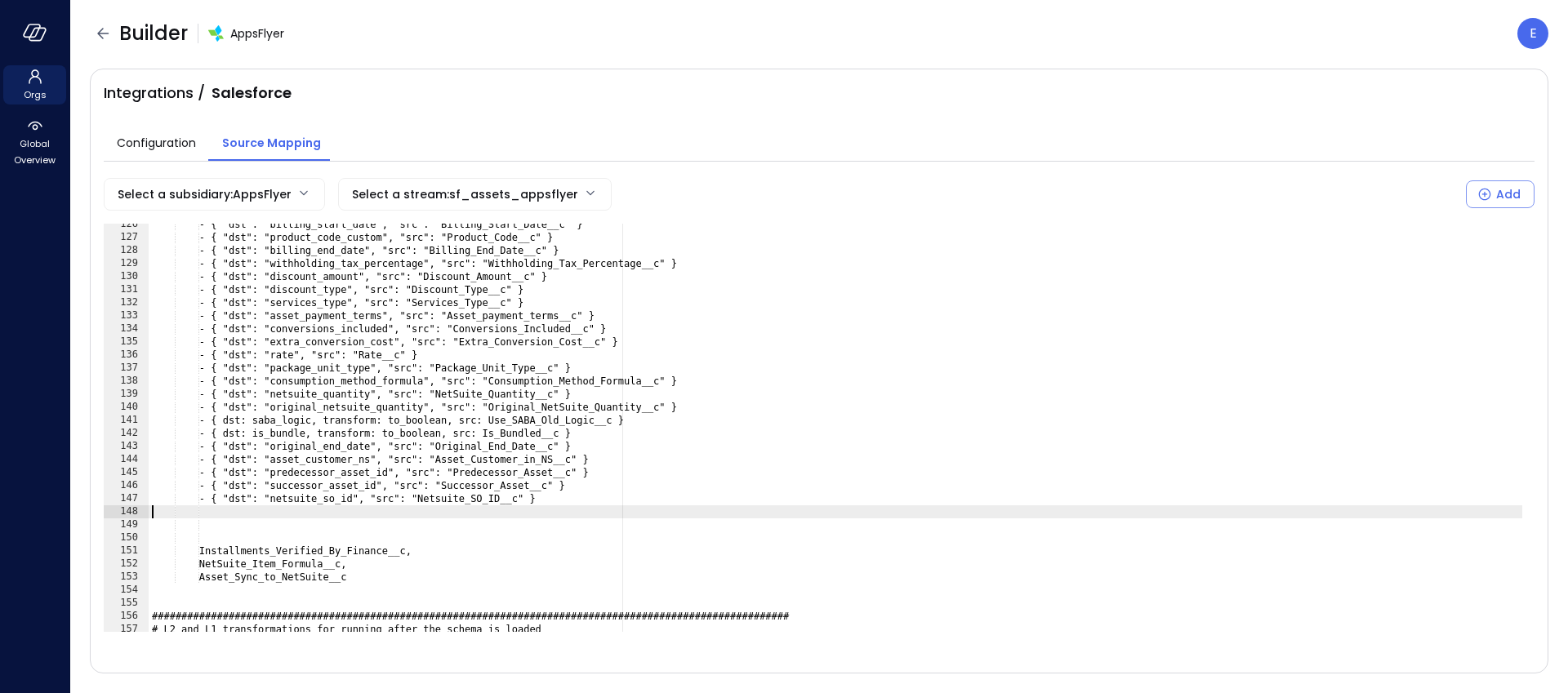
paste textarea "**********"
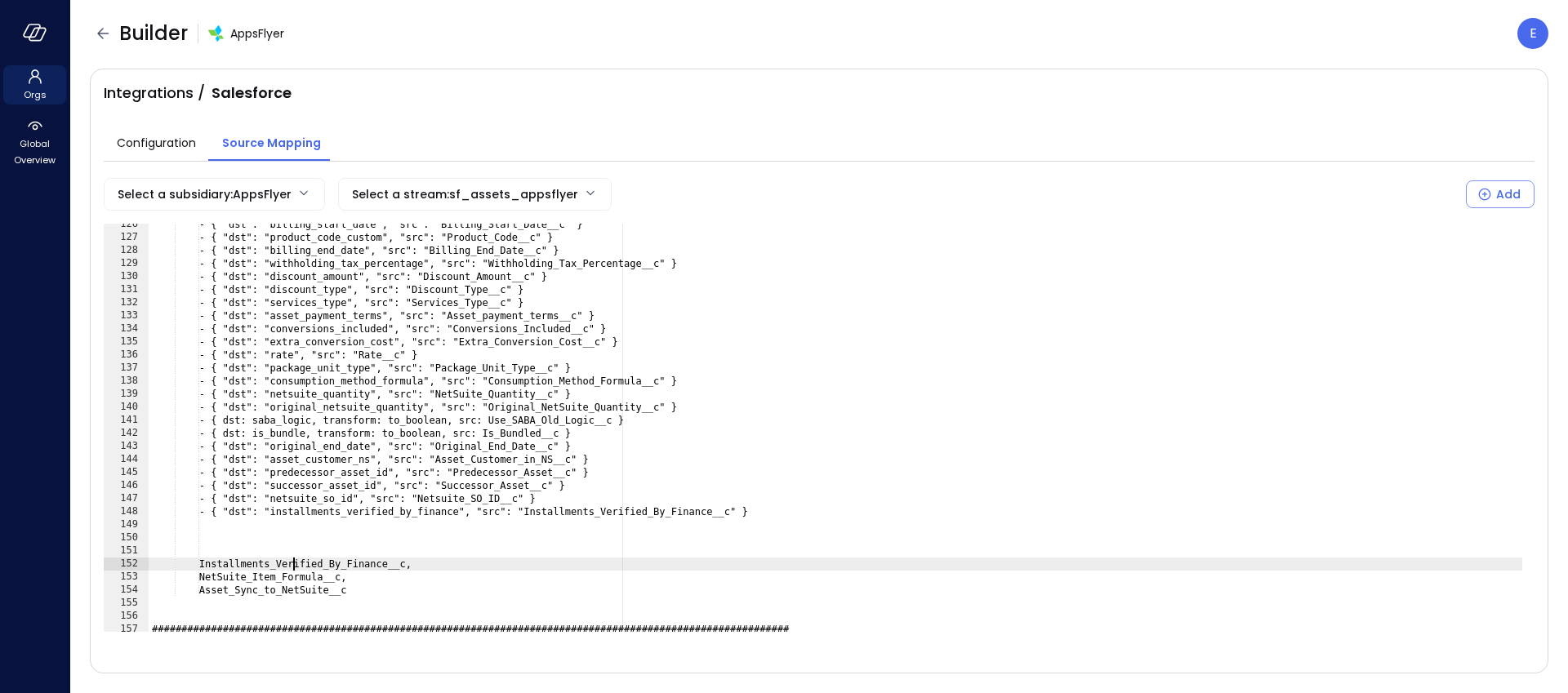
click at [295, 563] on div "- { "dst": "billing_start_date", "src": "Billing_Start_Date__c" } - { "dst": "p…" at bounding box center [836, 434] width 1374 height 434
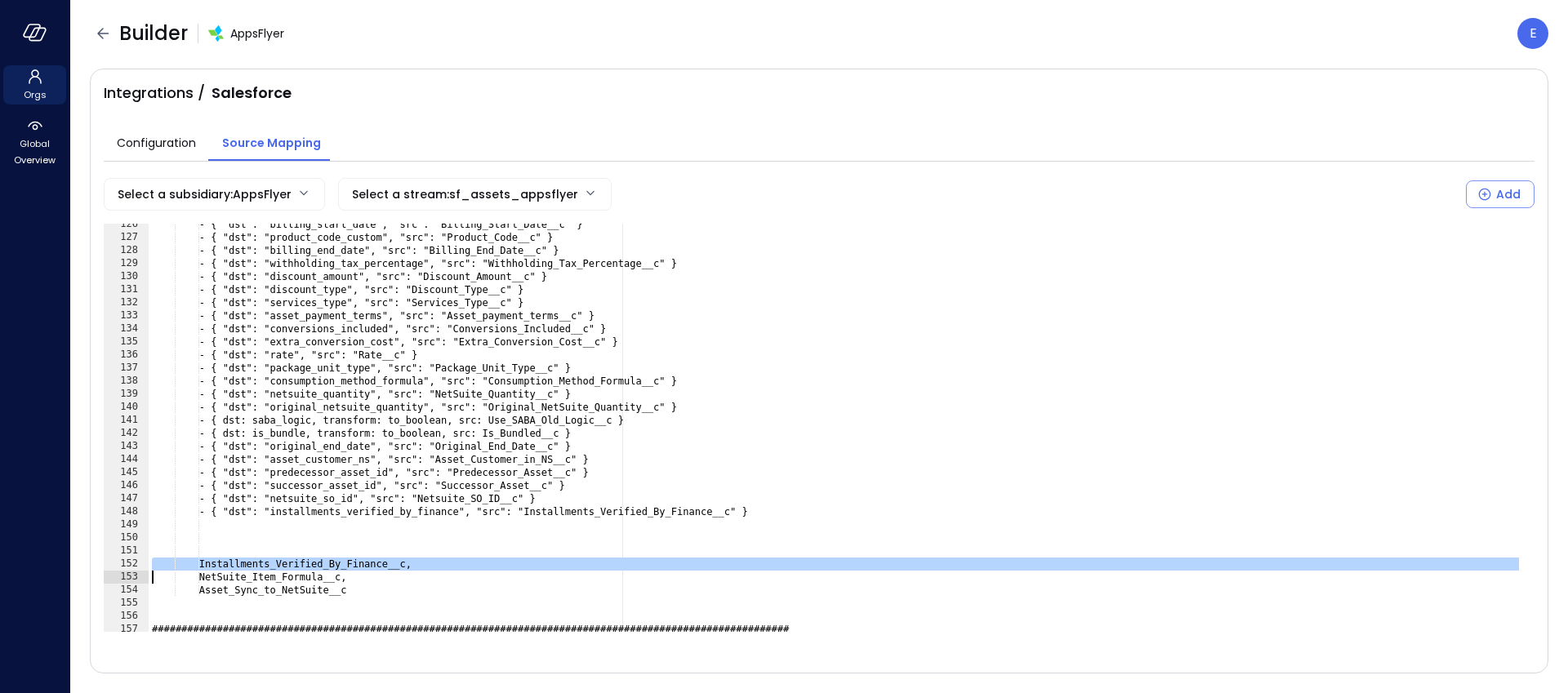
type textarea "**********"
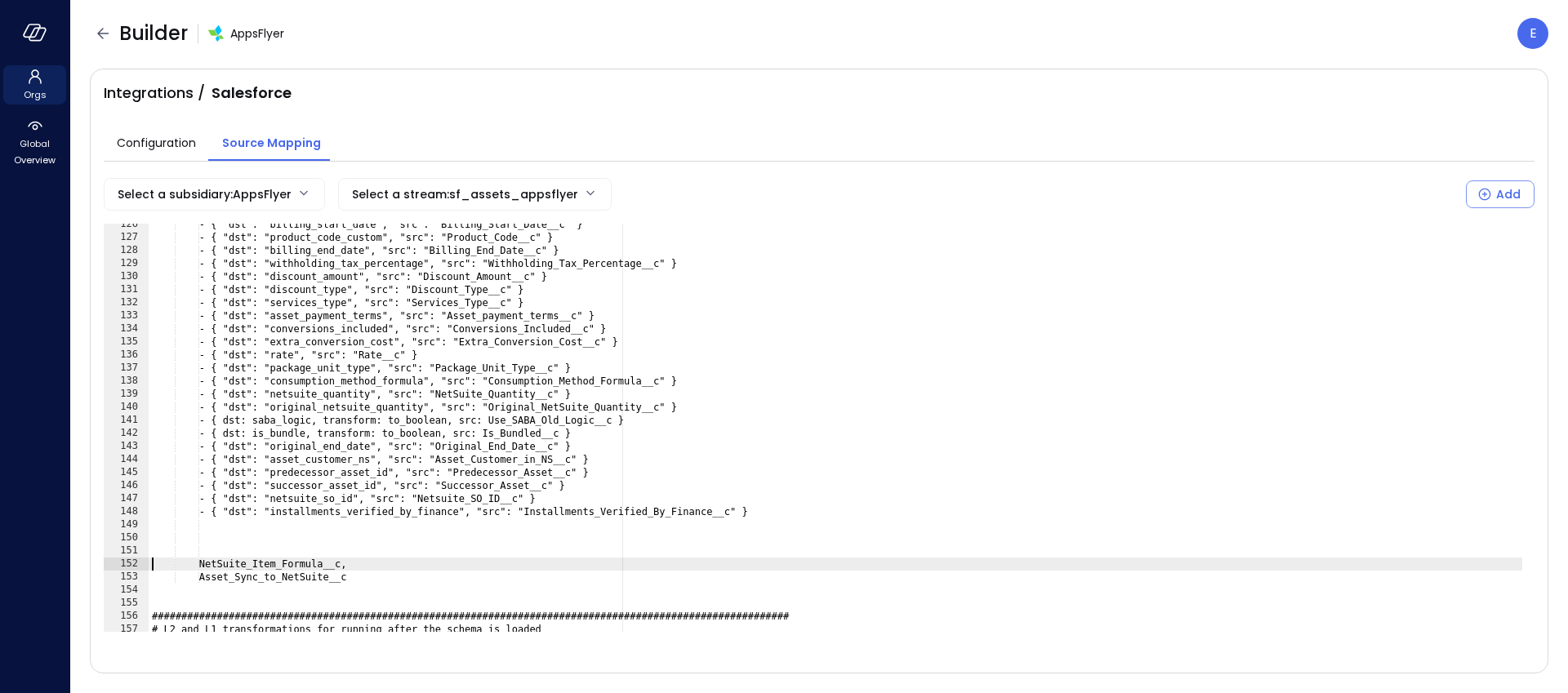
click at [155, 528] on div "- { "dst": "billing_start_date", "src": "Billing_Start_Date__c" } - { "dst": "p…" at bounding box center [836, 434] width 1374 height 434
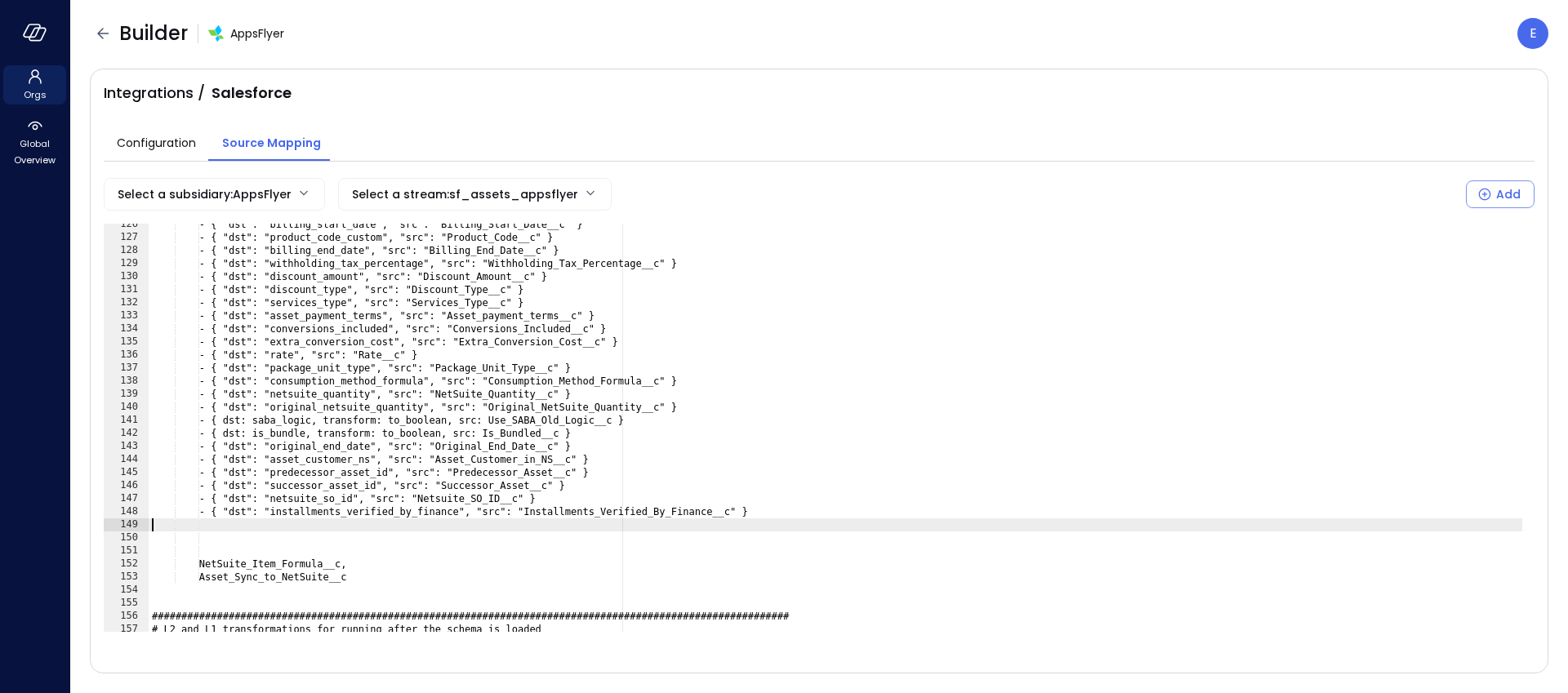
paste textarea "**********"
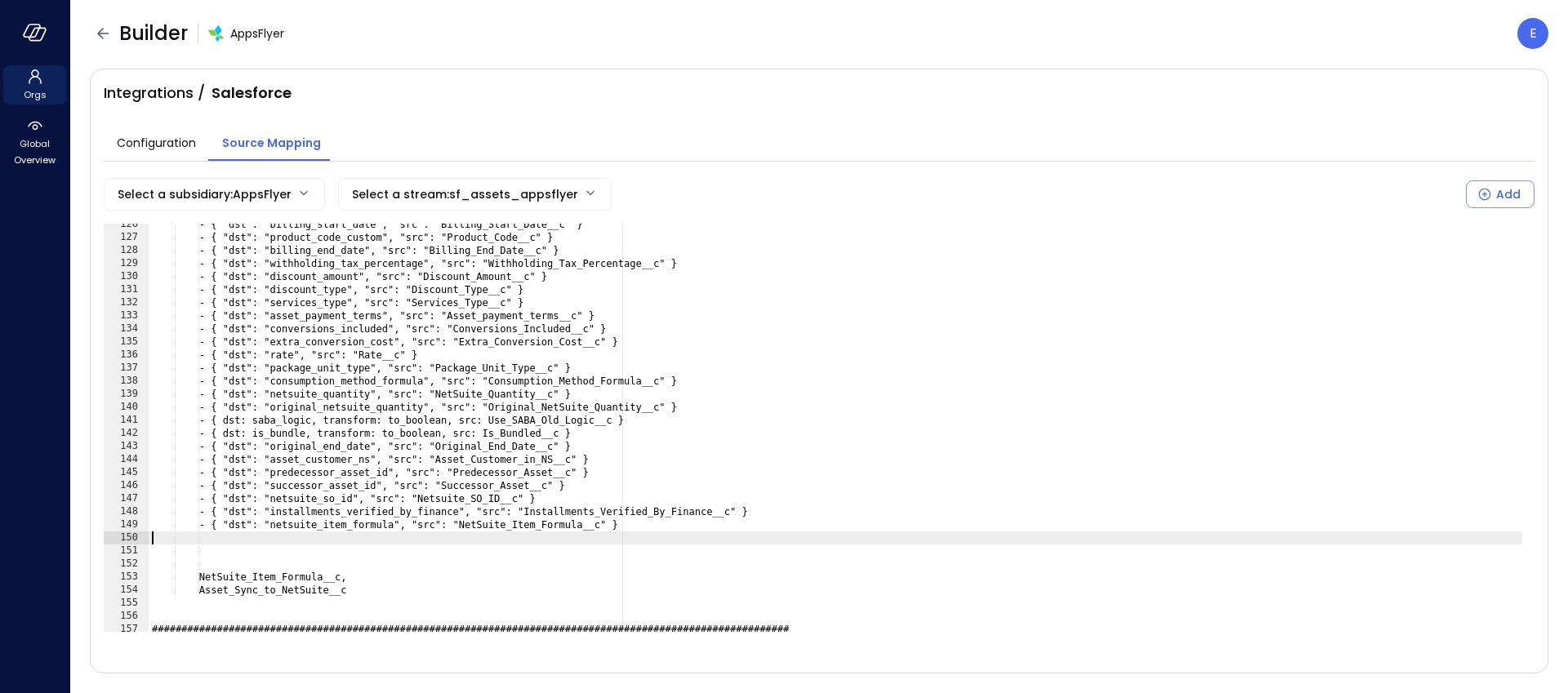
click at [284, 574] on div "- { "dst": "billing_start_date", "src": "Billing_Start_Date__c" } - { "dst": "p…" at bounding box center [836, 434] width 1374 height 434
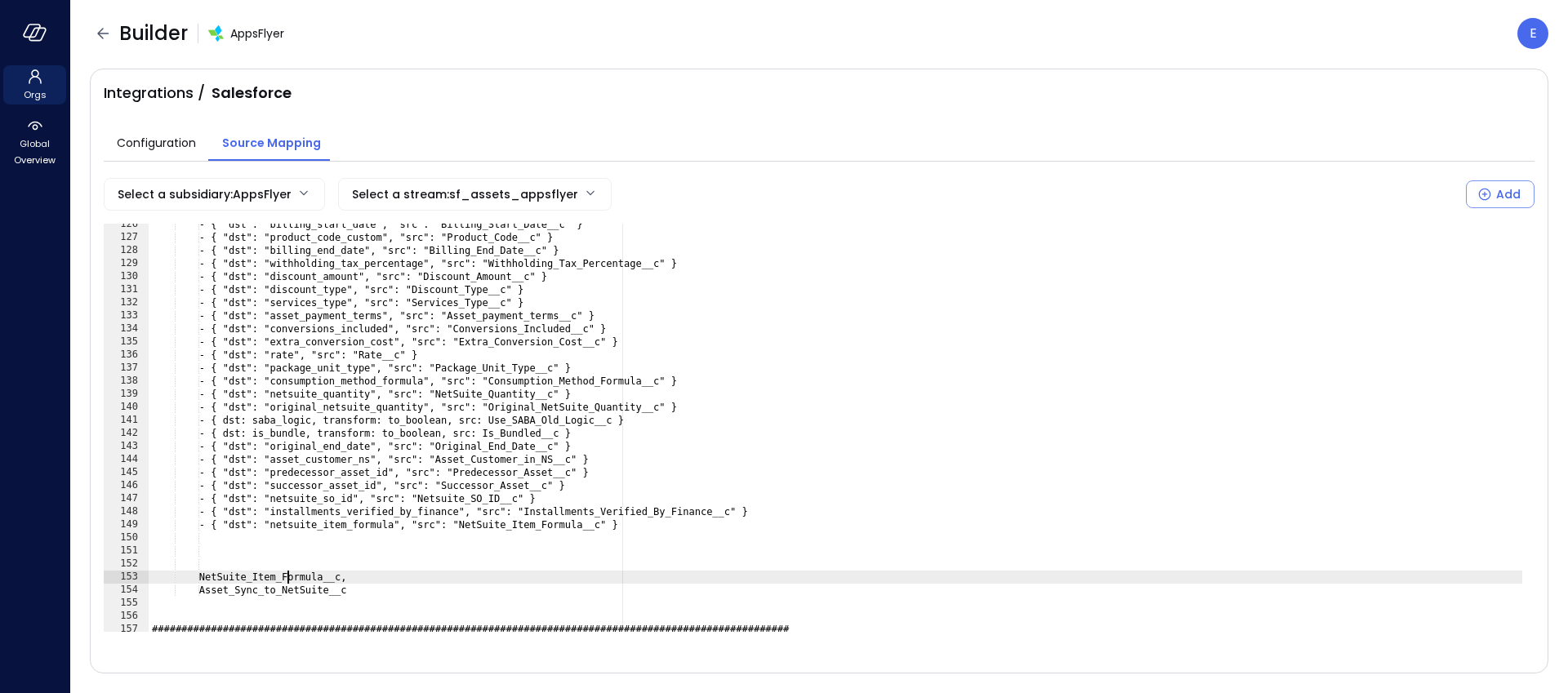
click at [284, 574] on div "- { "dst": "billing_start_date", "src": "Billing_Start_Date__c" } - { "dst": "p…" at bounding box center [836, 434] width 1374 height 434
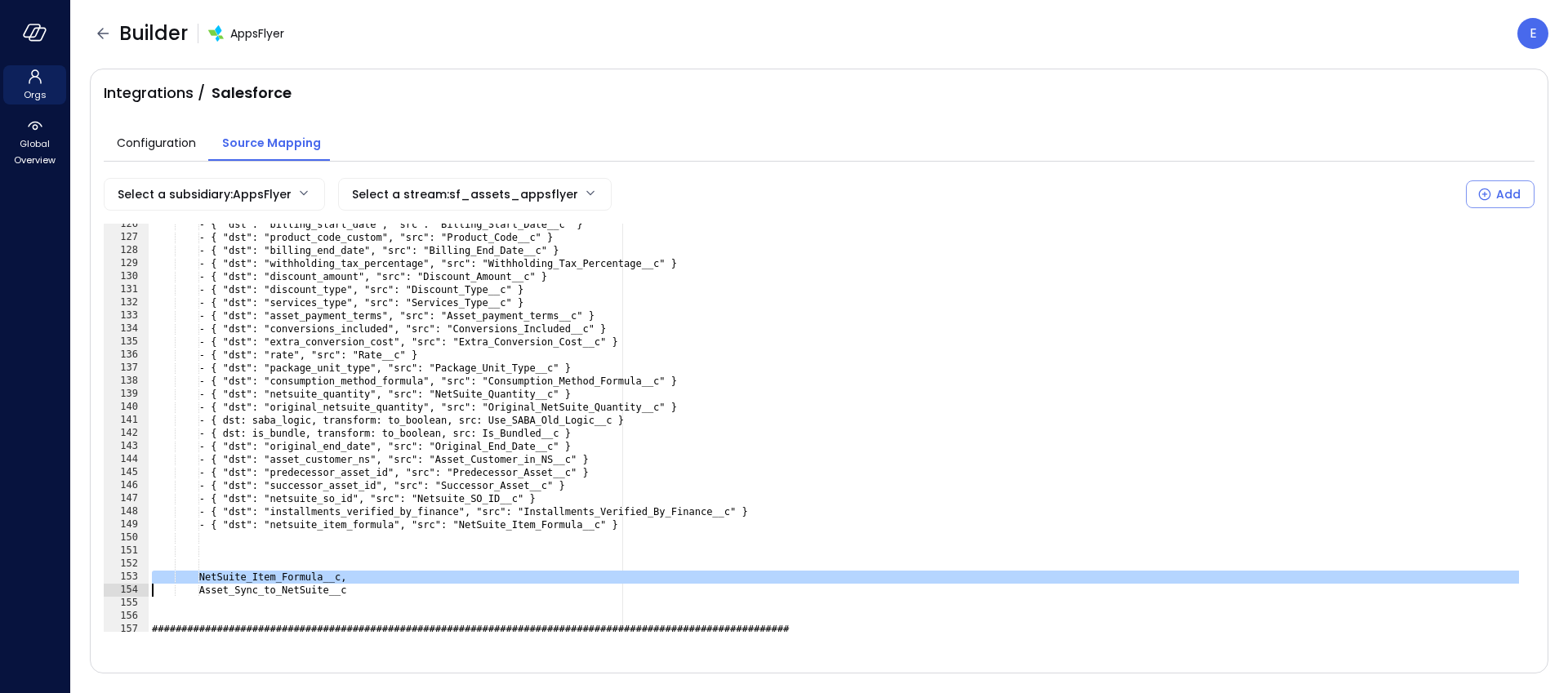
type textarea "**********"
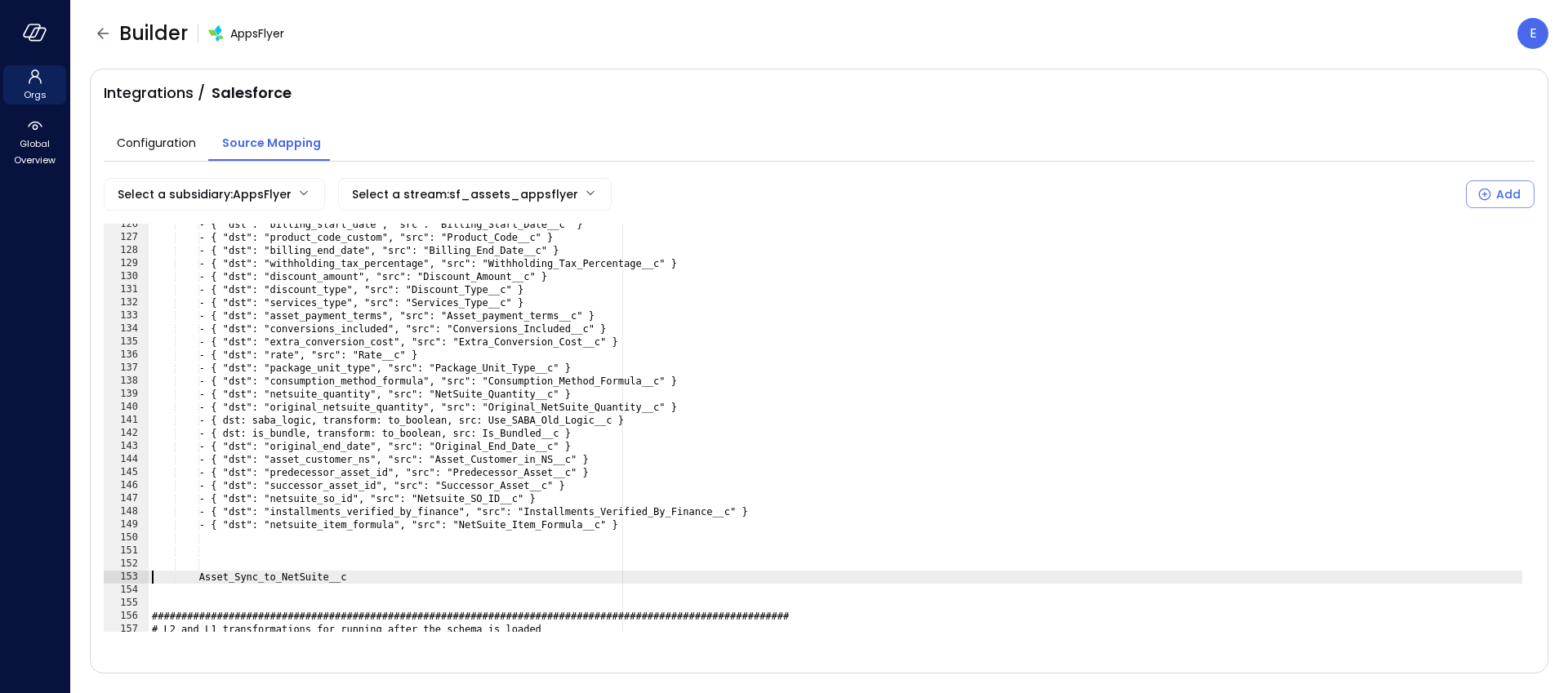
click at [158, 539] on div "- { "dst": "billing_start_date", "src": "Billing_Start_Date__c" } - { "dst": "p…" at bounding box center [836, 434] width 1374 height 434
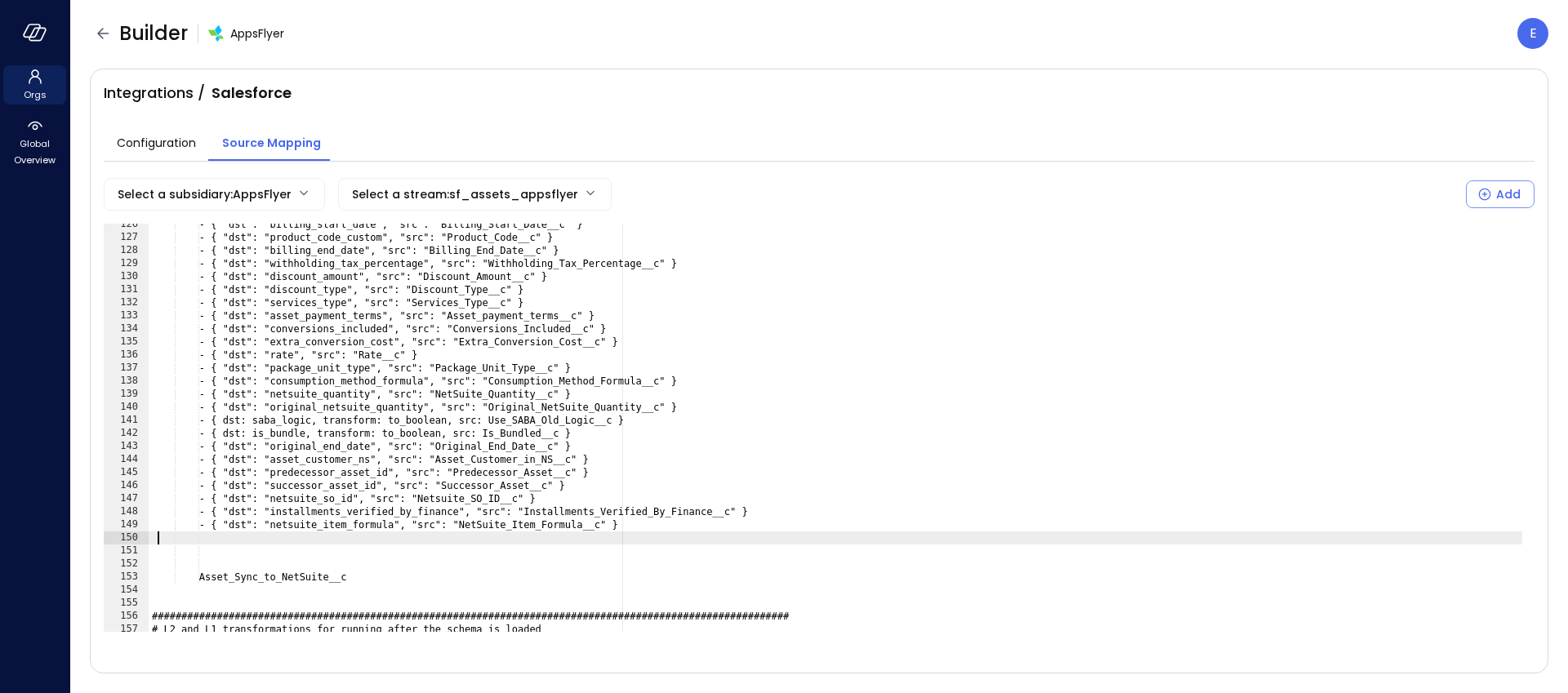
paste textarea "Cursor at row 150"
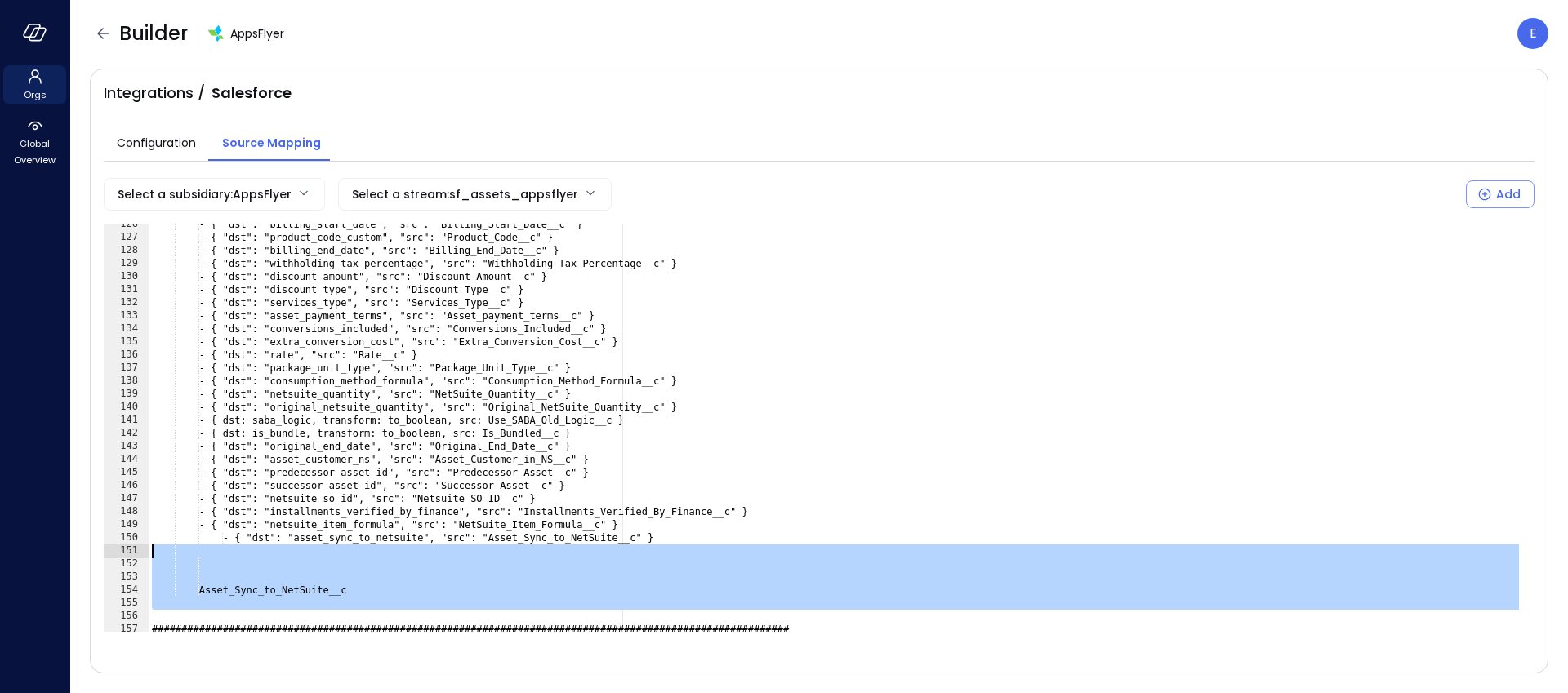
drag, startPoint x: 161, startPoint y: 614, endPoint x: 141, endPoint y: 550, distance: 67.1
click at [141, 550] on div "126 127 128 129 130 131 132 133 134 135 136 137 138 139 140 141 142 143 144 145…" at bounding box center [819, 427] width 1431 height 408
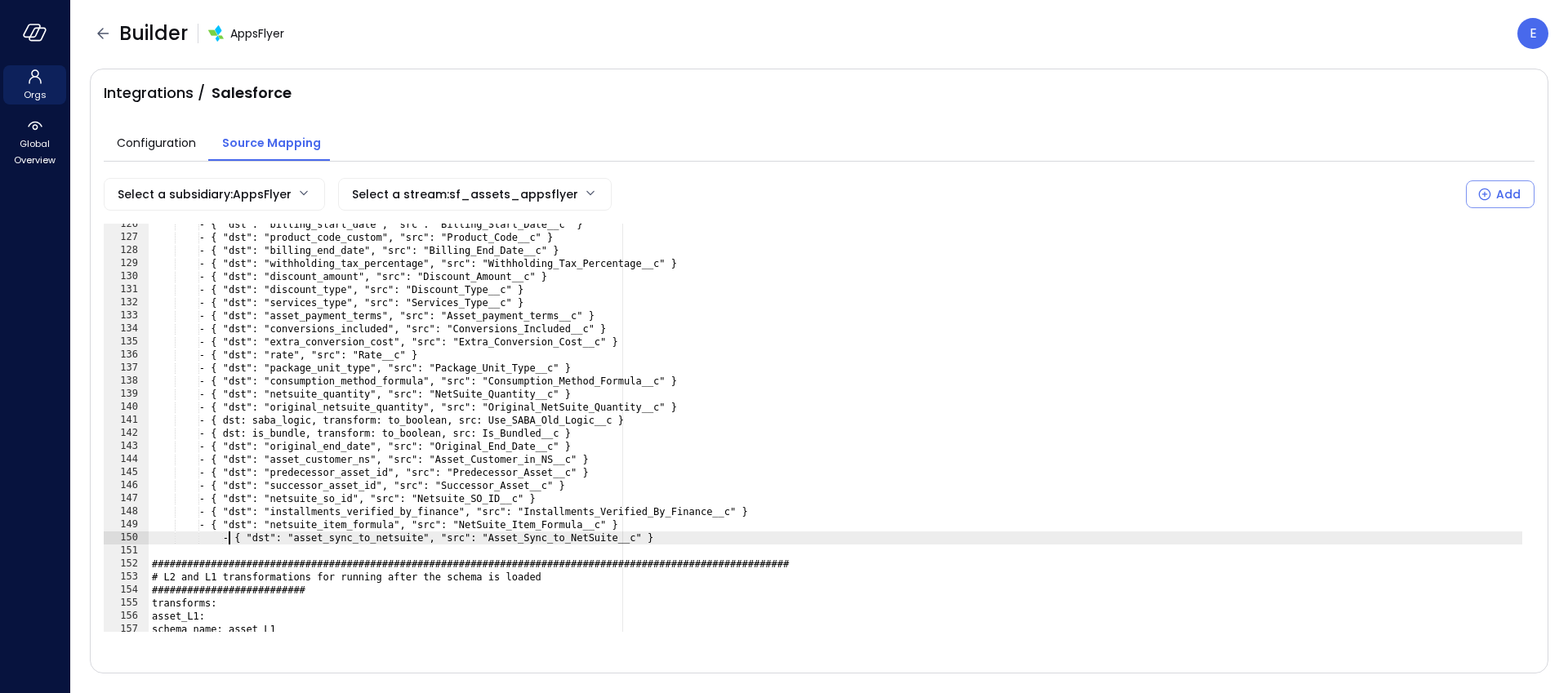
click at [230, 539] on div "- { "dst": "billing_start_date", "src": "Billing_Start_Date__c" } - { "dst": "p…" at bounding box center [836, 434] width 1374 height 434
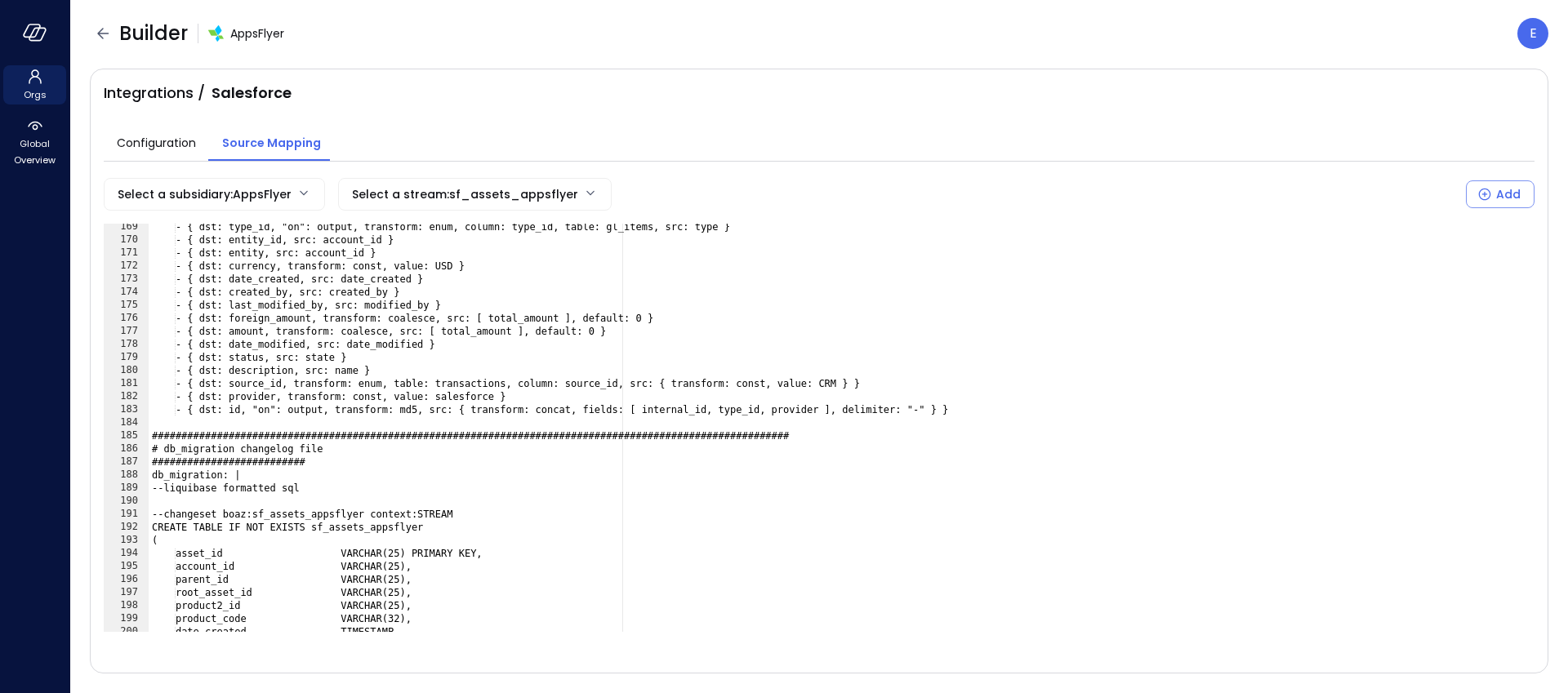
scroll to position [2199, 0]
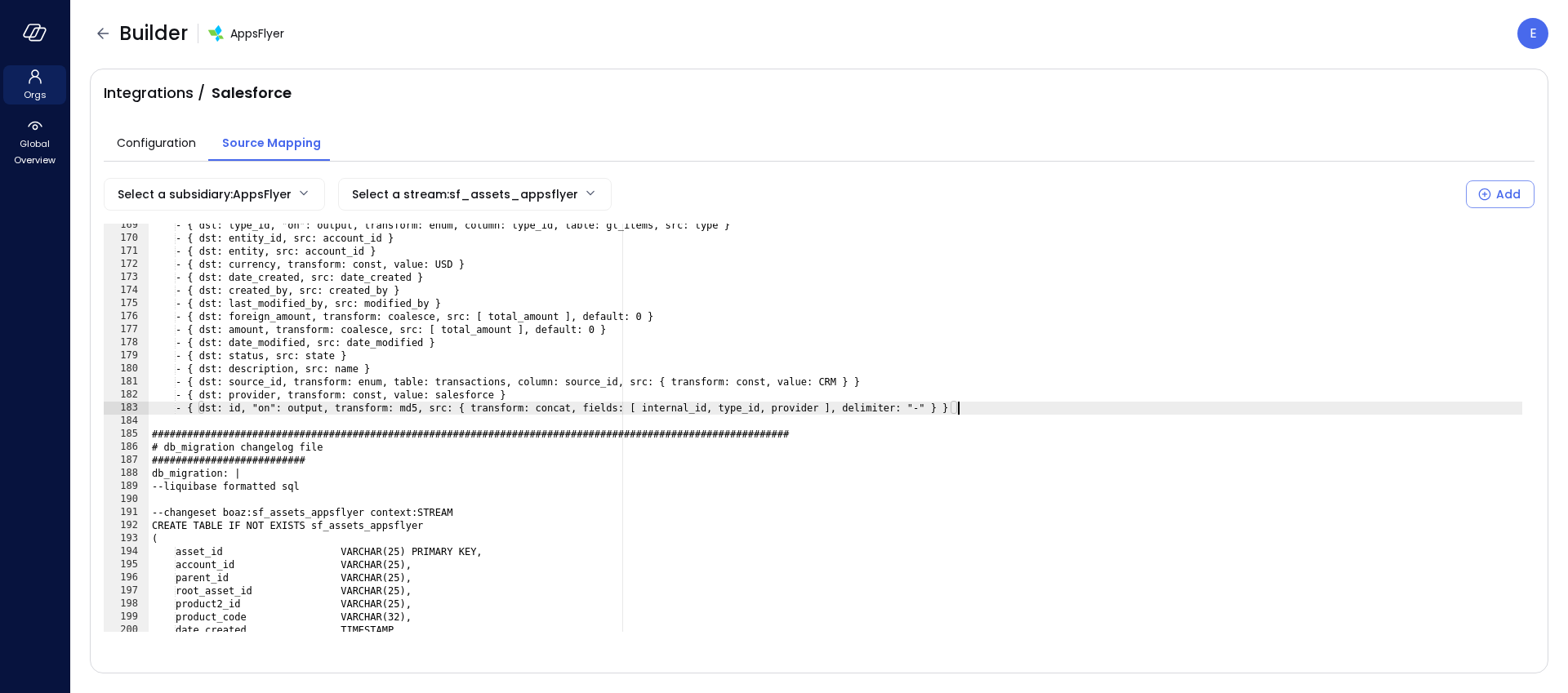
click at [997, 404] on div "- { dst: type_id, "on": output, transform: enum, column: type_id, table: gl_ite…" at bounding box center [836, 435] width 1374 height 434
type textarea "**********"
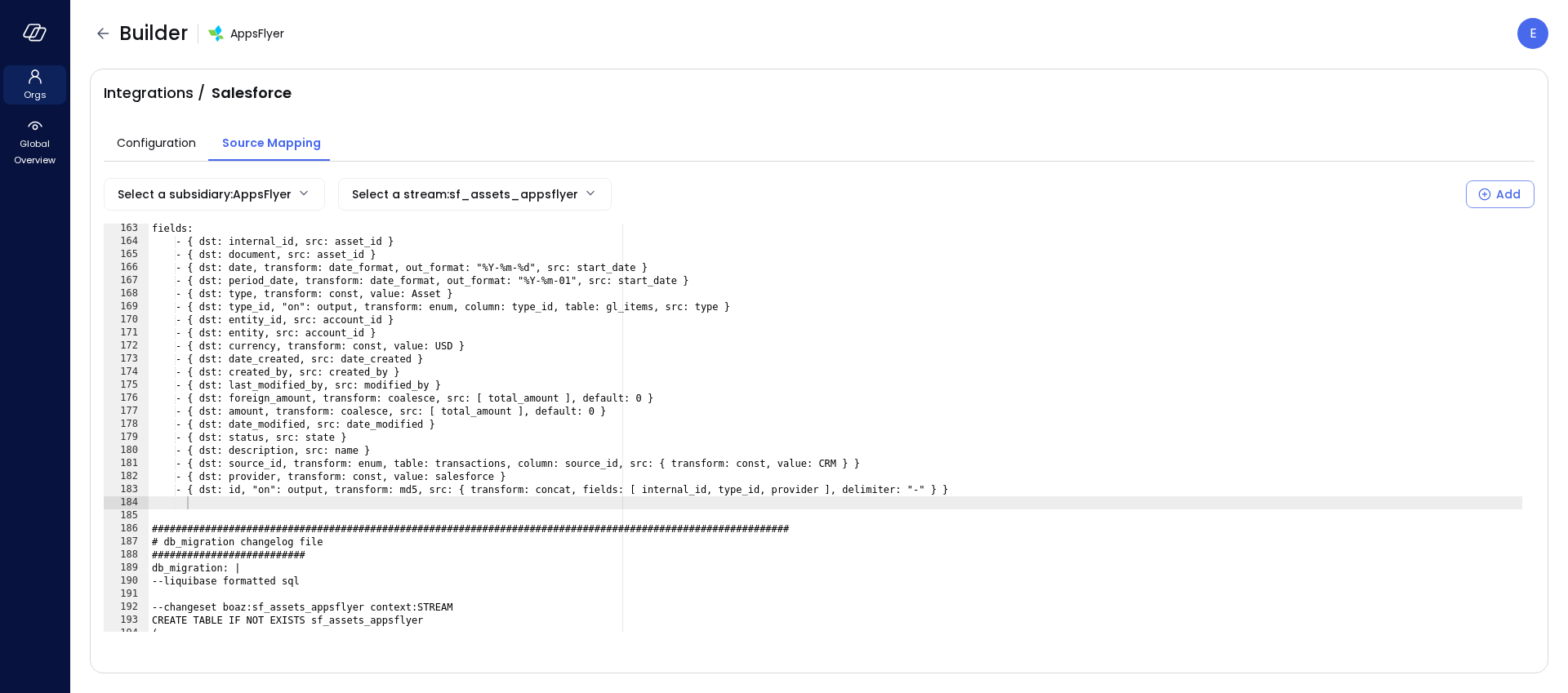
scroll to position [2104, 0]
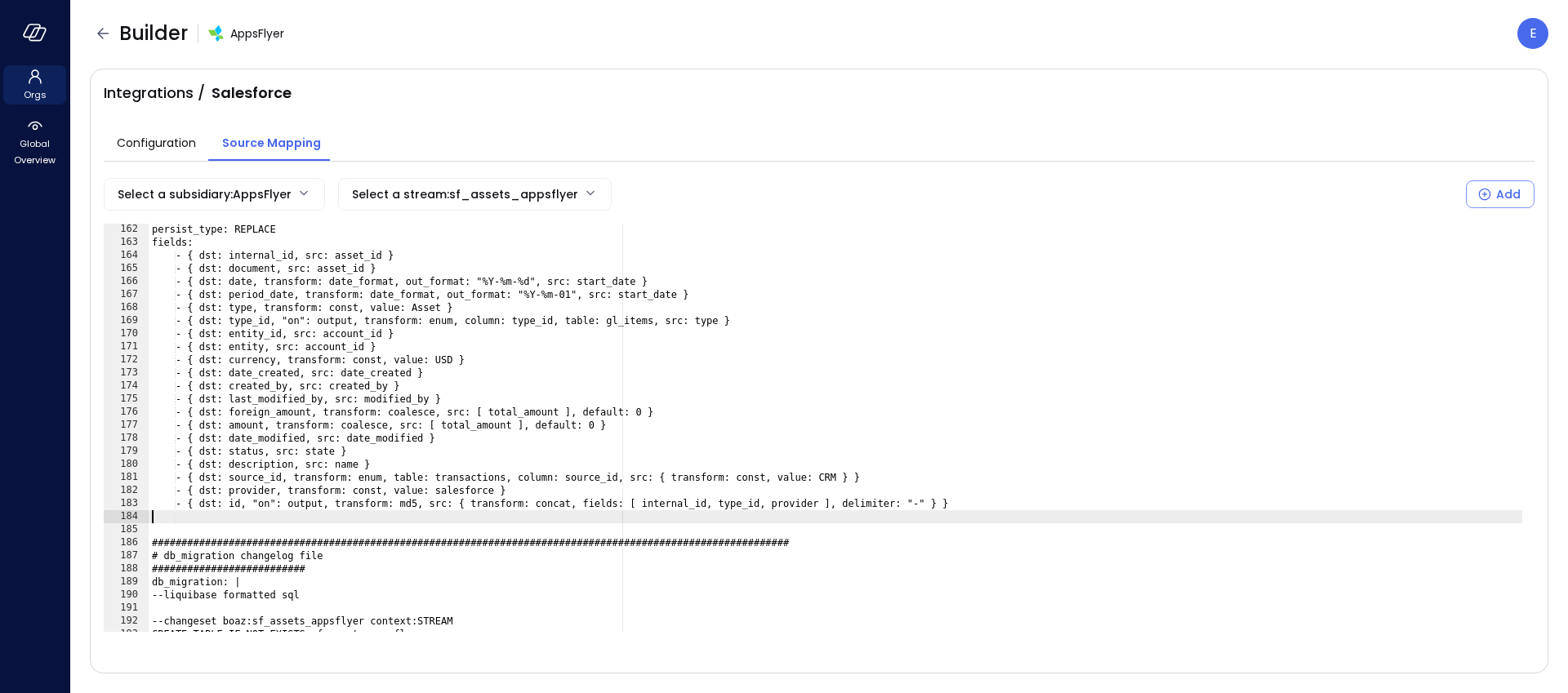
click at [151, 517] on div "persist_type: REPLACE fields: - { dst: internal_id, src: asset_id } - { dst: do…" at bounding box center [836, 439] width 1374 height 434
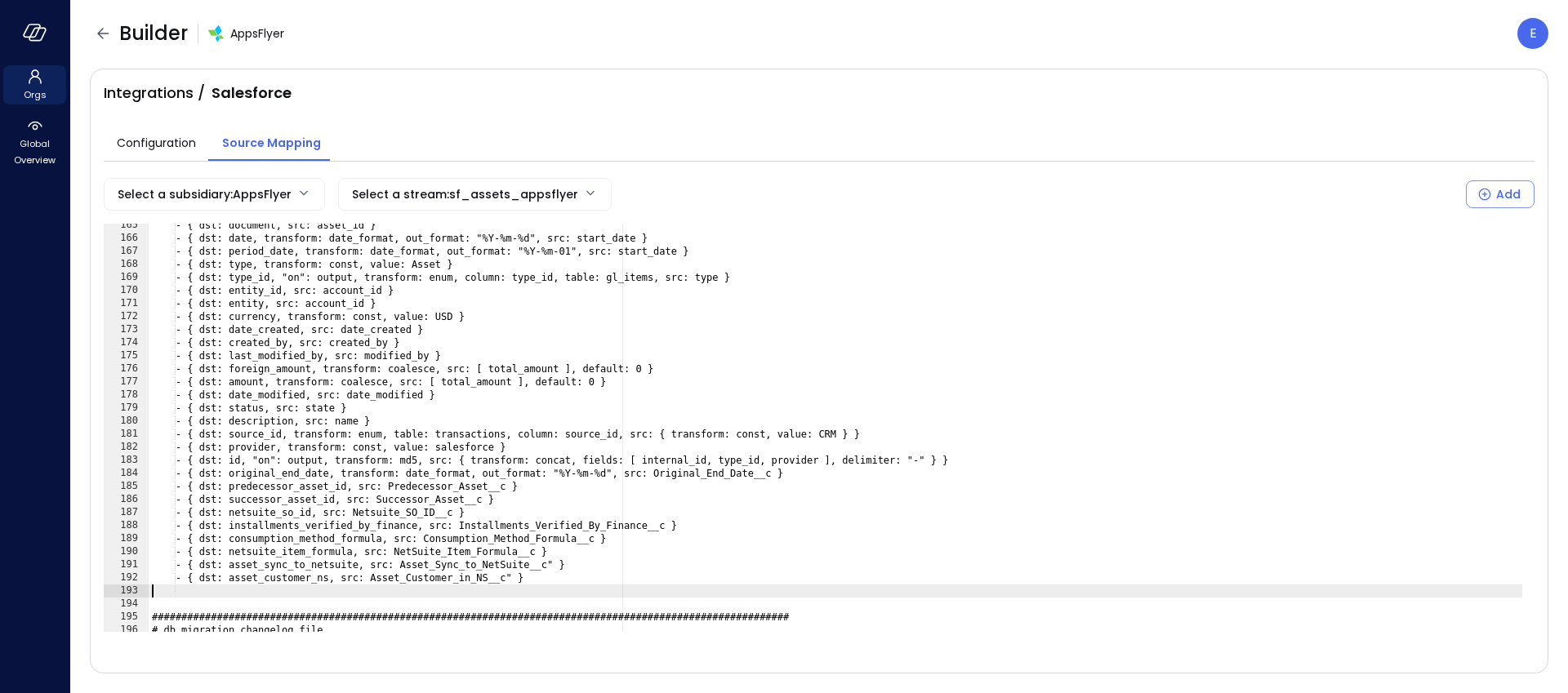
scroll to position [2148, 0]
click at [290, 542] on div "- { dst: document, src: asset_id } - { dst: date, transform: date_format, out_f…" at bounding box center [836, 435] width 1374 height 434
type textarea "**********"
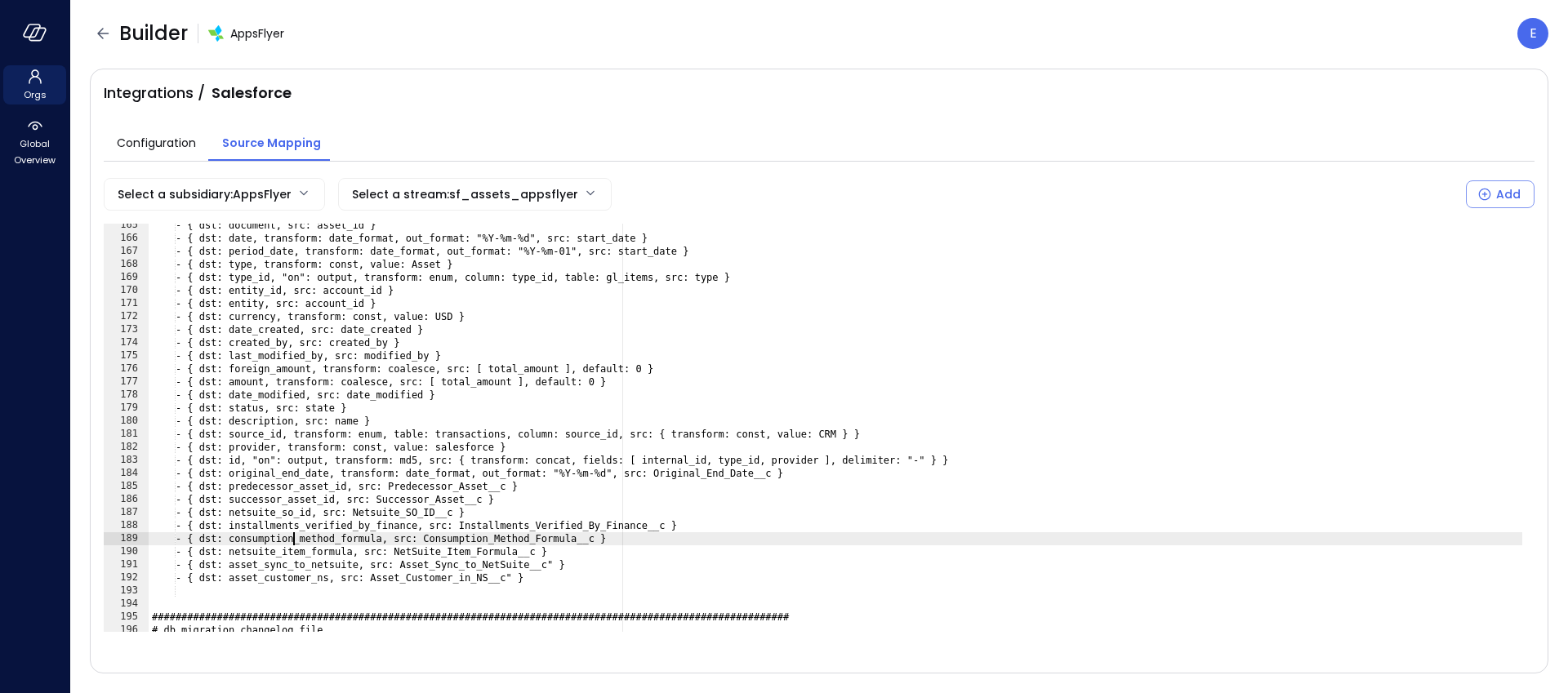
click at [291, 542] on div "- { dst: document, src: asset_id } - { dst: date, transform: date_format, out_f…" at bounding box center [836, 435] width 1374 height 434
click at [340, 542] on div "- { dst: document, src: asset_id } - { dst: date, transform: date_format, out_f…" at bounding box center [836, 435] width 1374 height 434
click at [466, 539] on div "- { dst: document, src: asset_id } - { dst: date, transform: date_format, out_f…" at bounding box center [836, 435] width 1374 height 434
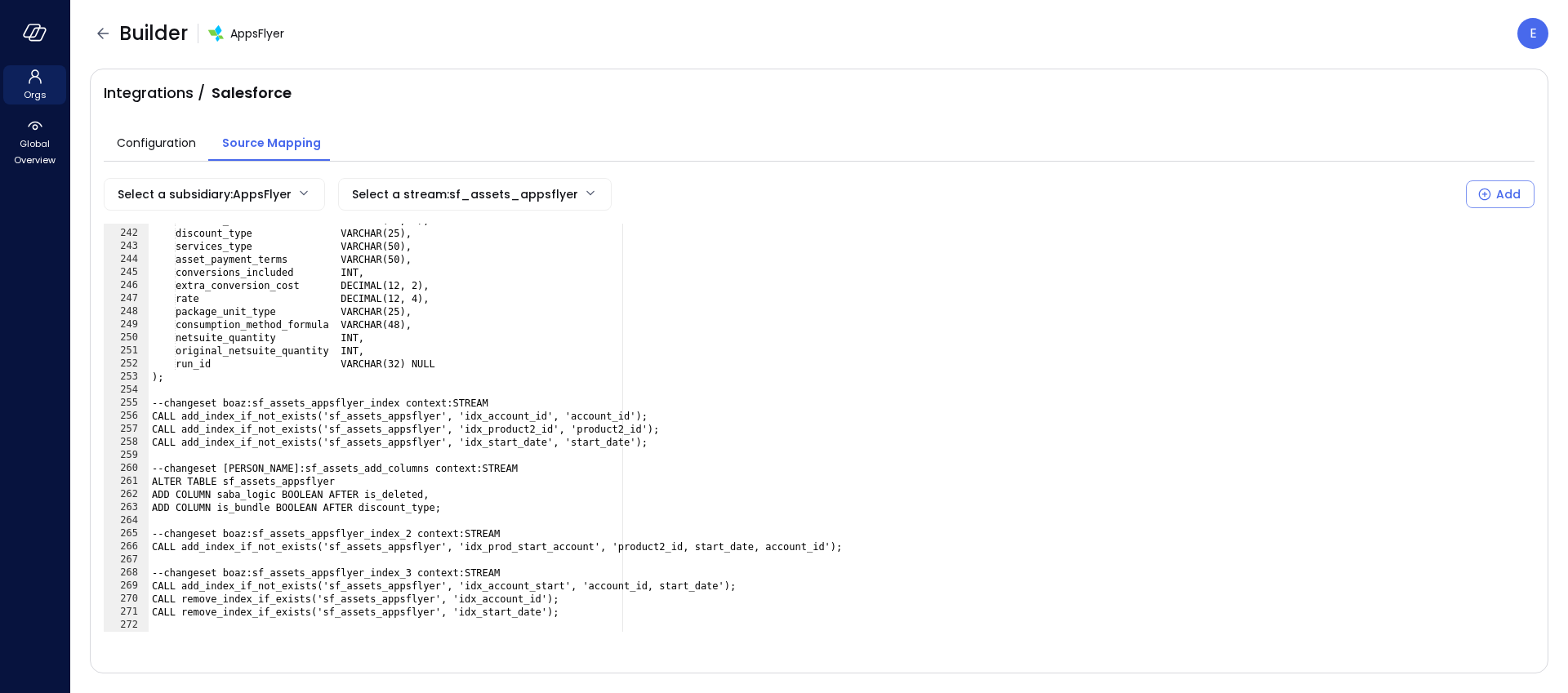
scroll to position [0, 0]
click at [284, 621] on div "discount_amount DECIMAL(12, 2), discount_type VARCHAR(25), services_type VARCHA…" at bounding box center [836, 430] width 1374 height 434
paste textarea "**********"
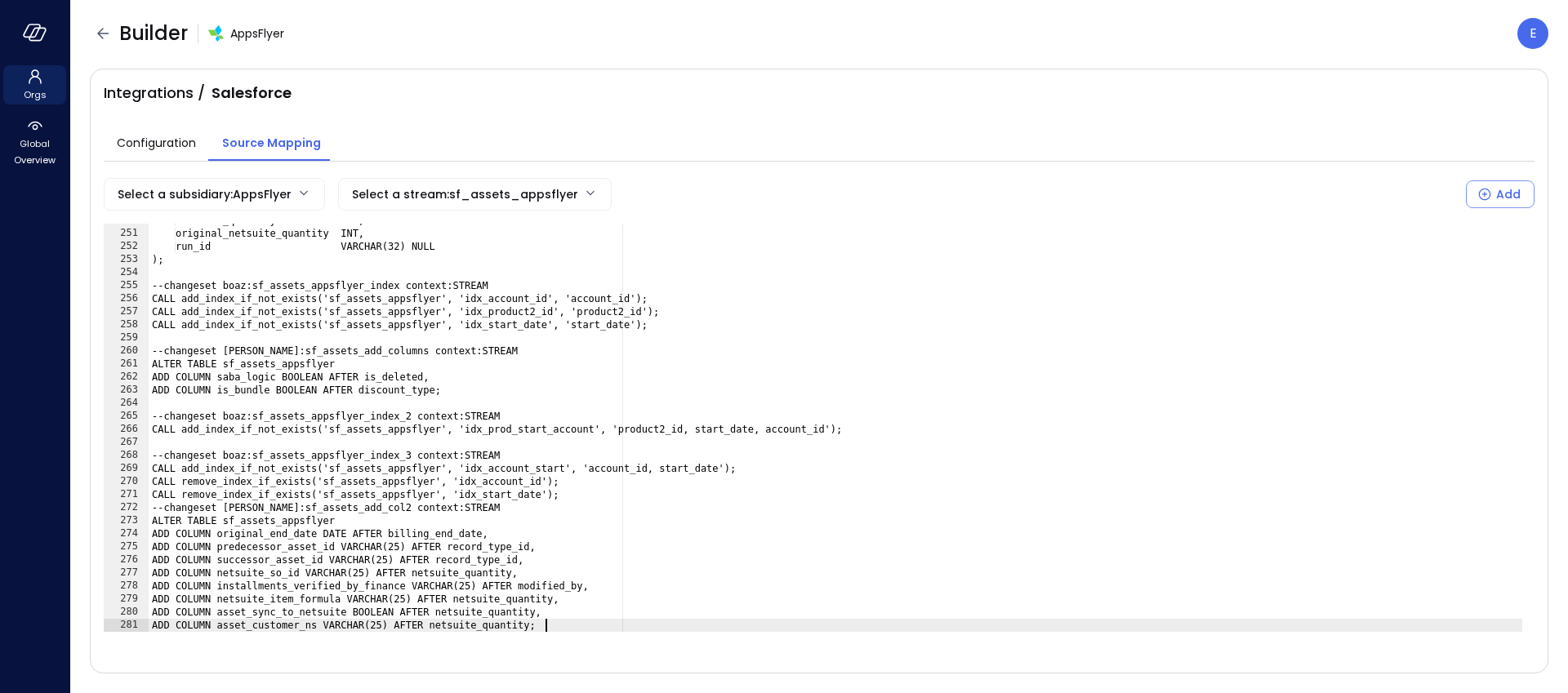
scroll to position [3263, 0]
click at [155, 508] on div "netsuite_quantity INT, original_netsuite_quantity INT, run_id VARCHAR(32) NULL …" at bounding box center [836, 430] width 1374 height 434
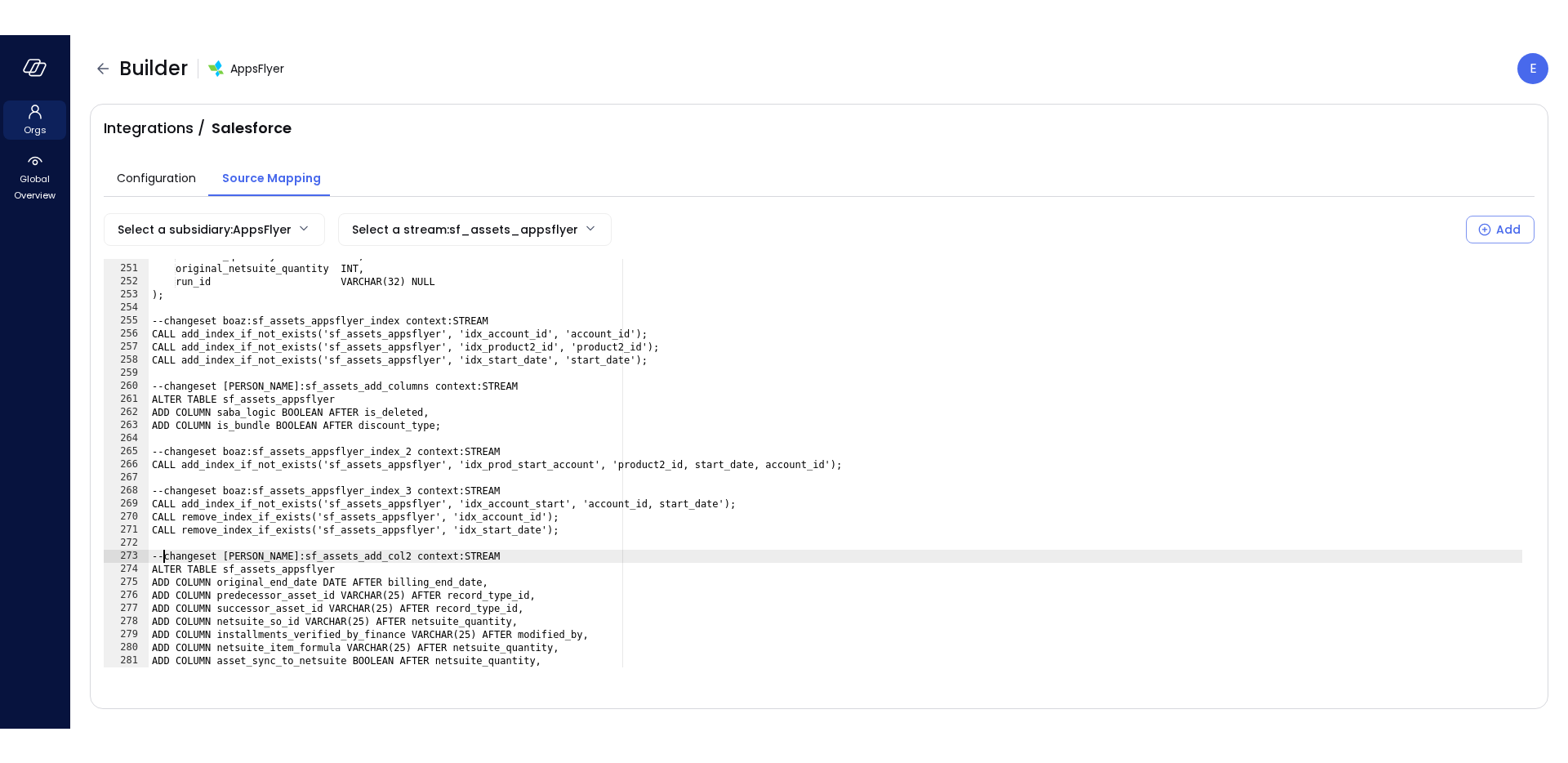
scroll to position [3278, 0]
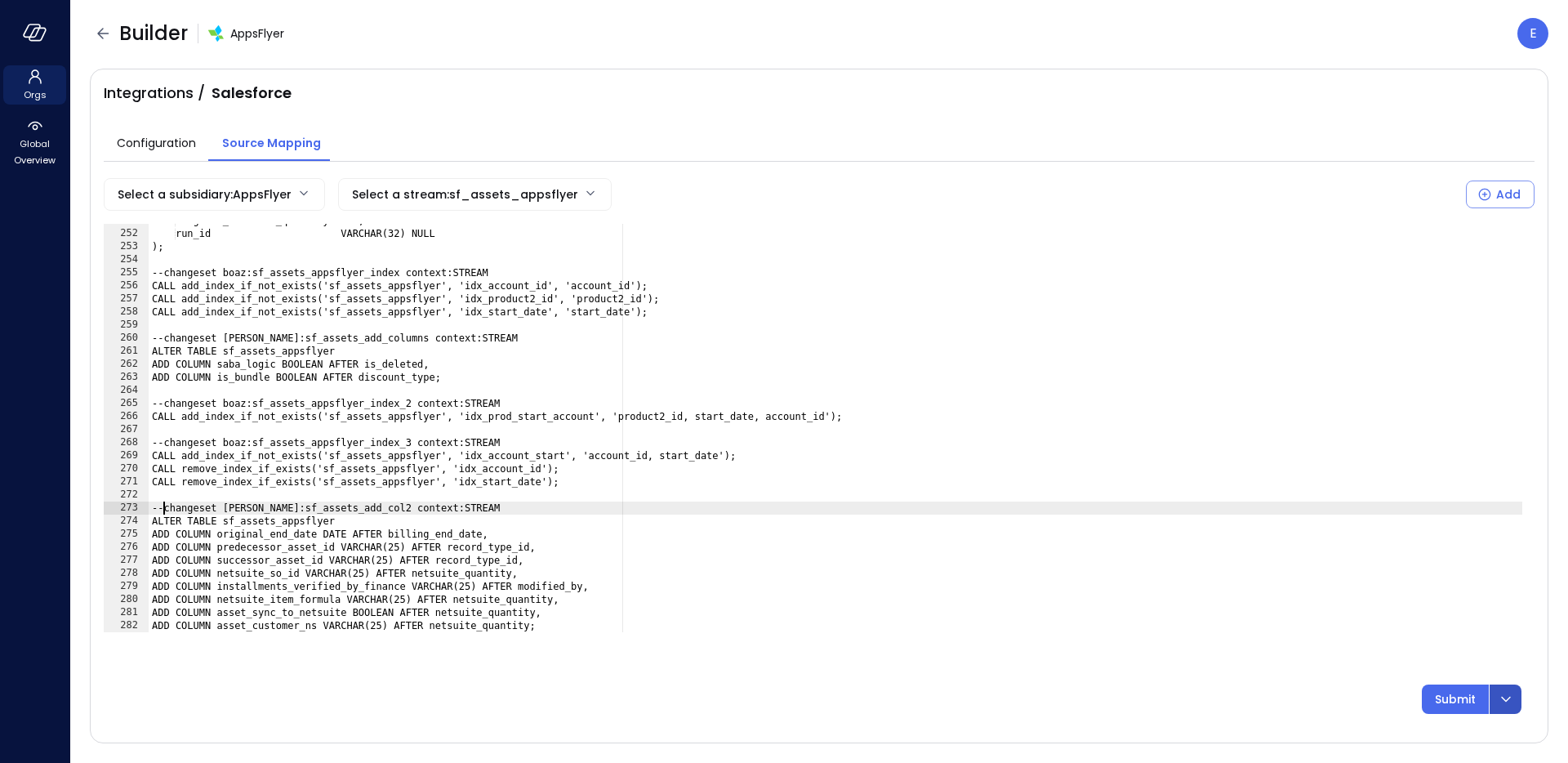
click at [1503, 693] on icon "dropdown-icon-button" at bounding box center [1506, 699] width 20 height 20
click at [1378, 655] on p "Submit & Rerun" at bounding box center [1354, 654] width 91 height 18
click at [1153, 692] on div "Submit" at bounding box center [813, 699] width 1417 height 29
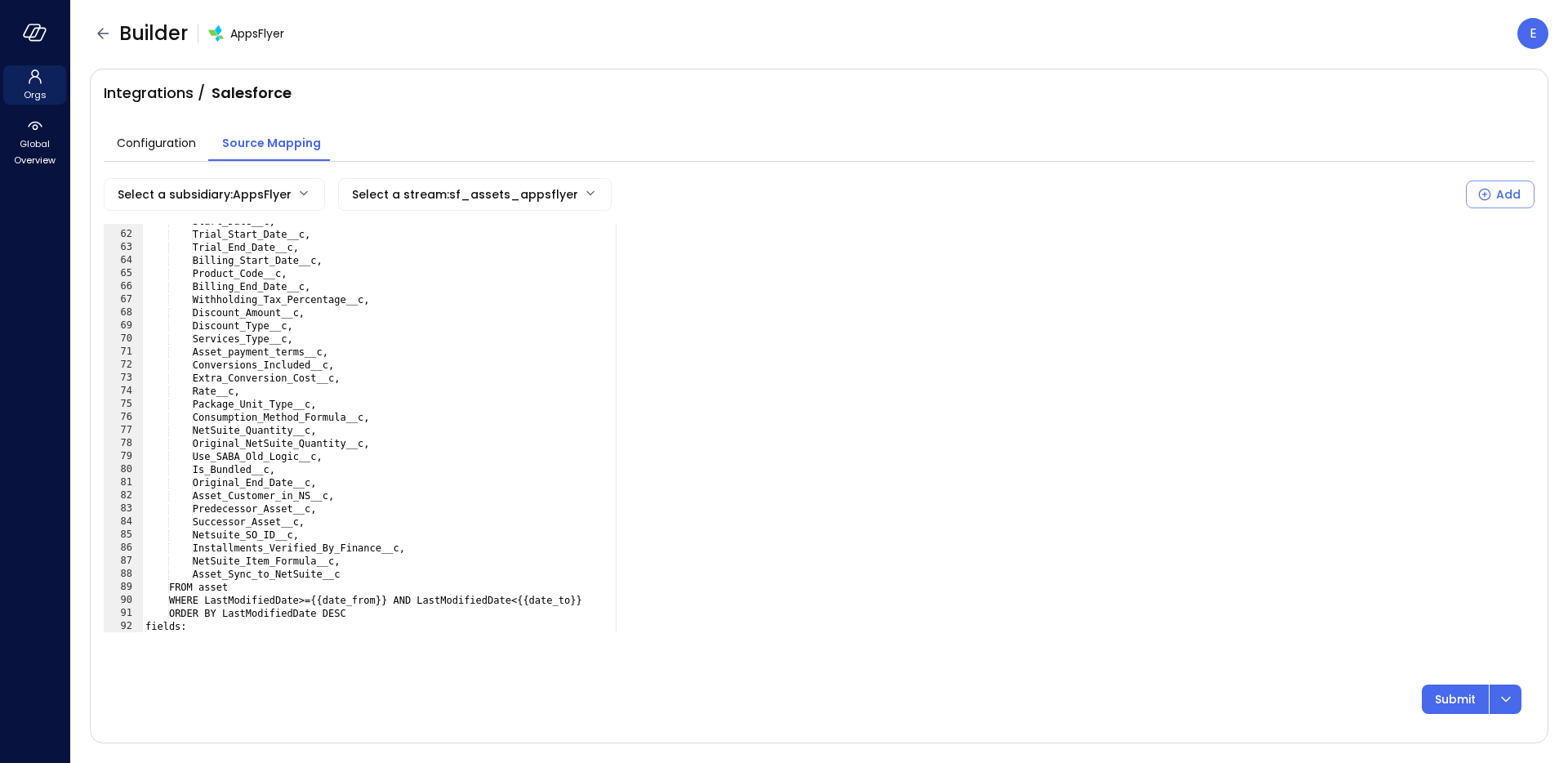
scroll to position [793, 0]
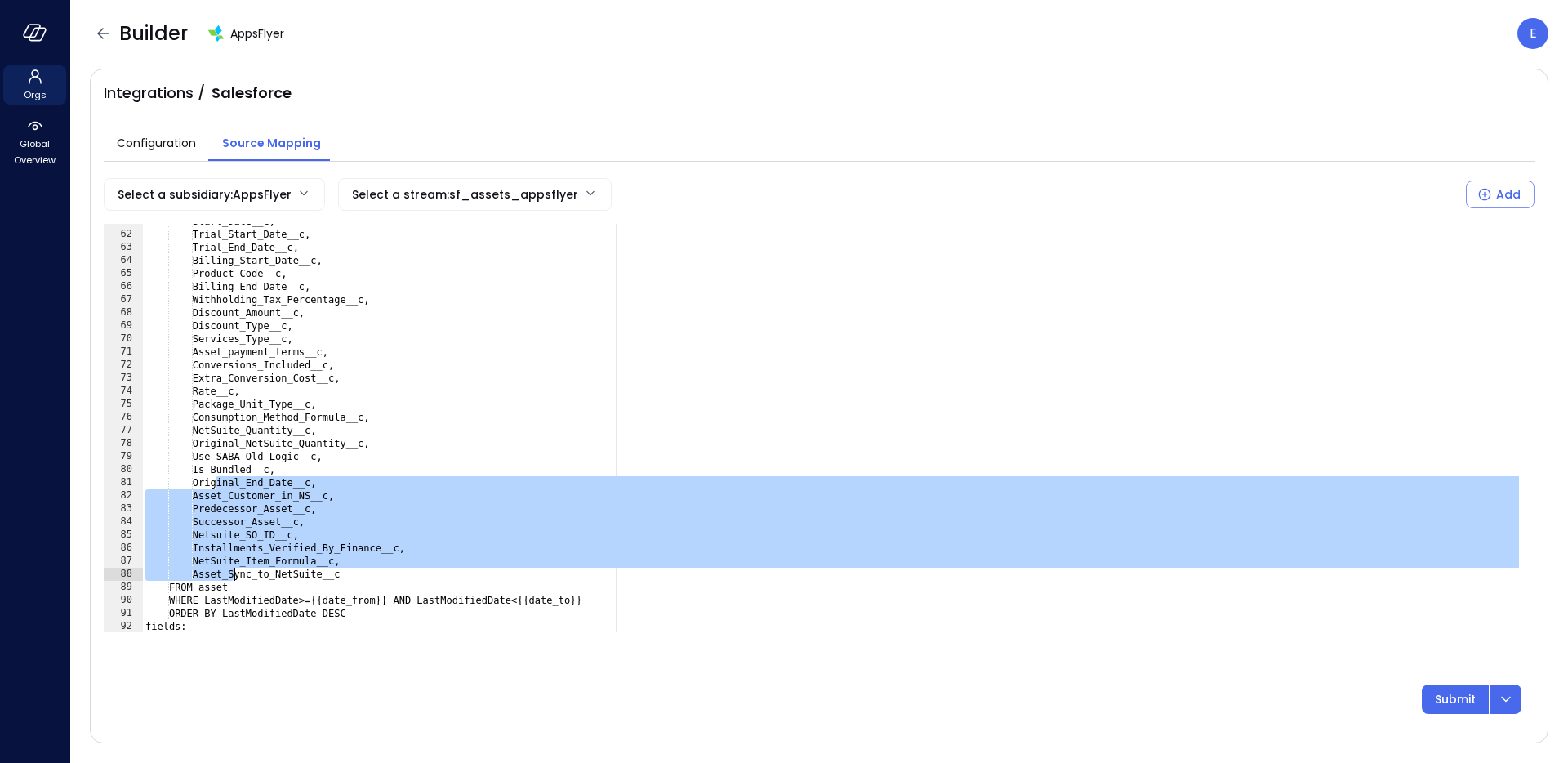
drag, startPoint x: 218, startPoint y: 483, endPoint x: 235, endPoint y: 573, distance: 91.6
click at [235, 573] on div "Start_Date__c, Trial_Start_Date__c, Trial_End_Date__c, Billing_Start_Date__c, P…" at bounding box center [832, 431] width 1380 height 435
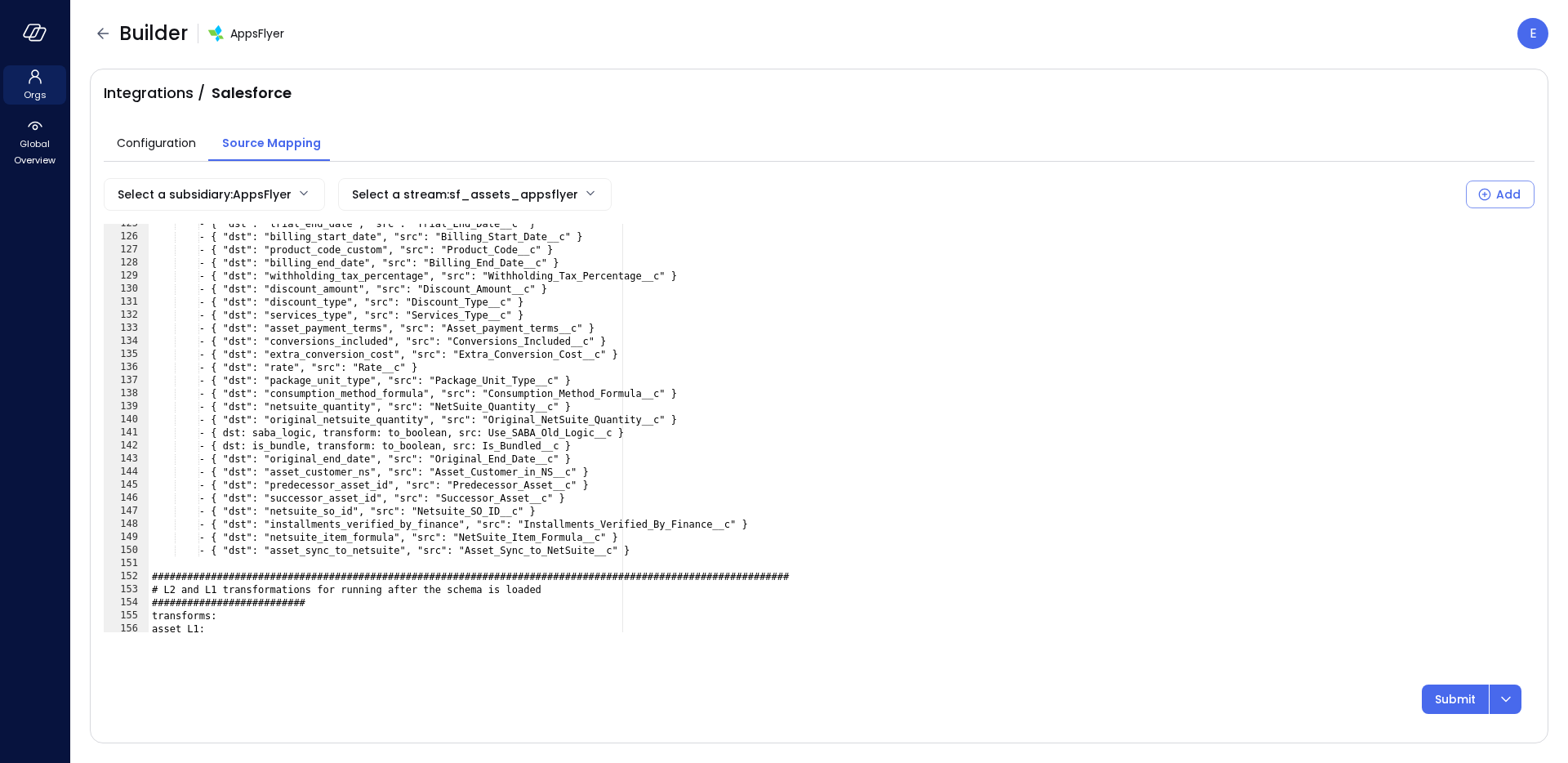
scroll to position [1628, 0]
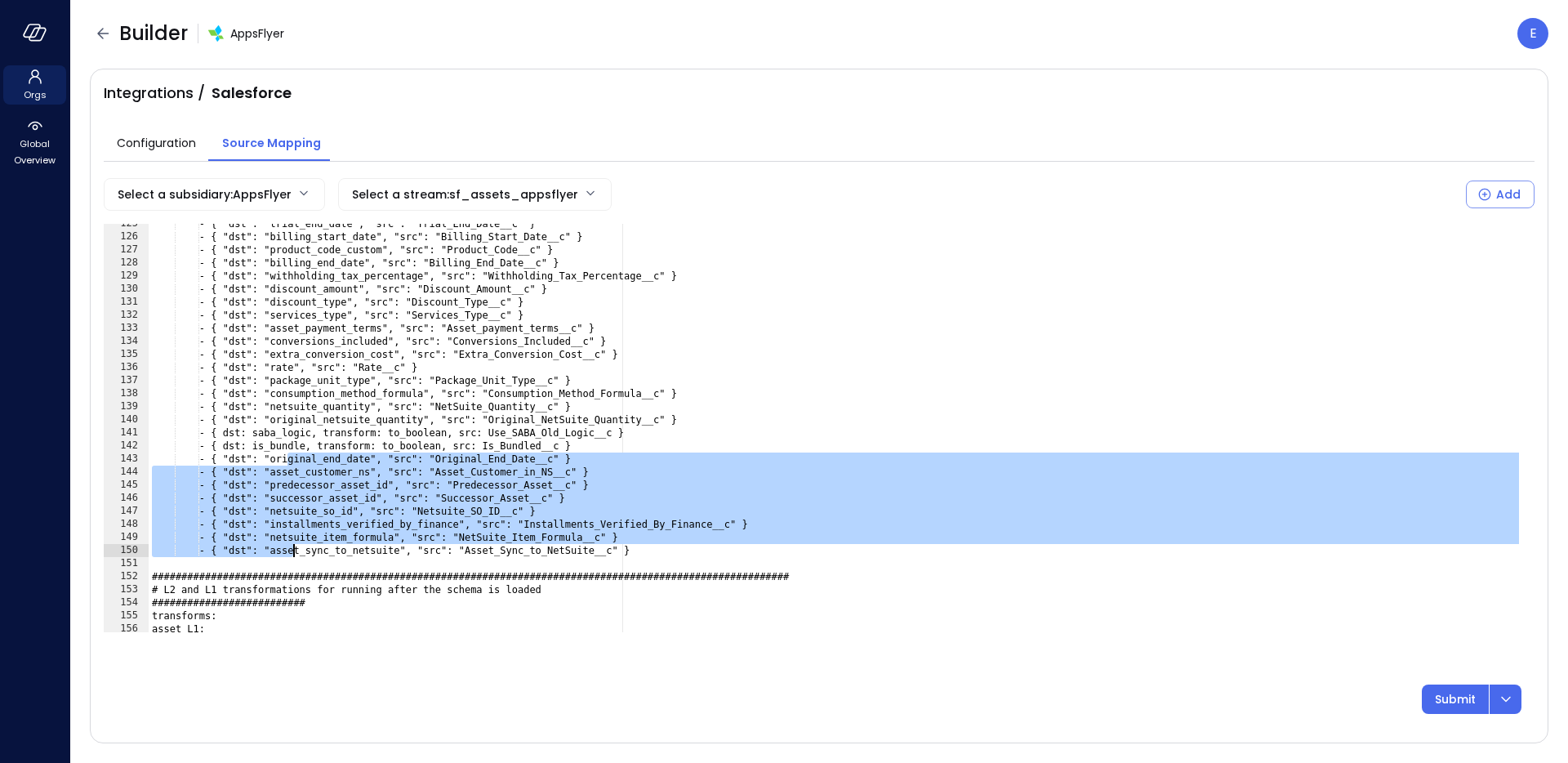
drag, startPoint x: 287, startPoint y: 459, endPoint x: 293, endPoint y: 553, distance: 94.2
click at [293, 553] on div "- { "dst": "trial_end_date", "src": "Trial_End_Date__c" } - { "dst": "billing_s…" at bounding box center [836, 434] width 1374 height 435
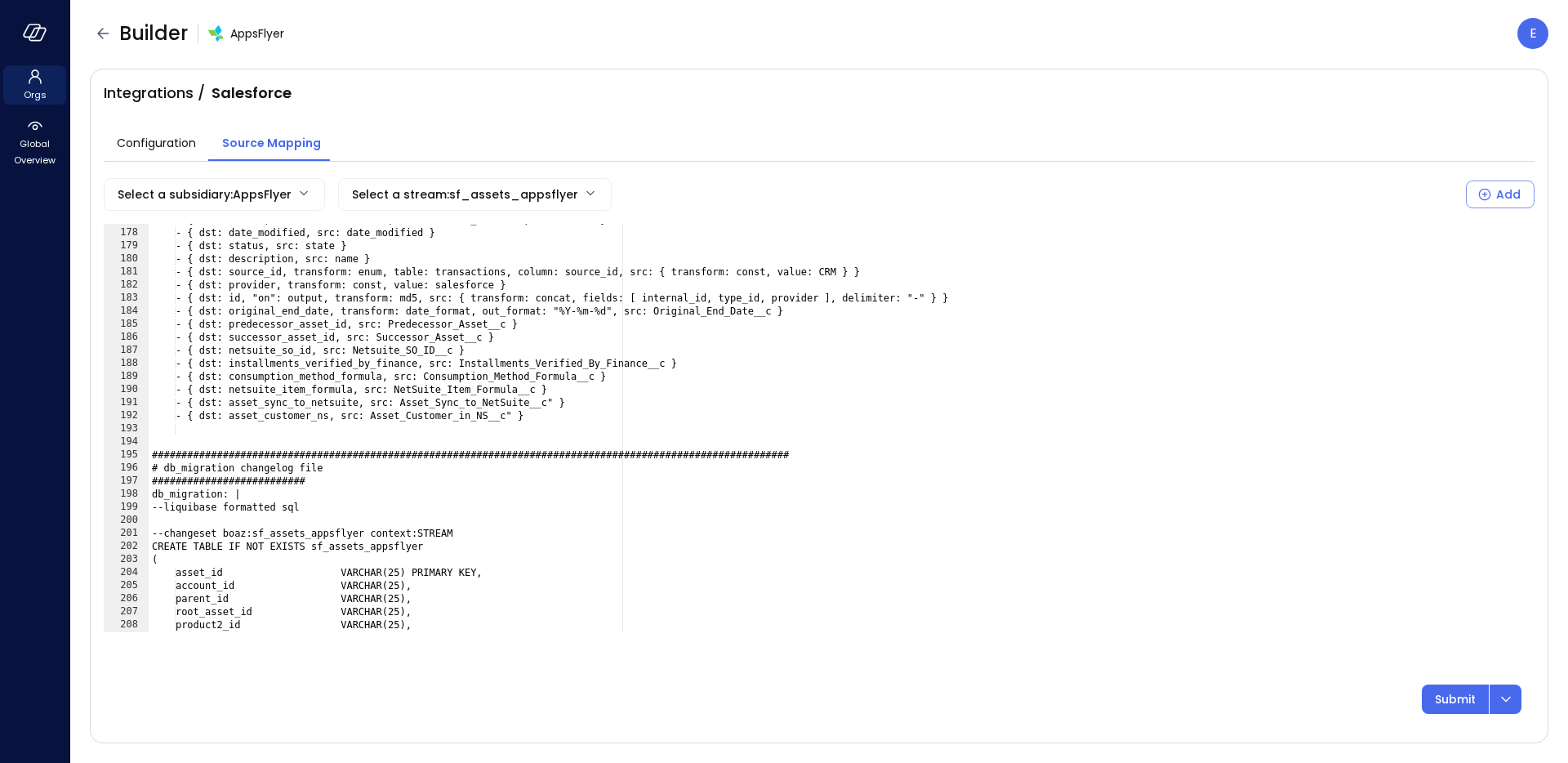
scroll to position [2311, 0]
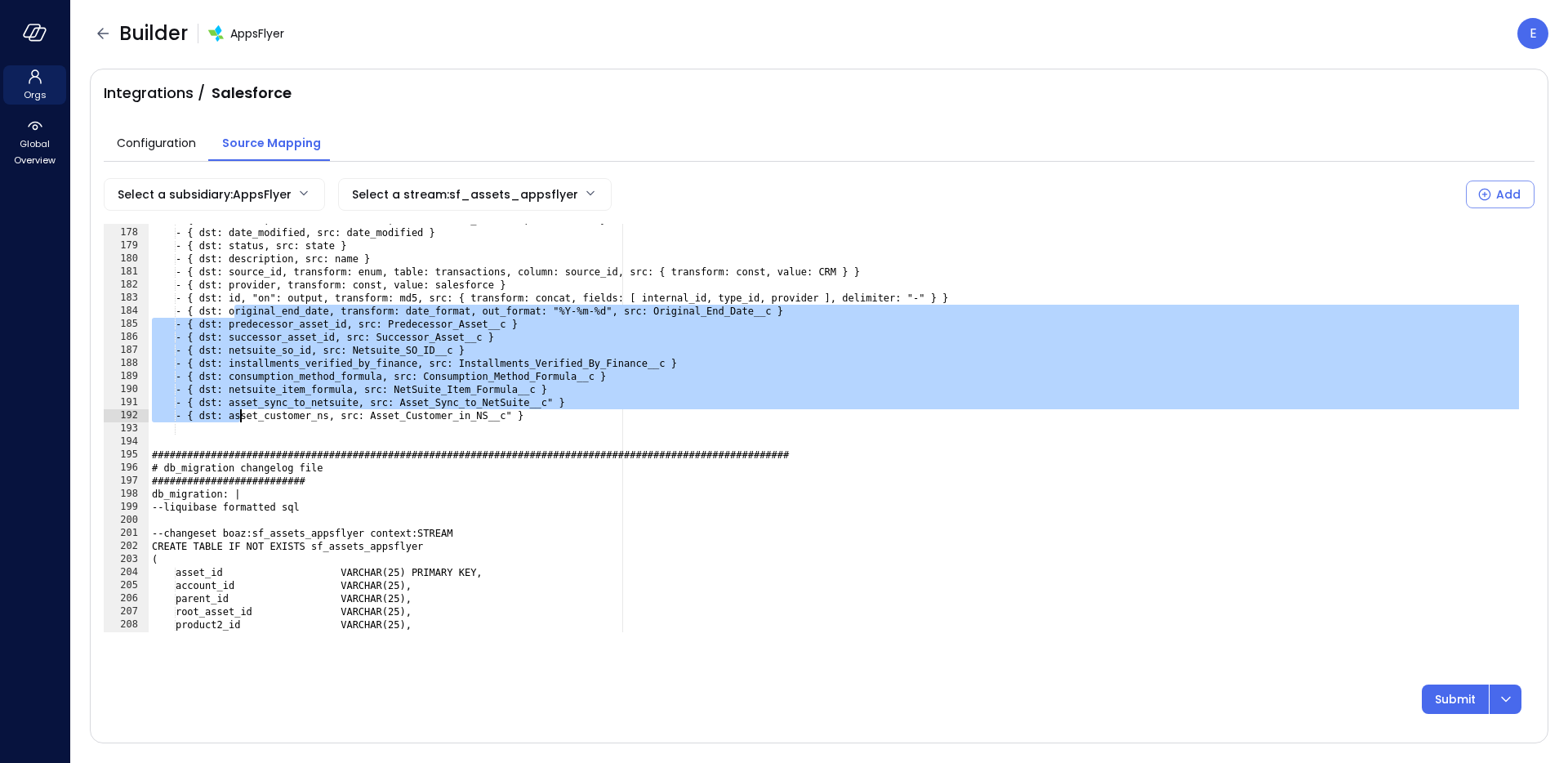
drag, startPoint x: 236, startPoint y: 311, endPoint x: 241, endPoint y: 421, distance: 110.1
click at [241, 421] on div "- { dst: amount, transform: coalesce, src: [ total_amount ], default: 0 } - { d…" at bounding box center [836, 430] width 1374 height 435
click at [244, 420] on div "- { dst: amount, transform: coalesce, src: [ total_amount ], default: 0 } - { d…" at bounding box center [836, 430] width 1374 height 435
type textarea "**********"
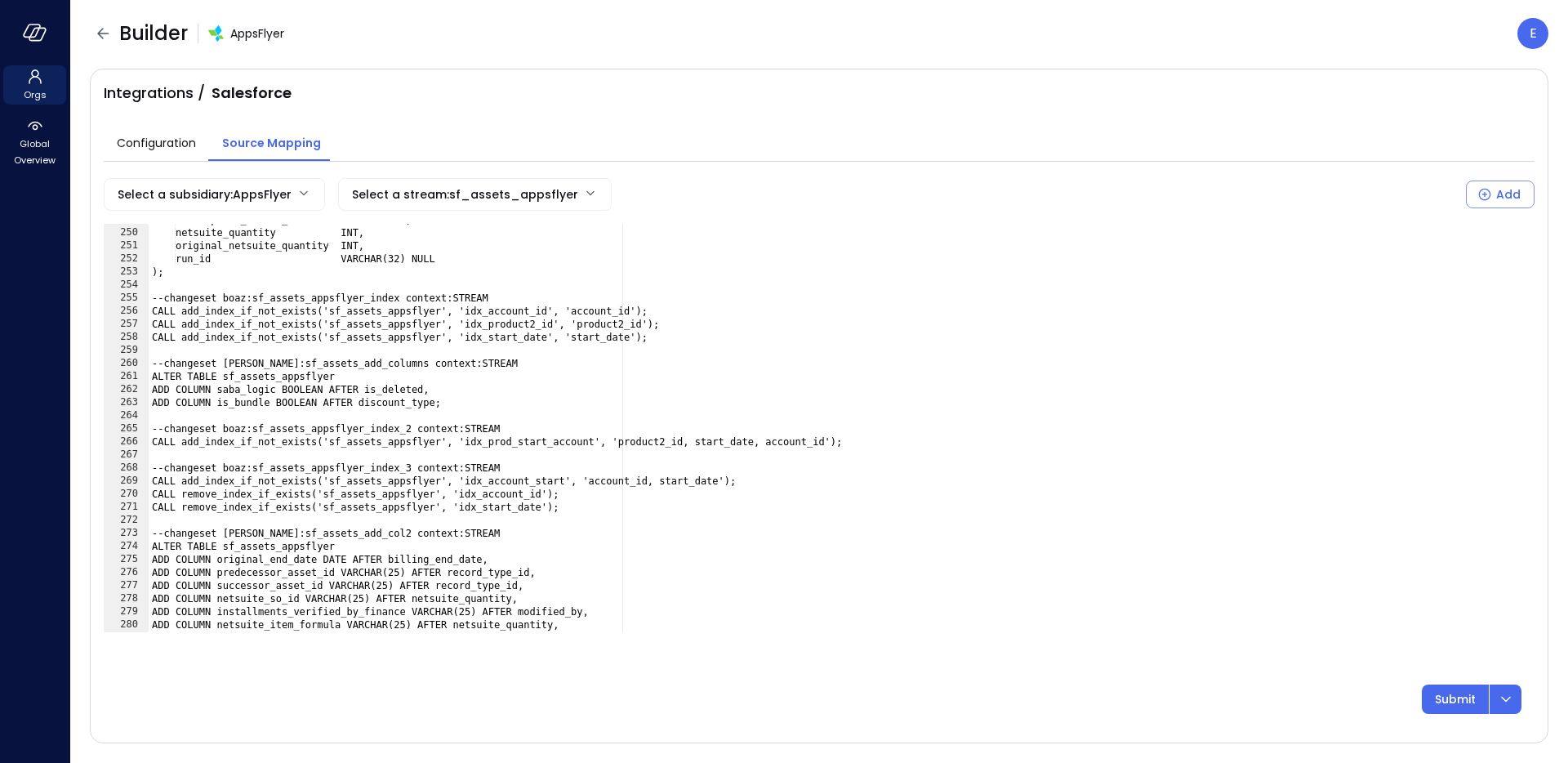
scroll to position [3278, 0]
